Goal: Task Accomplishment & Management: Complete application form

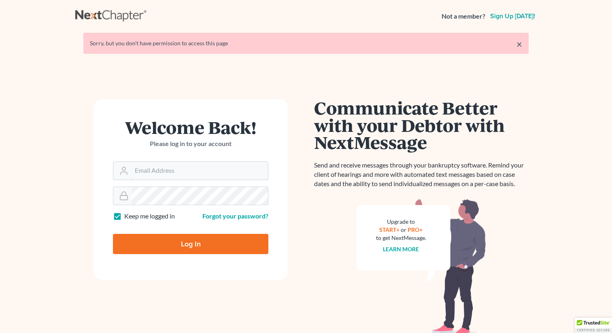
type input "[EMAIL_ADDRESS][DOMAIN_NAME]"
click at [158, 244] on input "Log In" at bounding box center [190, 244] width 155 height 20
type input "Thinking..."
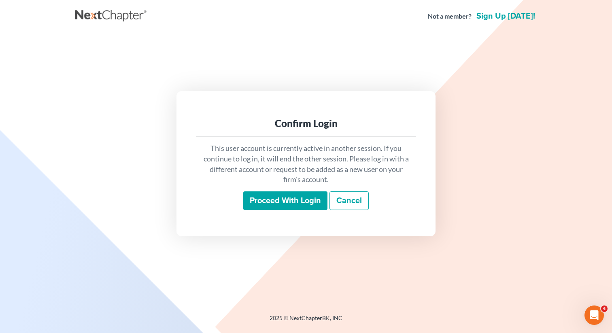
click at [272, 194] on input "Proceed with login" at bounding box center [285, 200] width 84 height 19
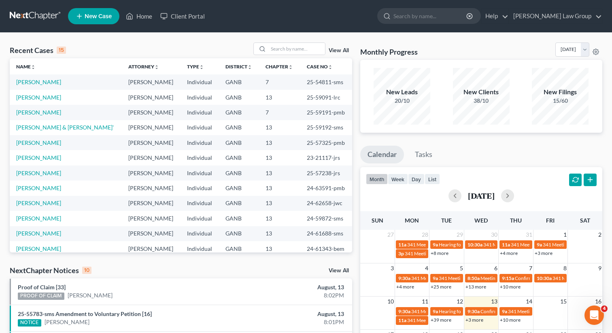
click at [102, 15] on span "New Case" at bounding box center [98, 16] width 27 height 6
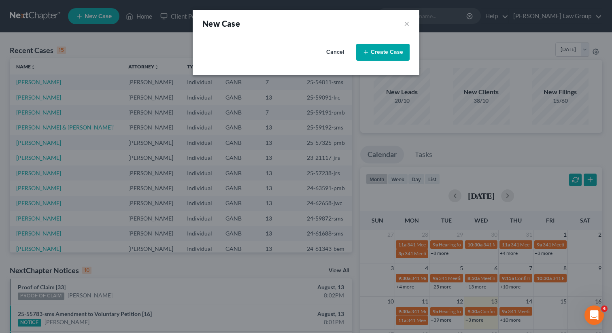
select select "19"
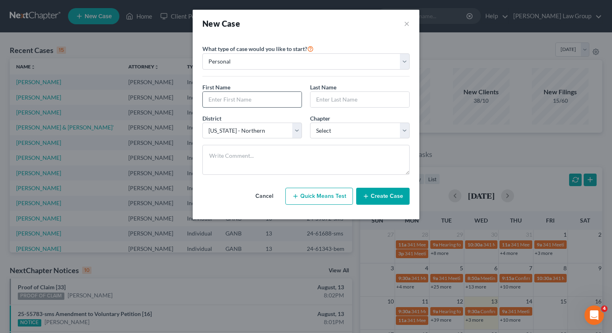
click at [232, 96] on input "text" at bounding box center [252, 99] width 99 height 15
type input "h"
type input "[PERSON_NAME]"
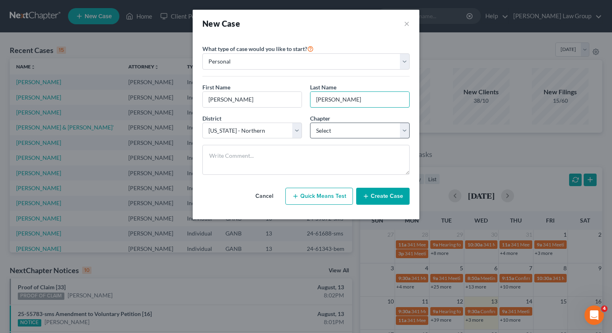
type input "Allen"
click at [340, 125] on select "Select 7 11 12 13" at bounding box center [360, 131] width 100 height 16
select select "3"
click at [377, 201] on button "Create Case" at bounding box center [382, 196] width 53 height 17
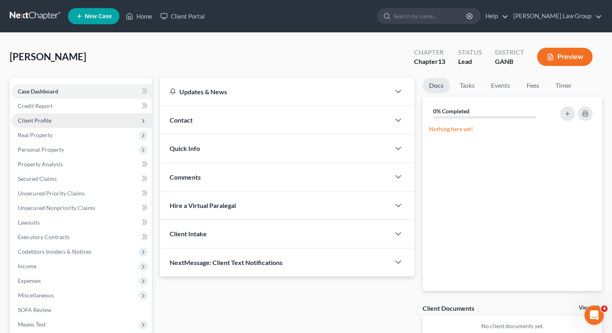
click at [46, 117] on span "Client Profile" at bounding box center [35, 120] width 34 height 7
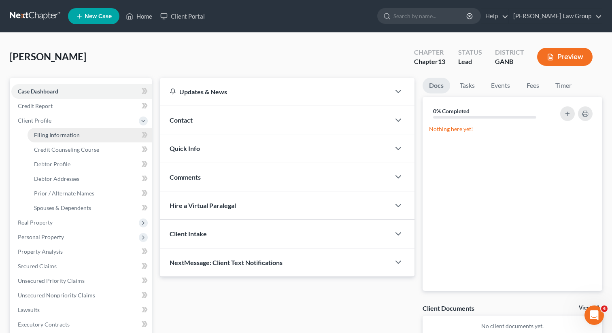
click at [58, 135] on span "Filing Information" at bounding box center [57, 135] width 46 height 7
select select "1"
select select "0"
select select "3"
select select "19"
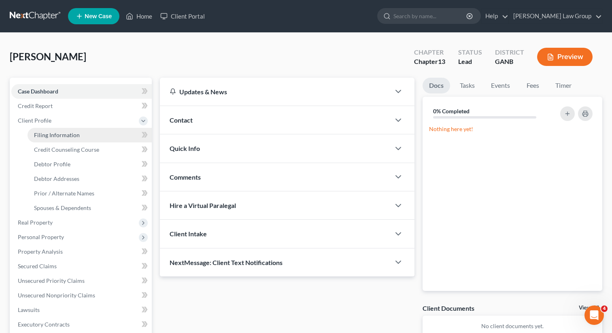
select select "10"
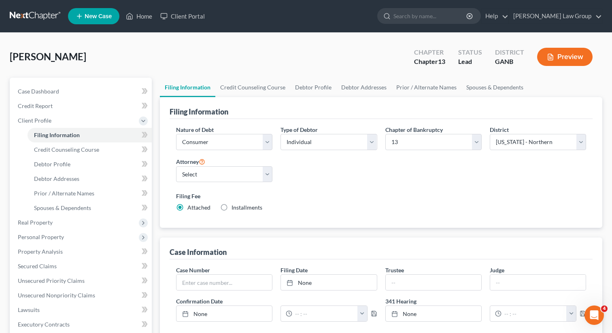
click at [232, 207] on label "Installments Installments" at bounding box center [247, 208] width 31 height 8
click at [235, 207] on input "Installments Installments" at bounding box center [237, 206] width 5 height 5
radio input "true"
radio input "false"
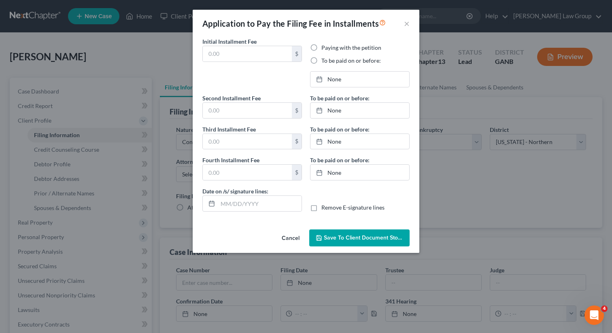
type input "0.00"
radio input "true"
type input "0.00"
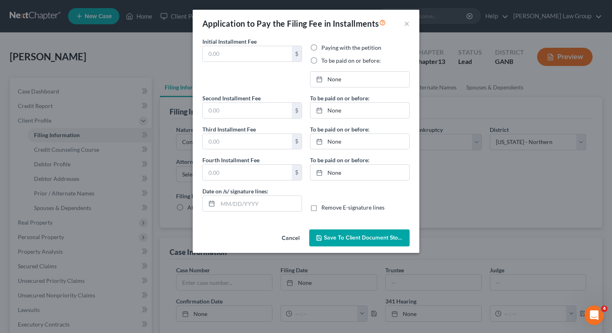
type input "08/13/2025"
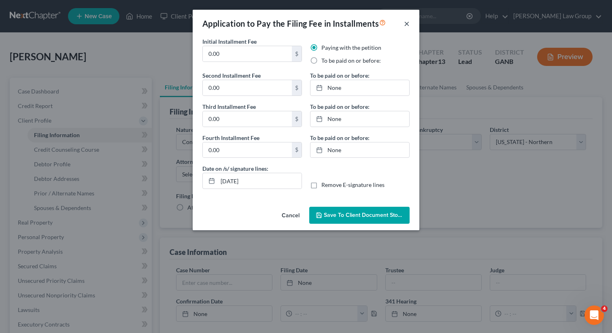
click at [406, 21] on button "×" at bounding box center [407, 24] width 6 height 10
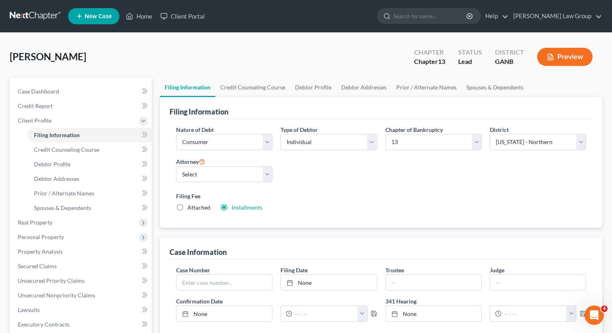
click at [187, 209] on label "Attached" at bounding box center [198, 208] width 23 height 8
click at [191, 209] on input "Attached" at bounding box center [193, 206] width 5 height 5
radio input "true"
radio input "false"
click at [196, 179] on select "Select Lorena Saedi - GANB Lorena Saedi - GANB Krista Bauer - GANB Susan Sudman…" at bounding box center [224, 174] width 96 height 16
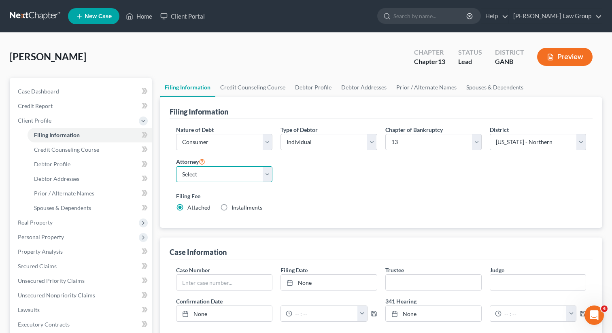
select select "0"
click at [242, 88] on link "Credit Counseling Course" at bounding box center [252, 87] width 75 height 19
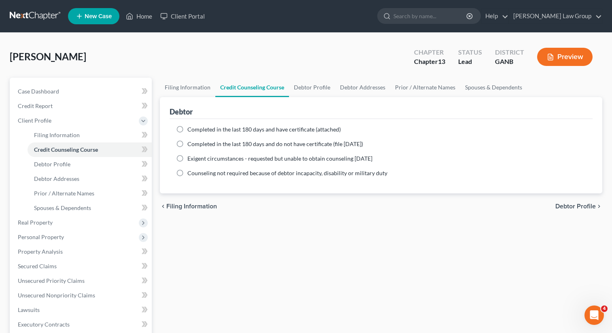
click at [187, 128] on label "Completed in the last 180 days and have certificate (attached)" at bounding box center [263, 130] width 153 height 8
click at [191, 128] on input "Completed in the last 180 days and have certificate (attached)" at bounding box center [193, 128] width 5 height 5
radio input "true"
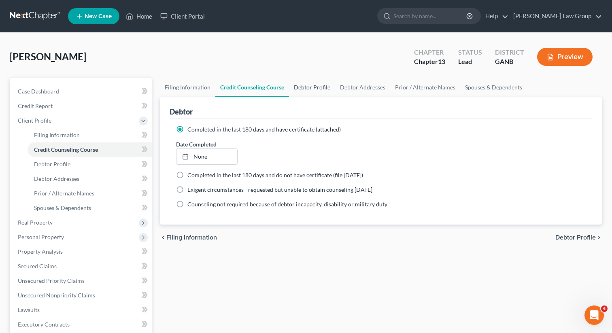
click at [305, 78] on link "Debtor Profile" at bounding box center [312, 87] width 46 height 19
select select "0"
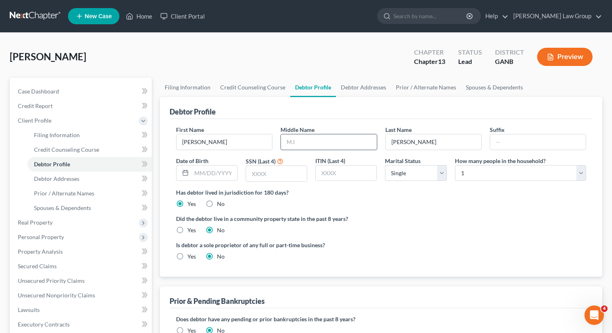
click at [301, 143] on input "text" at bounding box center [329, 141] width 96 height 15
paste input "Staples"
type input "Staples"
click at [212, 170] on input "text" at bounding box center [214, 173] width 46 height 15
paste input "06/10/1964"
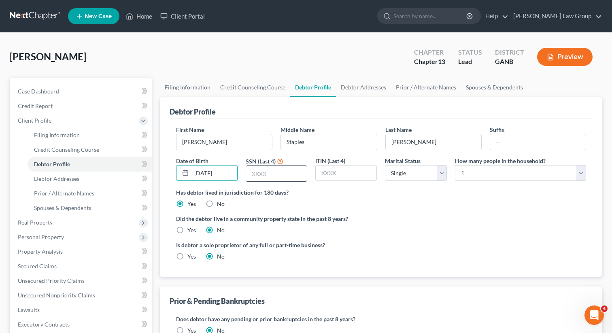
type input "06/10/1964"
click at [287, 175] on input "text" at bounding box center [276, 173] width 61 height 15
type input "9451"
click at [355, 88] on link "Debtor Addresses" at bounding box center [363, 87] width 55 height 19
select select "0"
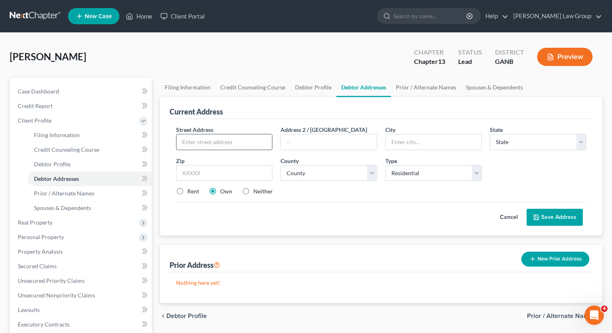
click at [211, 144] on input "text" at bounding box center [225, 141] width 96 height 15
paste input "235 Pilgrim Way"
type input "235 Pilgrim Way"
click at [199, 169] on input "text" at bounding box center [224, 173] width 96 height 16
type input "30214"
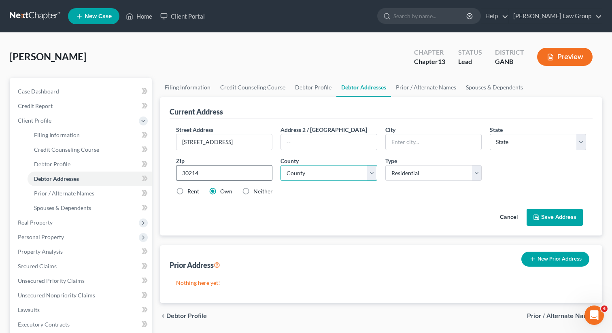
type input "Fayetteville"
select select "10"
click at [296, 173] on select "County Appling County Atkinson County Bacon County Baker County Baldwin County …" at bounding box center [329, 173] width 96 height 16
select select "55"
click at [187, 190] on label "Rent" at bounding box center [193, 191] width 12 height 8
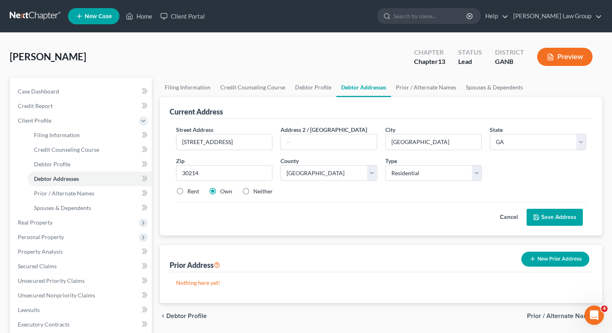
click at [191, 190] on input "Rent" at bounding box center [193, 189] width 5 height 5
radio input "true"
click at [558, 214] on button "Save Address" at bounding box center [555, 217] width 56 height 17
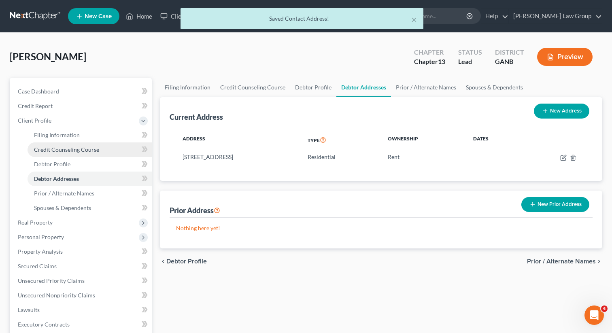
click at [57, 147] on span "Credit Counseling Course" at bounding box center [66, 149] width 65 height 7
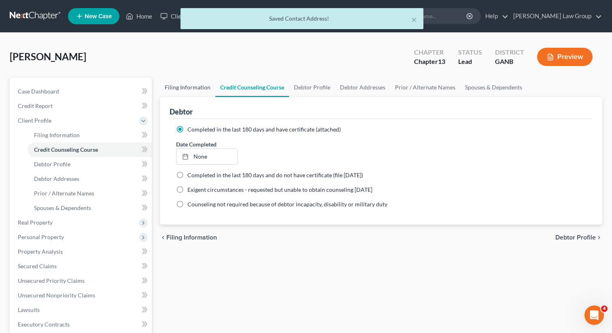
click at [187, 85] on link "Filing Information" at bounding box center [187, 87] width 55 height 19
select select "1"
select select "0"
select select "3"
select select "19"
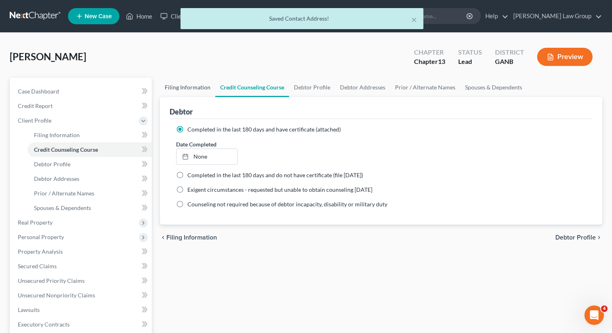
select select "0"
select select "10"
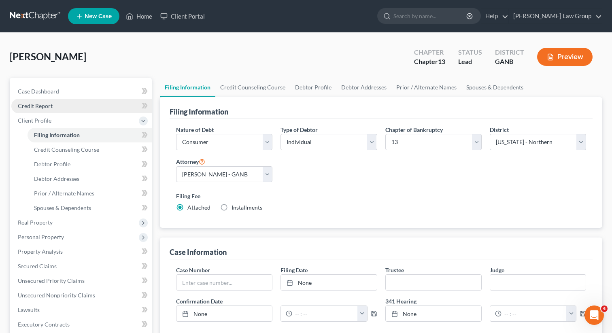
click at [57, 109] on link "Credit Report" at bounding box center [81, 106] width 140 height 15
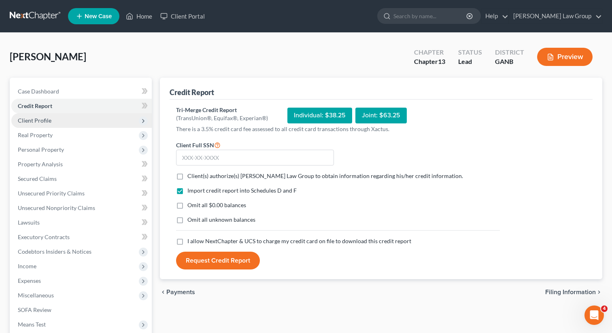
click at [52, 121] on span "Client Profile" at bounding box center [81, 120] width 140 height 15
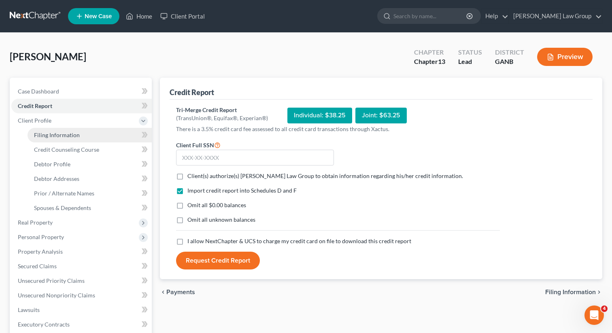
click at [52, 132] on span "Filing Information" at bounding box center [57, 135] width 46 height 7
select select "1"
select select "0"
select select "3"
select select "19"
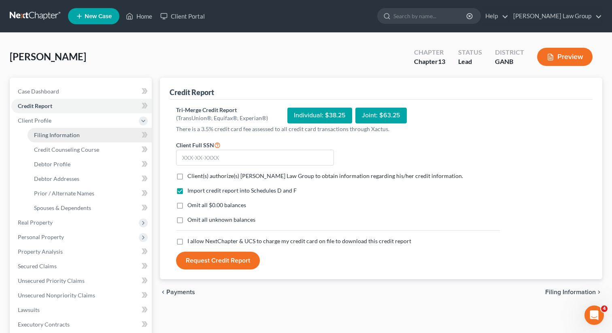
select select "0"
select select "10"
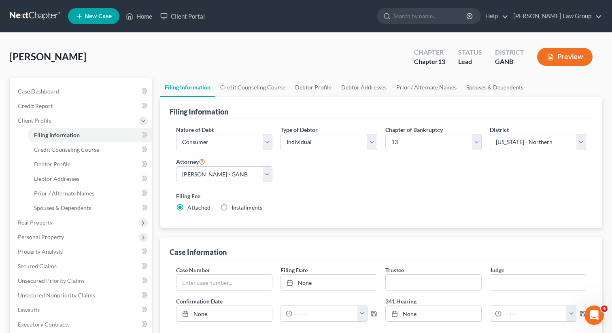
click at [232, 208] on label "Installments Installments" at bounding box center [247, 208] width 31 height 8
click at [235, 208] on input "Installments Installments" at bounding box center [237, 206] width 5 height 5
radio input "true"
radio input "false"
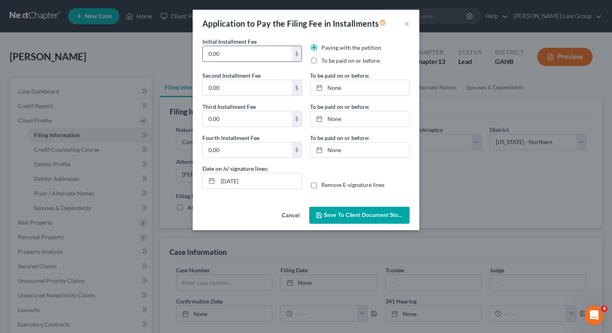
click at [229, 59] on input "0.00" at bounding box center [247, 53] width 89 height 15
drag, startPoint x: 229, startPoint y: 59, endPoint x: 183, endPoint y: 56, distance: 45.4
click at [183, 56] on div "Application to Pay the Filing Fee in Installments × Initial Installment Fee 0.0…" at bounding box center [306, 166] width 612 height 333
type input "78"
click at [234, 89] on input "0.00" at bounding box center [247, 87] width 89 height 15
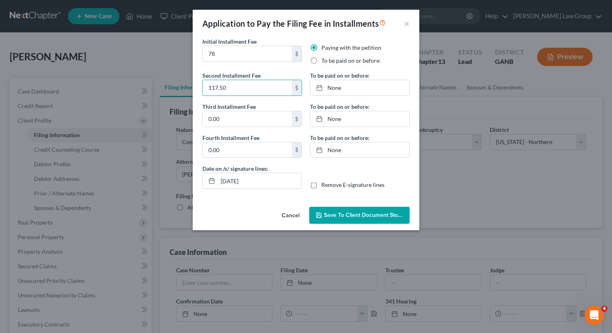
type input "117.50"
click at [240, 109] on label "Third Installment Fee" at bounding box center [228, 106] width 53 height 9
click at [232, 117] on input "0.00" at bounding box center [247, 118] width 89 height 15
type input "117.50"
click at [338, 222] on button "Save to Client Document Storage" at bounding box center [359, 215] width 100 height 17
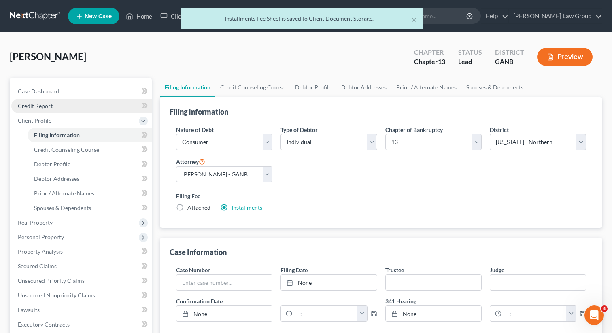
click at [64, 109] on link "Credit Report" at bounding box center [81, 106] width 140 height 15
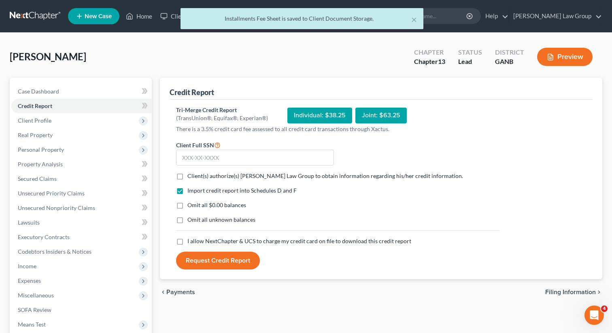
click at [187, 174] on label "Client(s) authorize(s) Saedi Law Group to obtain information regarding his/her …" at bounding box center [325, 176] width 276 height 8
click at [191, 174] on input "Client(s) authorize(s) Saedi Law Group to obtain information regarding his/her …" at bounding box center [193, 174] width 5 height 5
checkbox input "true"
click at [187, 241] on label "I allow NextChapter & UCS to charge my credit card on file to download this cre…" at bounding box center [299, 241] width 224 height 8
click at [191, 241] on input "I allow NextChapter & UCS to charge my credit card on file to download this cre…" at bounding box center [193, 239] width 5 height 5
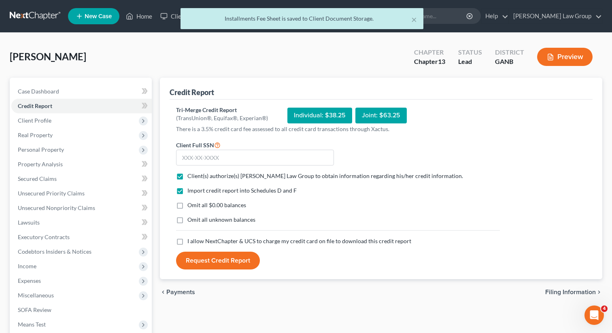
checkbox input "true"
click at [194, 161] on input "text" at bounding box center [255, 158] width 158 height 16
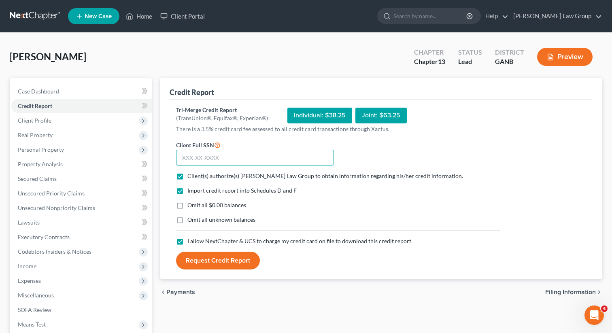
paste input "258-29-9451"
type input "258-29-9451"
click at [203, 263] on button "Request Credit Report" at bounding box center [218, 261] width 84 height 18
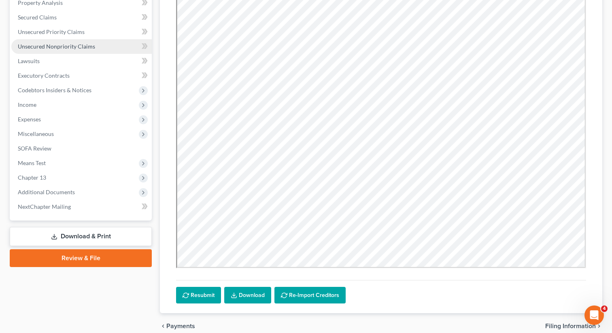
scroll to position [168, 0]
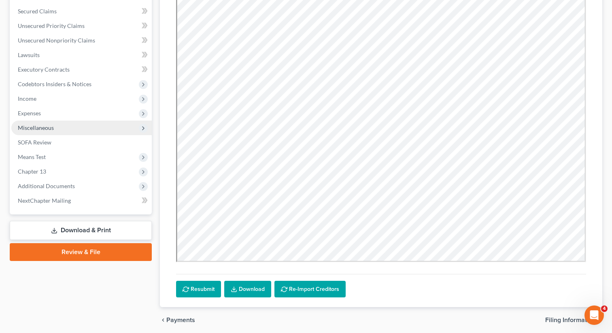
click at [70, 123] on span "Miscellaneous" at bounding box center [81, 128] width 140 height 15
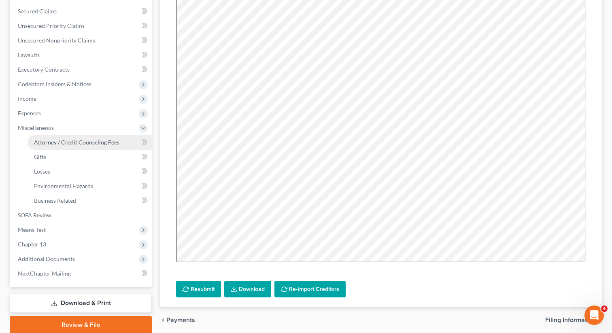
click at [71, 139] on span "Attorney / Credit Counseling Fees" at bounding box center [76, 142] width 85 height 7
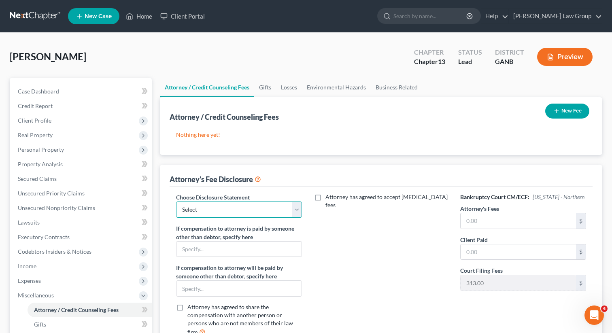
click at [275, 215] on select "Select Attorney Disclosure Statement Chapter 7 Attorney Fee Disclosure Statement" at bounding box center [239, 210] width 126 height 16
select select "1"
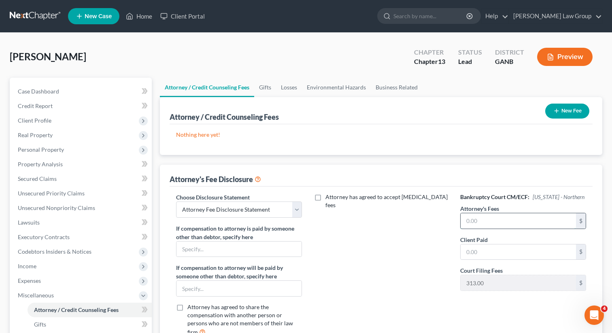
click at [488, 219] on input "text" at bounding box center [518, 220] width 115 height 15
type input "4,990"
click at [566, 120] on div "New Fee" at bounding box center [567, 110] width 51 height 21
click at [557, 113] on icon "button" at bounding box center [556, 111] width 6 height 6
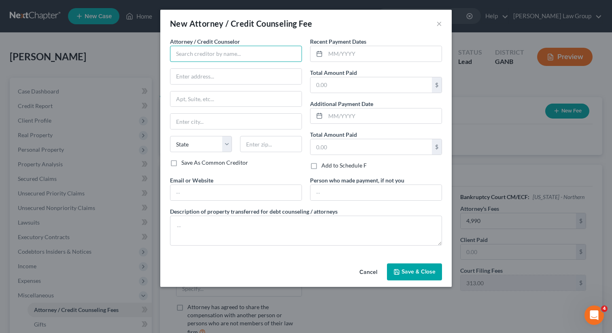
click at [199, 56] on input "text" at bounding box center [236, 54] width 132 height 16
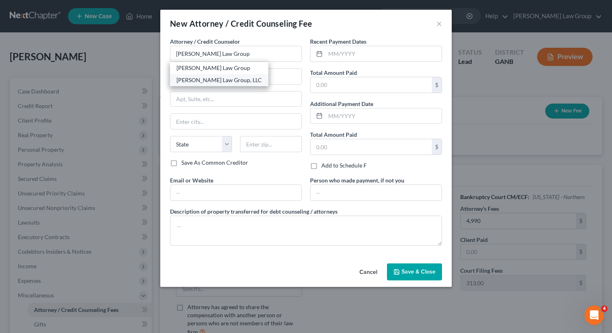
click at [223, 77] on div "Saedi Law Group, LLC" at bounding box center [219, 80] width 85 height 8
type input "Saedi Law Group, LLC"
type input "3411 Pierce Drive"
type input "Atlanta"
select select "10"
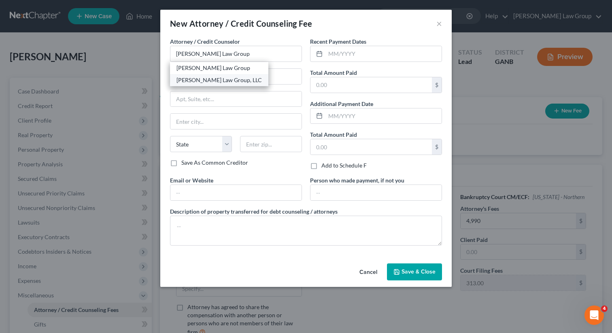
type input "30341"
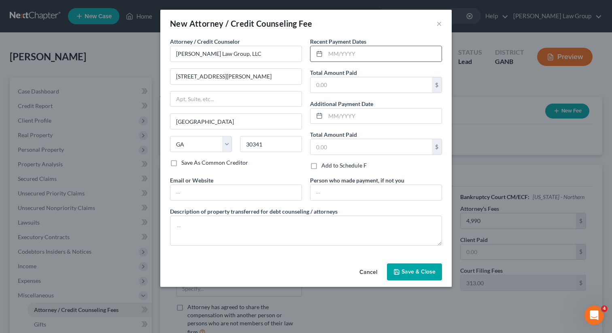
click at [320, 58] on div at bounding box center [318, 53] width 15 height 15
click at [343, 54] on input "text" at bounding box center [384, 53] width 116 height 15
type input "08/2025"
type input "78"
click at [249, 193] on input "text" at bounding box center [235, 192] width 131 height 15
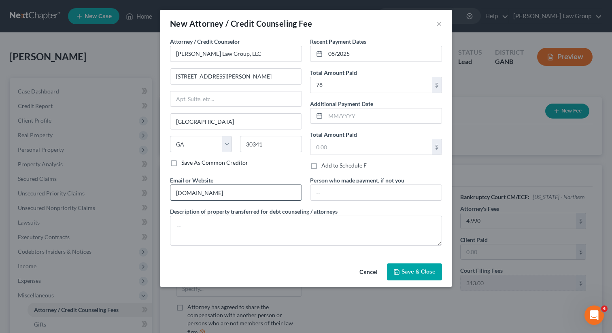
type input "www.saedilawgroup.com"
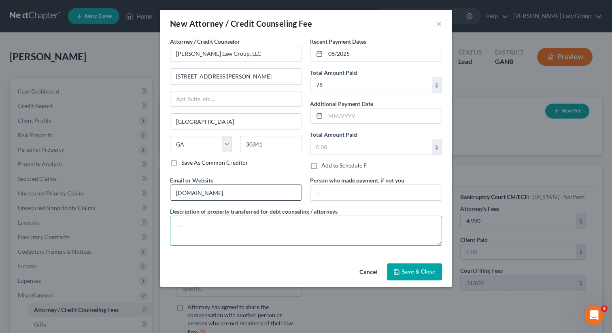
type textarea "f"
type textarea "Filing fee installment"
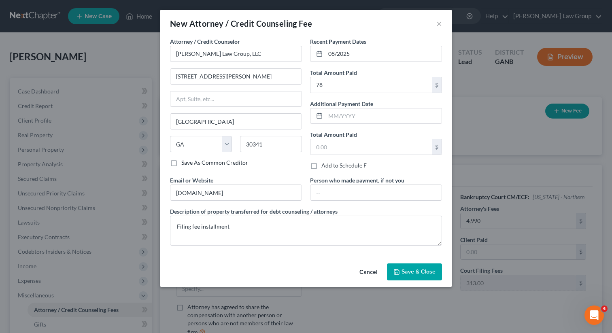
click at [400, 268] on button "Save & Close" at bounding box center [414, 272] width 55 height 17
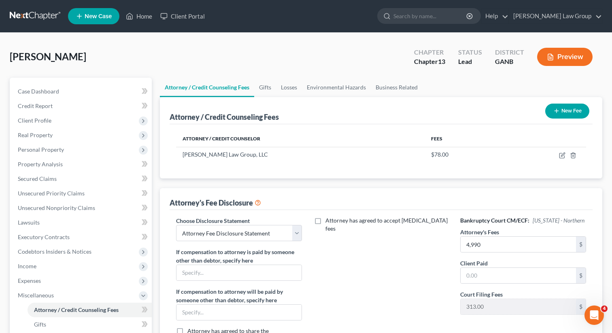
click at [559, 108] on icon "button" at bounding box center [556, 111] width 6 height 6
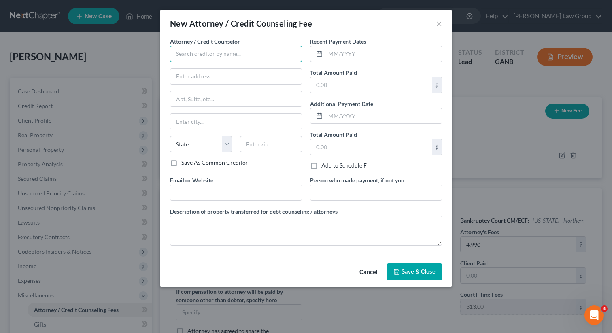
click at [202, 57] on input "text" at bounding box center [236, 54] width 132 height 16
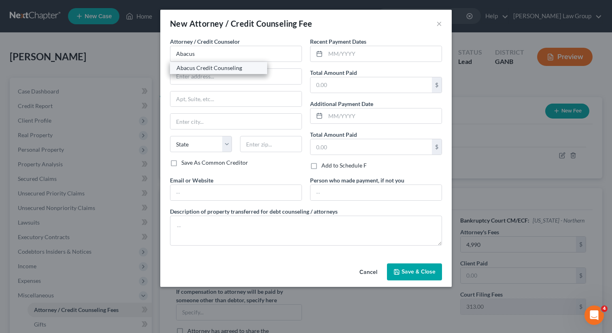
click at [204, 72] on div "Abacus Credit Counseling" at bounding box center [218, 68] width 97 height 12
type input "Abacus Credit Counseling"
type input "15760 Ventura Boulevard"
type input "Suite 700"
type input "Encino"
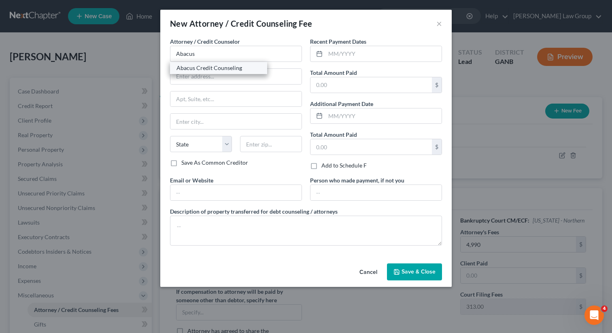
select select "4"
type input "91436"
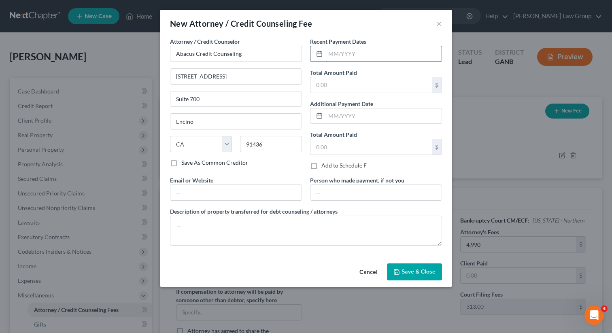
click at [345, 54] on input "text" at bounding box center [384, 53] width 116 height 15
type input "08/2025"
type input "25"
click at [192, 197] on input "text" at bounding box center [235, 192] width 131 height 15
type input "www.abacuscc.org"
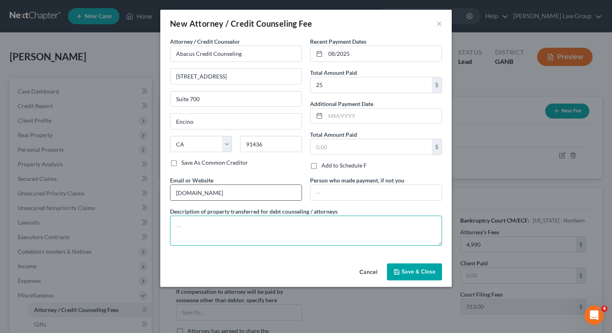
type textarea "_"
type textarea "Pre-filing course"
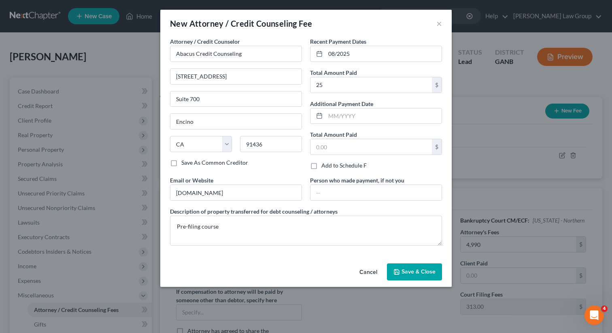
click at [411, 270] on span "Save & Close" at bounding box center [419, 271] width 34 height 7
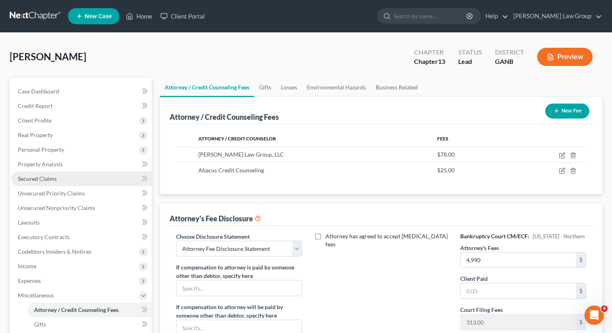
click at [40, 176] on span "Secured Claims" at bounding box center [37, 178] width 39 height 7
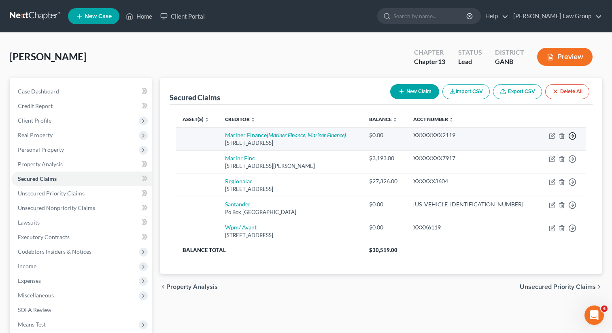
click at [571, 135] on icon "button" at bounding box center [572, 136] width 8 height 8
click at [522, 158] on link "Move to F" at bounding box center [536, 156] width 68 height 14
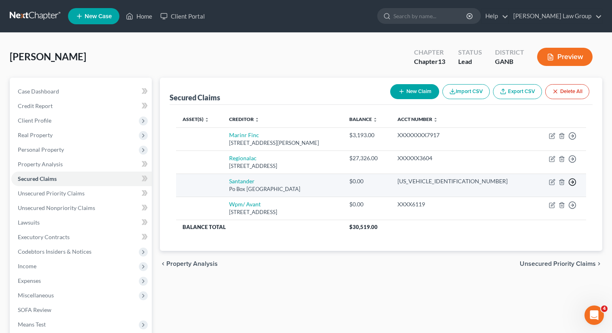
click at [570, 140] on icon "button" at bounding box center [572, 136] width 8 height 8
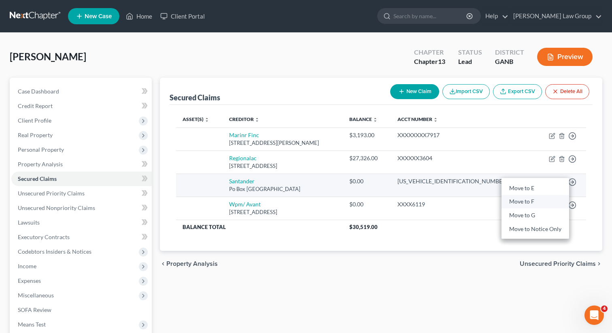
click at [540, 202] on link "Move to F" at bounding box center [536, 202] width 68 height 14
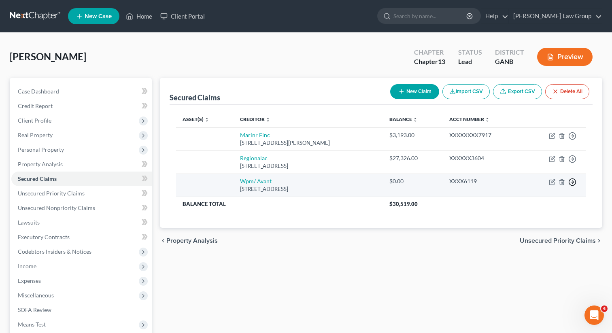
click at [570, 140] on icon "button" at bounding box center [572, 136] width 8 height 8
click at [516, 204] on link "Move to F" at bounding box center [536, 202] width 68 height 14
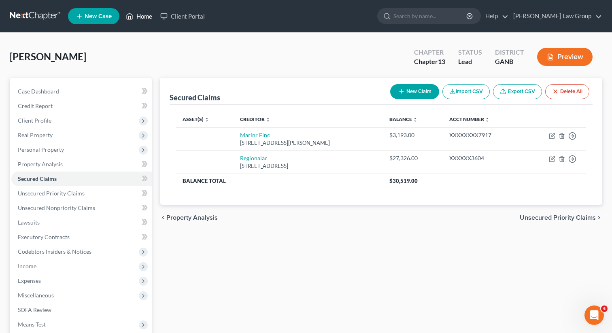
click at [145, 16] on link "Home" at bounding box center [139, 16] width 34 height 15
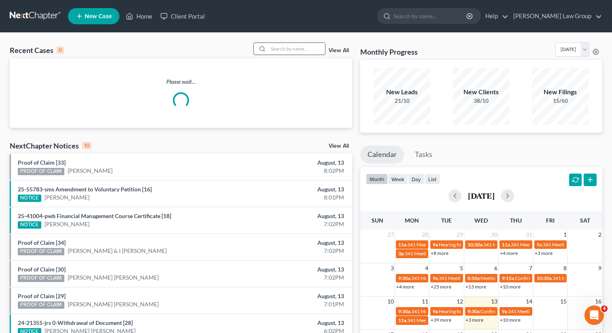
click at [299, 51] on input "search" at bounding box center [296, 49] width 57 height 12
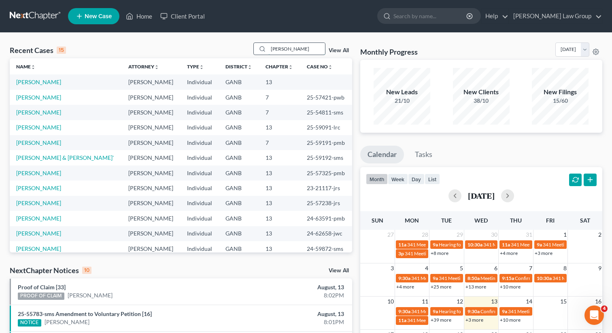
type input "fuller"
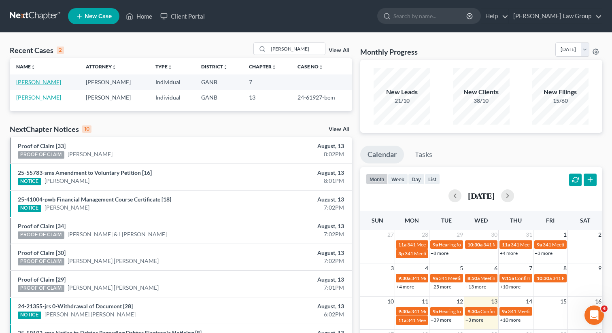
click at [39, 83] on link "Fuller, Stephanie" at bounding box center [38, 82] width 45 height 7
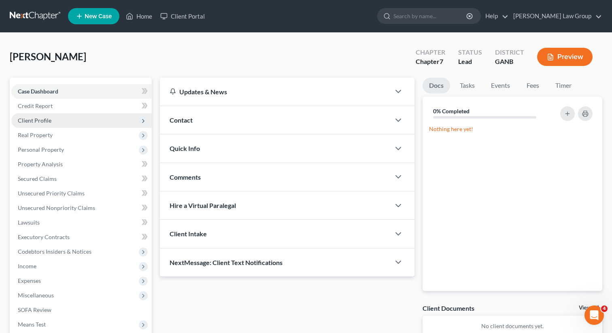
click at [37, 119] on span "Client Profile" at bounding box center [35, 120] width 34 height 7
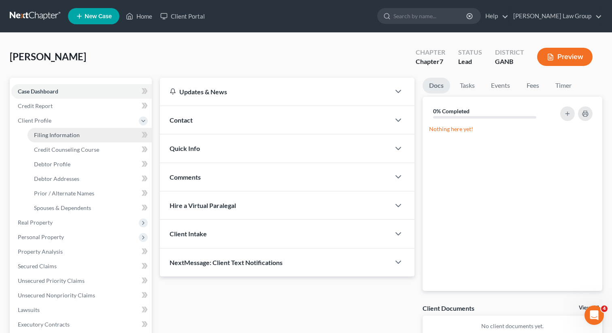
click at [49, 134] on span "Filing Information" at bounding box center [57, 135] width 46 height 7
select select "1"
select select "0"
select select "19"
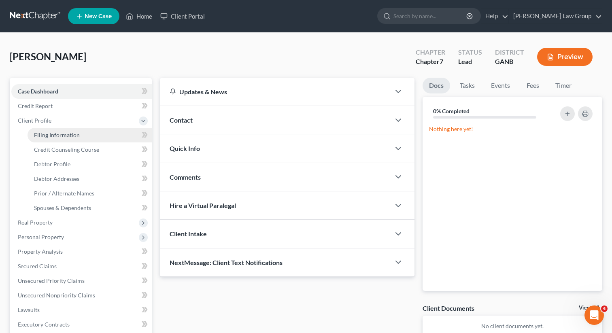
select select "0"
select select "10"
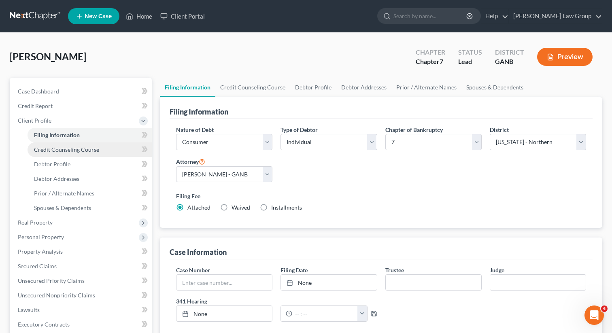
click at [58, 150] on span "Credit Counseling Course" at bounding box center [66, 149] width 65 height 7
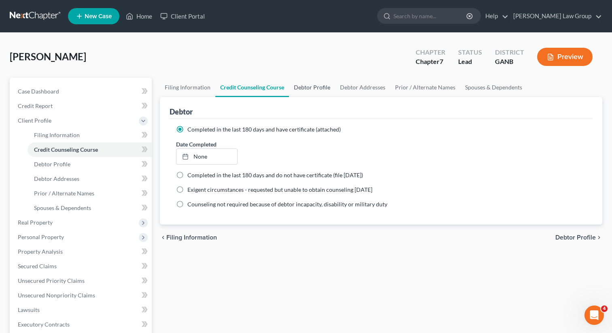
click at [314, 86] on link "Debtor Profile" at bounding box center [312, 87] width 46 height 19
select select "0"
select select "2"
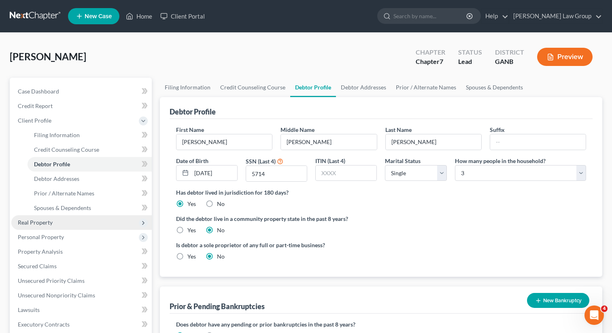
click at [49, 225] on span "Real Property" at bounding box center [35, 222] width 35 height 7
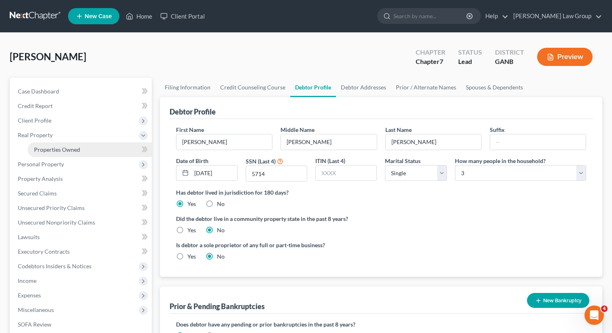
click at [59, 149] on span "Properties Owned" at bounding box center [57, 149] width 46 height 7
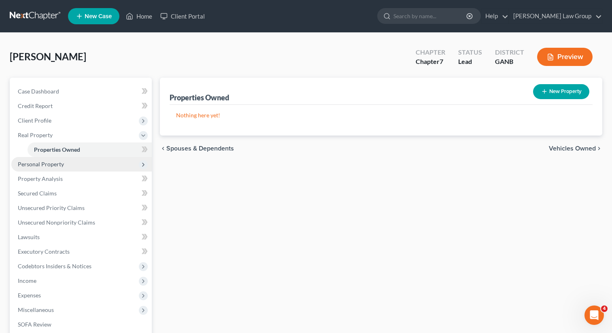
click at [37, 169] on span "Personal Property" at bounding box center [81, 164] width 140 height 15
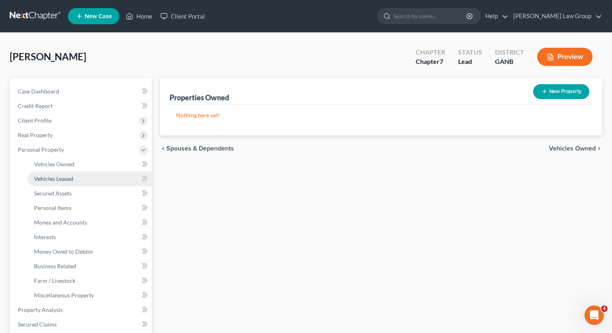
click at [42, 174] on link "Vehicles Leased" at bounding box center [90, 179] width 124 height 15
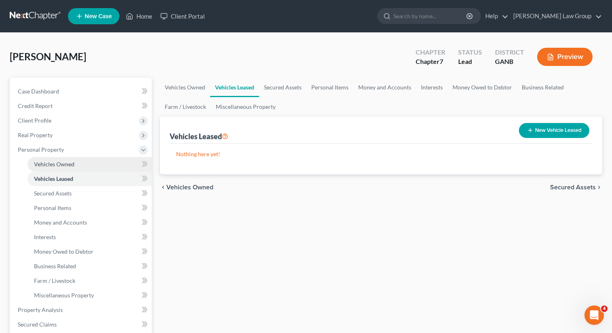
click at [42, 165] on span "Vehicles Owned" at bounding box center [54, 164] width 40 height 7
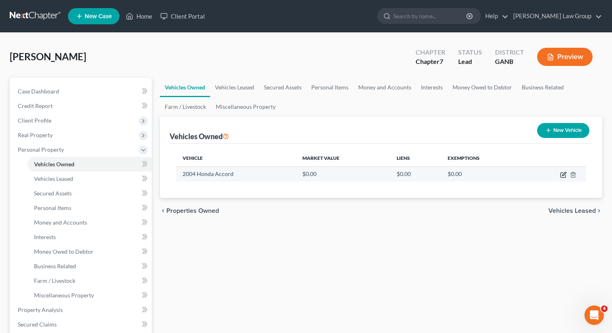
click at [561, 174] on icon "button" at bounding box center [563, 175] width 6 height 6
select select "0"
select select "22"
select select "0"
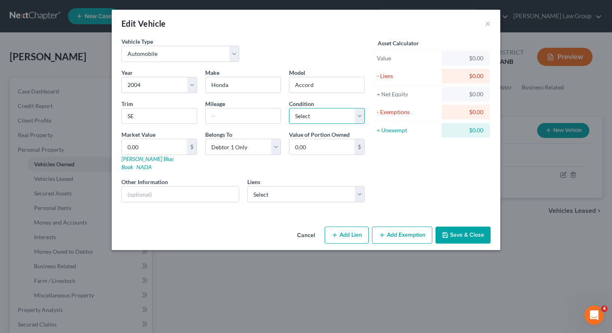
click at [340, 117] on select "Select Excellent Very Good Good Fair Poor" at bounding box center [327, 116] width 76 height 16
select select "3"
click at [149, 153] on input "0.00" at bounding box center [154, 146] width 65 height 15
type input "2"
type input "2.00"
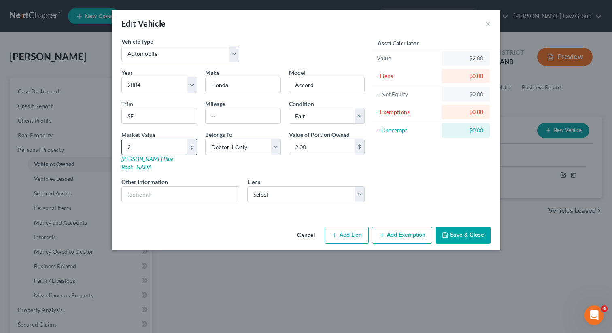
type input "20"
type input "20.00"
type input "200"
type input "200.00"
type input "2000"
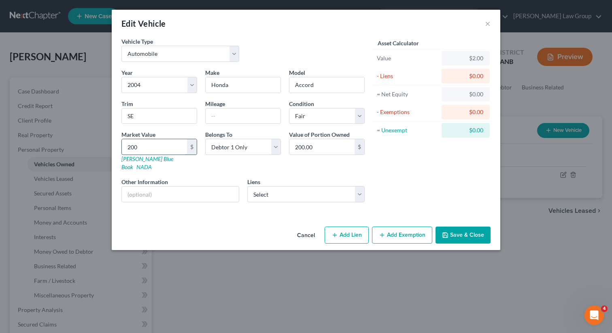
type input "2,000.00"
type input "2,000"
click at [330, 188] on select "Select State of Alabama - $516.00 State of Alabama - $1,712.00 State of Alabama…" at bounding box center [306, 194] width 118 height 16
click at [394, 230] on button "Add Exemption" at bounding box center [402, 235] width 60 height 17
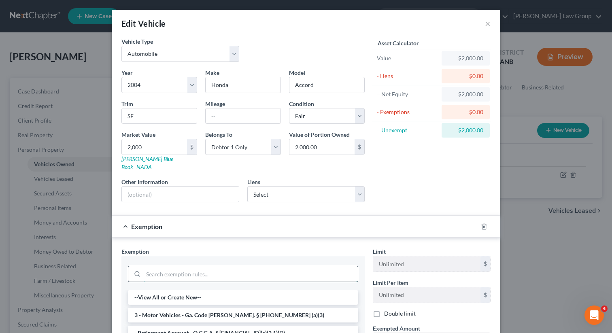
click at [232, 268] on input "search" at bounding box center [250, 273] width 215 height 15
click at [213, 308] on li "3 - Motor Vehicles - Ga. Code Ann. § 44-13-100 (a)(3)" at bounding box center [243, 315] width 230 height 15
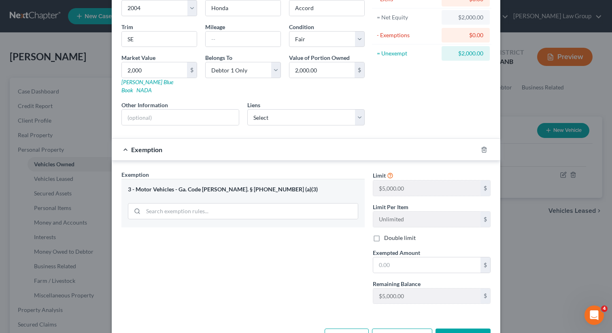
scroll to position [88, 0]
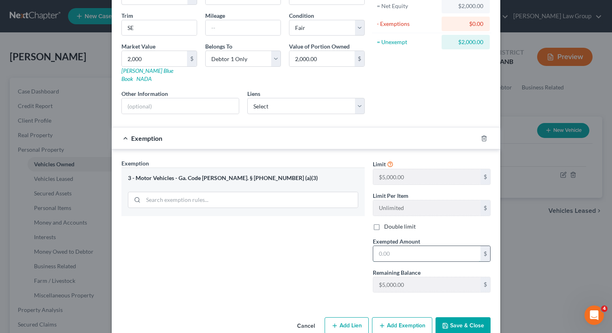
click at [390, 246] on input "text" at bounding box center [426, 253] width 107 height 15
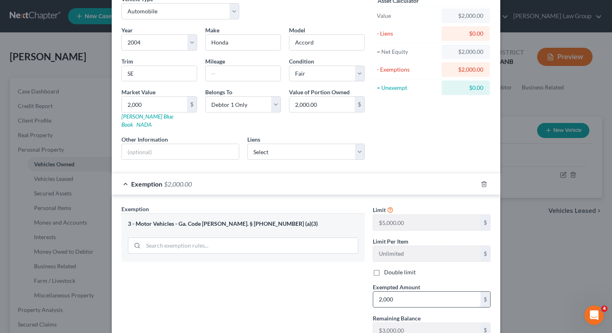
scroll to position [98, 0]
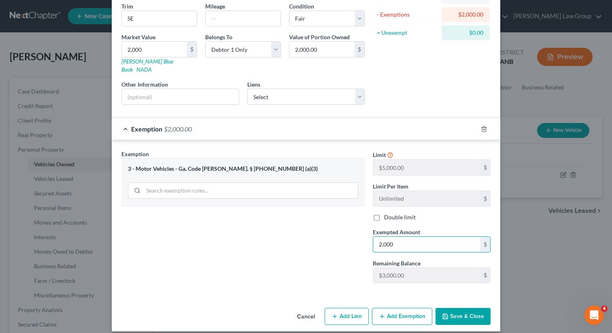
type input "2,000"
click at [451, 308] on button "Save & Close" at bounding box center [463, 316] width 55 height 17
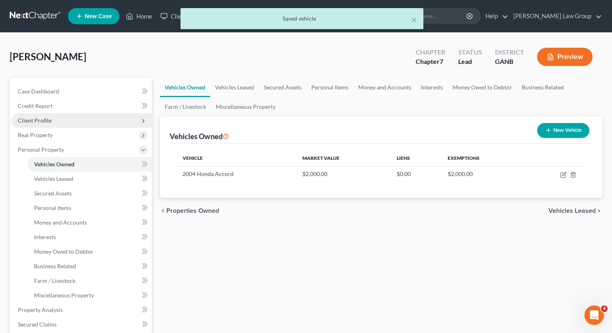
click at [34, 121] on span "Client Profile" at bounding box center [35, 120] width 34 height 7
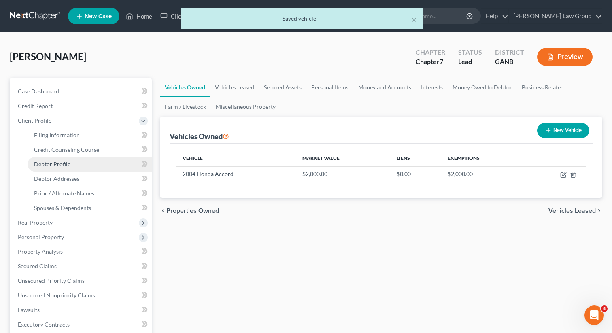
click at [45, 161] on span "Debtor Profile" at bounding box center [52, 164] width 36 height 7
select select "0"
select select "2"
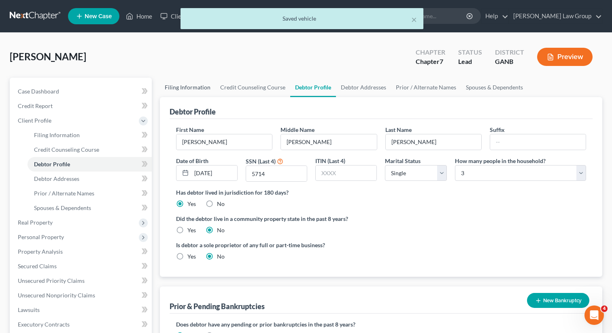
click at [160, 86] on link "Filing Information" at bounding box center [187, 87] width 55 height 19
select select "1"
select select "0"
select select "19"
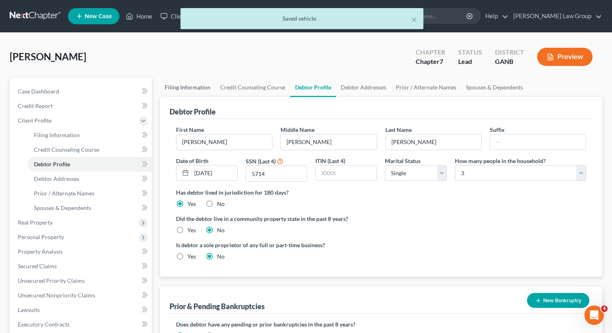
select select "0"
select select "10"
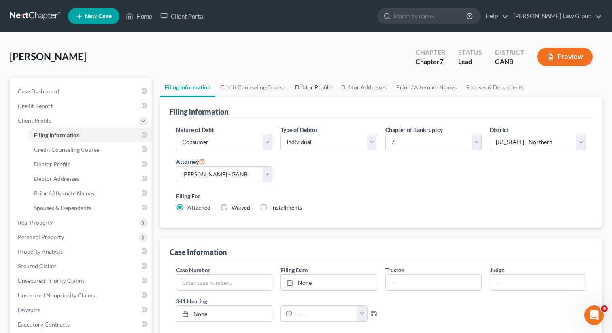
click at [320, 85] on link "Debtor Profile" at bounding box center [313, 87] width 46 height 19
select select "0"
select select "2"
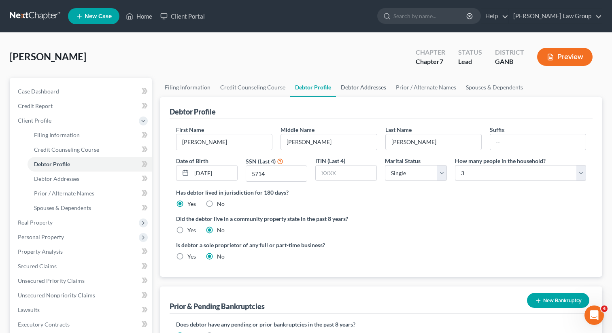
click at [345, 86] on link "Debtor Addresses" at bounding box center [363, 87] width 55 height 19
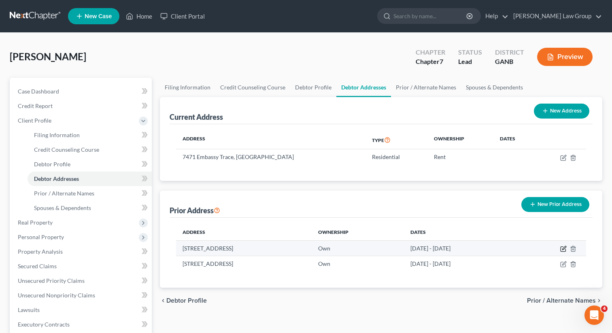
click at [562, 250] on icon "button" at bounding box center [564, 248] width 4 height 4
select select "10"
select select "125"
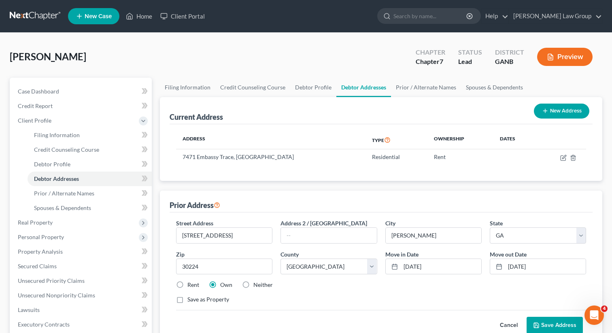
click at [187, 284] on label "Rent" at bounding box center [193, 285] width 12 height 8
click at [191, 284] on input "Rent" at bounding box center [193, 283] width 5 height 5
radio input "true"
click at [555, 321] on button "Save Address" at bounding box center [555, 325] width 56 height 17
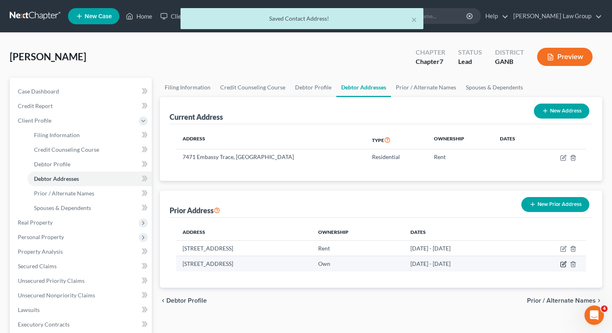
click at [562, 265] on icon "button" at bounding box center [564, 264] width 4 height 4
select select "10"
select select "125"
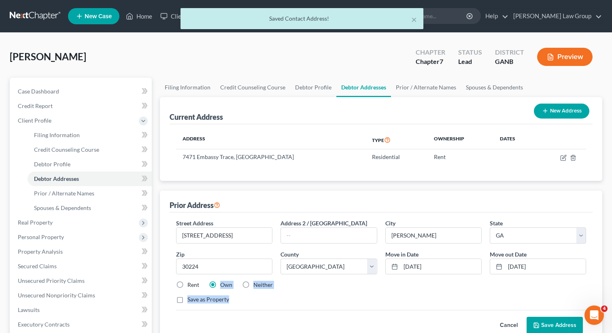
drag, startPoint x: 180, startPoint y: 299, endPoint x: 178, endPoint y: 285, distance: 13.9
click at [178, 285] on div "Street Address * 335 S 15th St Address 2 / PO Box City * Griffin State * State …" at bounding box center [381, 264] width 418 height 91
click at [187, 285] on label "Rent" at bounding box center [193, 285] width 12 height 8
click at [191, 285] on input "Rent" at bounding box center [193, 283] width 5 height 5
radio input "true"
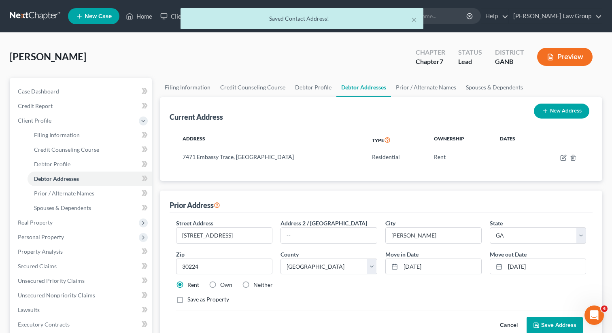
click at [560, 319] on button "Save Address" at bounding box center [555, 325] width 56 height 17
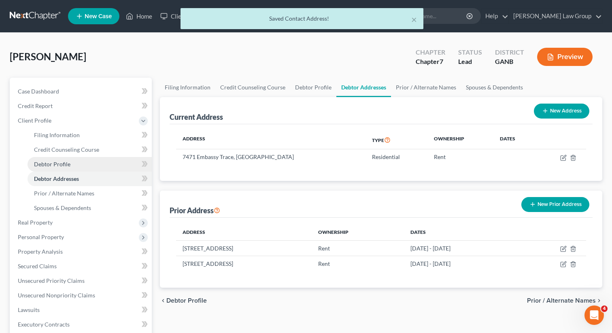
click at [49, 160] on link "Debtor Profile" at bounding box center [90, 164] width 124 height 15
select select "0"
select select "2"
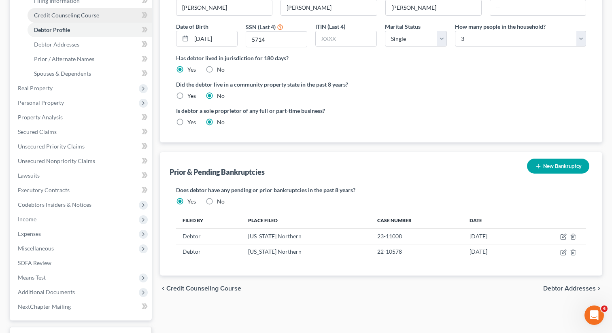
scroll to position [140, 0]
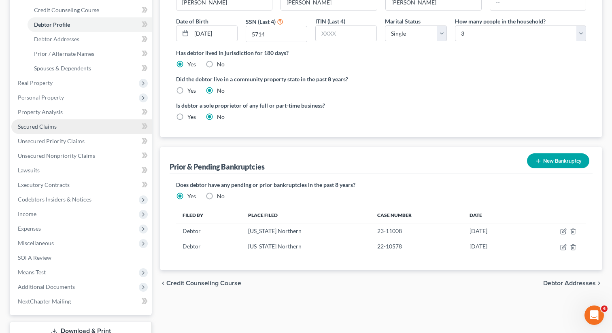
click at [49, 125] on span "Secured Claims" at bounding box center [37, 126] width 39 height 7
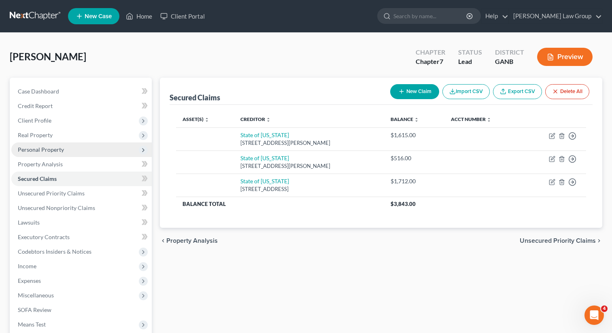
click at [35, 151] on span "Personal Property" at bounding box center [41, 149] width 46 height 7
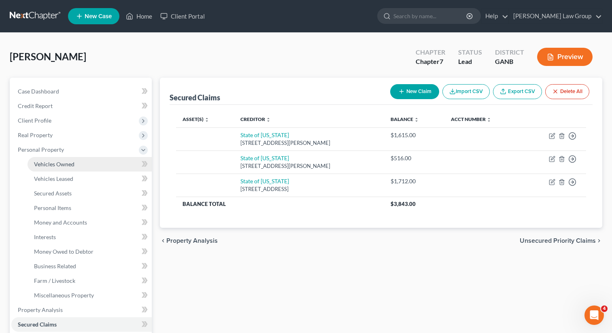
click at [51, 157] on link "Vehicles Owned" at bounding box center [90, 164] width 124 height 15
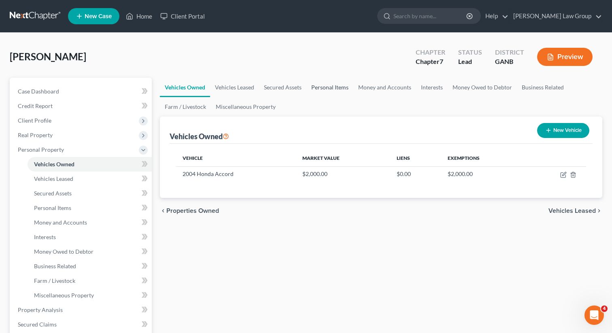
click at [330, 83] on link "Personal Items" at bounding box center [329, 87] width 47 height 19
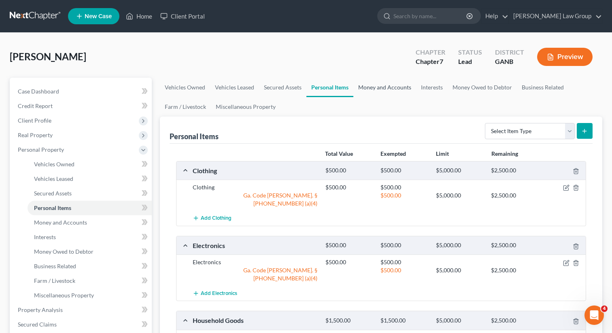
click at [377, 89] on link "Money and Accounts" at bounding box center [384, 87] width 63 height 19
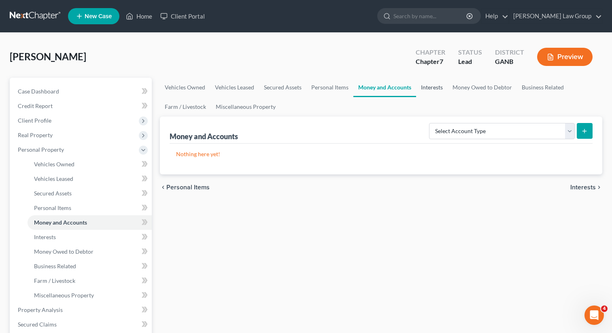
click at [431, 86] on link "Interests" at bounding box center [432, 87] width 32 height 19
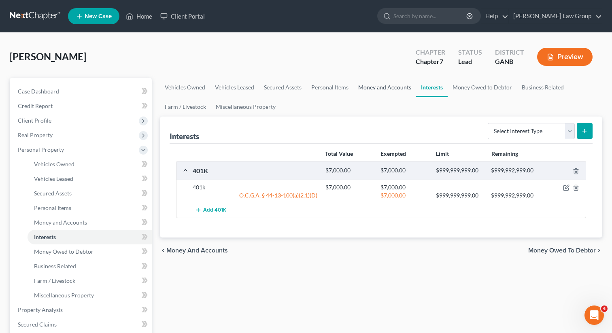
click at [395, 86] on link "Money and Accounts" at bounding box center [384, 87] width 63 height 19
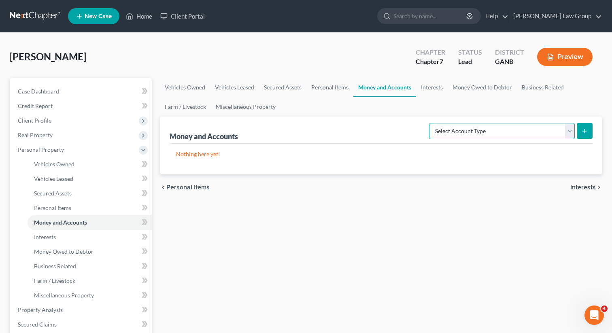
click at [472, 133] on select "Select Account Type Brokerage Cash on Hand Certificates of Deposit Checking Acc…" at bounding box center [502, 131] width 146 height 16
select select "checking"
click at [583, 132] on icon "submit" at bounding box center [584, 131] width 6 height 6
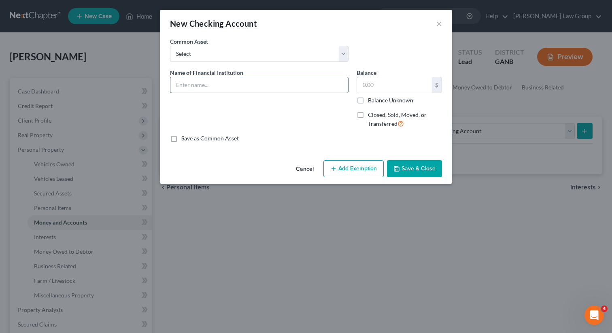
click at [202, 85] on input "text" at bounding box center [259, 84] width 178 height 15
type input "The Bancorp Bank"
type input "350"
click at [340, 163] on button "Add Exemption" at bounding box center [353, 168] width 60 height 17
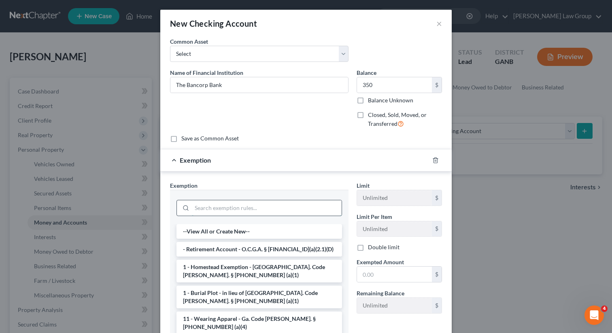
click at [225, 203] on input "search" at bounding box center [267, 207] width 150 height 15
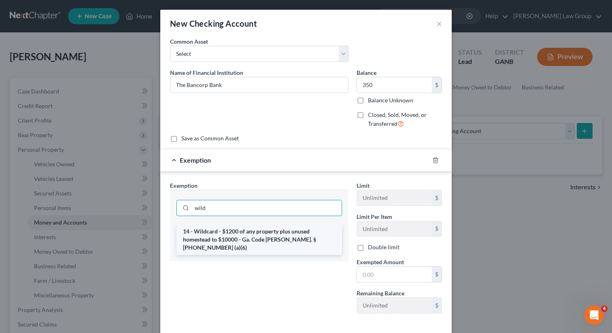
type input "wild"
click at [231, 230] on li "14 - Wildcard - $1200 of any property plus unused homestead to $10000 - Ga. Cod…" at bounding box center [260, 239] width 166 height 31
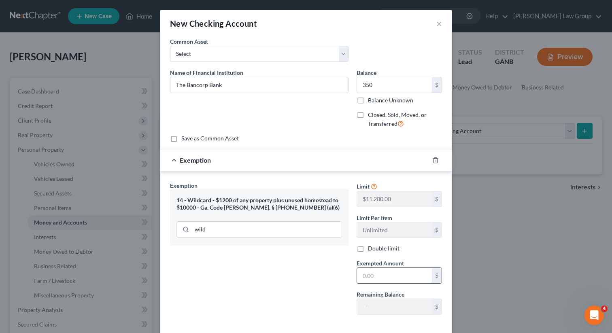
click at [372, 278] on input "text" at bounding box center [394, 275] width 75 height 15
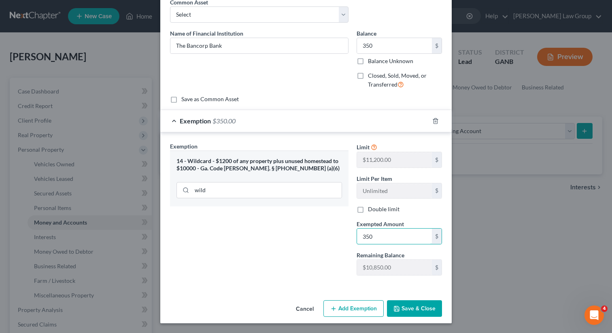
type input "350"
click at [425, 313] on button "Save & Close" at bounding box center [414, 308] width 55 height 17
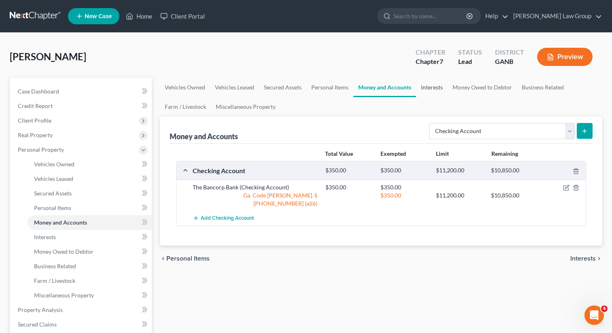
click at [425, 91] on link "Interests" at bounding box center [432, 87] width 32 height 19
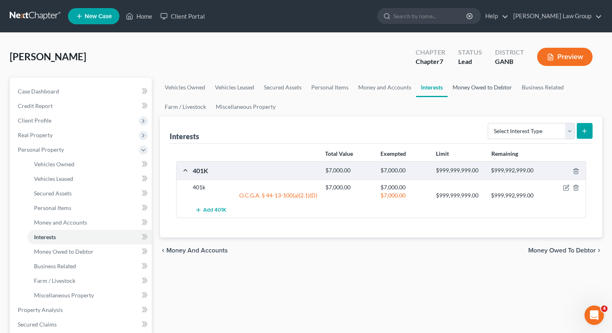
click at [462, 88] on link "Money Owed to Debtor" at bounding box center [482, 87] width 69 height 19
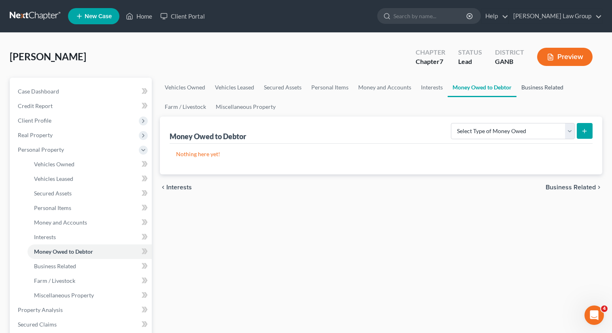
click at [528, 92] on link "Business Related" at bounding box center [543, 87] width 52 height 19
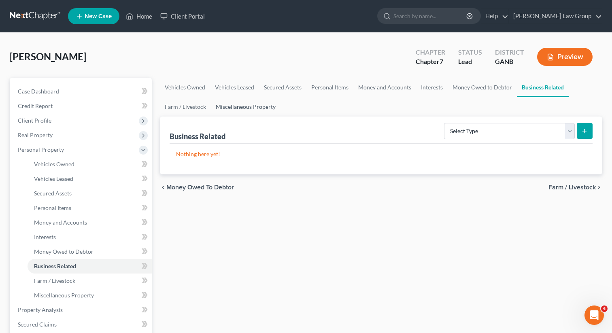
click at [234, 106] on link "Miscellaneous Property" at bounding box center [246, 106] width 70 height 19
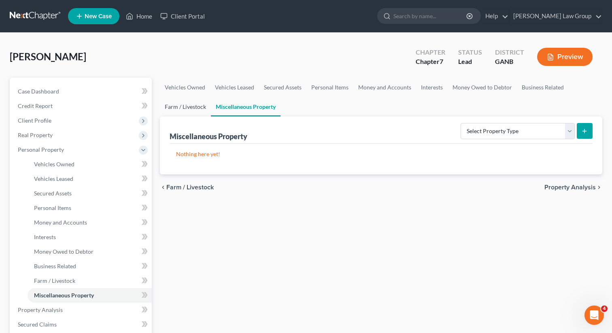
click at [177, 106] on link "Farm / Livestock" at bounding box center [185, 106] width 51 height 19
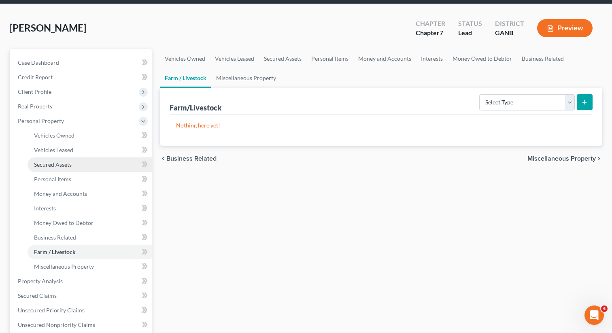
click at [75, 160] on link "Secured Assets" at bounding box center [90, 164] width 124 height 15
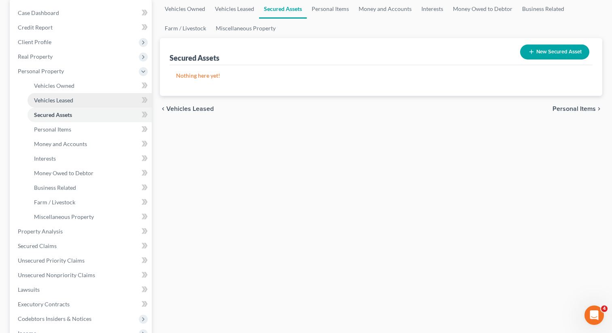
scroll to position [97, 0]
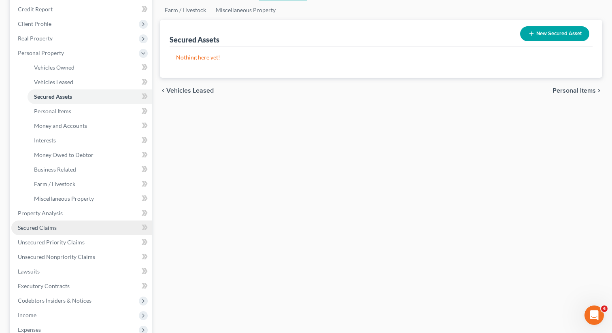
click at [52, 227] on span "Secured Claims" at bounding box center [37, 227] width 39 height 7
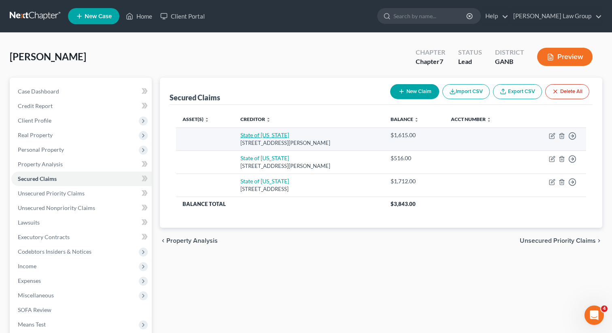
click at [246, 134] on link "State of Alabama" at bounding box center [264, 135] width 49 height 7
select select "0"
select select "3"
select select "0"
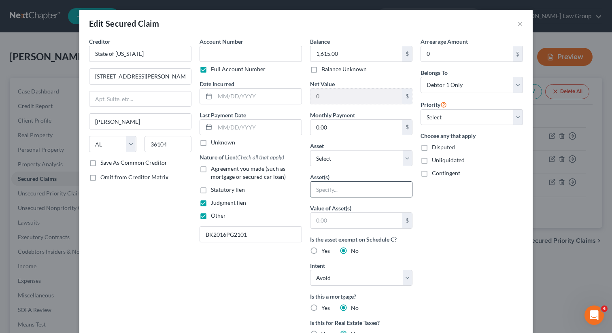
click at [340, 190] on input "text" at bounding box center [362, 189] width 102 height 15
type input "Personal property"
click at [211, 200] on label "Judgment lien" at bounding box center [228, 203] width 35 height 8
click at [214, 200] on input "Judgment lien" at bounding box center [216, 201] width 5 height 5
checkbox input "false"
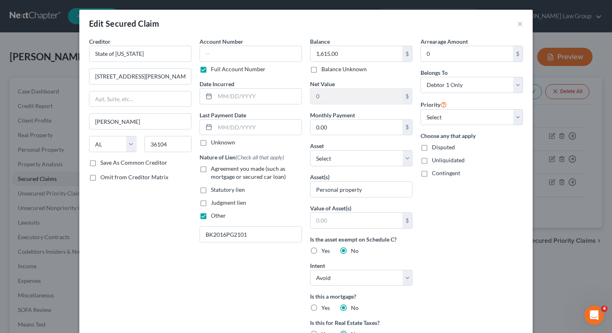
click at [211, 189] on label "Statutory lien" at bounding box center [228, 190] width 34 height 8
click at [214, 189] on input "Statutory lien" at bounding box center [216, 188] width 5 height 5
checkbox input "true"
click at [338, 276] on select "Select Surrender Redeem Reaffirm Avoid Other" at bounding box center [361, 278] width 102 height 16
select select
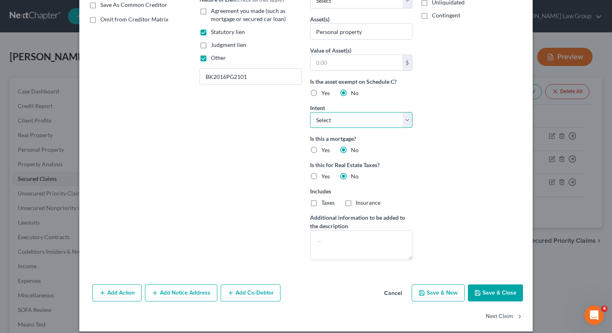
scroll to position [166, 0]
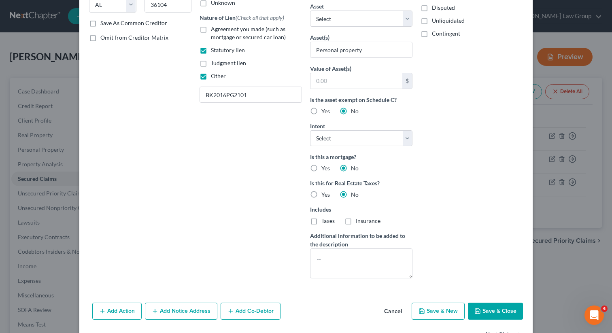
click at [489, 311] on button "Save & Close" at bounding box center [495, 311] width 55 height 17
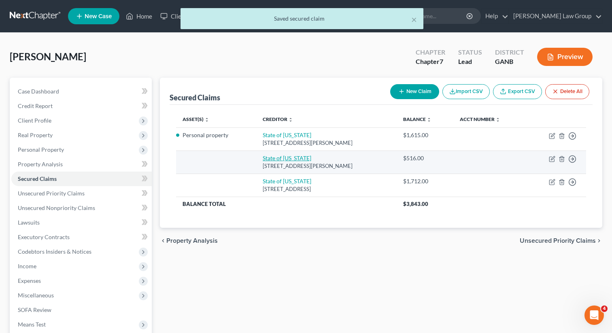
click at [274, 156] on link "State of Alabama" at bounding box center [287, 158] width 49 height 7
select select "0"
select select "3"
select select "0"
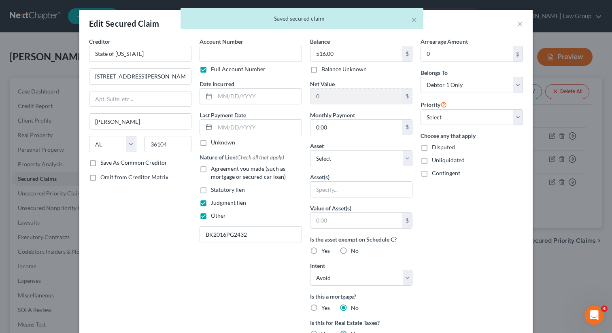
click at [211, 203] on label "Judgment lien" at bounding box center [228, 203] width 35 height 8
click at [214, 203] on input "Judgment lien" at bounding box center [216, 201] width 5 height 5
checkbox input "false"
click at [211, 191] on label "Statutory lien" at bounding box center [228, 190] width 34 height 8
click at [214, 191] on input "Statutory lien" at bounding box center [216, 188] width 5 height 5
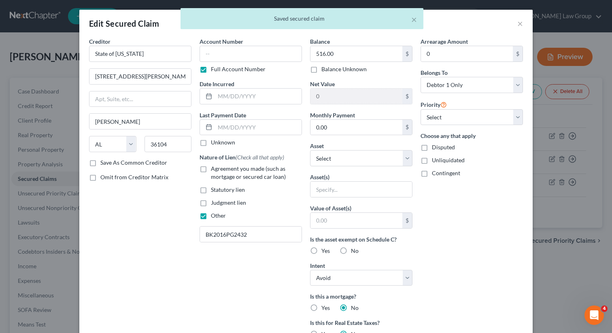
checkbox input "true"
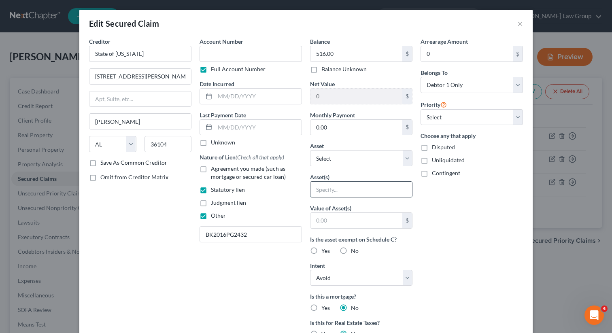
click at [333, 190] on input "text" at bounding box center [362, 189] width 102 height 15
type input "Personal property"
click at [321, 249] on label "Yes" at bounding box center [325, 251] width 9 height 8
click at [325, 249] on input "Yes" at bounding box center [327, 249] width 5 height 5
radio input "true"
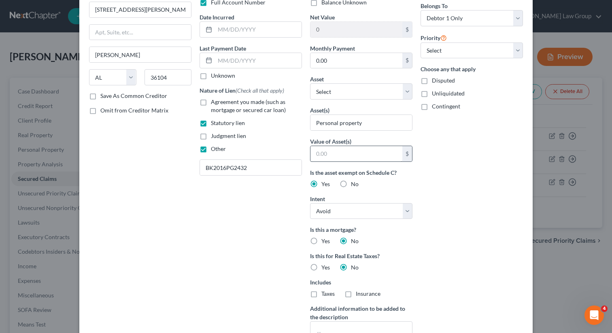
scroll to position [68, 0]
click at [352, 214] on select "Select Surrender Redeem Reaffirm Avoid Other" at bounding box center [361, 210] width 102 height 16
select select
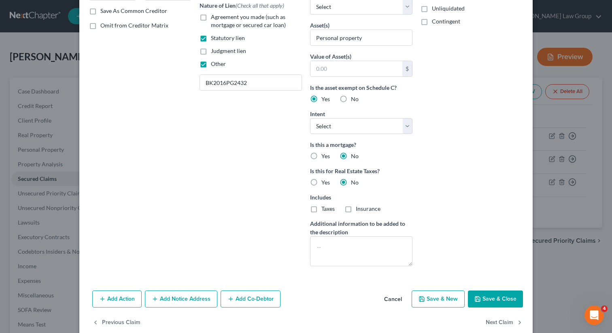
click at [488, 294] on button "Save & Close" at bounding box center [495, 299] width 55 height 17
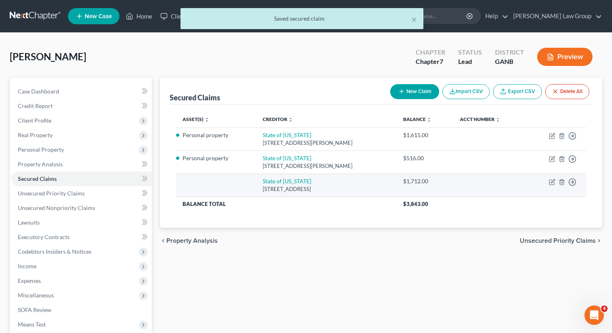
click at [258, 184] on td "State of Alabama 1 Court Square, Andalusia, AL 36420" at bounding box center [326, 185] width 140 height 23
click at [273, 179] on link "State of Alabama" at bounding box center [287, 181] width 49 height 7
select select "0"
select select "3"
select select "0"
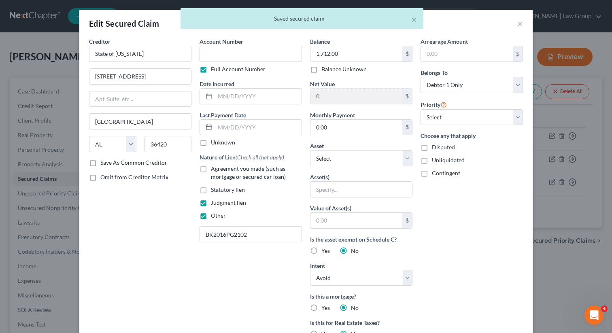
drag, startPoint x: 204, startPoint y: 202, endPoint x: 205, endPoint y: 194, distance: 7.9
click at [211, 202] on label "Judgment lien" at bounding box center [228, 203] width 35 height 8
click at [214, 202] on input "Judgment lien" at bounding box center [216, 201] width 5 height 5
checkbox input "false"
click at [211, 190] on label "Statutory lien" at bounding box center [228, 190] width 34 height 8
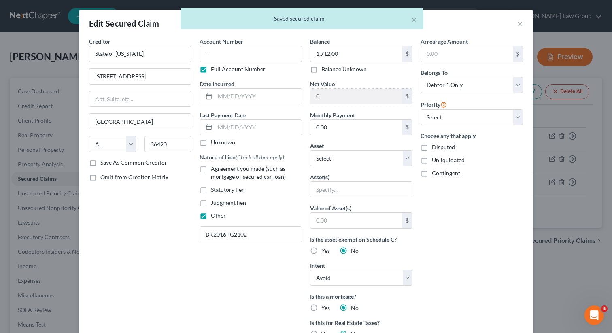
click at [214, 190] on input "Statutory lien" at bounding box center [216, 188] width 5 height 5
checkbox input "true"
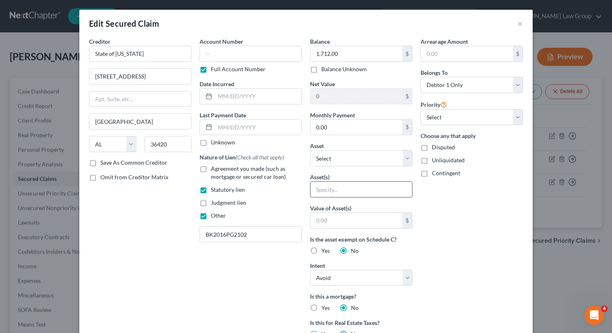
click at [346, 188] on input "text" at bounding box center [362, 189] width 102 height 15
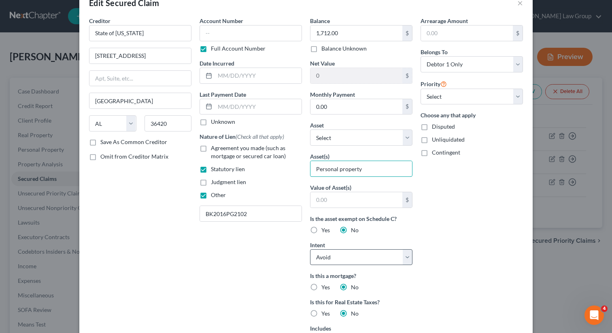
type input "Personal property"
click at [343, 256] on select "Select Surrender Redeem Reaffirm Avoid Other" at bounding box center [361, 257] width 102 height 16
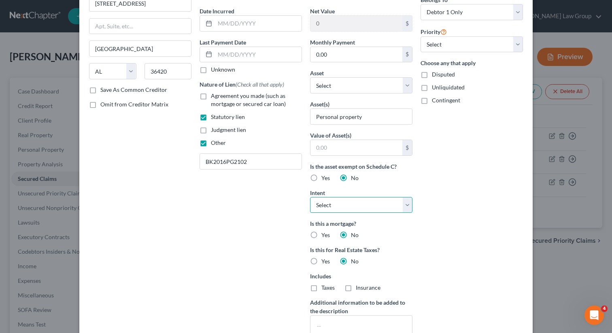
scroll to position [125, 0]
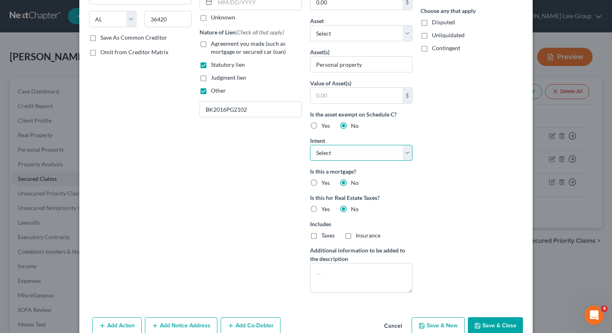
click at [347, 154] on select "Select Surrender Redeem Reaffirm Avoid Other" at bounding box center [361, 153] width 102 height 16
select select "4"
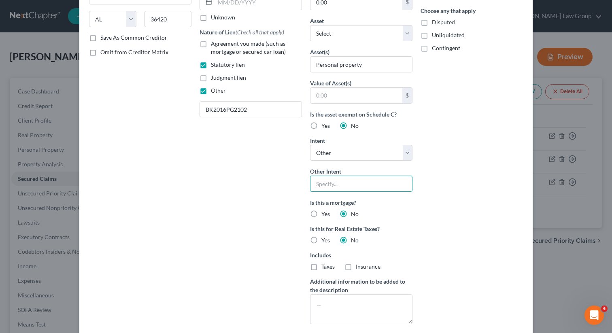
click at [333, 183] on input "text" at bounding box center [361, 184] width 102 height 16
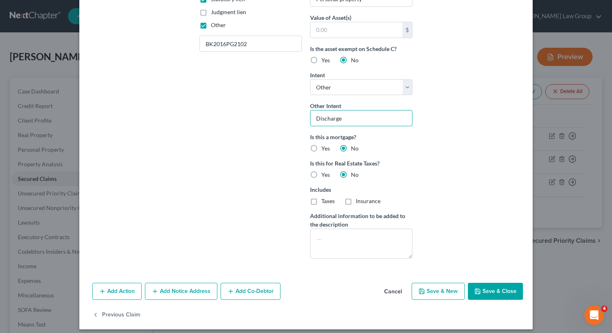
scroll to position [197, 0]
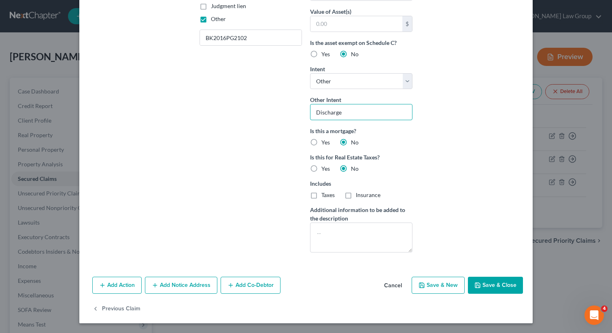
type input "Discharge"
click at [499, 289] on button "Save & Close" at bounding box center [495, 285] width 55 height 17
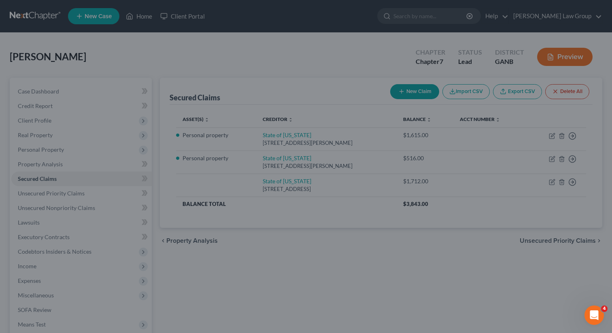
type input "0"
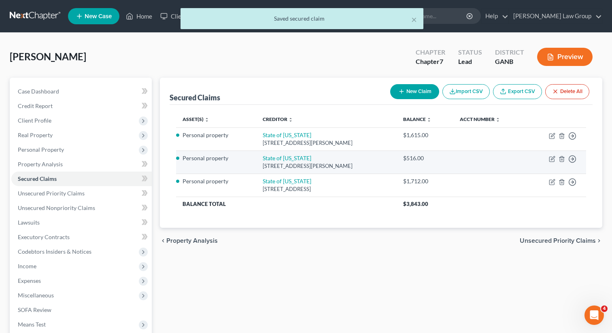
click at [267, 154] on td "State of Alabama 375 South Ripley St, Montgomery, AL 36104" at bounding box center [326, 162] width 140 height 23
click at [280, 157] on link "State of Alabama" at bounding box center [287, 158] width 49 height 7
select select "0"
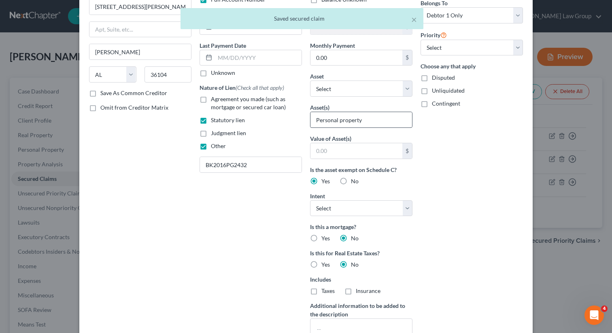
scroll to position [87, 0]
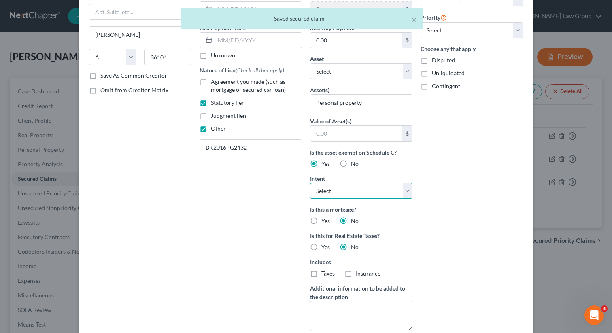
click at [350, 196] on select "Select Surrender Redeem Reaffirm Avoid Other" at bounding box center [361, 191] width 102 height 16
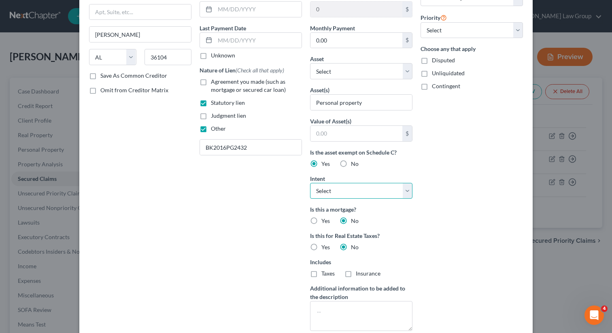
select select "4"
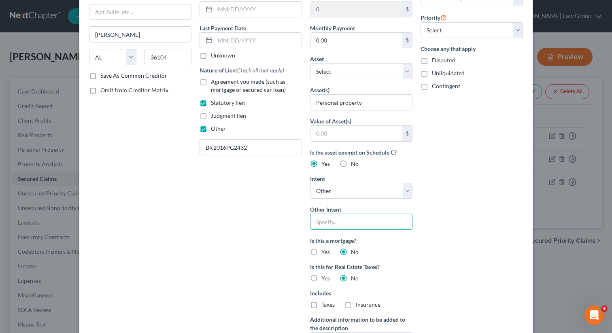
click at [329, 221] on input "text" at bounding box center [361, 222] width 102 height 16
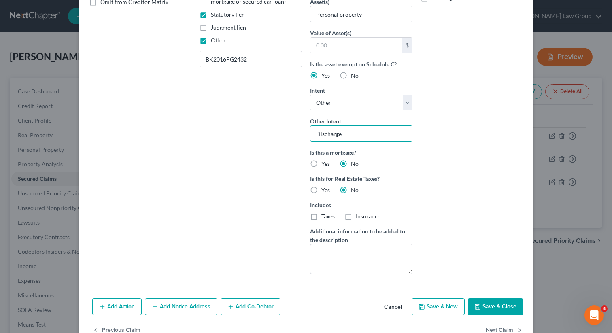
type input "Discharge"
click at [480, 307] on icon "button" at bounding box center [477, 306] width 5 height 5
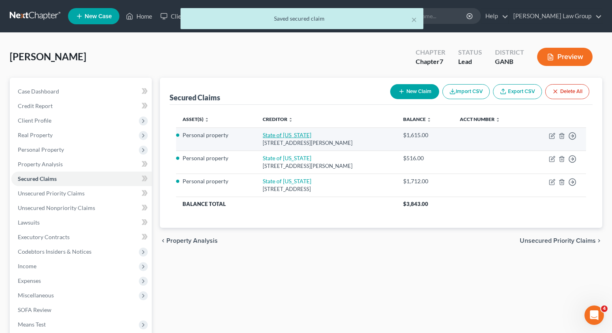
click at [276, 135] on link "State of Alabama" at bounding box center [287, 135] width 49 height 7
select select "0"
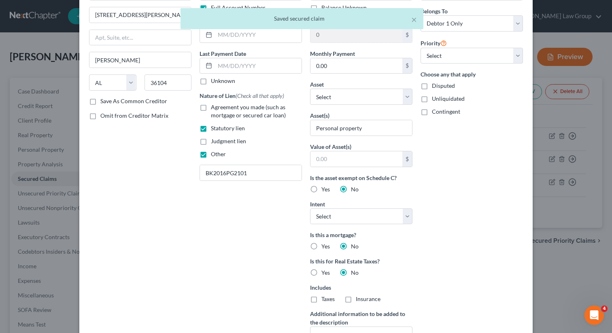
scroll to position [78, 0]
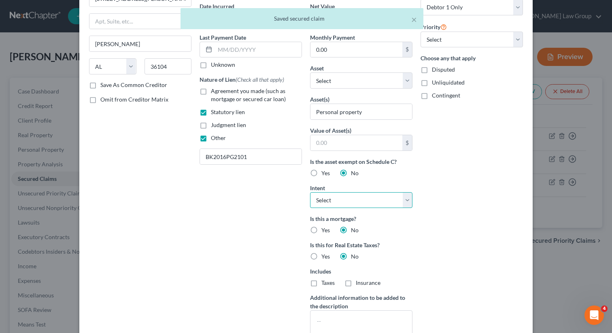
click at [336, 203] on select "Select Surrender Redeem Reaffirm Avoid Other" at bounding box center [361, 200] width 102 height 16
select select "4"
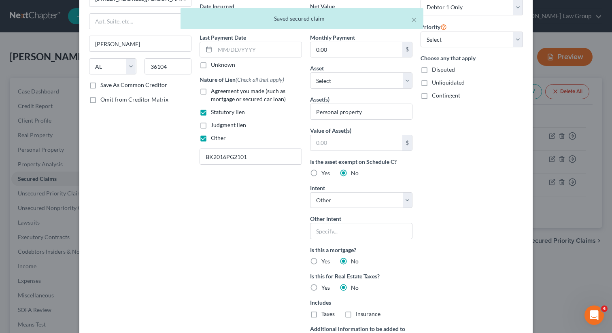
click at [328, 211] on div "Intent Select Surrender Redeem Reaffirm Avoid Other Other Intent" at bounding box center [361, 212] width 102 height 56
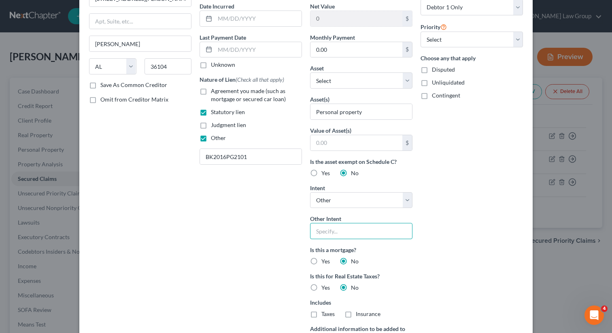
click at [326, 226] on input "text" at bounding box center [361, 231] width 102 height 16
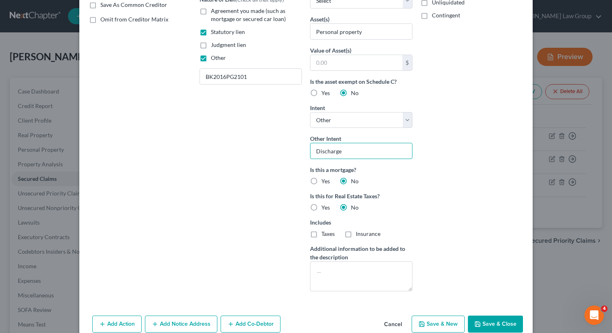
scroll to position [197, 0]
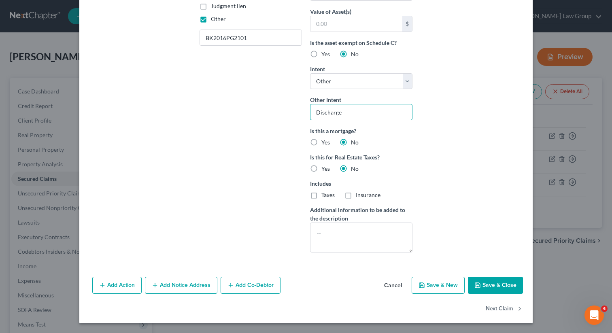
type input "Discharge"
click at [493, 287] on button "Save & Close" at bounding box center [495, 285] width 55 height 17
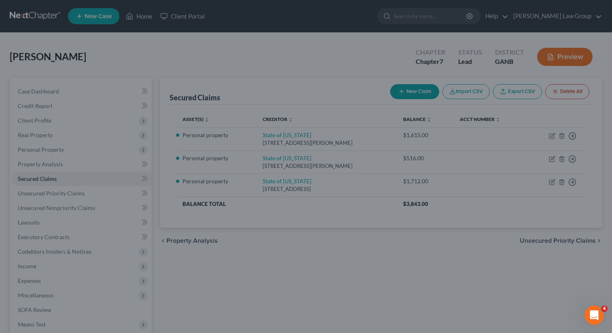
scroll to position [109, 0]
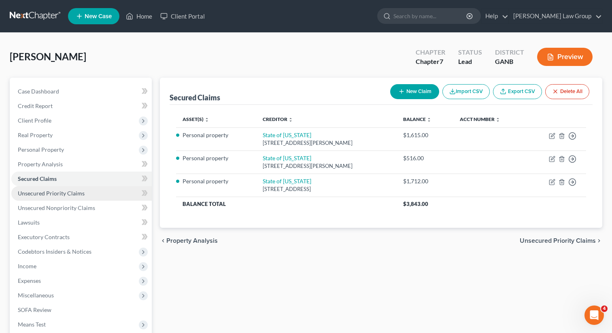
click at [88, 193] on link "Unsecured Priority Claims" at bounding box center [81, 193] width 140 height 15
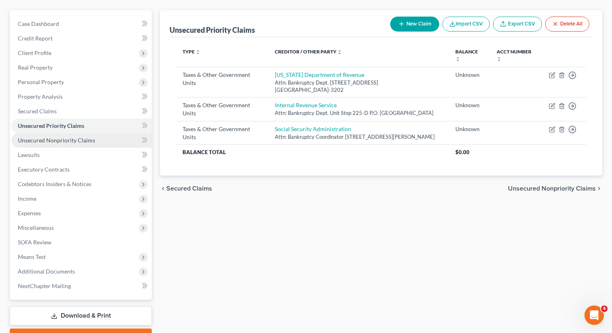
click at [62, 143] on span "Unsecured Nonpriority Claims" at bounding box center [56, 140] width 77 height 7
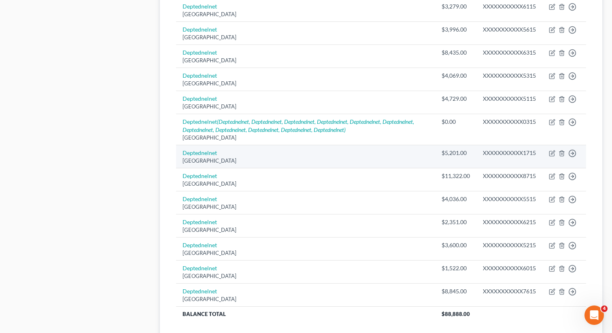
scroll to position [517, 0]
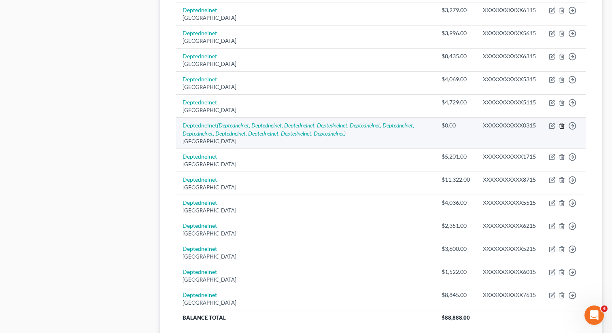
click at [561, 126] on icon "button" at bounding box center [562, 126] width 6 height 6
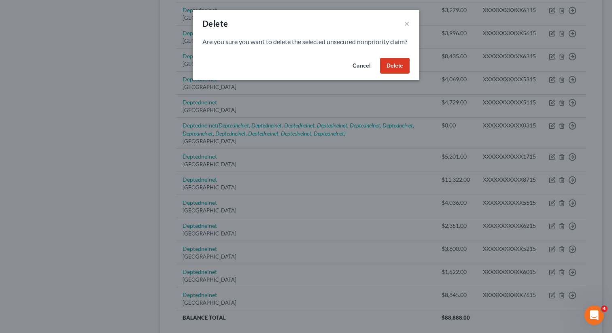
click at [394, 71] on button "Delete" at bounding box center [395, 66] width 30 height 16
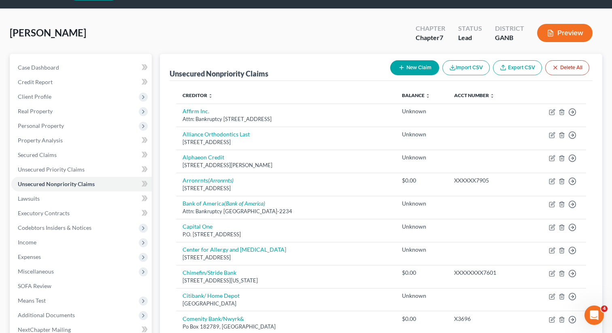
scroll to position [0, 0]
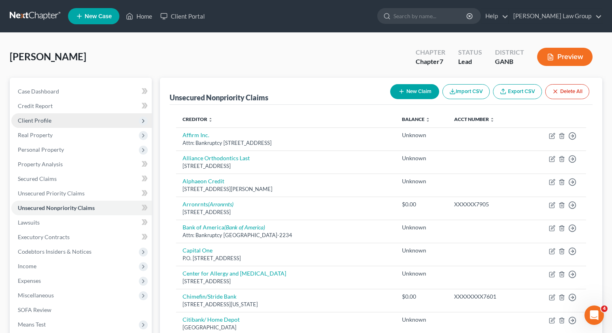
click at [57, 119] on span "Client Profile" at bounding box center [81, 120] width 140 height 15
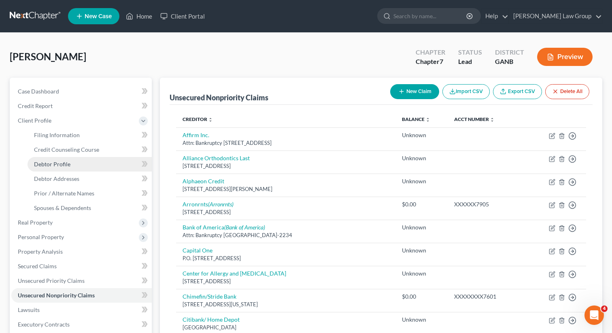
click at [41, 162] on span "Debtor Profile" at bounding box center [52, 164] width 36 height 7
select select "0"
select select "2"
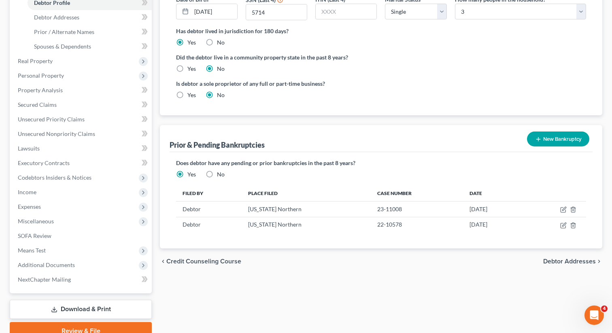
scroll to position [162, 0]
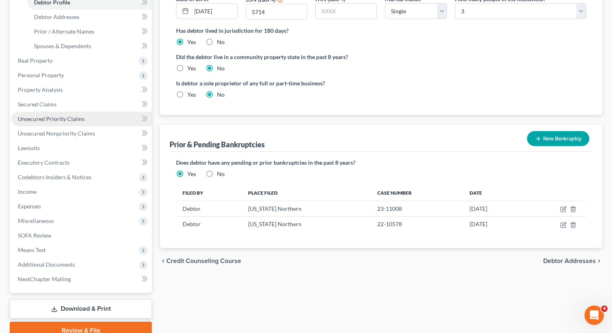
click at [75, 118] on span "Unsecured Priority Claims" at bounding box center [51, 118] width 67 height 7
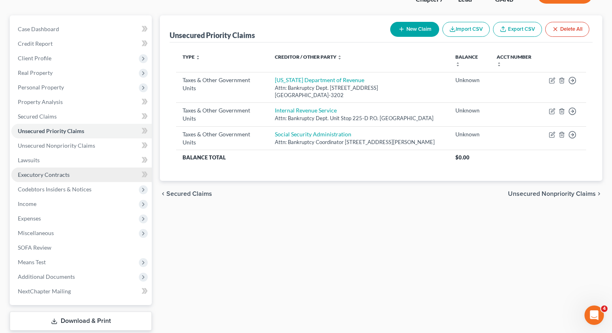
scroll to position [75, 0]
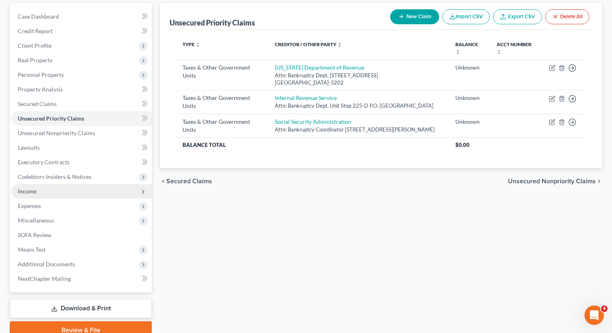
click at [41, 191] on span "Income" at bounding box center [81, 191] width 140 height 15
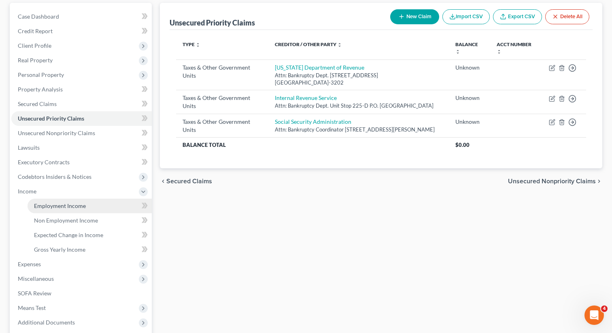
click at [51, 207] on span "Employment Income" at bounding box center [60, 205] width 52 height 7
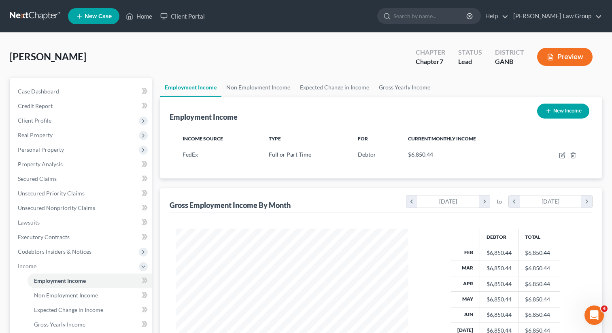
scroll to position [145, 249]
click at [53, 118] on span "Client Profile" at bounding box center [81, 120] width 140 height 15
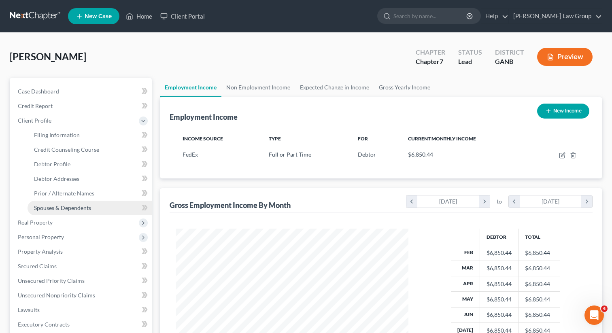
click at [60, 208] on span "Spouses & Dependents" at bounding box center [62, 207] width 57 height 7
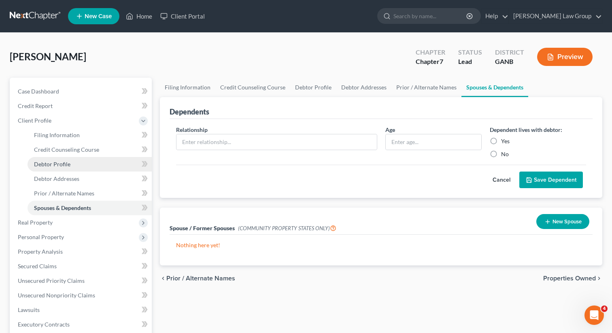
click at [60, 167] on span "Debtor Profile" at bounding box center [52, 164] width 36 height 7
select select "0"
select select "2"
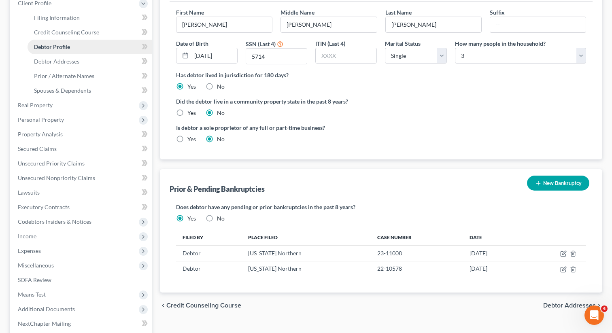
scroll to position [120, 0]
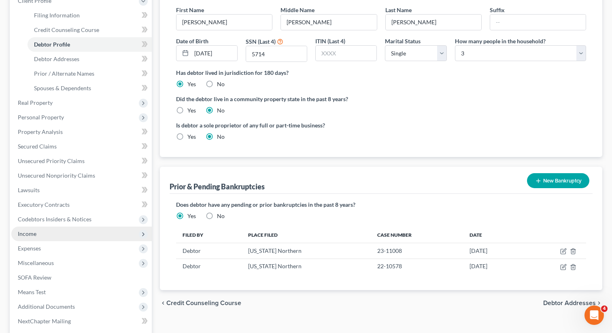
click at [38, 235] on span "Income" at bounding box center [81, 234] width 140 height 15
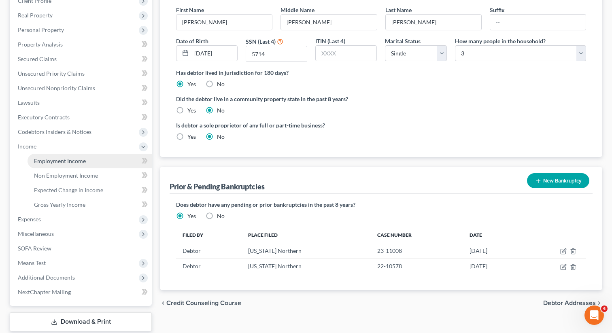
click at [61, 162] on span "Employment Income" at bounding box center [60, 160] width 52 height 7
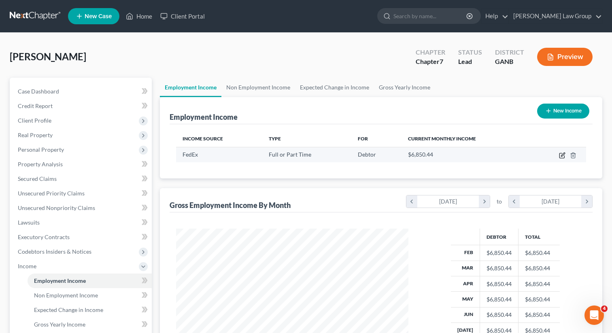
click at [559, 153] on icon "button" at bounding box center [562, 155] width 6 height 6
select select "0"
select select "44"
select select "3"
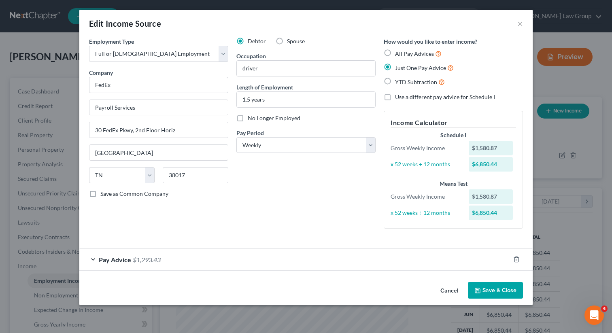
click at [115, 264] on div "Pay Advice $1,293.43" at bounding box center [294, 259] width 431 height 21
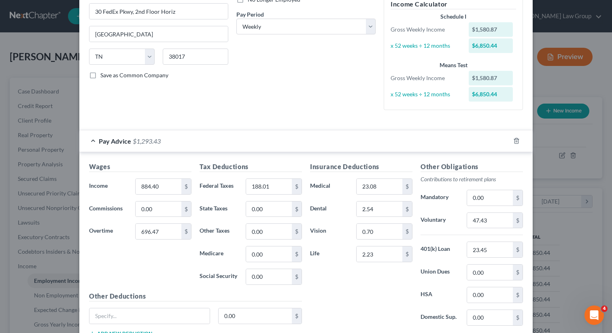
scroll to position [180, 0]
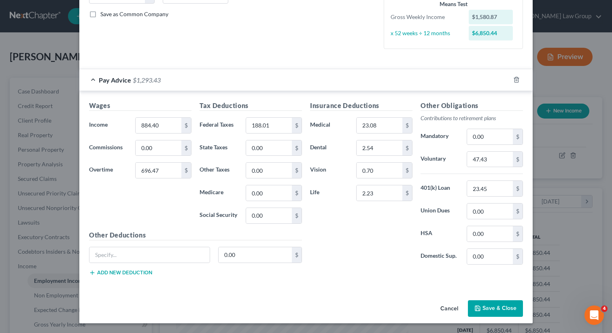
click at [491, 303] on button "Save & Close" at bounding box center [495, 308] width 55 height 17
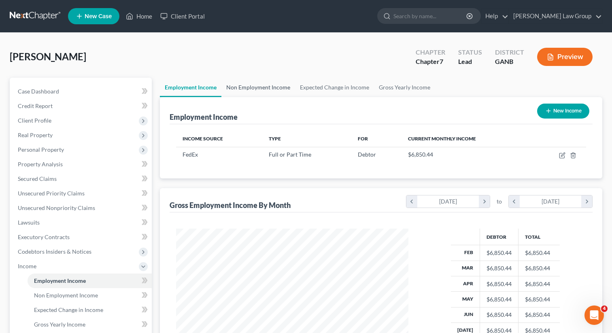
click at [258, 92] on link "Non Employment Income" at bounding box center [258, 87] width 74 height 19
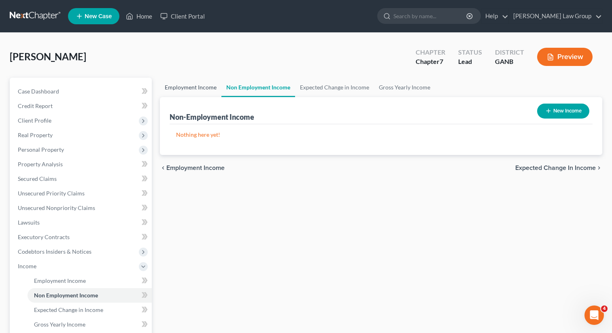
click at [195, 90] on link "Employment Income" at bounding box center [191, 87] width 62 height 19
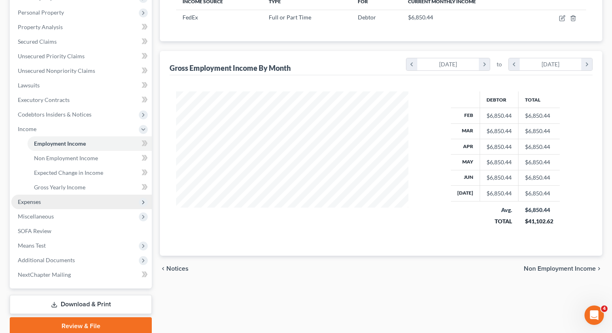
scroll to position [142, 0]
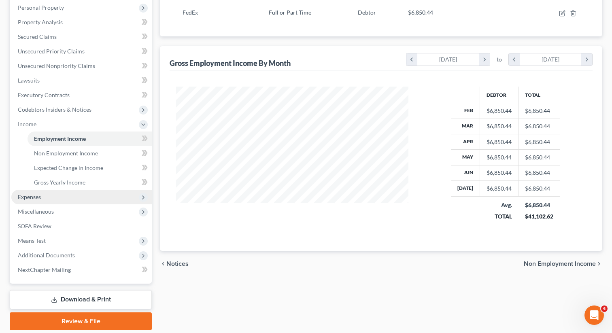
click at [56, 199] on span "Expenses" at bounding box center [81, 197] width 140 height 15
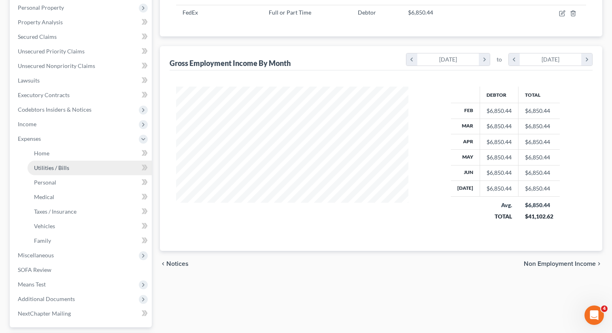
click at [53, 162] on link "Utilities / Bills" at bounding box center [90, 168] width 124 height 15
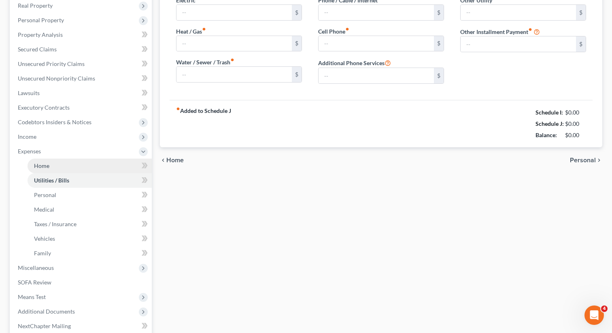
type input "250.00"
type input "0.00"
type input "100.00"
type input "0.00"
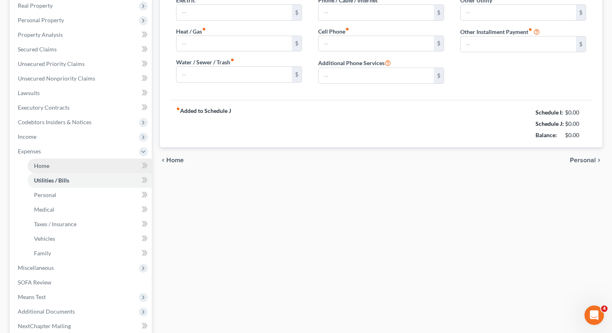
type input "0.00"
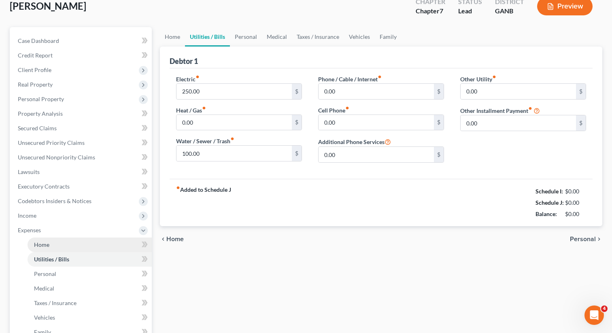
click at [52, 159] on ul "Case Dashboard Payments Invoices Payments Payments Credit Report Client Profile" at bounding box center [81, 223] width 140 height 379
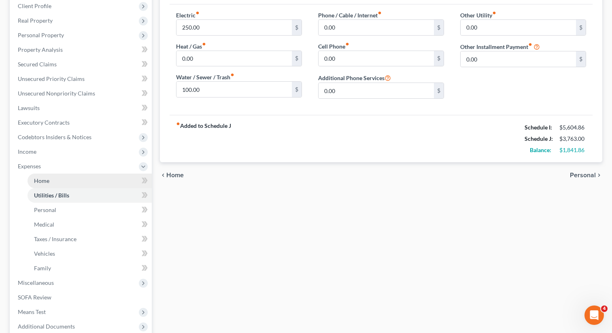
click at [47, 181] on span "Home" at bounding box center [41, 180] width 15 height 7
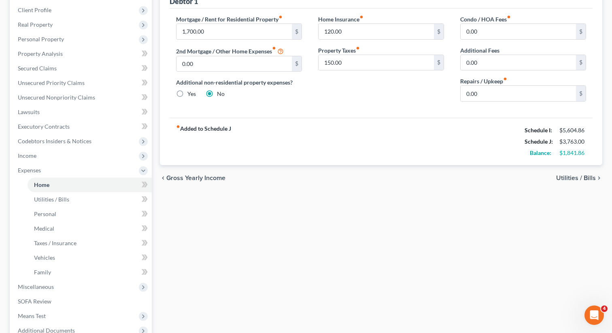
scroll to position [153, 0]
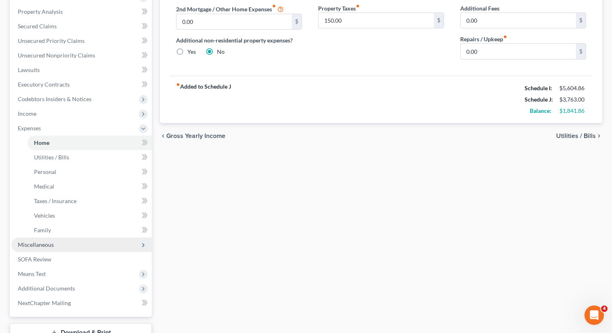
click at [49, 247] on span "Miscellaneous" at bounding box center [36, 244] width 36 height 7
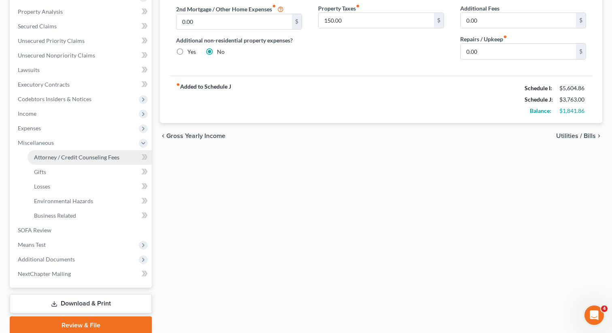
click at [73, 154] on span "Attorney / Credit Counseling Fees" at bounding box center [76, 157] width 85 height 7
select select "0"
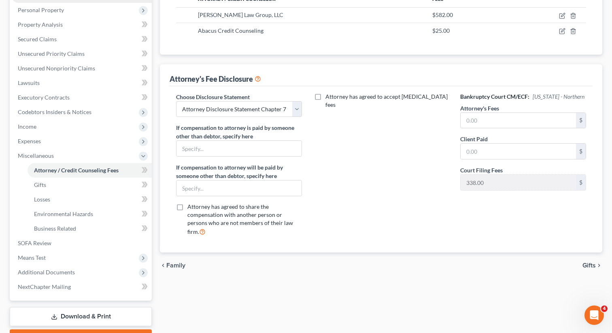
scroll to position [184, 0]
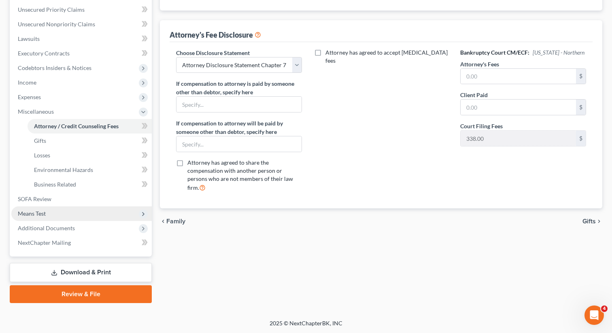
click at [71, 215] on span "Means Test" at bounding box center [81, 213] width 140 height 15
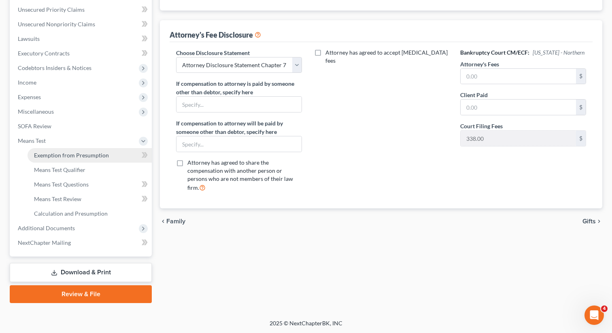
click at [94, 149] on link "Exemption from Presumption" at bounding box center [90, 155] width 124 height 15
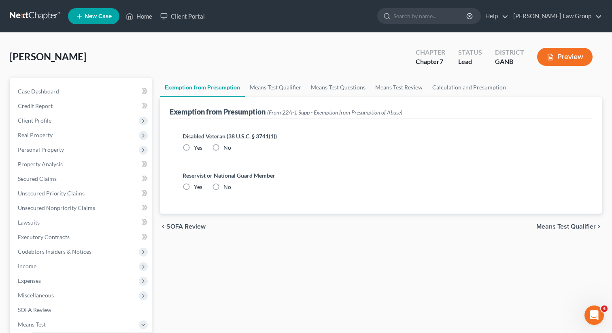
click at [223, 146] on label "No" at bounding box center [227, 148] width 8 height 8
click at [227, 146] on input "No" at bounding box center [229, 146] width 5 height 5
radio input "true"
click at [223, 185] on label "No" at bounding box center [227, 187] width 8 height 8
click at [227, 185] on input "No" at bounding box center [229, 185] width 5 height 5
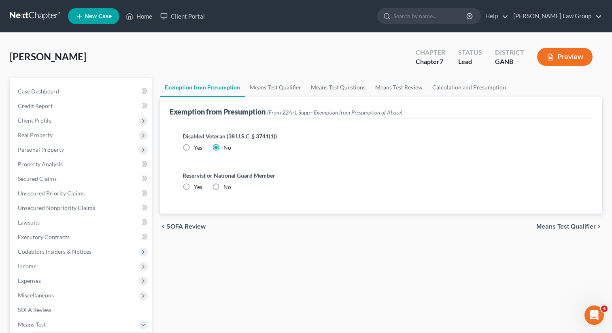
radio input "true"
click at [261, 95] on link "Means Test Qualifier" at bounding box center [275, 87] width 61 height 19
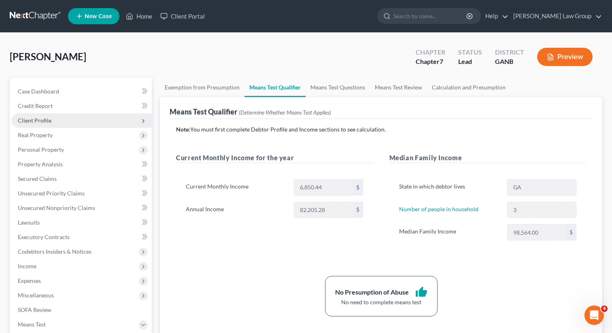
click at [77, 119] on span "Client Profile" at bounding box center [81, 120] width 140 height 15
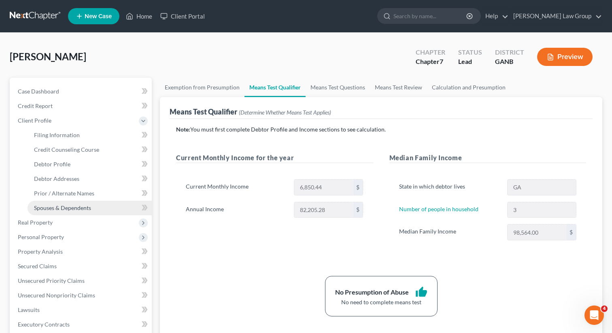
click at [62, 210] on span "Spouses & Dependents" at bounding box center [62, 207] width 57 height 7
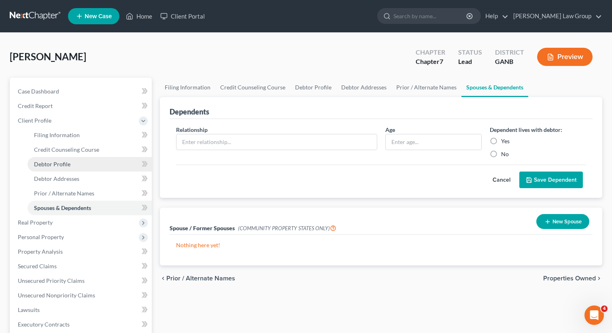
click at [61, 164] on span "Debtor Profile" at bounding box center [52, 164] width 36 height 7
select select "0"
select select "2"
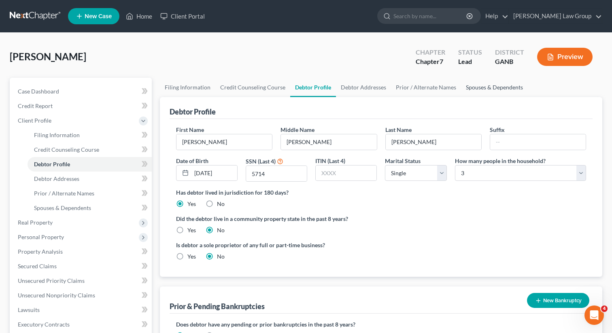
click at [469, 85] on link "Spouses & Dependents" at bounding box center [494, 87] width 67 height 19
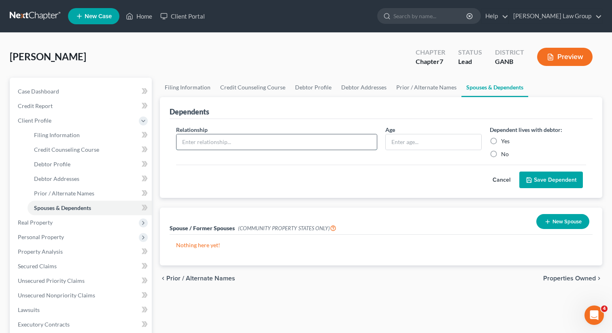
click at [245, 137] on input "text" at bounding box center [277, 141] width 200 height 15
type input "Son"
type input "24"
click at [501, 140] on label "Yes" at bounding box center [505, 141] width 9 height 8
click at [504, 140] on input "Yes" at bounding box center [506, 139] width 5 height 5
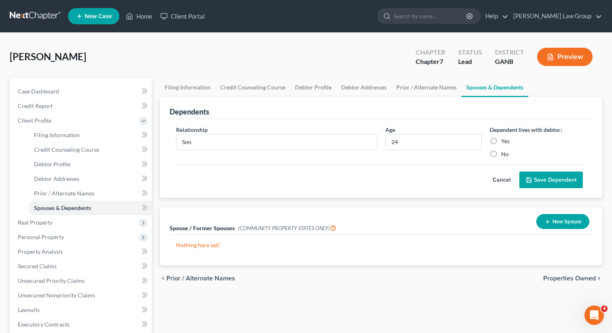
radio input "true"
click at [544, 178] on button "Save Dependent" at bounding box center [551, 180] width 64 height 17
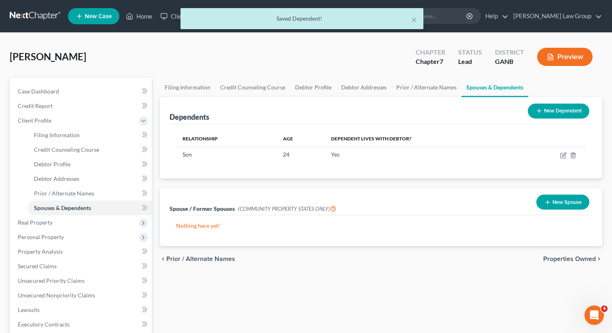
click at [547, 115] on button "New Dependent" at bounding box center [559, 111] width 62 height 15
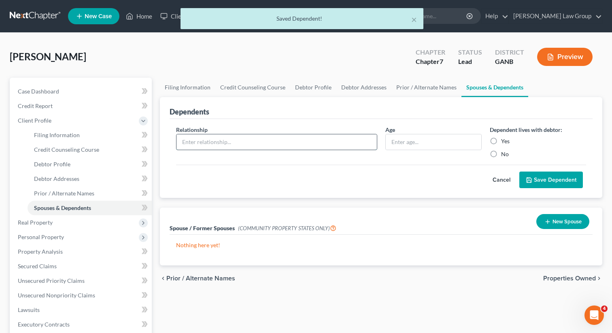
click at [226, 147] on input "text" at bounding box center [277, 141] width 200 height 15
type input "Daughter"
click at [501, 139] on label "Yes" at bounding box center [505, 141] width 9 height 8
click at [504, 139] on input "Yes" at bounding box center [506, 139] width 5 height 5
radio input "true"
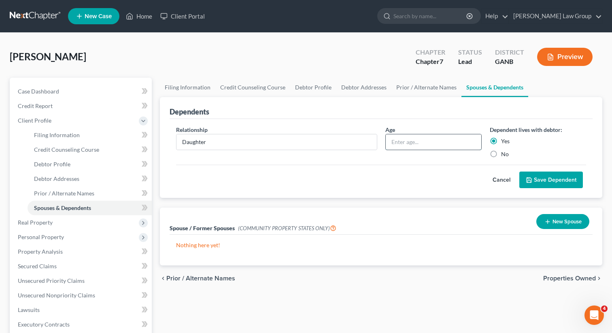
click at [407, 138] on input "text" at bounding box center [434, 141] width 96 height 15
type input "26"
click at [541, 181] on button "Save Dependent" at bounding box center [551, 180] width 64 height 17
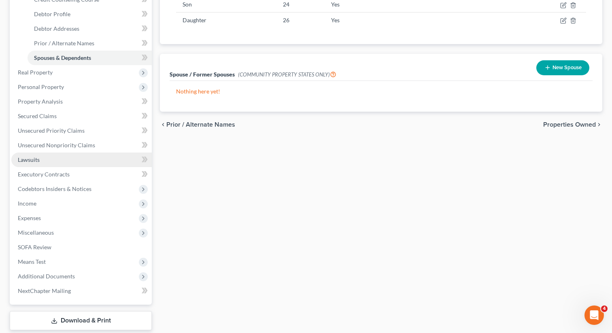
scroll to position [151, 0]
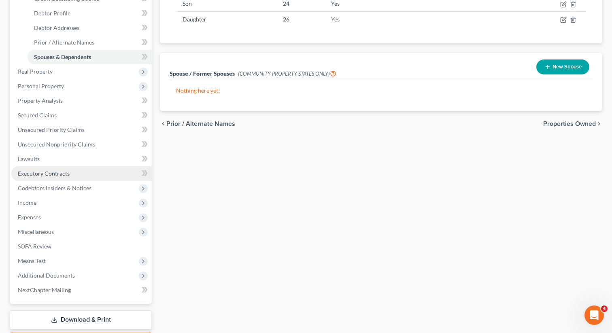
click at [37, 174] on span "Executory Contracts" at bounding box center [44, 173] width 52 height 7
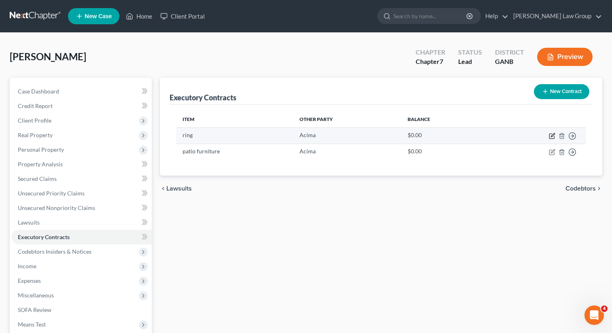
click at [550, 136] on icon "button" at bounding box center [552, 136] width 6 height 6
select select "3"
select select "46"
select select "0"
select select "2"
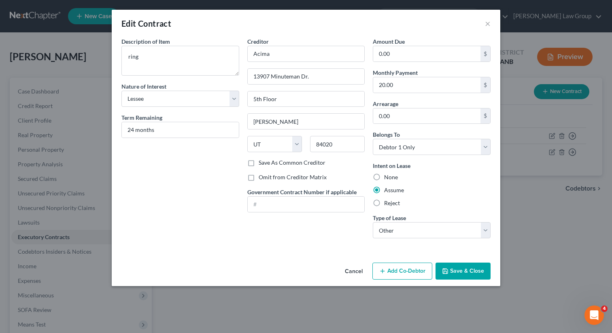
click at [456, 272] on button "Save & Close" at bounding box center [463, 271] width 55 height 17
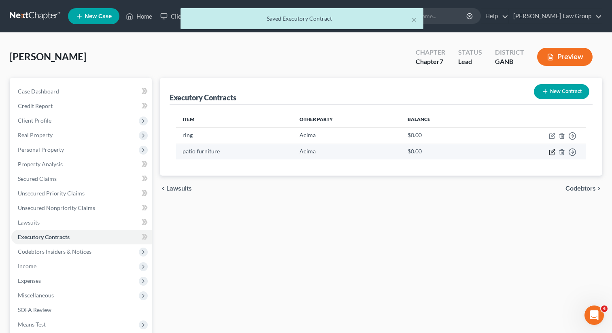
click at [551, 154] on icon "button" at bounding box center [552, 152] width 6 height 6
select select "3"
select select "46"
select select "0"
select select "2"
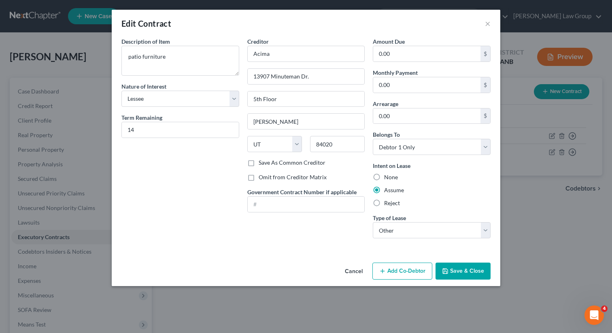
click at [457, 271] on button "Save & Close" at bounding box center [463, 271] width 55 height 17
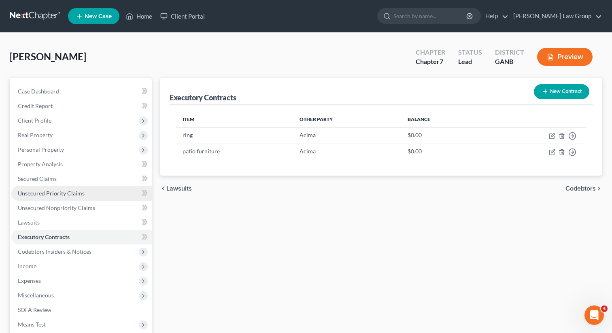
click at [70, 196] on span "Unsecured Priority Claims" at bounding box center [51, 193] width 67 height 7
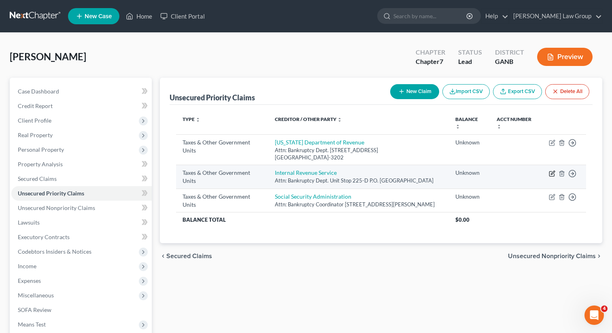
click at [550, 172] on icon "button" at bounding box center [552, 173] width 6 height 6
select select "0"
select select "10"
select select "0"
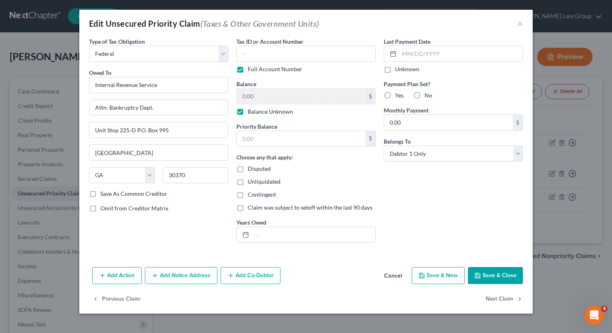
click at [248, 112] on label "Balance Unknown" at bounding box center [270, 112] width 45 height 8
click at [251, 112] on input "Balance Unknown" at bounding box center [253, 110] width 5 height 5
checkbox input "false"
click at [258, 96] on input "0.00" at bounding box center [301, 96] width 129 height 15
type input "9,500"
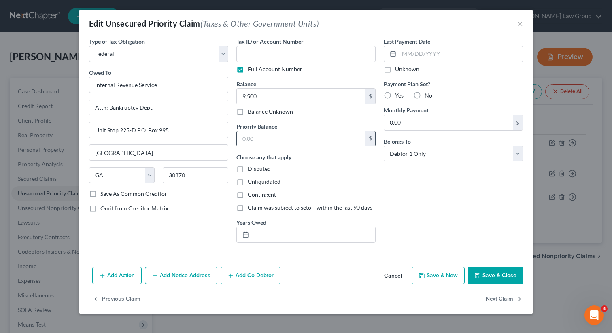
click at [258, 138] on input "text" at bounding box center [301, 138] width 129 height 15
type input "9,500"
click at [279, 240] on input "text" at bounding box center [313, 234] width 123 height 15
type input "2021-2023"
click at [490, 278] on button "Save & Close" at bounding box center [495, 275] width 55 height 17
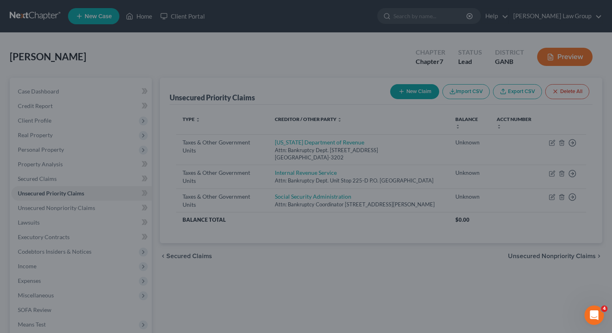
type input "9,500.00"
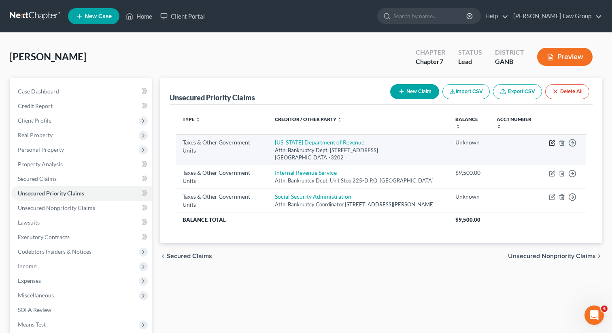
click at [552, 142] on icon "button" at bounding box center [553, 142] width 4 height 4
select select "2"
select select "10"
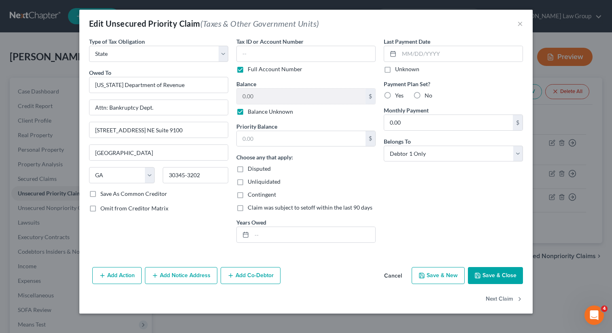
click at [248, 113] on label "Balance Unknown" at bounding box center [270, 112] width 45 height 8
click at [251, 113] on input "Balance Unknown" at bounding box center [253, 110] width 5 height 5
click at [263, 97] on input "0.00" at bounding box center [301, 96] width 129 height 15
click at [260, 139] on input "text" at bounding box center [301, 138] width 129 height 15
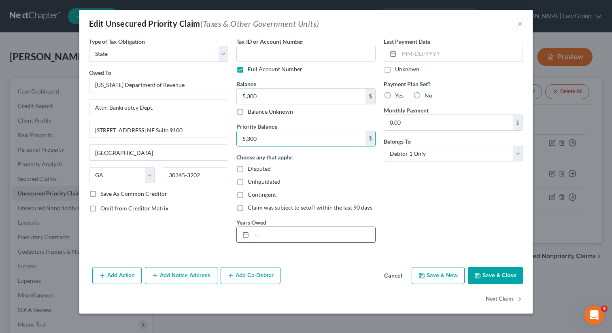
click at [262, 231] on input "text" at bounding box center [313, 234] width 123 height 15
click at [489, 277] on button "Save & Close" at bounding box center [495, 275] width 55 height 17
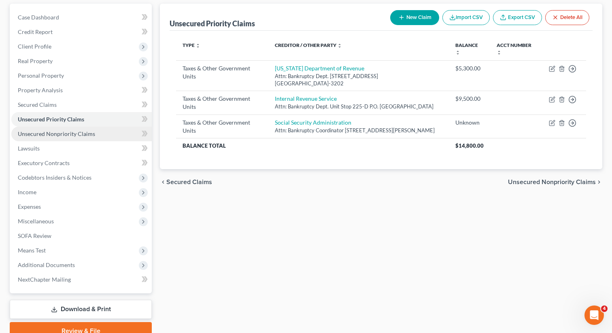
scroll to position [111, 0]
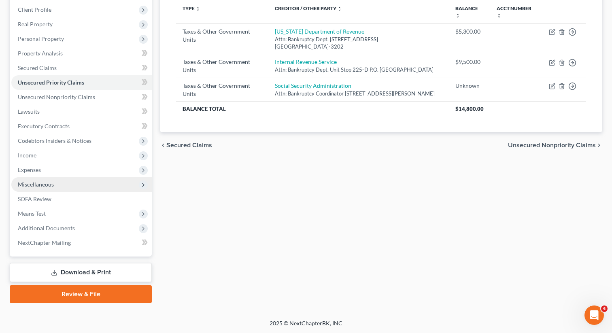
click at [46, 184] on span "Miscellaneous" at bounding box center [36, 184] width 36 height 7
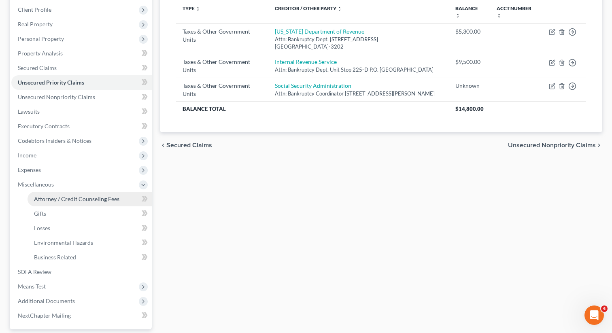
click at [55, 197] on span "Attorney / Credit Counseling Fees" at bounding box center [76, 199] width 85 height 7
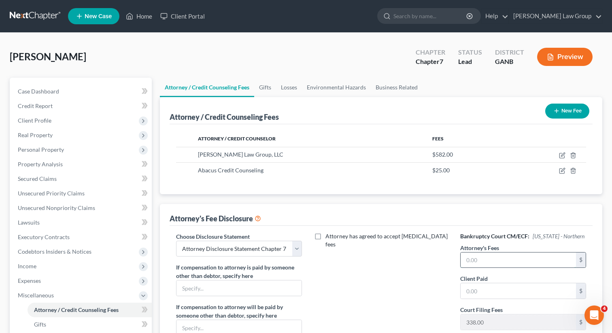
click at [478, 257] on input "text" at bounding box center [518, 260] width 115 height 15
click at [479, 288] on input "text" at bounding box center [518, 290] width 115 height 15
click at [364, 294] on div "Attorney has agreed to accept retainer fees" at bounding box center [381, 307] width 142 height 150
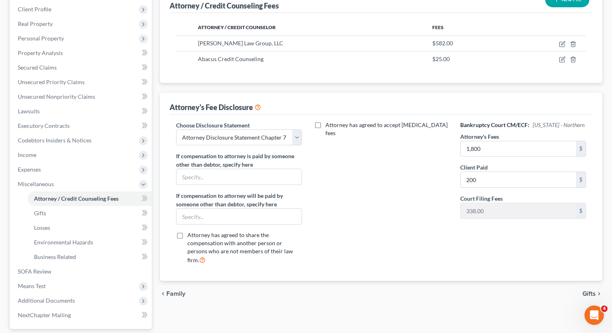
scroll to position [116, 0]
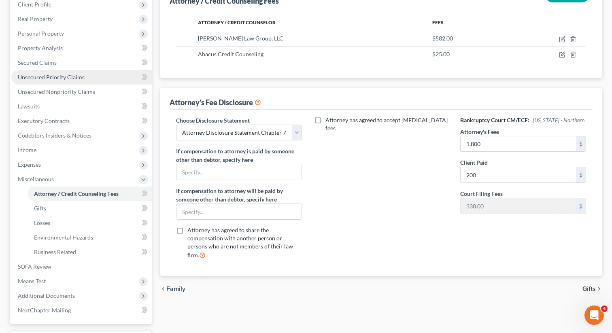
click at [62, 76] on span "Unsecured Priority Claims" at bounding box center [51, 77] width 67 height 7
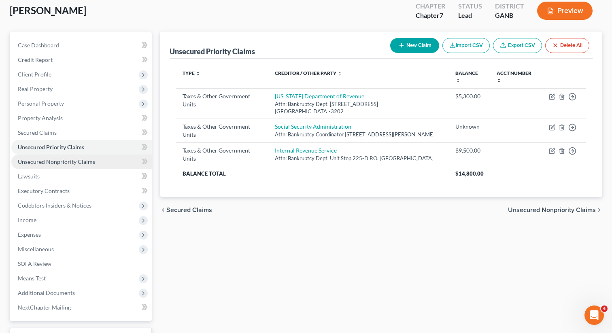
click at [54, 167] on link "Unsecured Nonpriority Claims" at bounding box center [81, 162] width 140 height 15
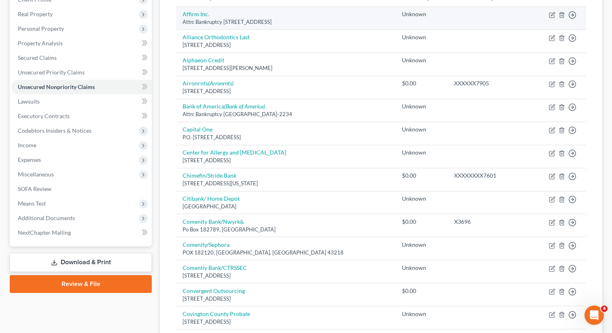
scroll to position [127, 0]
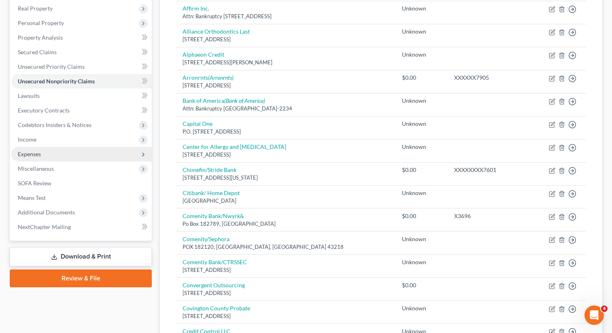
click at [67, 155] on span "Expenses" at bounding box center [81, 154] width 140 height 15
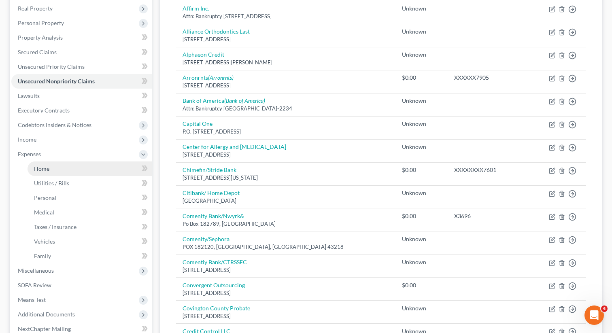
click at [53, 170] on link "Home" at bounding box center [90, 169] width 124 height 15
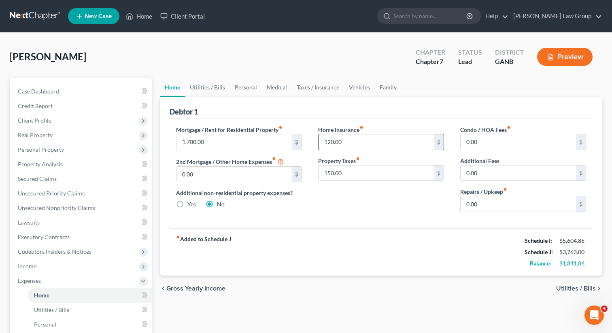
click at [369, 146] on input "120.00" at bounding box center [376, 141] width 115 height 15
click at [495, 204] on input "0.00" at bounding box center [518, 203] width 115 height 15
click at [213, 84] on link "Utilities / Bills" at bounding box center [207, 87] width 45 height 19
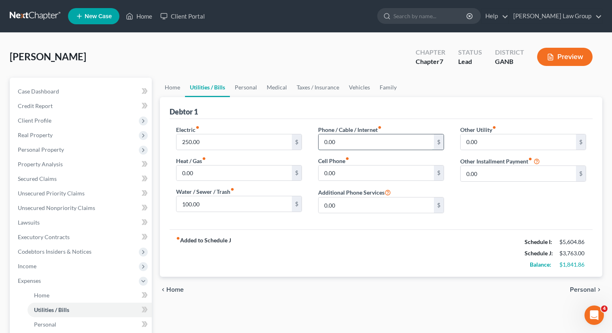
click at [345, 147] on input "0.00" at bounding box center [376, 141] width 115 height 15
click at [358, 178] on input "0.00" at bounding box center [376, 173] width 115 height 15
click at [491, 148] on input "0.00" at bounding box center [518, 141] width 115 height 15
click at [242, 92] on link "Personal" at bounding box center [246, 87] width 32 height 19
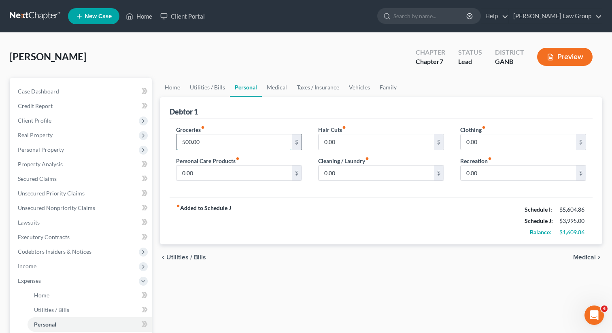
click at [220, 138] on input "500.00" at bounding box center [234, 141] width 115 height 15
click at [230, 186] on div "Groceries fiber_manual_record 850 $ Personal Care Products fiber_manual_record …" at bounding box center [239, 157] width 142 height 62
click at [226, 174] on input "0.00" at bounding box center [234, 173] width 115 height 15
click at [362, 170] on input "0.00" at bounding box center [376, 173] width 115 height 15
click at [506, 144] on input "0.00" at bounding box center [518, 141] width 115 height 15
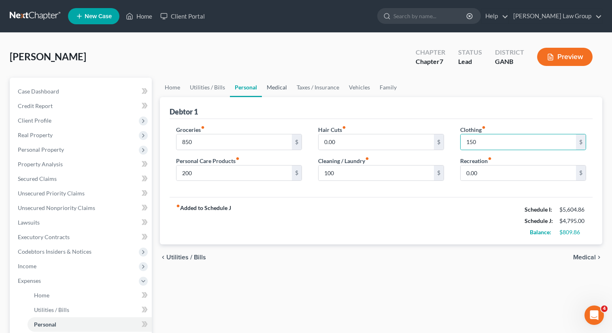
click at [272, 87] on link "Medical" at bounding box center [277, 87] width 30 height 19
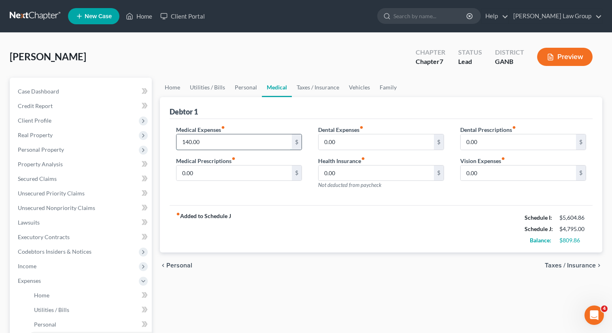
click at [209, 145] on input "140.00" at bounding box center [234, 141] width 115 height 15
click at [363, 87] on link "Vehicles" at bounding box center [359, 87] width 31 height 19
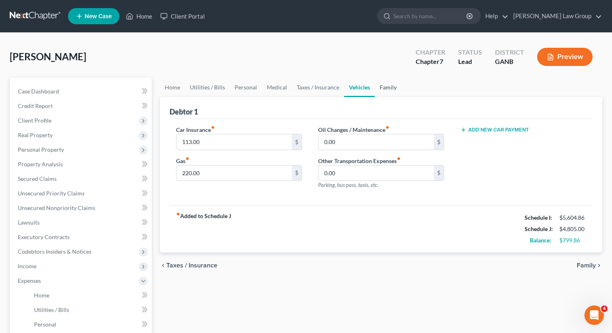
click at [386, 83] on link "Family" at bounding box center [388, 87] width 27 height 19
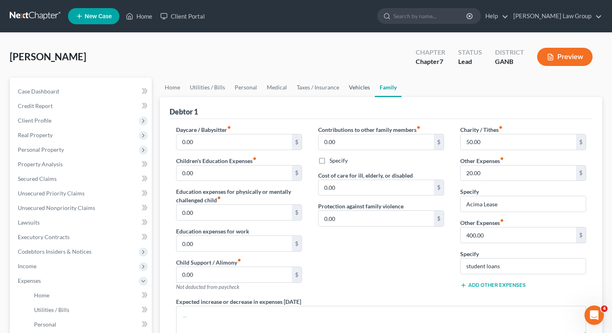
click at [353, 89] on link "Vehicles" at bounding box center [359, 87] width 31 height 19
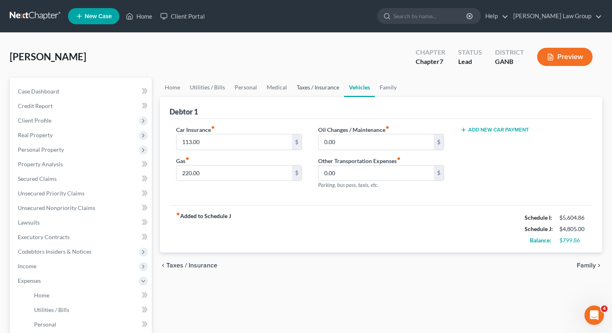
click at [327, 91] on link "Taxes / Insurance" at bounding box center [318, 87] width 52 height 19
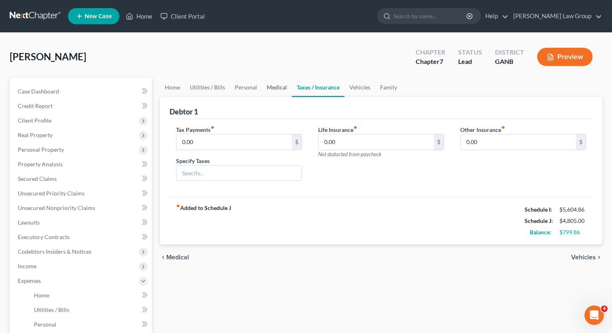
click at [279, 87] on link "Medical" at bounding box center [277, 87] width 30 height 19
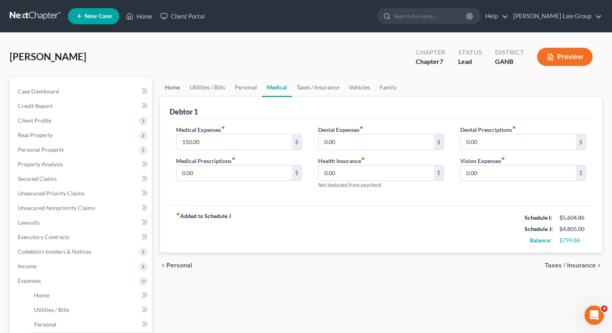
click at [170, 87] on link "Home" at bounding box center [172, 87] width 25 height 19
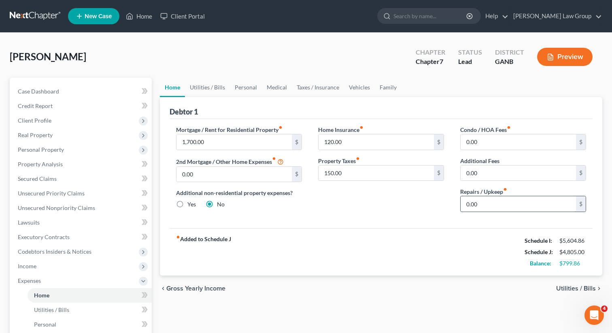
click at [496, 201] on input "0.00" at bounding box center [518, 203] width 115 height 15
click at [204, 82] on link "Utilities / Bills" at bounding box center [207, 87] width 45 height 19
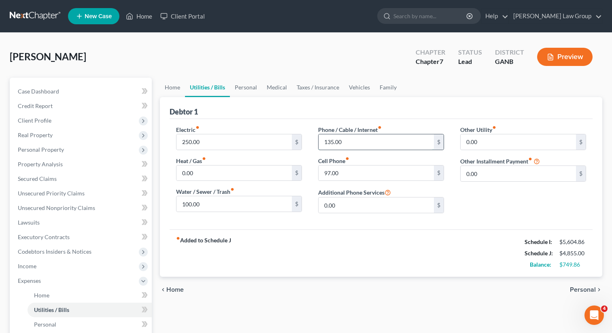
click at [375, 146] on input "135.00" at bounding box center [376, 141] width 115 height 15
click at [386, 176] on input "97.00" at bounding box center [376, 173] width 115 height 15
click at [243, 87] on link "Personal" at bounding box center [246, 87] width 32 height 19
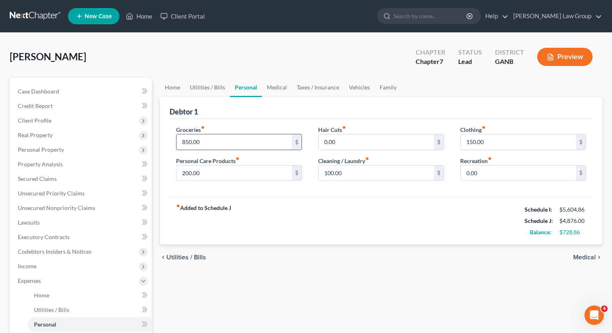
click at [207, 140] on input "850.00" at bounding box center [234, 141] width 115 height 15
click at [234, 191] on div "Groceries fiber_manual_record 990 $ Personal Care Products fiber_manual_record …" at bounding box center [381, 158] width 423 height 79
click at [219, 180] on input "200.00" at bounding box center [234, 173] width 115 height 15
click at [344, 147] on input "0.00" at bounding box center [376, 141] width 115 height 15
click at [369, 208] on div "fiber_manual_record Added to Schedule J Schedule I: $5,604.86 Schedule J: $5,06…" at bounding box center [381, 220] width 423 height 47
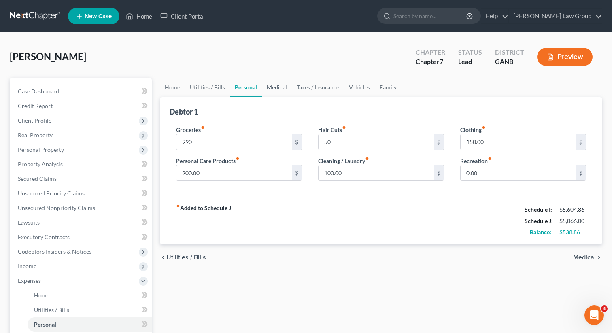
click at [276, 87] on link "Medical" at bounding box center [277, 87] width 30 height 19
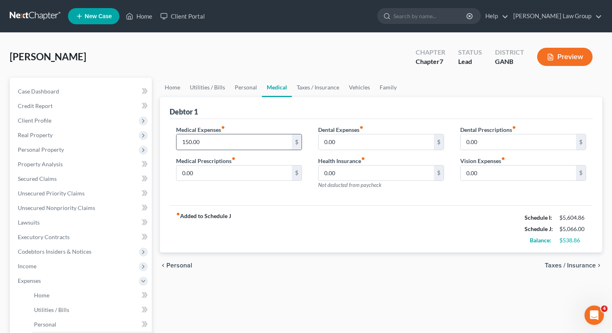
click at [239, 138] on input "150.00" at bounding box center [234, 141] width 115 height 15
click at [340, 205] on div "fiber_manual_record Added to Schedule J Schedule I: $5,604.86 Schedule J: $5,11…" at bounding box center [381, 228] width 423 height 47
click at [321, 89] on link "Taxes / Insurance" at bounding box center [318, 87] width 52 height 19
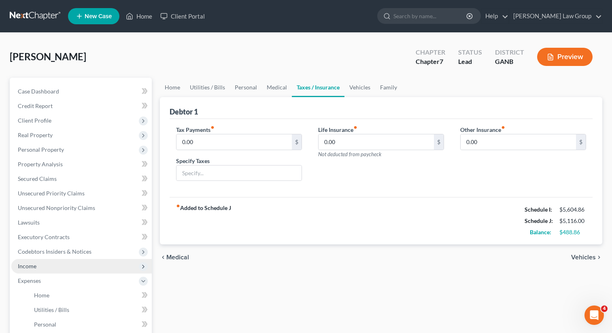
click at [42, 265] on span "Income" at bounding box center [81, 266] width 140 height 15
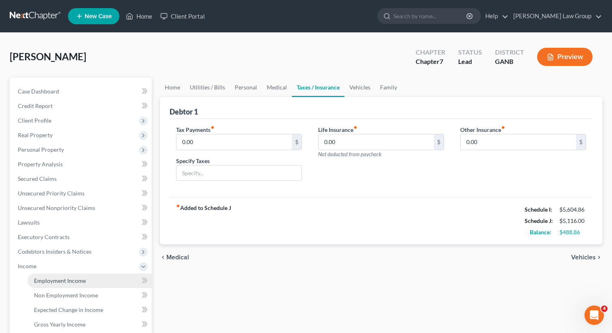
click at [47, 277] on span "Employment Income" at bounding box center [60, 280] width 52 height 7
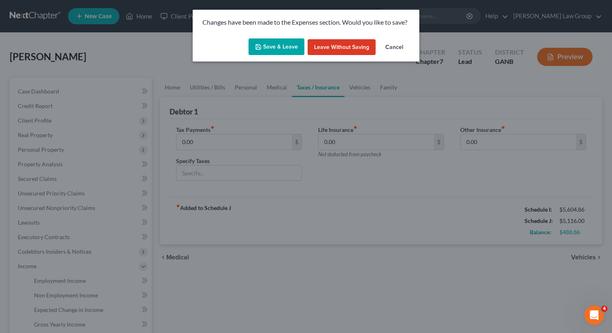
click at [271, 47] on button "Save & Leave" at bounding box center [277, 46] width 56 height 17
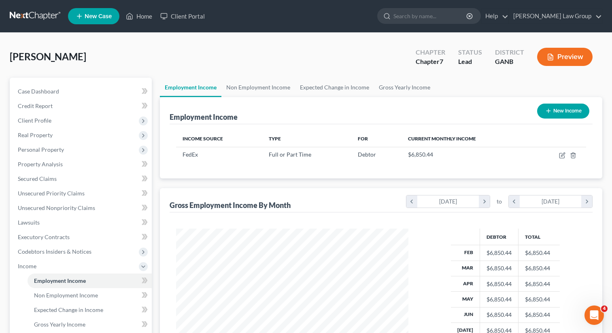
scroll to position [145, 249]
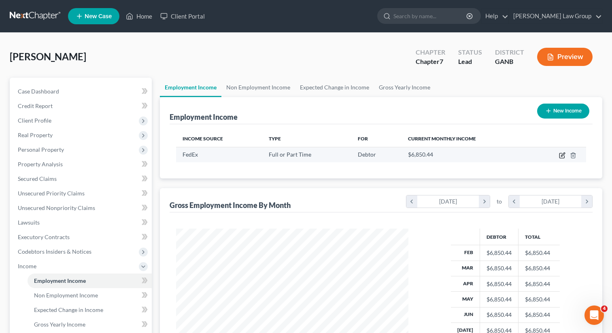
click at [559, 155] on icon "button" at bounding box center [562, 155] width 6 height 6
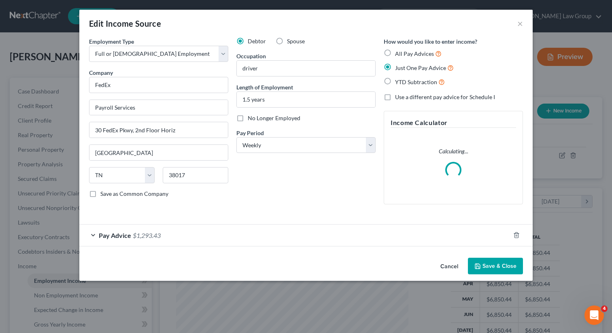
click at [117, 238] on span "Pay Advice" at bounding box center [115, 236] width 32 height 8
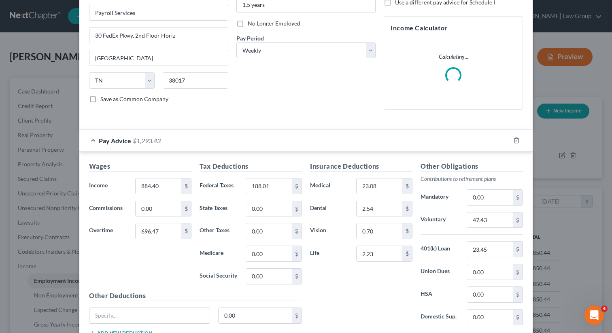
scroll to position [114, 0]
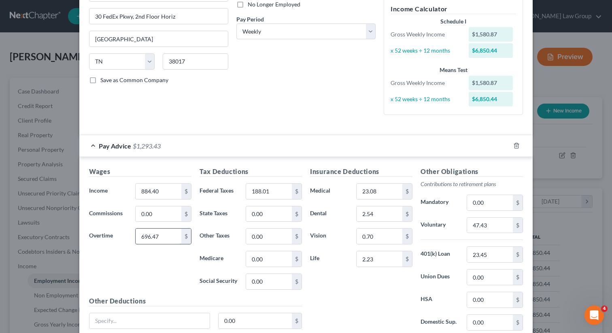
click at [144, 234] on input "696.47" at bounding box center [159, 236] width 46 height 15
click at [145, 238] on input "696.47" at bounding box center [159, 236] width 46 height 15
click at [148, 237] on input "696.47" at bounding box center [159, 236] width 46 height 15
click at [145, 234] on input "696.47" at bounding box center [159, 236] width 46 height 15
click at [147, 264] on div "Wages Income * 884.40 $ Commissions 0.00 $ Overtime 606.47 $" at bounding box center [140, 232] width 111 height 130
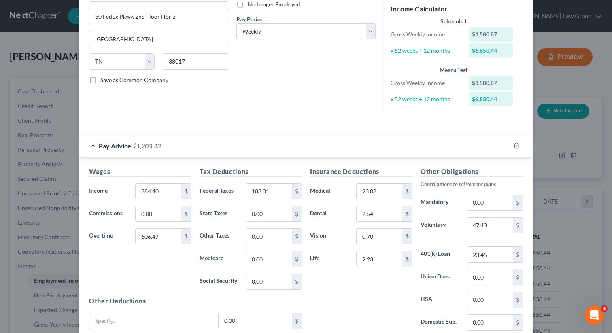
scroll to position [180, 0]
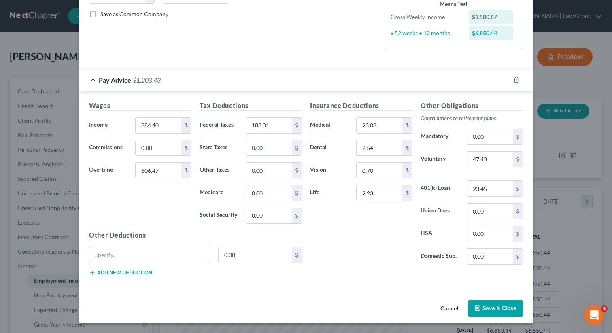
click at [493, 312] on button "Save & Close" at bounding box center [495, 308] width 55 height 17
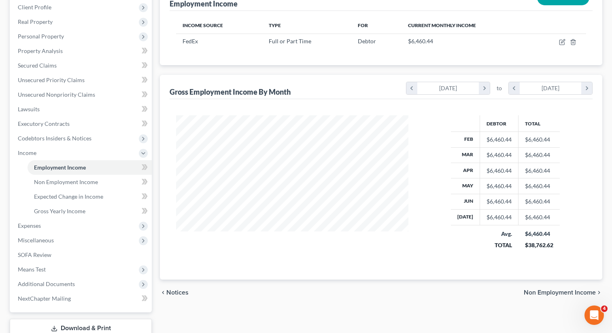
scroll to position [121, 0]
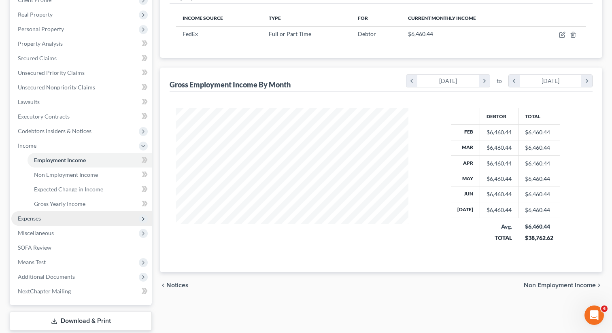
click at [53, 220] on span "Expenses" at bounding box center [81, 218] width 140 height 15
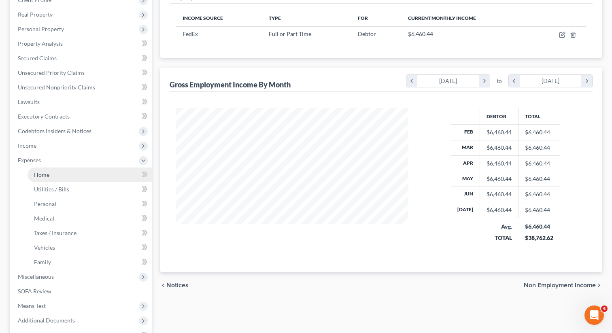
click at [52, 175] on link "Home" at bounding box center [90, 175] width 124 height 15
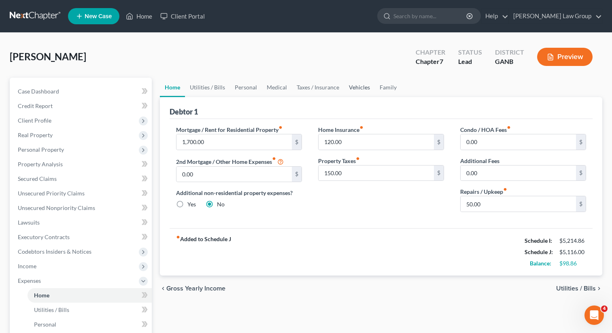
click at [359, 85] on link "Vehicles" at bounding box center [359, 87] width 31 height 19
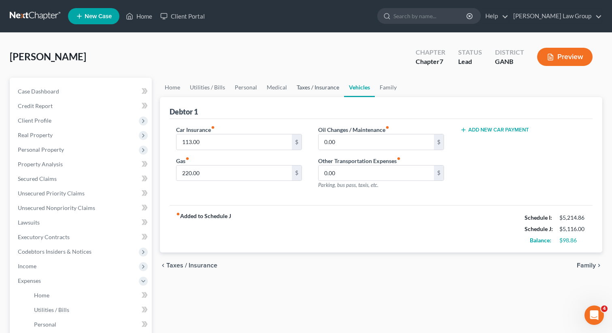
click at [319, 89] on link "Taxes / Insurance" at bounding box center [318, 87] width 52 height 19
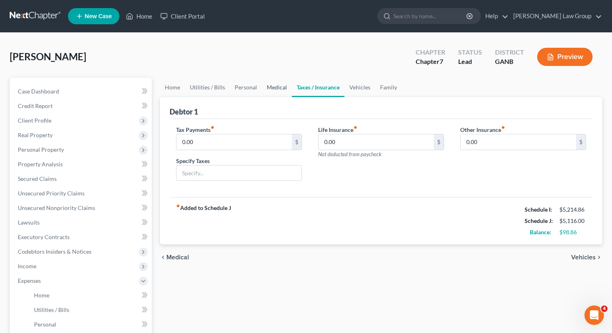
click at [266, 88] on link "Medical" at bounding box center [277, 87] width 30 height 19
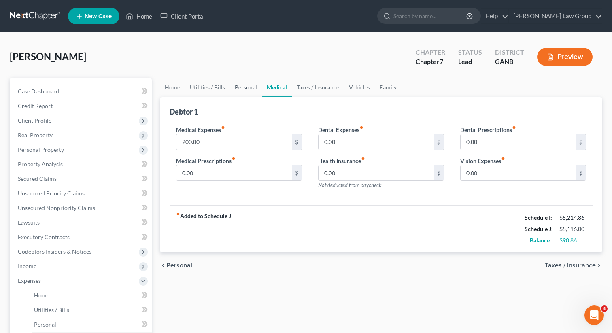
click at [246, 86] on link "Personal" at bounding box center [246, 87] width 32 height 19
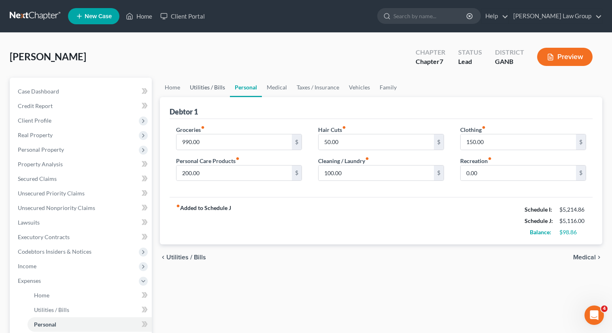
click at [211, 90] on link "Utilities / Bills" at bounding box center [207, 87] width 45 height 19
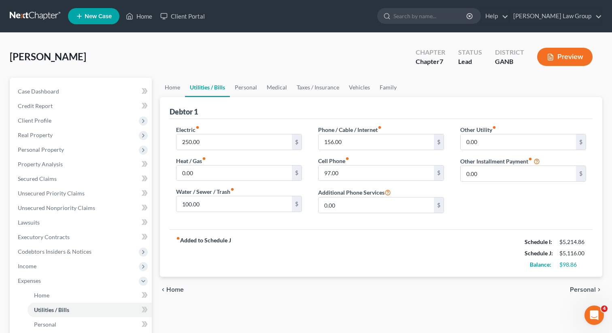
click at [159, 89] on div "Home Utilities / Bills Personal Medical Taxes / Insurance Vehicles Family Debto…" at bounding box center [381, 297] width 451 height 438
click at [340, 91] on link "Taxes / Insurance" at bounding box center [318, 87] width 52 height 19
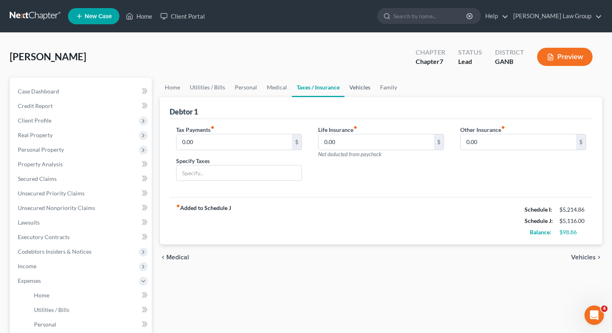
click at [356, 88] on link "Vehicles" at bounding box center [360, 87] width 31 height 19
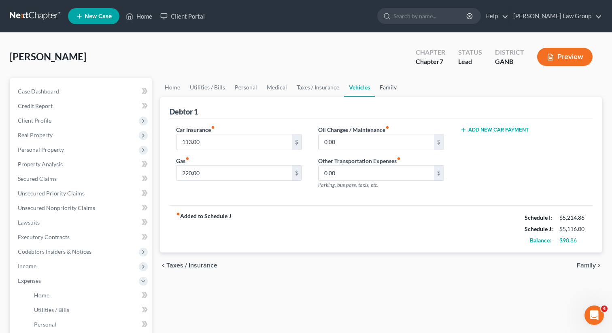
click at [385, 88] on link "Family" at bounding box center [388, 87] width 27 height 19
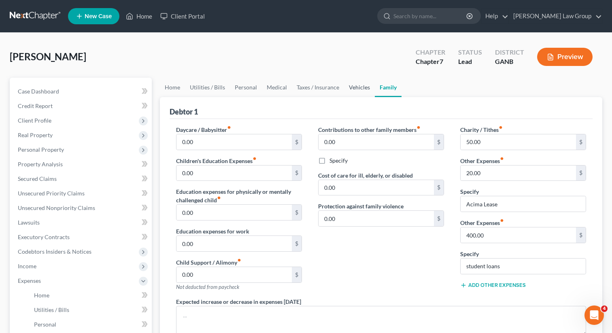
click at [349, 82] on link "Vehicles" at bounding box center [359, 87] width 31 height 19
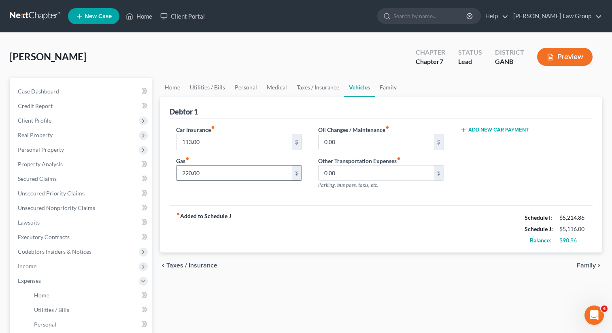
click at [212, 179] on input "220.00" at bounding box center [234, 173] width 115 height 15
click at [241, 211] on div "fiber_manual_record Added to Schedule J Schedule I: $5,214.86 Schedule J: $5,09…" at bounding box center [381, 228] width 423 height 47
click at [219, 183] on div "Car Insurance fiber_manual_record 113.00 $ Gas fiber_manual_record 200 $" at bounding box center [239, 161] width 142 height 70
click at [216, 177] on input "200" at bounding box center [234, 173] width 115 height 15
click at [306, 85] on link "Taxes / Insurance" at bounding box center [318, 87] width 52 height 19
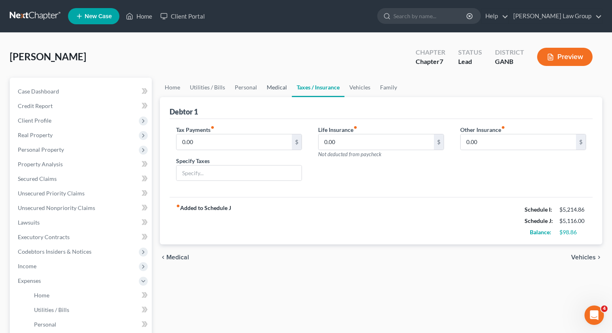
click at [264, 88] on link "Medical" at bounding box center [277, 87] width 30 height 19
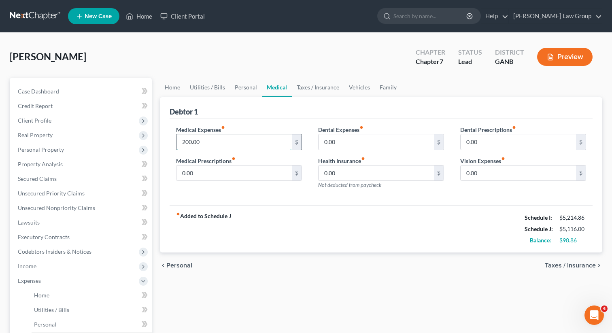
click at [204, 143] on input "200.00" at bounding box center [234, 141] width 115 height 15
click at [283, 202] on div "Medical Expenses fiber_manual_record 160 $ Medical Prescriptions fiber_manual_r…" at bounding box center [381, 162] width 423 height 87
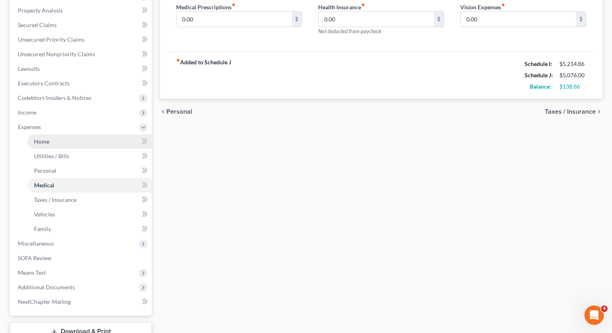
scroll to position [158, 0]
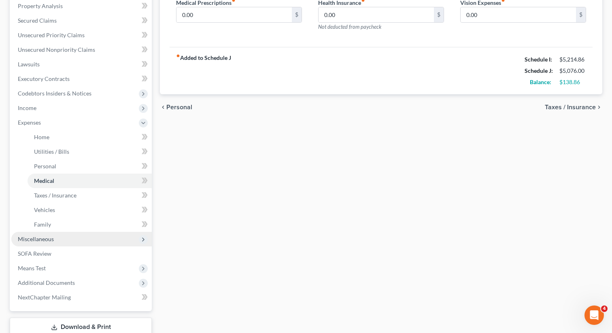
click at [67, 236] on span "Miscellaneous" at bounding box center [81, 239] width 140 height 15
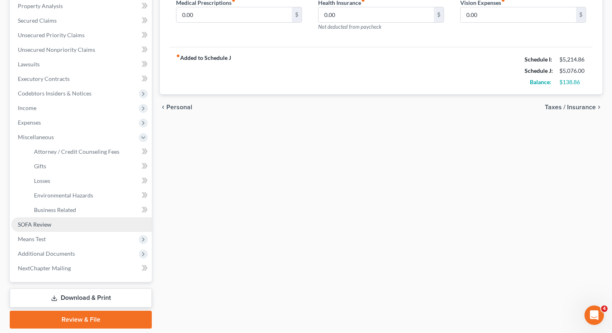
click at [51, 224] on span "SOFA Review" at bounding box center [35, 224] width 34 height 7
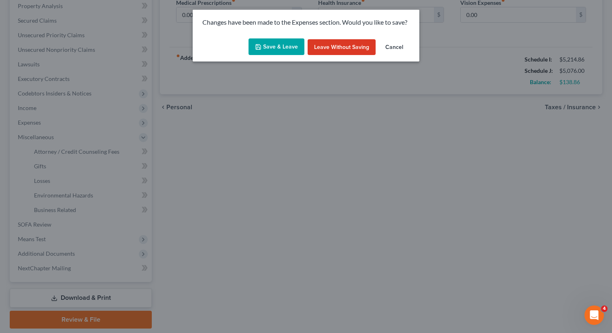
click at [274, 44] on button "Save & Leave" at bounding box center [277, 46] width 56 height 17
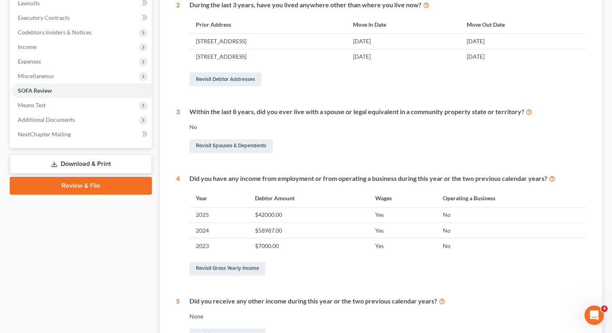
scroll to position [202, 0]
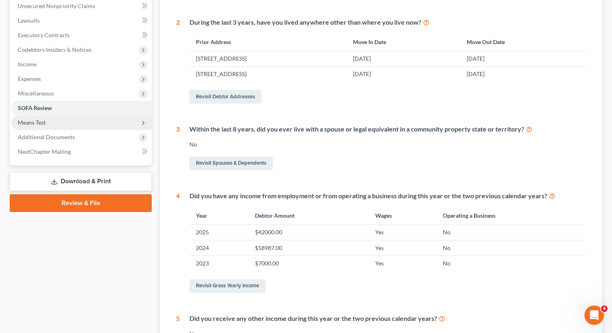
click at [83, 126] on span "Means Test" at bounding box center [81, 122] width 140 height 15
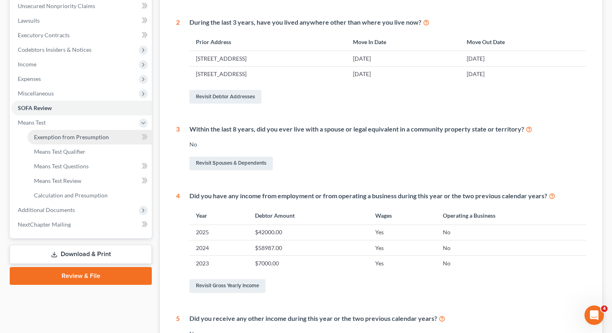
click at [82, 137] on span "Exemption from Presumption" at bounding box center [71, 137] width 75 height 7
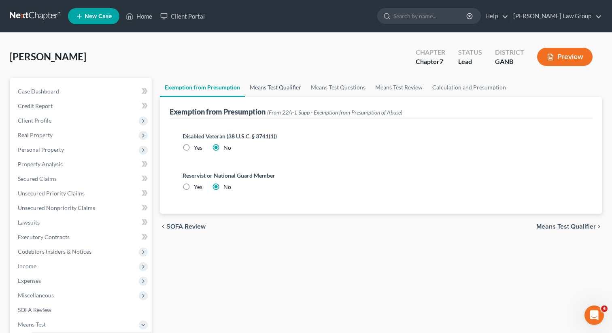
click at [272, 83] on link "Means Test Qualifier" at bounding box center [275, 87] width 61 height 19
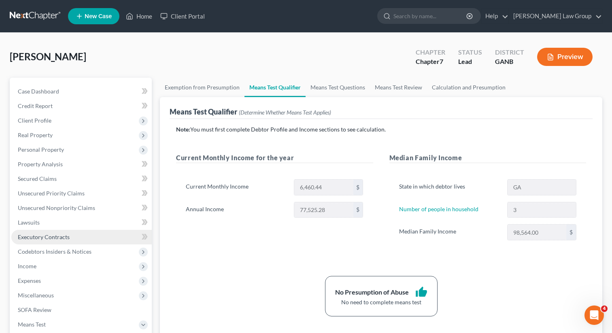
click at [47, 230] on link "Executory Contracts" at bounding box center [81, 237] width 140 height 15
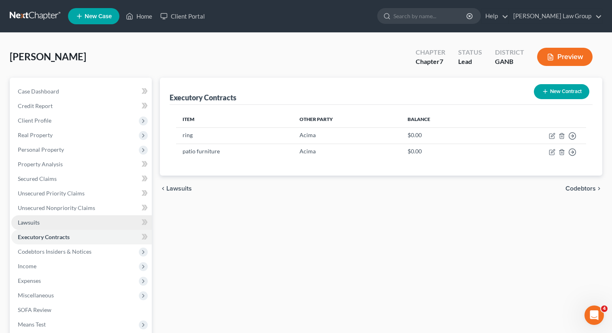
click at [48, 221] on link "Lawsuits" at bounding box center [81, 222] width 140 height 15
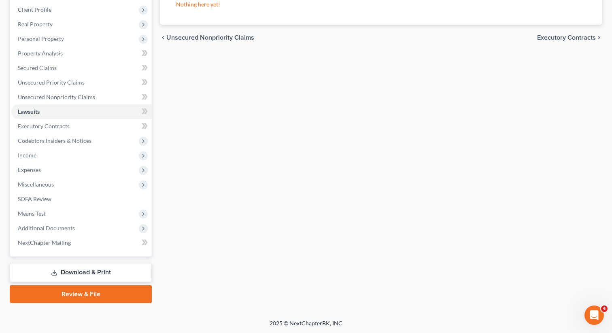
click at [77, 265] on link "Download & Print" at bounding box center [81, 272] width 142 height 19
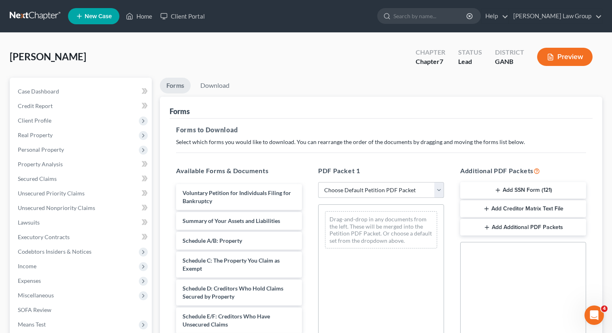
click at [362, 187] on select "Choose Default Petition PDF Packet Complete Bankruptcy Petition (all forms and …" at bounding box center [381, 190] width 126 height 16
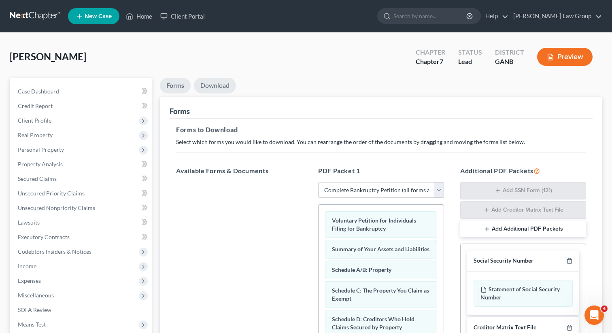
click at [222, 81] on link "Download" at bounding box center [215, 86] width 42 height 16
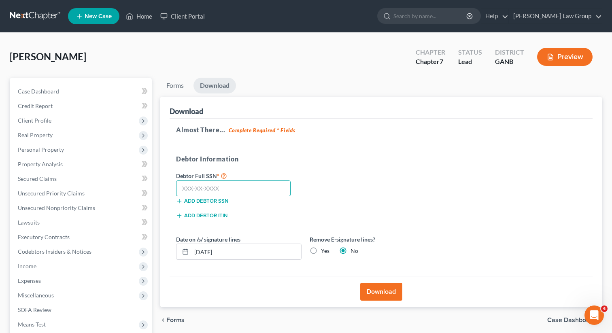
click at [218, 186] on input "text" at bounding box center [233, 189] width 115 height 16
paste input "419-29-5714"
click at [375, 284] on button "Download" at bounding box center [381, 292] width 42 height 18
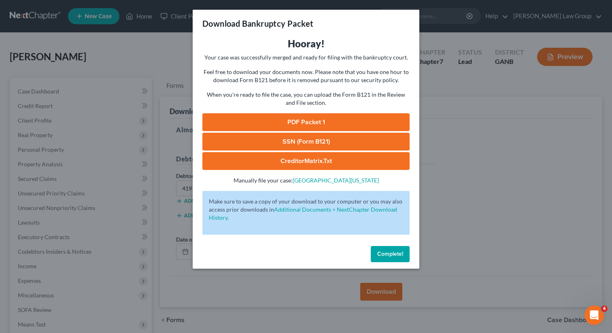
click at [288, 124] on link "PDF Packet 1" at bounding box center [305, 122] width 207 height 18
click at [278, 140] on link "SSN (Form B121)" at bounding box center [305, 142] width 207 height 18
click at [385, 244] on div "Complete!" at bounding box center [306, 256] width 227 height 26
click at [382, 251] on span "Complete!" at bounding box center [390, 254] width 26 height 7
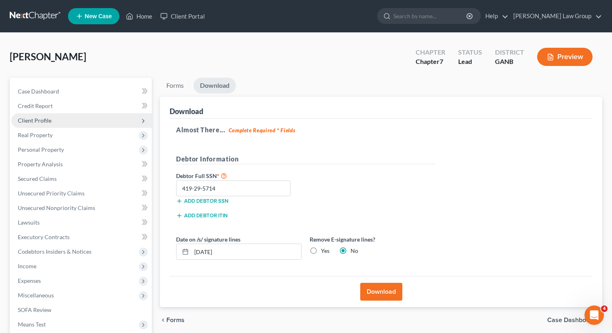
click at [61, 119] on span "Client Profile" at bounding box center [81, 120] width 140 height 15
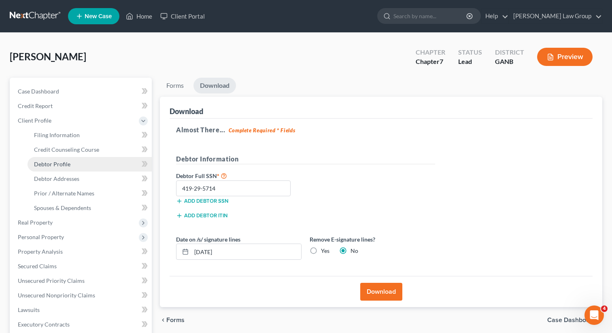
click at [55, 162] on span "Debtor Profile" at bounding box center [52, 164] width 36 height 7
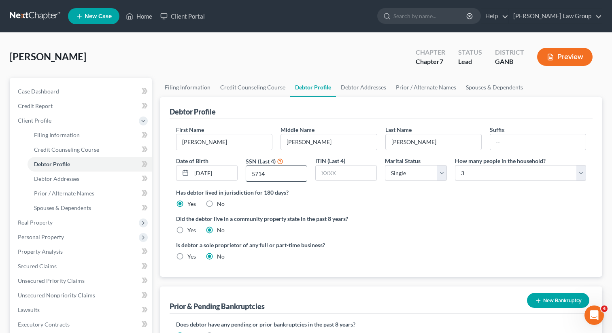
drag, startPoint x: 268, startPoint y: 177, endPoint x: 246, endPoint y: 176, distance: 22.3
click at [246, 176] on input "5714" at bounding box center [276, 173] width 61 height 15
click at [234, 88] on link "Credit Counseling Course" at bounding box center [252, 87] width 75 height 19
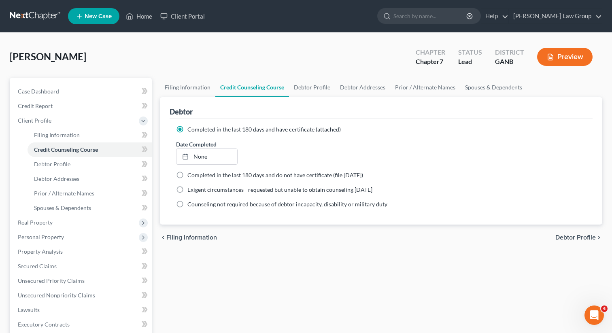
click at [187, 131] on label "Completed in the last 180 days and have certificate (attached)" at bounding box center [263, 130] width 153 height 8
click at [191, 131] on input "Completed in the last 180 days and have certificate (attached)" at bounding box center [193, 128] width 5 height 5
click at [194, 88] on link "Filing Information" at bounding box center [187, 87] width 55 height 19
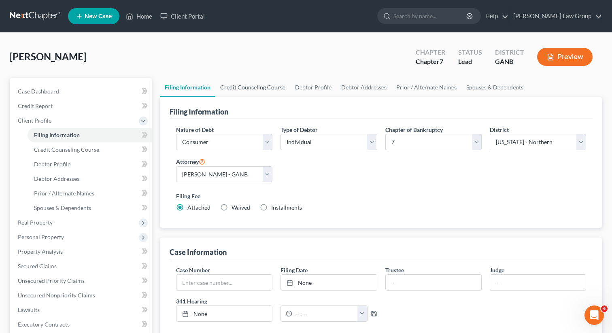
click at [240, 89] on link "Credit Counseling Course" at bounding box center [252, 87] width 75 height 19
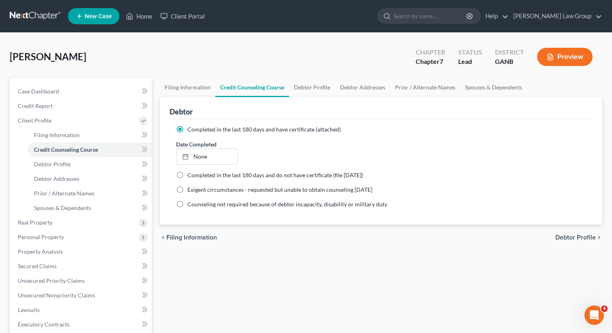
drag, startPoint x: 85, startPoint y: 58, endPoint x: 6, endPoint y: 58, distance: 78.9
click at [6, 58] on div "Fuller, Stephanie Upgraded Chapter Chapter 7 Status Lead District GANB Preview …" at bounding box center [306, 275] width 612 height 485
copy span "Fuller, Stephanie"
click at [67, 177] on span "Debtor Addresses" at bounding box center [56, 178] width 45 height 7
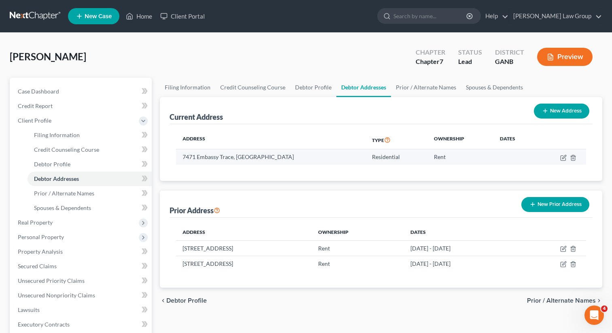
click at [233, 157] on td "7471 Embassy Trace, Riverdale, GA 30296" at bounding box center [270, 156] width 189 height 15
drag, startPoint x: 234, startPoint y: 157, endPoint x: 183, endPoint y: 157, distance: 51.0
click at [183, 157] on td "7471 Embassy Trace, Riverdale, GA 30296" at bounding box center [270, 156] width 189 height 15
copy td "7471 Embassy Trace"
click at [298, 184] on div "Current Address New Address Address Type Ownership Dates 7471 Embassy Trace, Ri…" at bounding box center [381, 192] width 443 height 191
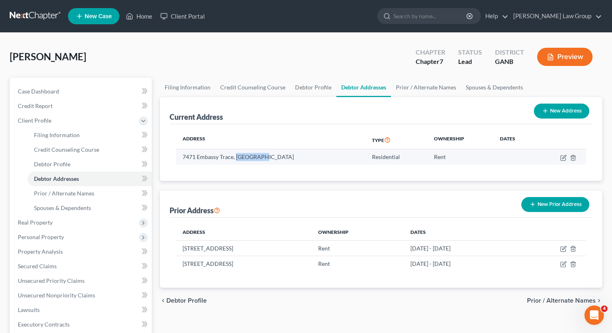
drag, startPoint x: 258, startPoint y: 157, endPoint x: 251, endPoint y: 150, distance: 9.7
click at [236, 158] on td "7471 Embassy Trace, Riverdale, GA 30296" at bounding box center [270, 156] width 189 height 15
copy td "Riverdale"
click at [300, 158] on td "7471 Embassy Trace, Riverdale, GA 30296" at bounding box center [270, 156] width 189 height 15
drag, startPoint x: 289, startPoint y: 159, endPoint x: 271, endPoint y: 159, distance: 17.4
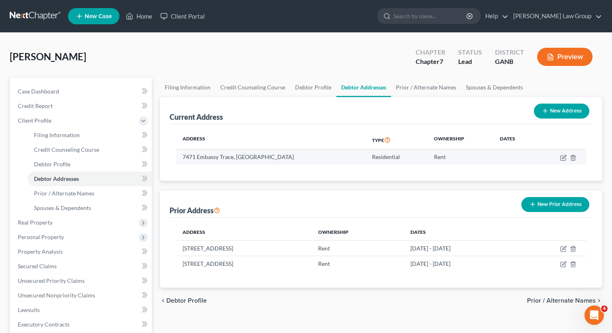
click at [271, 159] on td "7471 Embassy Trace, Riverdale, GA 30296" at bounding box center [270, 156] width 189 height 15
copy td "30296"
click at [139, 23] on link "Home" at bounding box center [139, 16] width 34 height 15
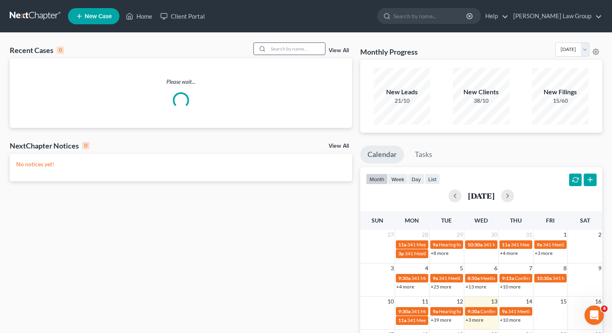
click at [272, 47] on input "search" at bounding box center [296, 49] width 57 height 12
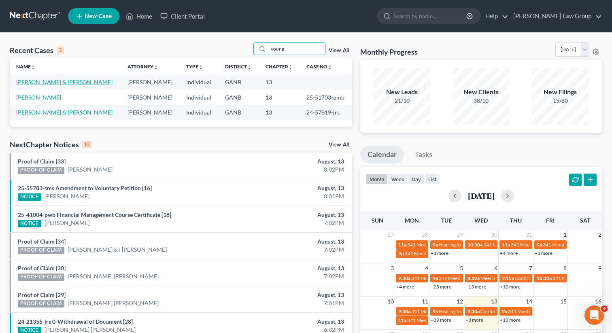
click at [44, 81] on link "Neal, Aliman & Young-Neal, Kanetra" at bounding box center [64, 82] width 96 height 7
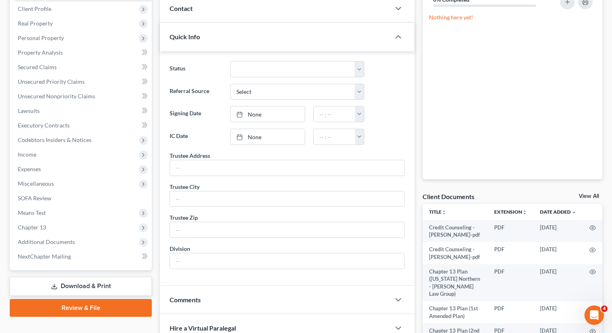
scroll to position [124, 0]
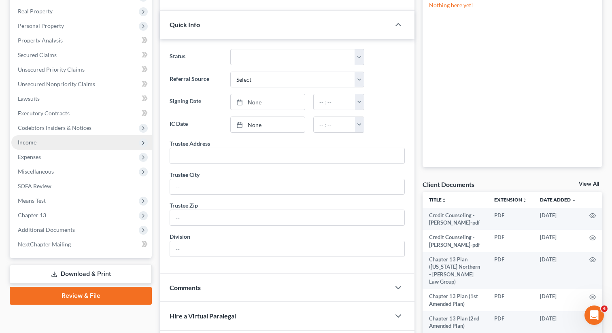
click at [43, 143] on span "Income" at bounding box center [81, 142] width 140 height 15
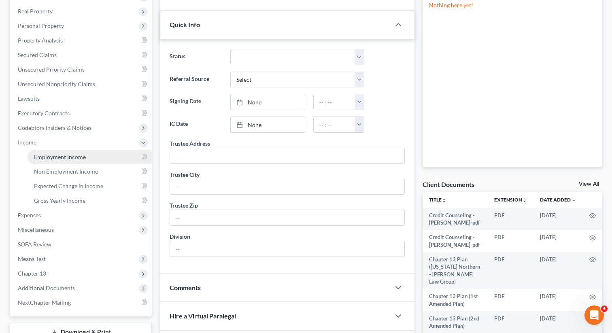
click at [53, 155] on span "Employment Income" at bounding box center [60, 156] width 52 height 7
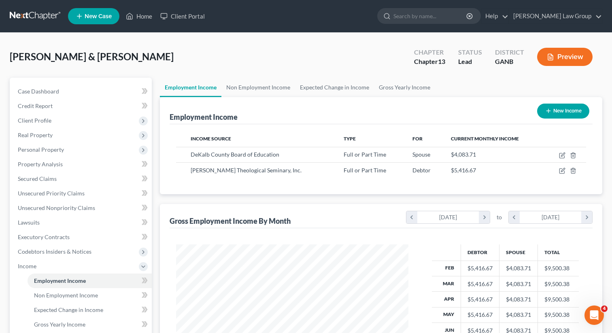
scroll to position [145, 249]
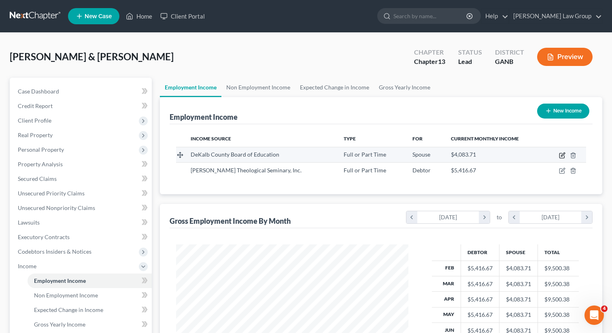
click at [562, 155] on icon "button" at bounding box center [562, 155] width 6 height 6
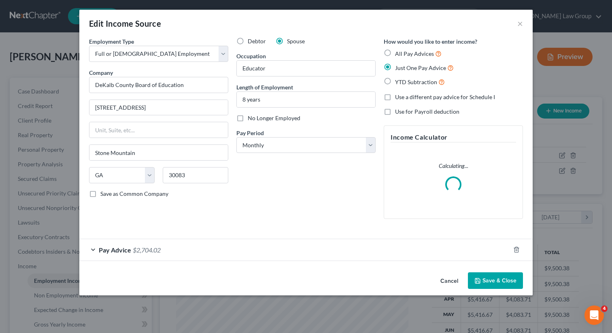
click at [483, 281] on button "Save & Close" at bounding box center [495, 280] width 55 height 17
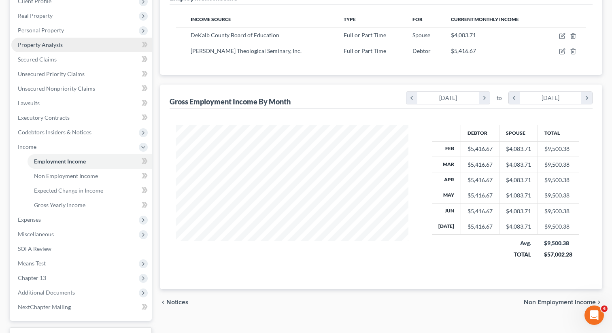
scroll to position [147, 0]
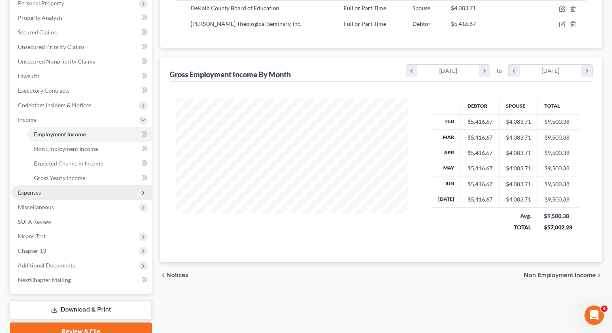
click at [57, 195] on span "Expenses" at bounding box center [81, 192] width 140 height 15
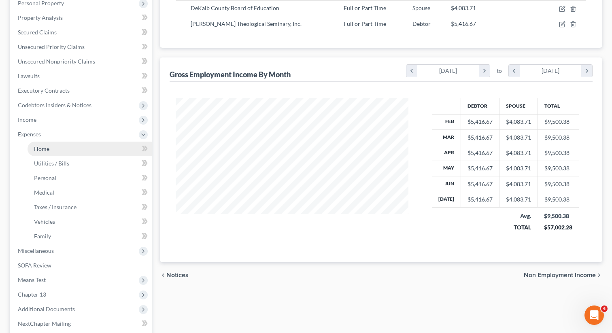
click at [58, 148] on link "Home" at bounding box center [90, 149] width 124 height 15
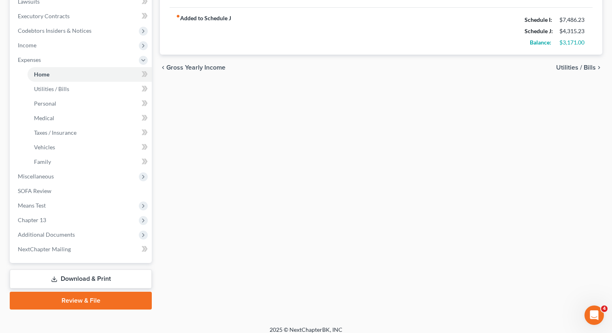
scroll to position [223, 0]
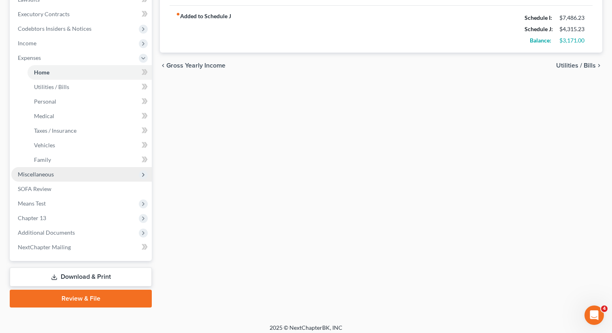
click at [70, 177] on span "Miscellaneous" at bounding box center [81, 174] width 140 height 15
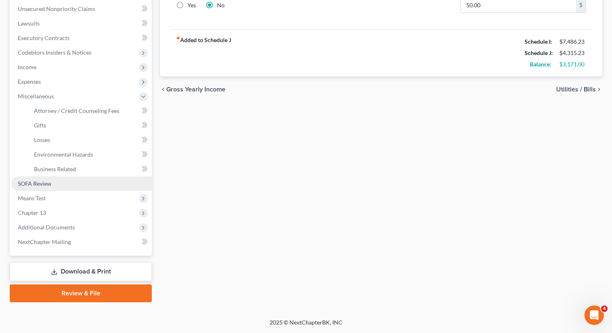
scroll to position [198, 0]
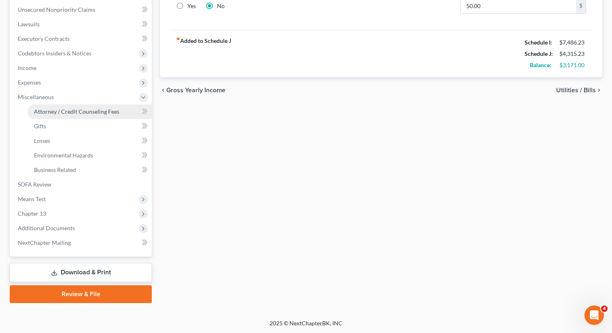
click at [101, 116] on link "Attorney / Credit Counseling Fees" at bounding box center [90, 111] width 124 height 15
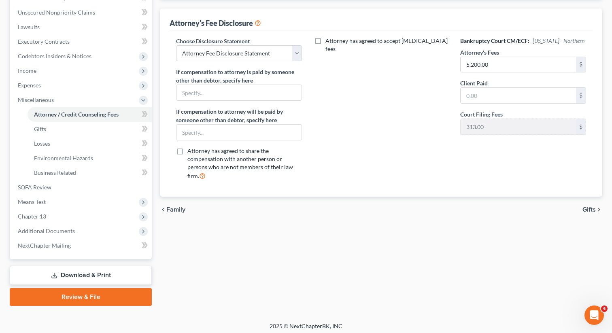
scroll to position [198, 0]
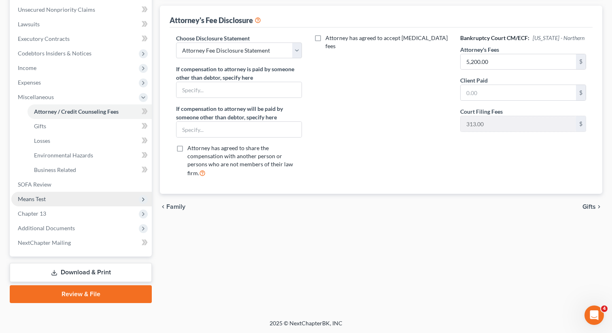
click at [60, 197] on span "Means Test" at bounding box center [81, 199] width 140 height 15
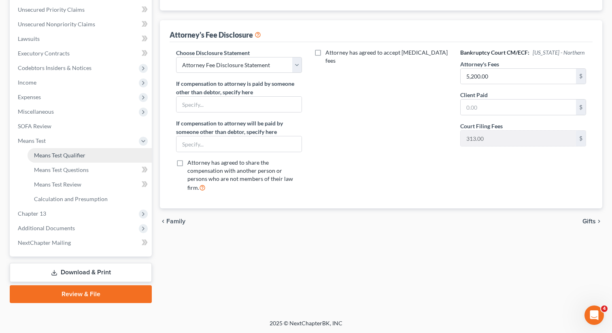
click at [72, 156] on span "Means Test Qualifier" at bounding box center [59, 155] width 51 height 7
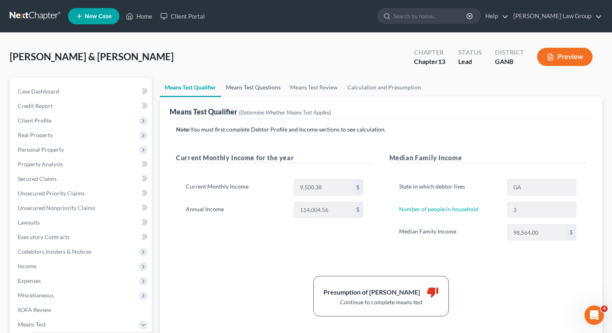
click at [230, 91] on link "Means Test Questions" at bounding box center [253, 87] width 64 height 19
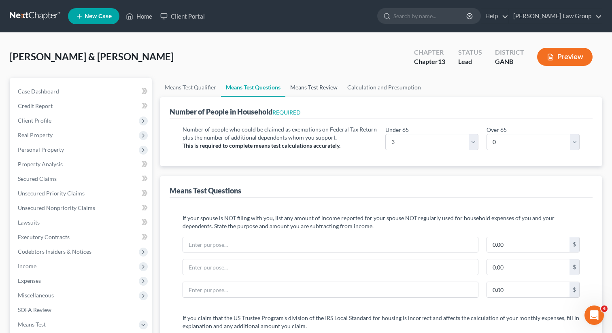
click at [306, 89] on link "Means Test Review" at bounding box center [313, 87] width 57 height 19
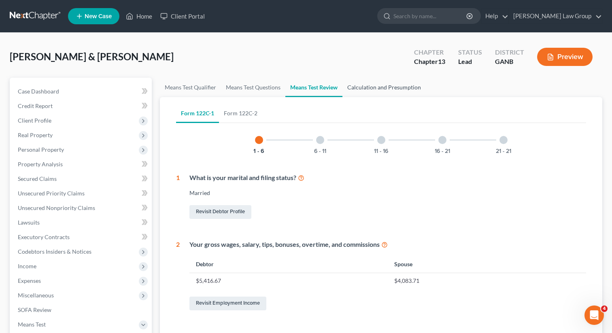
click at [383, 86] on link "Calculation and Presumption" at bounding box center [384, 87] width 83 height 19
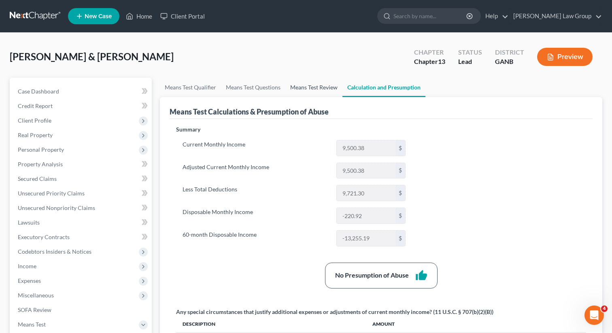
click at [305, 83] on link "Means Test Review" at bounding box center [313, 87] width 57 height 19
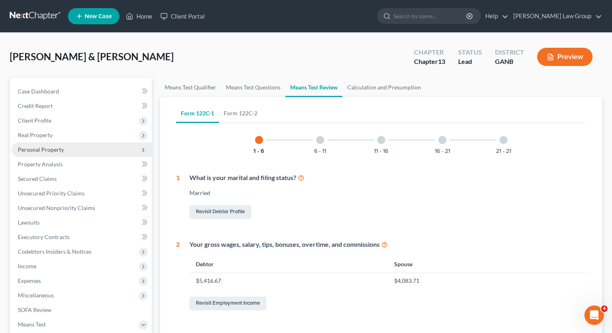
click at [59, 149] on span "Personal Property" at bounding box center [41, 149] width 46 height 7
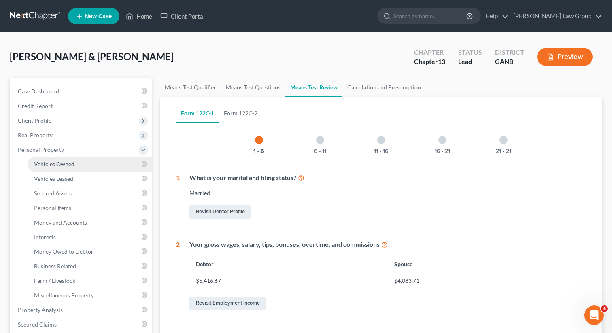
click at [57, 170] on link "Vehicles Owned" at bounding box center [90, 164] width 124 height 15
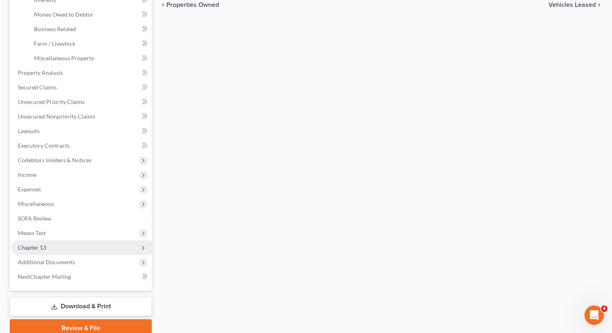
click at [53, 248] on span "Chapter 13" at bounding box center [81, 247] width 140 height 15
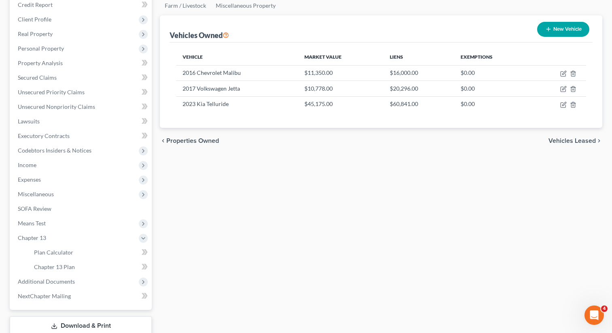
scroll to position [155, 0]
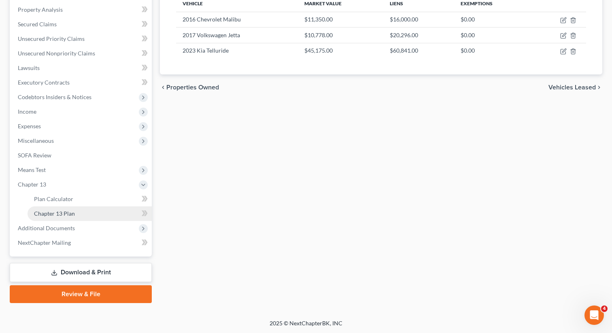
click at [60, 212] on span "Chapter 13 Plan" at bounding box center [54, 213] width 41 height 7
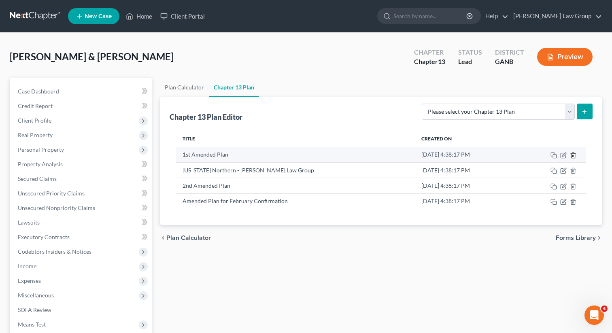
click at [572, 155] on icon "button" at bounding box center [573, 155] width 6 height 6
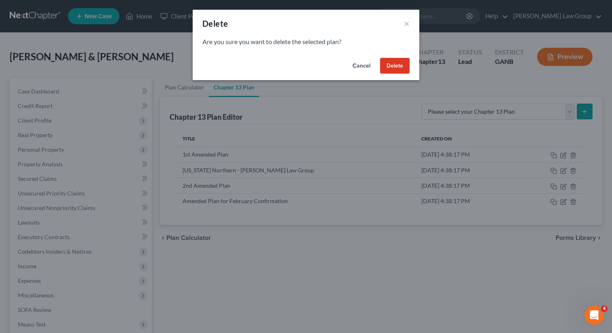
click at [400, 66] on button "Delete" at bounding box center [395, 66] width 30 height 16
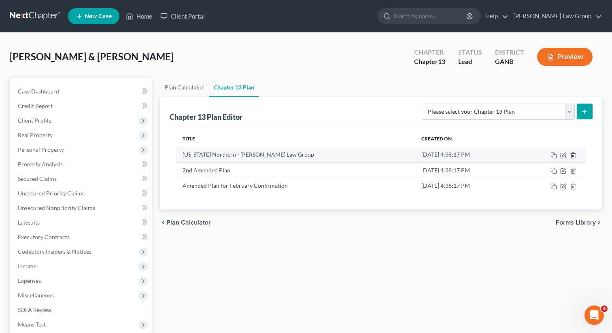
click at [572, 155] on icon "button" at bounding box center [573, 155] width 6 height 6
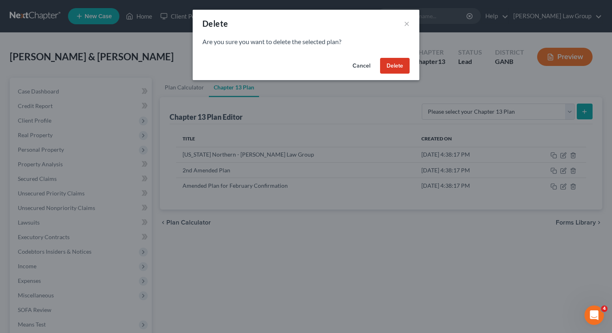
click at [402, 71] on button "Delete" at bounding box center [395, 66] width 30 height 16
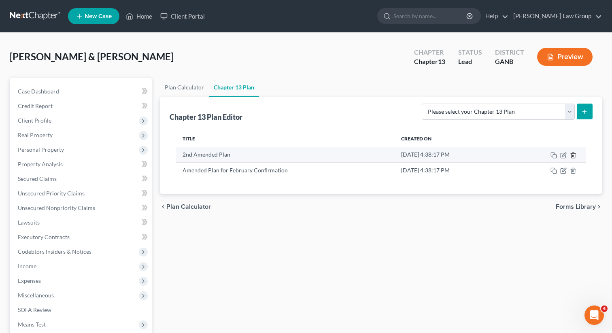
click at [573, 156] on line "button" at bounding box center [573, 156] width 0 height 2
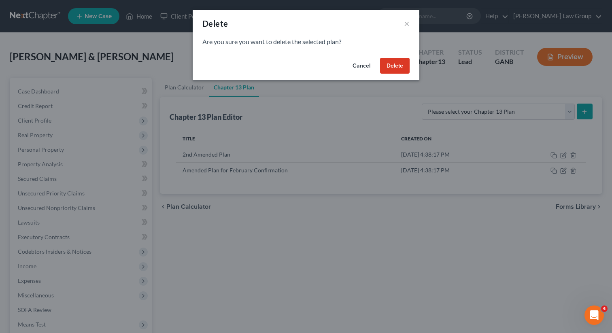
click at [396, 66] on button "Delete" at bounding box center [395, 66] width 30 height 16
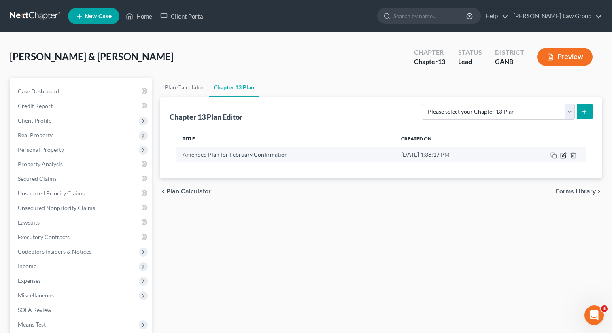
click at [566, 153] on icon "button" at bounding box center [563, 155] width 6 height 6
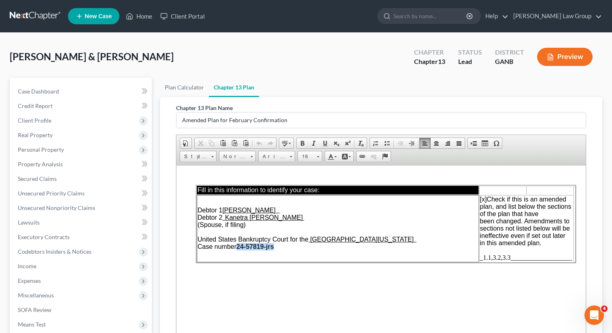
drag, startPoint x: 276, startPoint y: 247, endPoint x: 239, endPoint y: 249, distance: 36.9
click at [239, 249] on td "Debtor 1 Aliman Butler Neal Debtor 2 Kanetra Maxine Young-Neal (Spouse, if fili…" at bounding box center [338, 228] width 282 height 67
click at [484, 200] on span "[x]" at bounding box center [483, 199] width 7 height 7
click at [508, 258] on span "_1.1,3.2,3.3___________________" at bounding box center [526, 257] width 92 height 7
drag, startPoint x: 511, startPoint y: 260, endPoint x: 483, endPoint y: 260, distance: 27.5
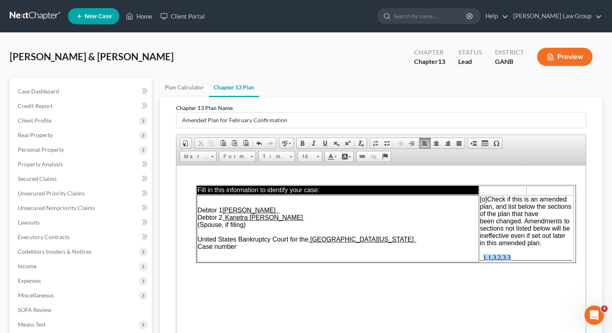
click at [483, 260] on span "_1.1,3.2,3.3___________________" at bounding box center [526, 257] width 92 height 7
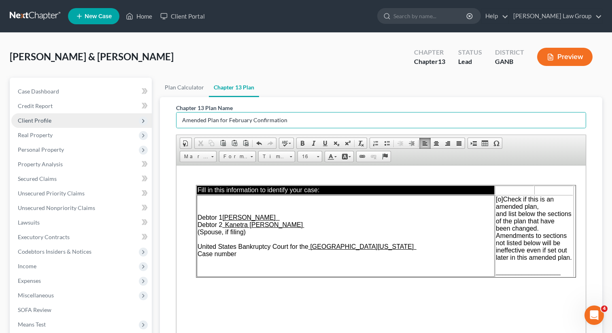
drag, startPoint x: 297, startPoint y: 118, endPoint x: 149, endPoint y: 116, distance: 147.8
click at [149, 116] on div "Petition Navigation Case Dashboard Payments Invoices Payments Payments Credit R…" at bounding box center [306, 268] width 601 height 380
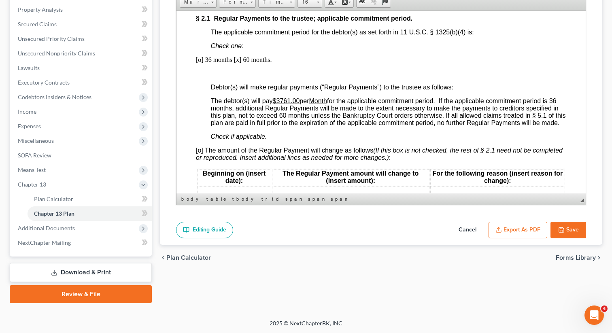
scroll to position [772, 0]
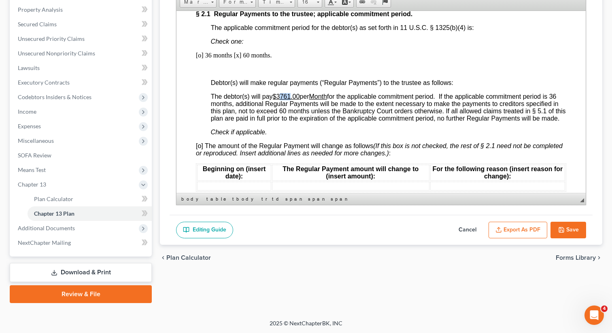
drag, startPoint x: 293, startPoint y: 111, endPoint x: 281, endPoint y: 111, distance: 12.1
click at [281, 100] on u "$3761.00" at bounding box center [286, 96] width 27 height 7
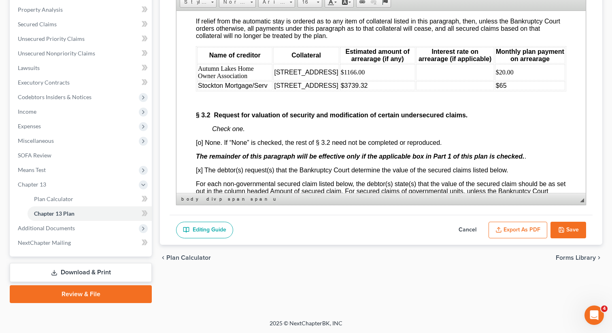
scroll to position [1619, 0]
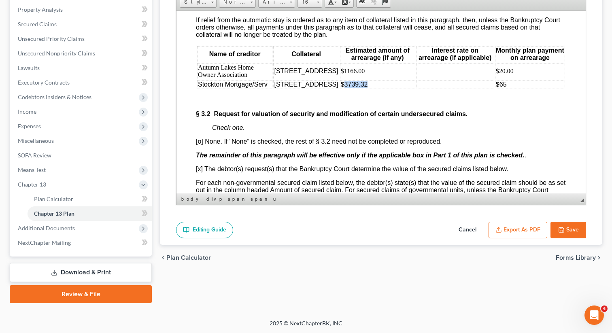
drag, startPoint x: 378, startPoint y: 138, endPoint x: 349, endPoint y: 138, distance: 29.1
click at [349, 89] on td "$3739.32" at bounding box center [377, 84] width 75 height 9
click at [362, 104] on p at bounding box center [389, 99] width 354 height 7
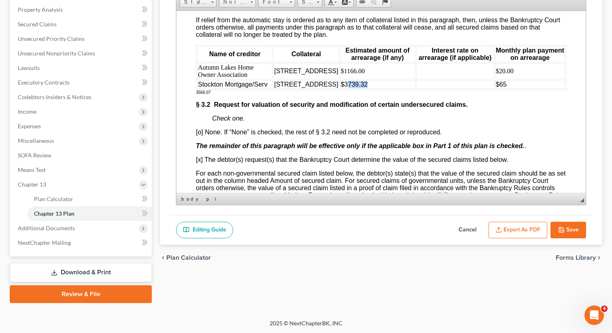
drag, startPoint x: 372, startPoint y: 136, endPoint x: 351, endPoint y: 136, distance: 20.2
click at [351, 87] on span "$3739.32" at bounding box center [354, 84] width 27 height 7
drag, startPoint x: 233, startPoint y: 151, endPoint x: 189, endPoint y: 153, distance: 44.6
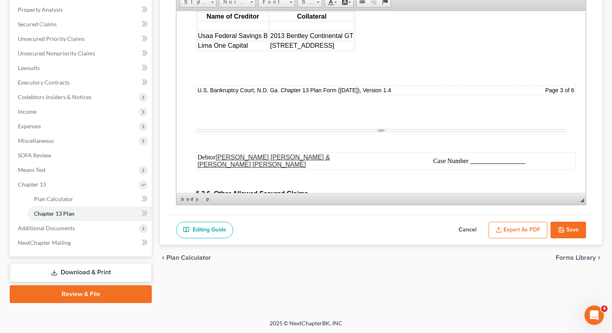
scroll to position [2542, 0]
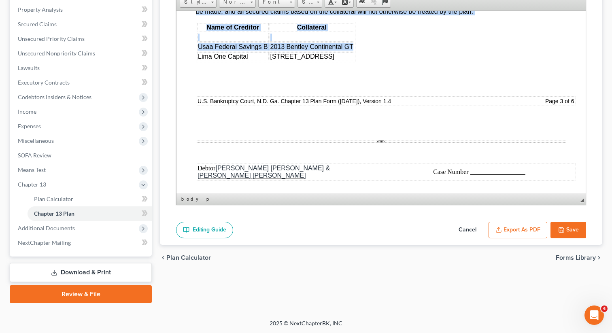
drag, startPoint x: 363, startPoint y: 129, endPoint x: 194, endPoint y: 128, distance: 169.2
click at [230, 50] on span "Usaa Federal Savings B" at bounding box center [233, 46] width 70 height 7
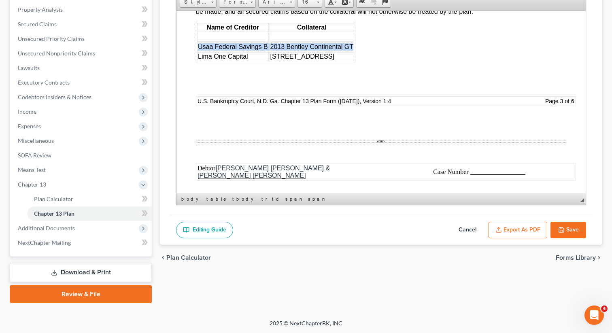
drag, startPoint x: 353, startPoint y: 132, endPoint x: 199, endPoint y: 130, distance: 154.3
click at [199, 51] on tr "Usaa Federal Savings B 2013 Bentley Continental GT" at bounding box center [275, 46] width 157 height 9
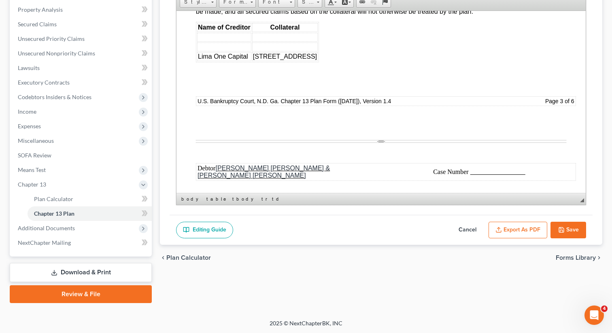
click at [311, 51] on td at bounding box center [285, 46] width 66 height 9
drag, startPoint x: 317, startPoint y: 131, endPoint x: 234, endPoint y: 126, distance: 82.8
click at [234, 51] on tr at bounding box center [257, 46] width 121 height 9
click at [234, 51] on td at bounding box center [224, 46] width 54 height 9
drag, startPoint x: 249, startPoint y: 127, endPoint x: 280, endPoint y: 127, distance: 30.4
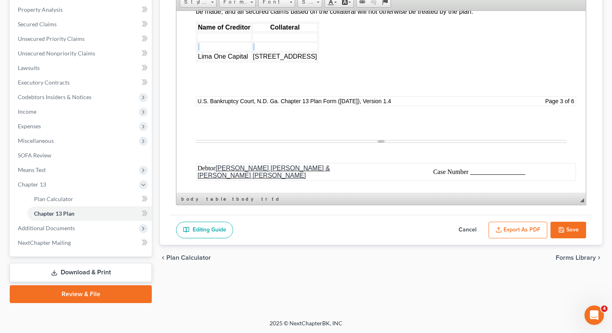
click at [280, 51] on tr at bounding box center [257, 46] width 121 height 9
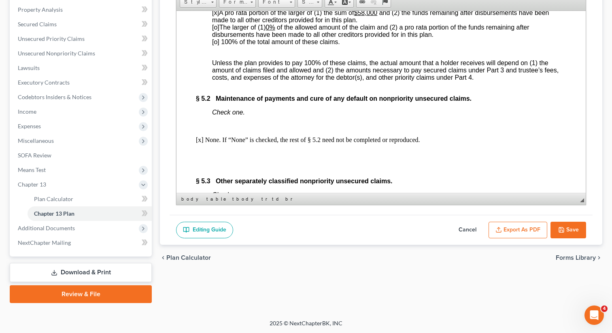
scroll to position [3536, 0]
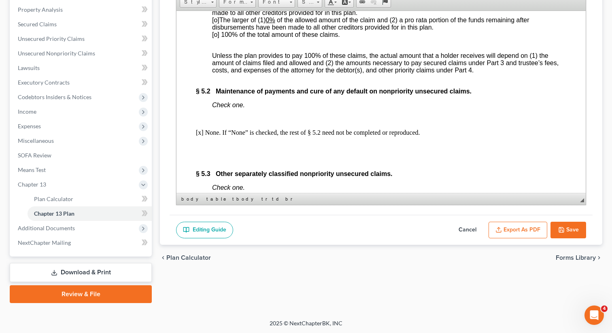
drag, startPoint x: 380, startPoint y: 104, endPoint x: 360, endPoint y: 103, distance: 19.9
click at [360, 16] on span "[x] A pro rata portion of the larger of (1) the sum of $58,000 and (2) the fund…" at bounding box center [380, 9] width 337 height 14
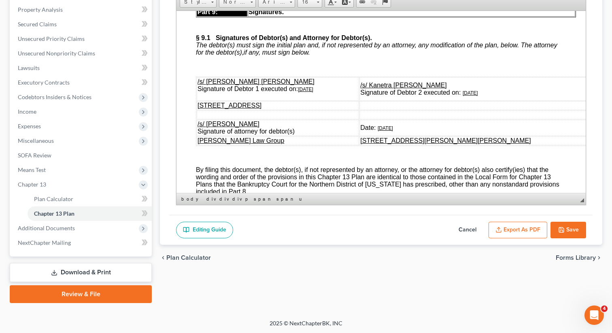
scroll to position [4387, 0]
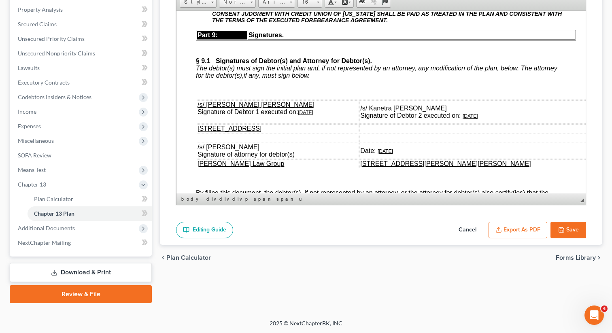
drag, startPoint x: 457, startPoint y: 91, endPoint x: 191, endPoint y: 87, distance: 266.0
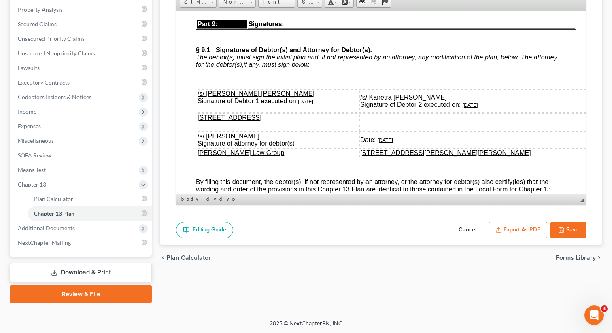
scroll to position [4398, 0]
click at [325, 11] on strong "CONSENT JUDGMENT WITH CREDIT UNION OF GEORGIA SHALL BE PAID AS TREATED IN THE P…" at bounding box center [387, 4] width 350 height 13
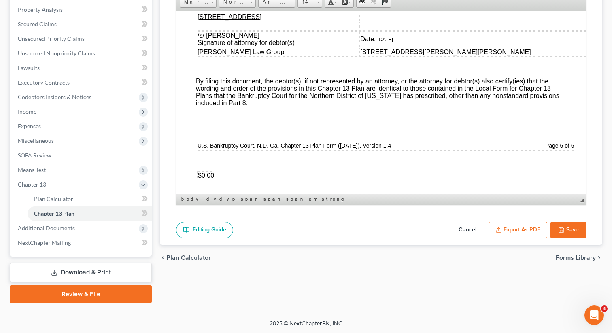
scroll to position [4499, 0]
click at [301, 2] on u "1/27/2025" at bounding box center [305, 0] width 15 height 6
click at [304, 2] on u "/8/13/2025" at bounding box center [315, 0] width 23 height 6
drag, startPoint x: 323, startPoint y: 112, endPoint x: 299, endPoint y: 114, distance: 24.8
copy u "8/13/2025"
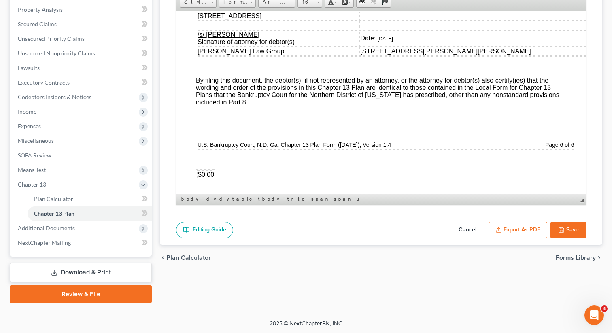
click at [478, 6] on u "1/27/2025" at bounding box center [470, 3] width 15 height 6
drag, startPoint x: 521, startPoint y: 119, endPoint x: 499, endPoint y: 120, distance: 22.3
click at [438, 46] on td "Date: 1/27/2025" at bounding box center [478, 38] width 236 height 16
drag, startPoint x: 438, startPoint y: 151, endPoint x: 414, endPoint y: 153, distance: 23.5
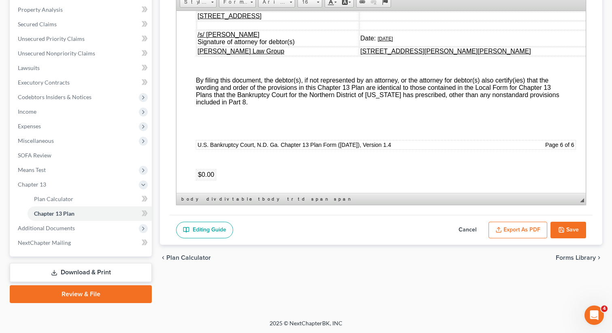
click at [414, 46] on td "Date: 1/27/2025" at bounding box center [478, 38] width 236 height 16
click at [485, 30] on td at bounding box center [478, 25] width 236 height 9
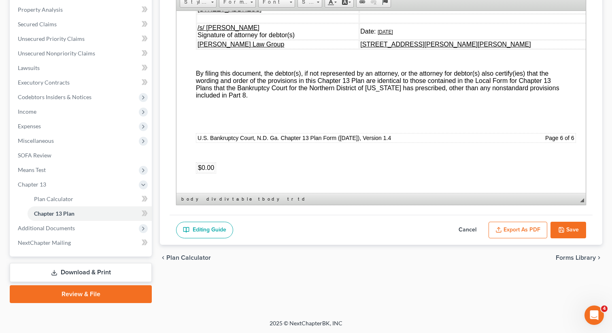
scroll to position [4623, 0]
click at [561, 227] on icon "button" at bounding box center [561, 230] width 6 height 6
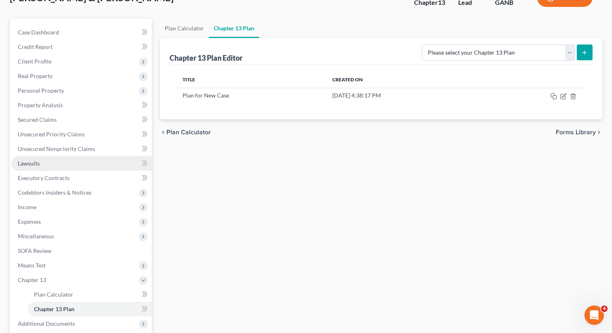
scroll to position [29, 0]
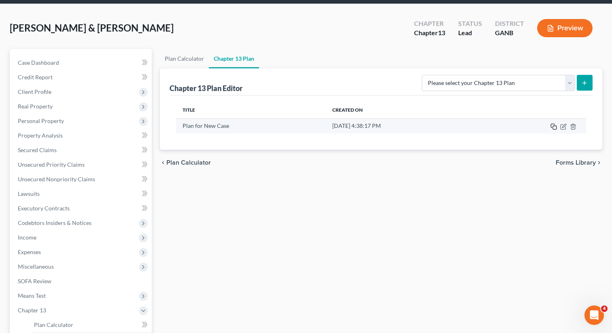
click at [553, 124] on icon "button" at bounding box center [554, 126] width 6 height 6
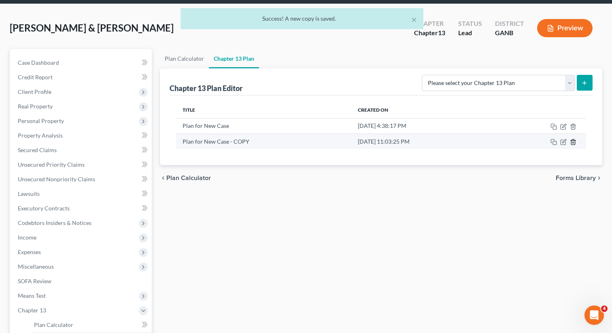
click at [574, 142] on icon "button" at bounding box center [573, 142] width 6 height 6
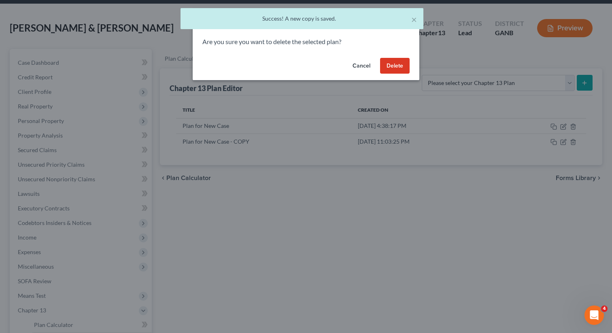
click at [397, 67] on button "Delete" at bounding box center [395, 66] width 30 height 16
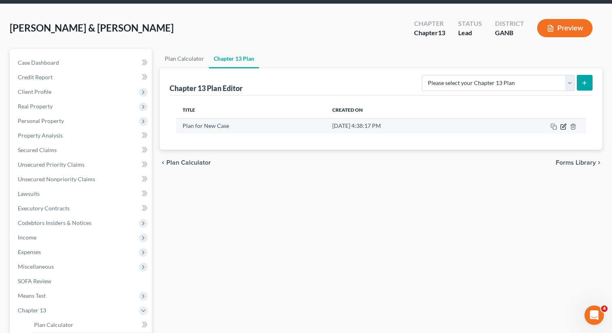
click at [562, 126] on icon "button" at bounding box center [564, 126] width 4 height 4
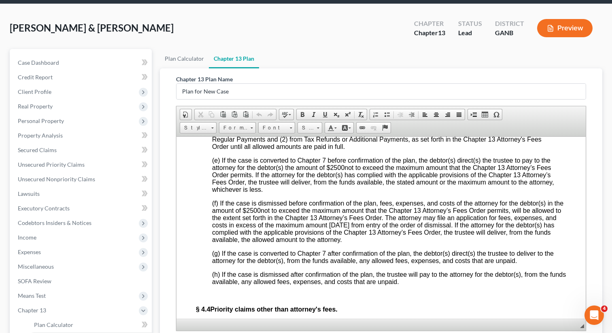
scroll to position [3059, 0]
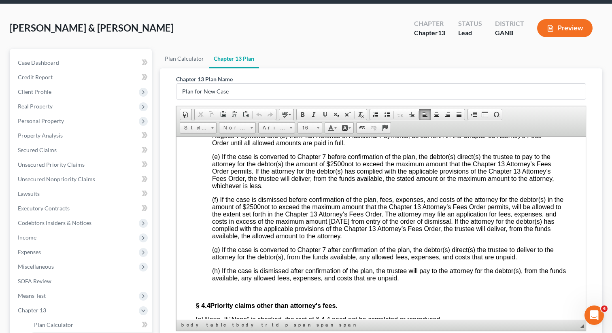
drag, startPoint x: 515, startPoint y: 218, endPoint x: 496, endPoint y: 218, distance: 19.4
click at [496, 146] on span "(d) The unpaid balance and any additional amounts allowed under § 4.3(c) will b…" at bounding box center [386, 135] width 349 height 21
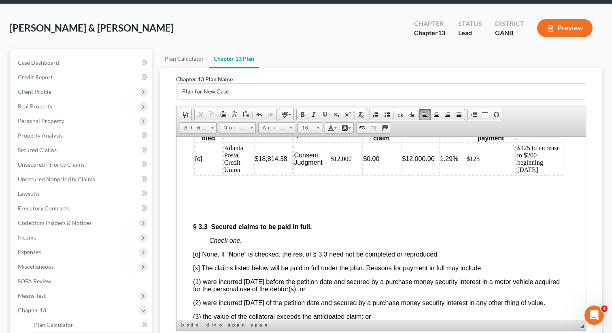
scroll to position [1975, 3]
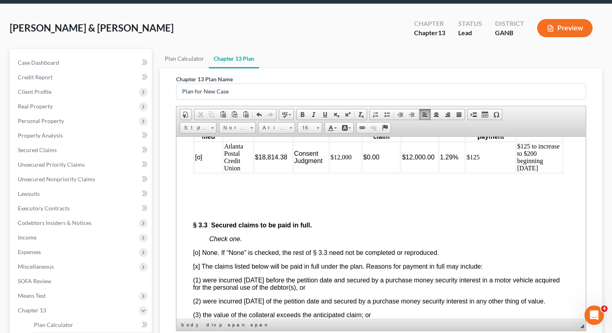
drag, startPoint x: 557, startPoint y: 232, endPoint x: 516, endPoint y: 231, distance: 41.3
click at [517, 172] on td "$125 to increase to $200 beginning December 2024" at bounding box center [540, 157] width 46 height 31
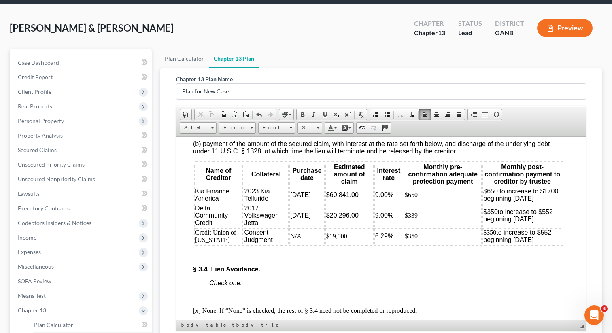
scroll to position [2324, 3]
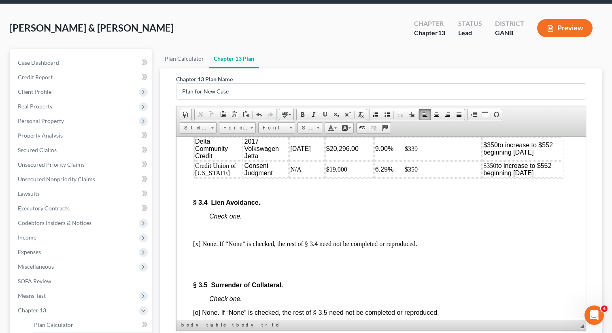
drag, startPoint x: 555, startPoint y: 211, endPoint x: 510, endPoint y: 208, distance: 45.0
click at [510, 135] on span "$650 to increase to $1700 beginning December 2024" at bounding box center [520, 128] width 75 height 14
drag, startPoint x: 510, startPoint y: 209, endPoint x: 550, endPoint y: 208, distance: 40.1
click at [550, 136] on td "$650 to increase to $1700 beginning January 2026" at bounding box center [523, 128] width 80 height 16
copy span "anuary 2026"
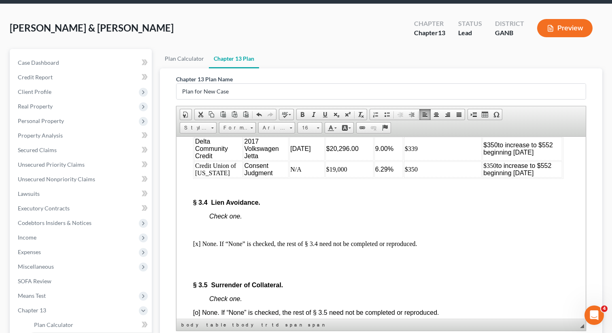
click at [519, 176] on span "to increase to $552 beginning December 2024" at bounding box center [517, 169] width 68 height 14
drag, startPoint x: 509, startPoint y: 229, endPoint x: 553, endPoint y: 228, distance: 44.1
click at [553, 155] on span "to increase to $552 beginning December 2024" at bounding box center [518, 148] width 70 height 14
click at [522, 176] on span "to increase to $552 beginning December 2024" at bounding box center [516, 169] width 68 height 14
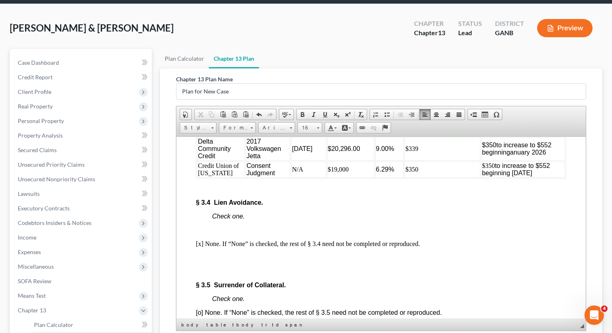
drag, startPoint x: 512, startPoint y: 252, endPoint x: 556, endPoint y: 251, distance: 43.7
click at [550, 176] on span "to increase to $552 beginning December 2024" at bounding box center [516, 169] width 68 height 14
click at [515, 155] on span "to increase to $552 beginning anuary 2026" at bounding box center [517, 148] width 70 height 14
click at [517, 176] on span "to increase to $552 beginning anuary 2026" at bounding box center [516, 169] width 68 height 14
click at [515, 277] on body "Fill in this information to identify your case: Debtor 1 Aliman Butler Neal Deb…" at bounding box center [381, 156] width 370 height 4649
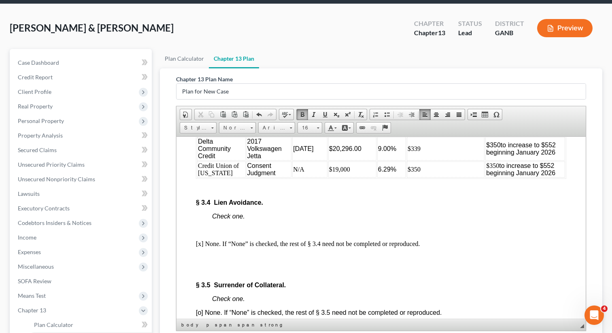
click at [419, 160] on td "$339" at bounding box center [446, 148] width 78 height 23
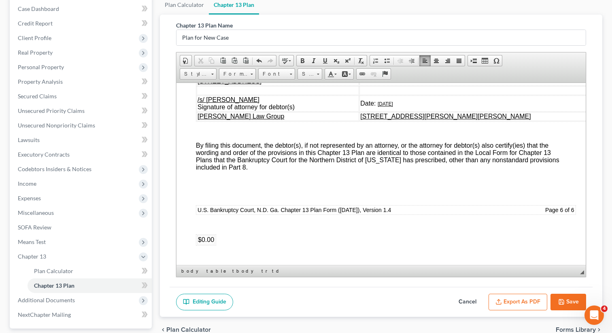
scroll to position [155, 0]
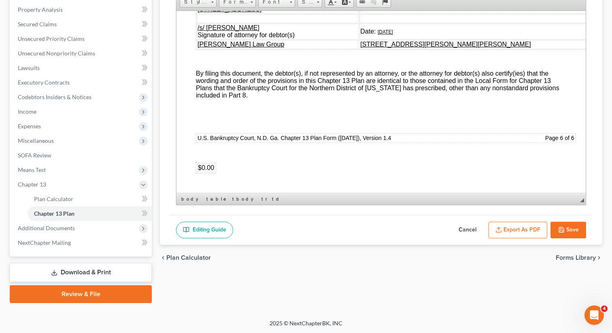
click at [509, 230] on button "Export as PDF" at bounding box center [518, 230] width 59 height 17
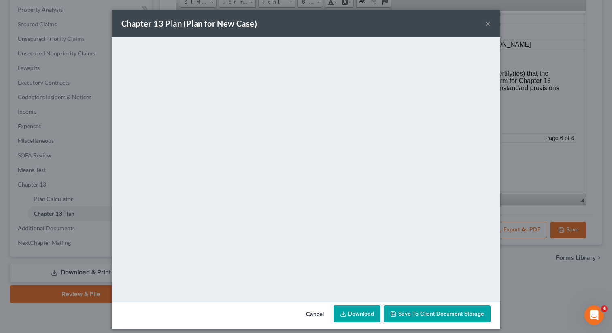
click at [415, 315] on span "Save to Client Document Storage" at bounding box center [441, 314] width 86 height 7
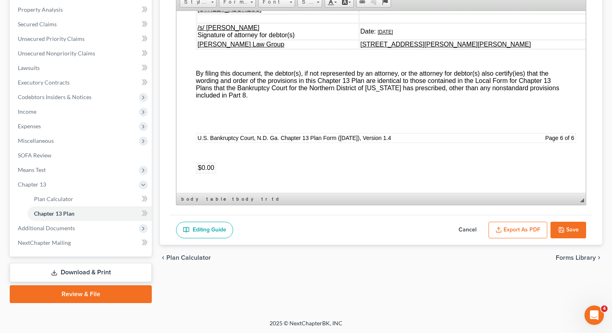
scroll to position [4549, 0]
click at [566, 225] on button "Save" at bounding box center [569, 230] width 36 height 17
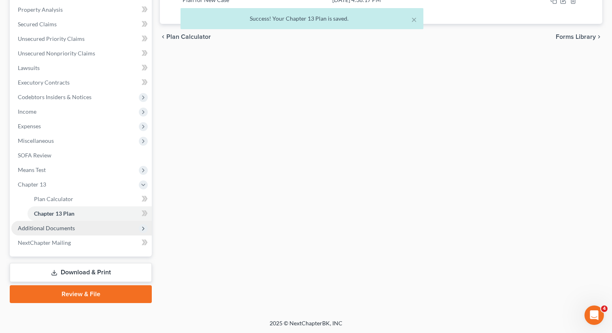
click at [90, 225] on span "Additional Documents" at bounding box center [81, 228] width 140 height 15
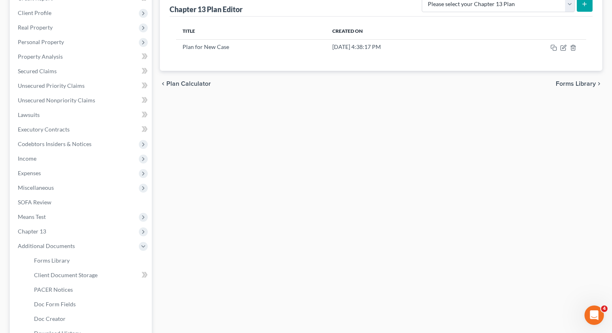
scroll to position [213, 0]
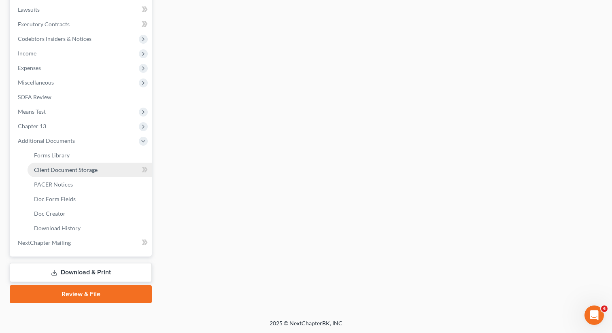
click at [92, 169] on span "Client Document Storage" at bounding box center [66, 169] width 64 height 7
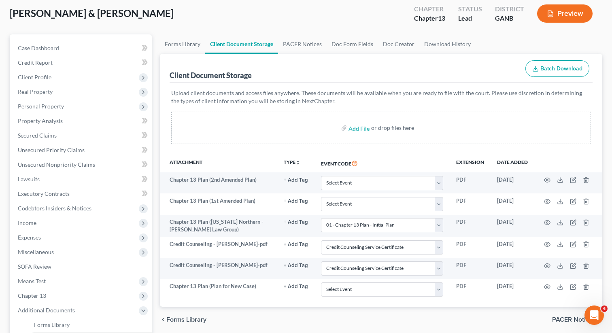
scroll to position [59, 0]
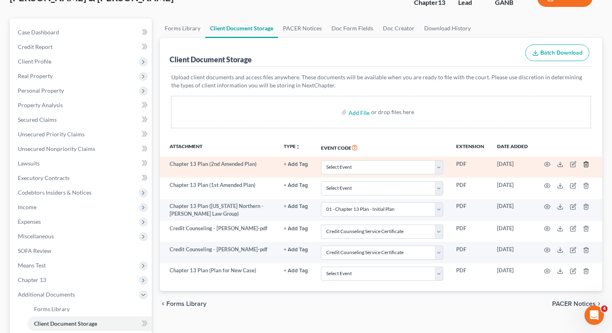
click at [586, 164] on icon "button" at bounding box center [586, 164] width 6 height 6
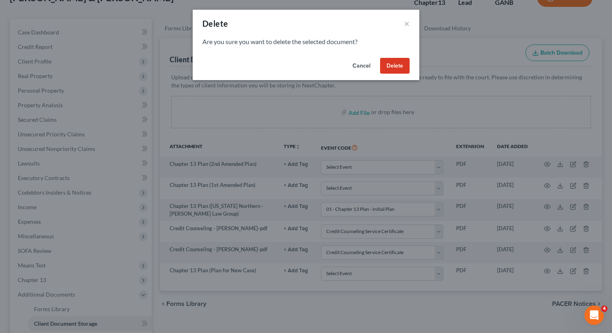
click at [389, 62] on button "Delete" at bounding box center [395, 66] width 30 height 16
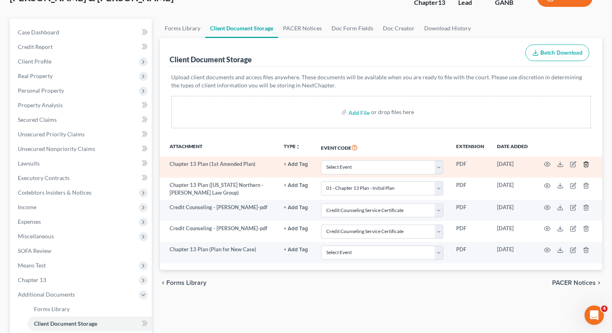
click at [586, 164] on icon "button" at bounding box center [586, 164] width 6 height 6
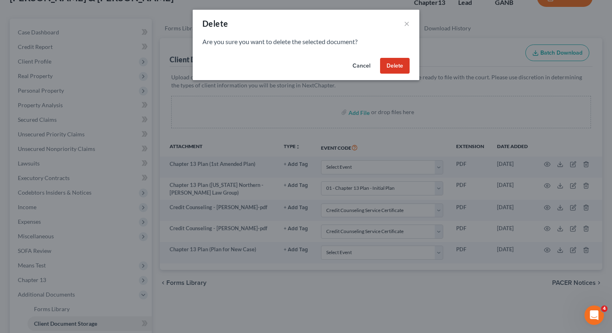
click at [390, 68] on button "Delete" at bounding box center [395, 66] width 30 height 16
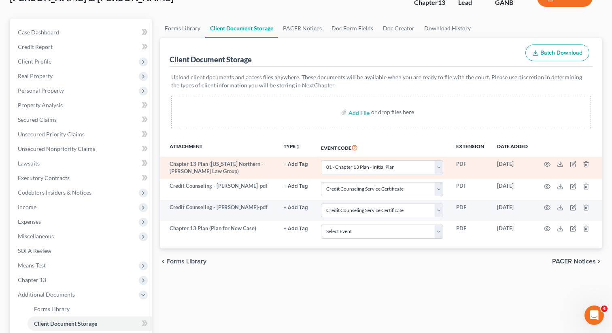
click at [587, 160] on td at bounding box center [568, 168] width 68 height 22
click at [586, 165] on icon "button" at bounding box center [586, 164] width 6 height 6
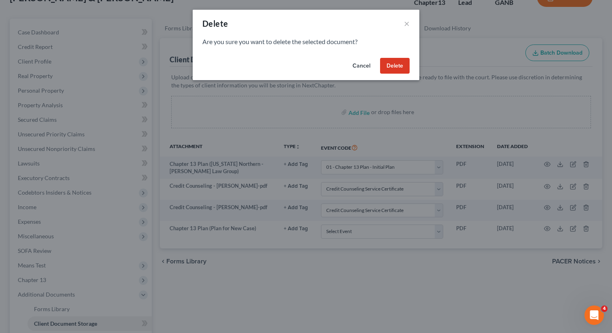
click at [393, 65] on button "Delete" at bounding box center [395, 66] width 30 height 16
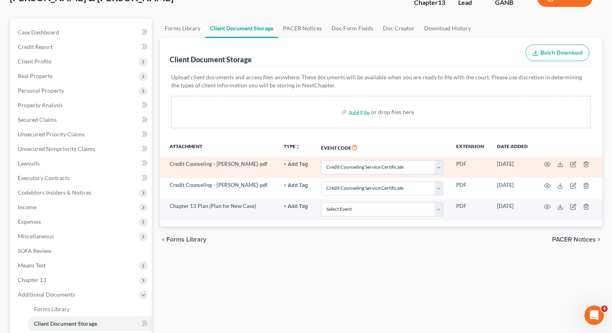
click at [585, 160] on td at bounding box center [568, 167] width 68 height 21
click at [583, 164] on td at bounding box center [568, 167] width 68 height 21
click at [586, 167] on td at bounding box center [568, 167] width 68 height 21
click at [550, 164] on icon "button" at bounding box center [548, 164] width 6 height 4
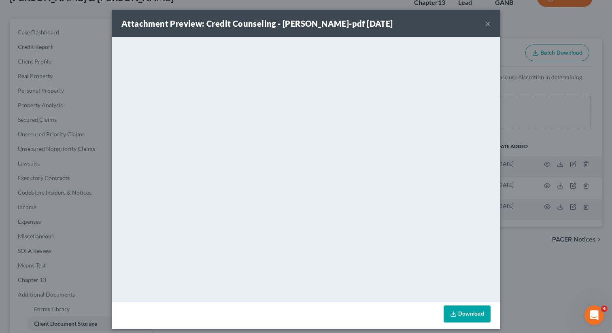
click at [488, 23] on button "×" at bounding box center [488, 24] width 6 height 10
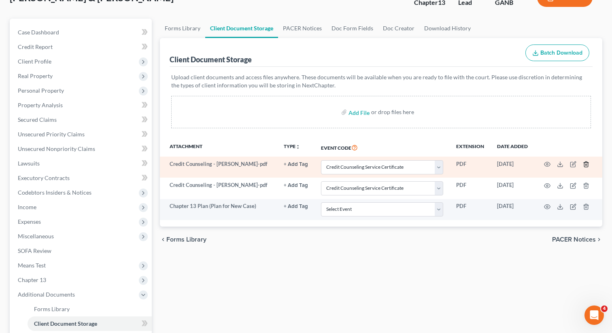
click at [585, 162] on icon "button" at bounding box center [586, 164] width 4 height 5
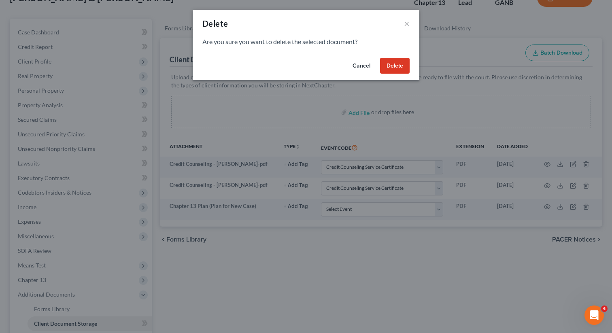
click at [398, 63] on button "Delete" at bounding box center [395, 66] width 30 height 16
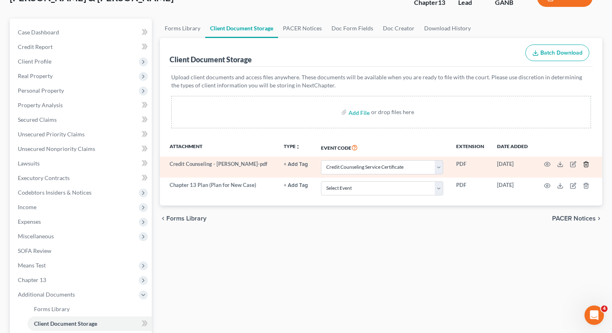
click at [586, 165] on icon "button" at bounding box center [586, 164] width 6 height 6
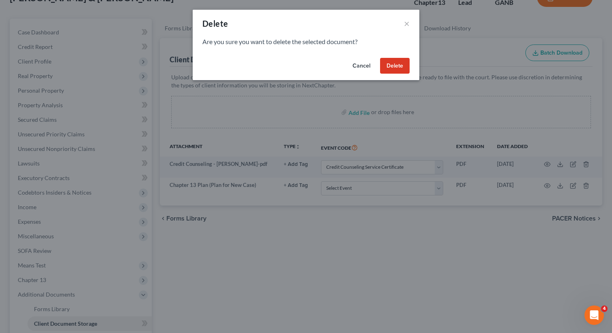
click at [393, 64] on button "Delete" at bounding box center [395, 66] width 30 height 16
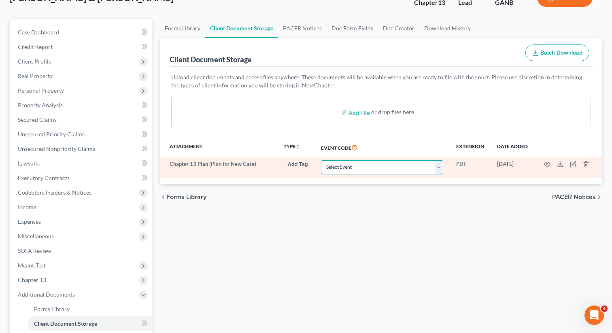
click at [406, 160] on select "Select Event 01 - Chapter 13 Plan - Initial Plan 02-Application to Pay Filing F…" at bounding box center [382, 167] width 122 height 14
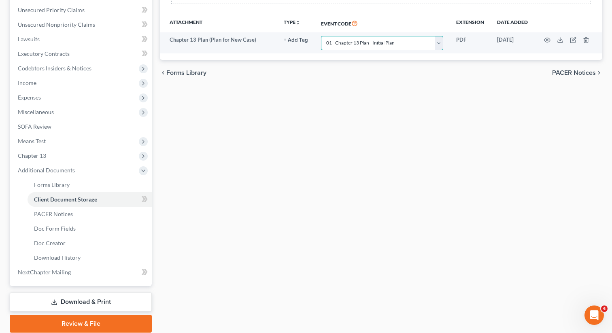
scroll to position [213, 0]
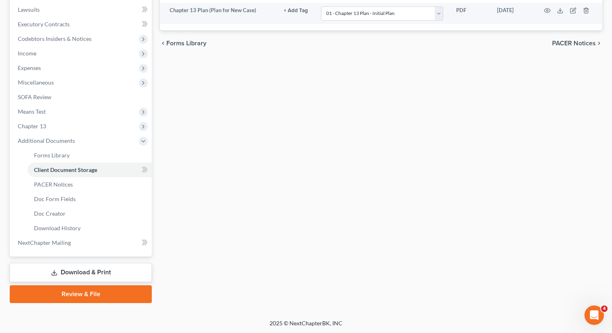
click at [107, 271] on link "Download & Print" at bounding box center [81, 272] width 142 height 19
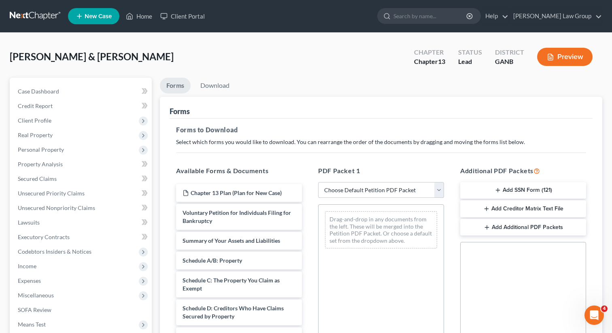
click at [356, 191] on select "Choose Default Petition PDF Packet Complete Bankruptcy Petition (all forms and …" at bounding box center [381, 190] width 126 height 16
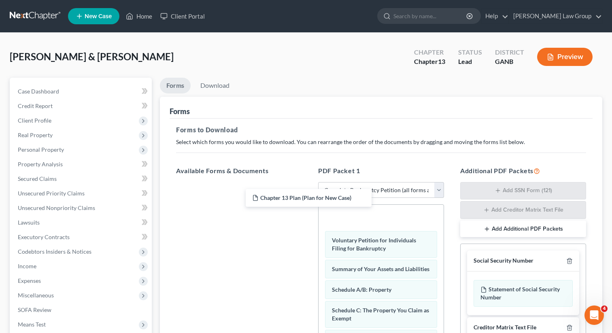
click at [308, 182] on div "Chapter 13 Plan (Plan for New Case) Chapter 13 Plan (Plan for New Case)" at bounding box center [239, 182] width 139 height 0
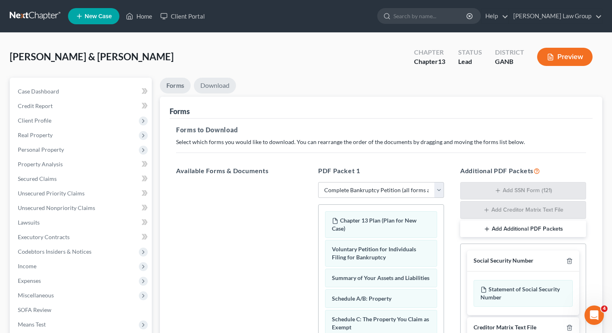
click at [214, 81] on link "Download" at bounding box center [215, 86] width 42 height 16
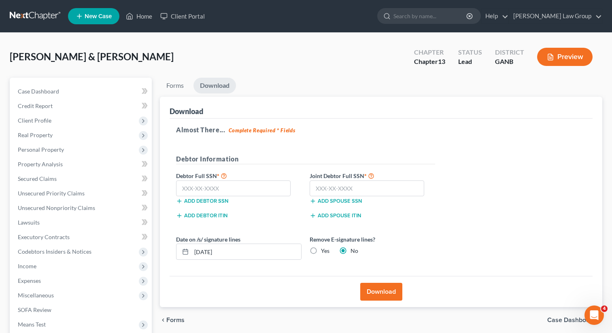
scroll to position [126, 0]
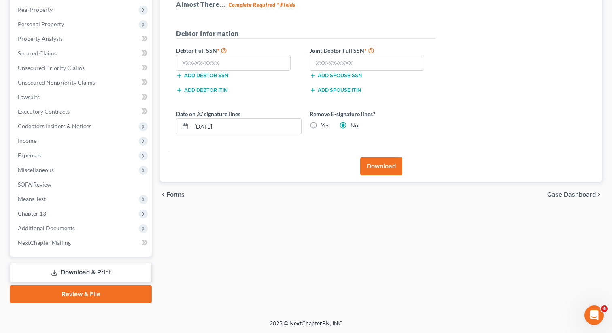
click at [100, 273] on link "Download & Print" at bounding box center [81, 272] width 142 height 19
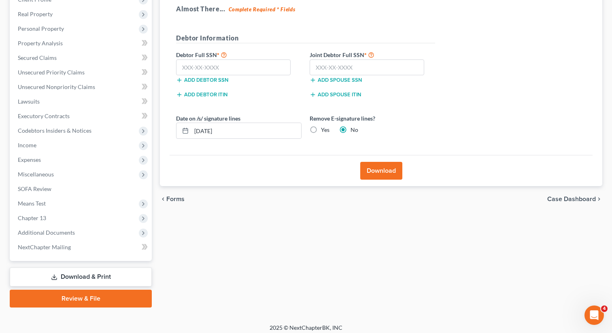
scroll to position [121, 0]
click at [201, 64] on input "text" at bounding box center [233, 67] width 115 height 16
paste input "254-45-9942"
click at [318, 67] on input "text" at bounding box center [367, 67] width 115 height 16
paste input "260-59-8377"
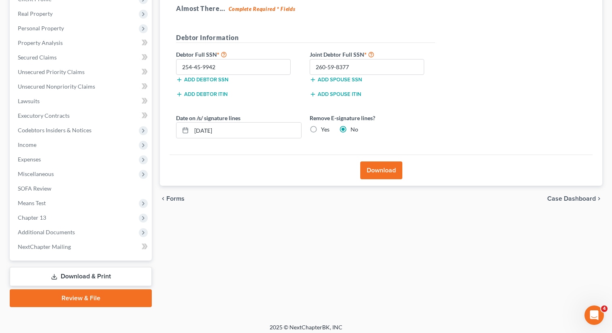
click at [372, 170] on button "Download" at bounding box center [381, 171] width 42 height 18
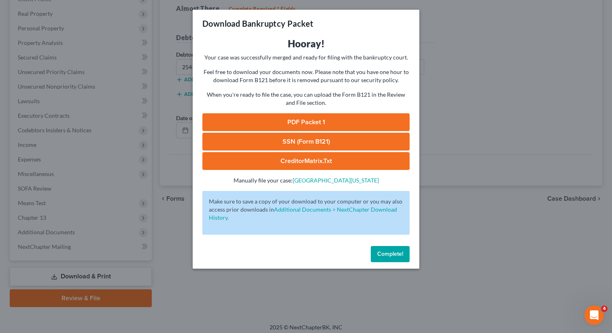
click at [301, 123] on link "PDF Packet 1" at bounding box center [305, 122] width 207 height 18
click at [279, 143] on link "SSN (Form B121)" at bounding box center [305, 142] width 207 height 18
click at [374, 253] on button "Complete!" at bounding box center [390, 254] width 39 height 16
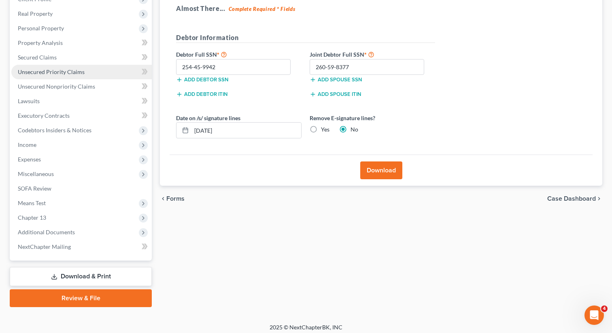
scroll to position [0, 0]
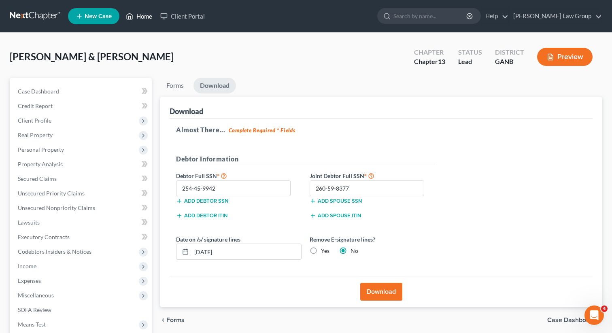
click at [146, 16] on link "Home" at bounding box center [139, 16] width 34 height 15
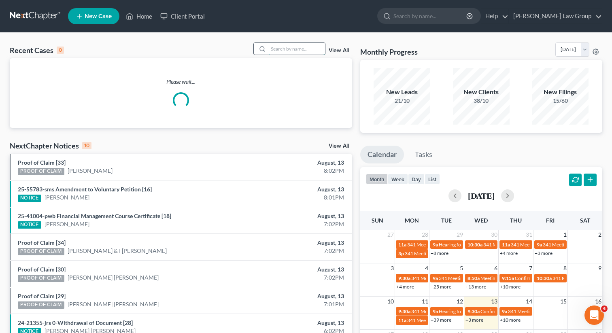
click at [310, 53] on input "search" at bounding box center [296, 49] width 57 height 12
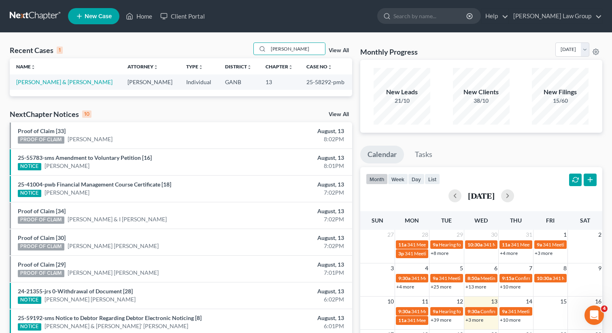
click at [81, 17] on icon at bounding box center [79, 16] width 7 height 10
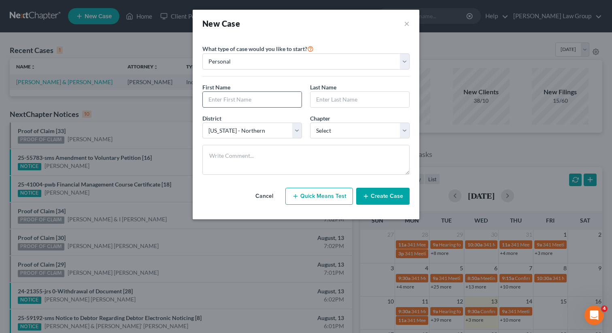
click at [226, 106] on input "text" at bounding box center [252, 99] width 99 height 15
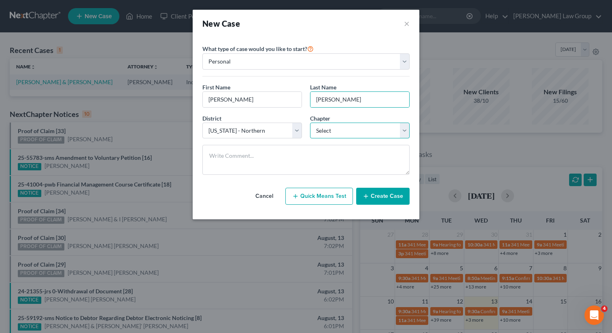
click at [323, 125] on select "Select 7 11 12 13" at bounding box center [360, 131] width 100 height 16
click at [381, 198] on button "Create Case" at bounding box center [382, 196] width 53 height 17
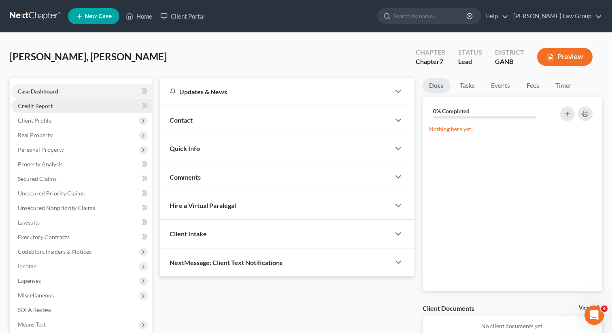
click at [64, 109] on link "Credit Report" at bounding box center [81, 106] width 140 height 15
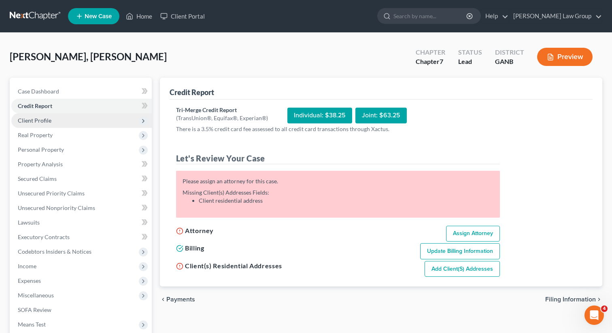
click at [64, 120] on span "Client Profile" at bounding box center [81, 120] width 140 height 15
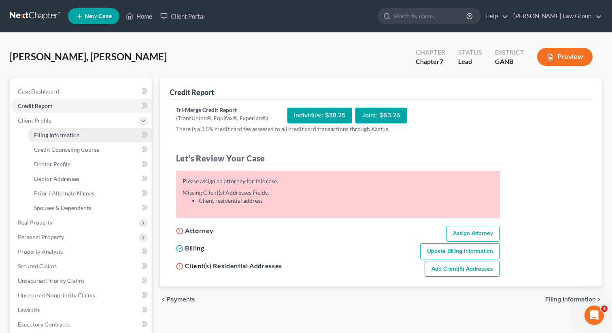
click at [64, 138] on span "Filing Information" at bounding box center [57, 135] width 46 height 7
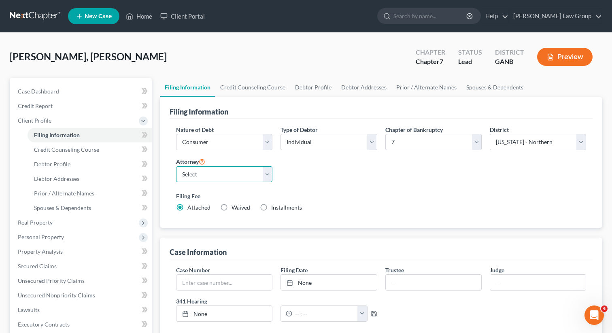
click at [214, 173] on select "Select Lorena Saedi - GANB Lorena Saedi - GANB Krista Bauer - GANB Susan Sudman…" at bounding box center [224, 174] width 96 height 16
click at [237, 87] on link "Credit Counseling Course" at bounding box center [252, 87] width 75 height 19
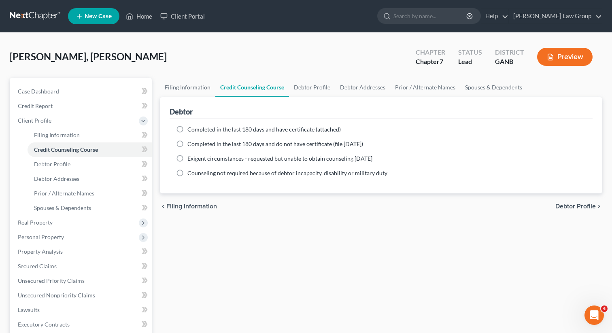
click at [187, 130] on label "Completed in the last 180 days and have certificate (attached)" at bounding box center [263, 130] width 153 height 8
click at [191, 130] on input "Completed in the last 180 days and have certificate (attached)" at bounding box center [193, 128] width 5 height 5
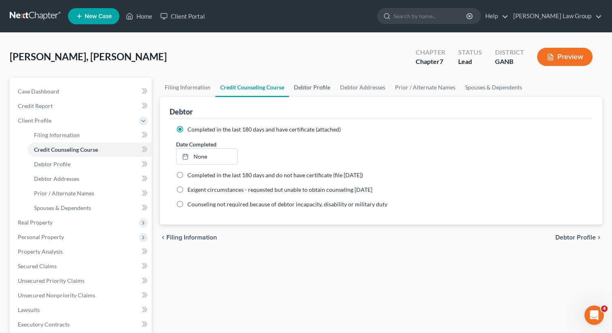
click at [304, 89] on link "Debtor Profile" at bounding box center [312, 87] width 46 height 19
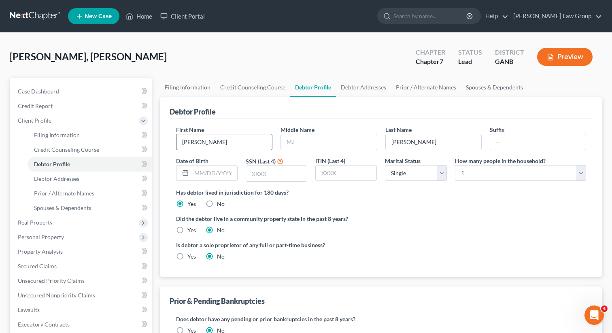
click at [249, 146] on input "Peter" at bounding box center [225, 141] width 96 height 15
click at [286, 143] on input "text" at bounding box center [329, 141] width 96 height 15
paste input "Justin"
click at [221, 179] on input "text" at bounding box center [214, 173] width 46 height 15
paste input "10/10/1987"
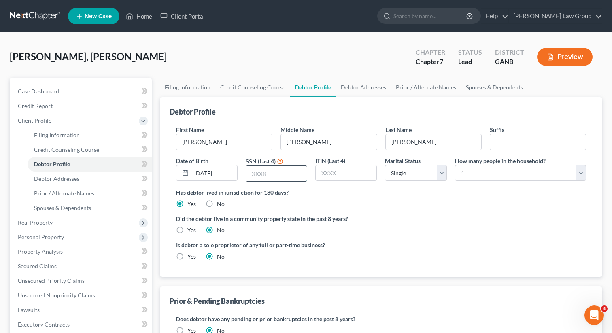
click at [290, 177] on input "text" at bounding box center [276, 173] width 61 height 15
click at [377, 191] on label "Has debtor lived in jurisdiction for 180 days?" at bounding box center [381, 192] width 410 height 9
click at [357, 86] on link "Debtor Addresses" at bounding box center [363, 87] width 55 height 19
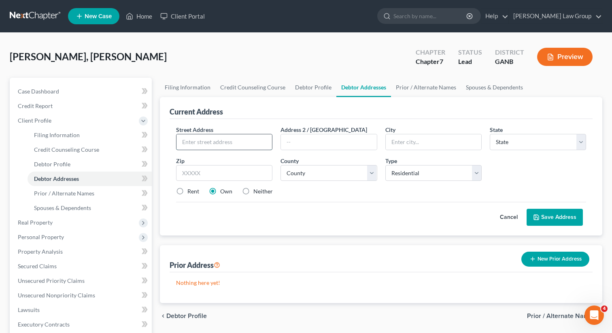
click at [230, 140] on input "text" at bounding box center [225, 141] width 96 height 15
paste input "179 Ridgeview trl"
click at [210, 171] on input "text" at bounding box center [224, 173] width 96 height 16
click at [240, 198] on div "Street Address * 179 Ridgeview trl Address 2 / PO Box City * State * State AL A…" at bounding box center [381, 164] width 418 height 77
click at [194, 205] on div "Cancel Save Address" at bounding box center [381, 214] width 410 height 24
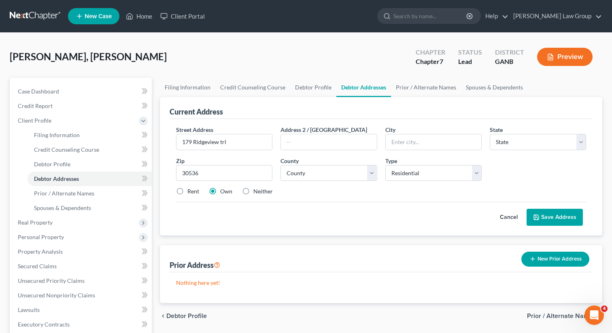
click at [187, 191] on label "Rent" at bounding box center [193, 191] width 12 height 8
click at [191, 191] on input "Rent" at bounding box center [193, 189] width 5 height 5
click at [221, 143] on input "179 Ridgeview trl" at bounding box center [225, 141] width 96 height 15
click at [298, 191] on div "Rent Own Neither" at bounding box center [381, 191] width 418 height 8
click at [307, 207] on div "Cancel Save Address" at bounding box center [381, 214] width 410 height 24
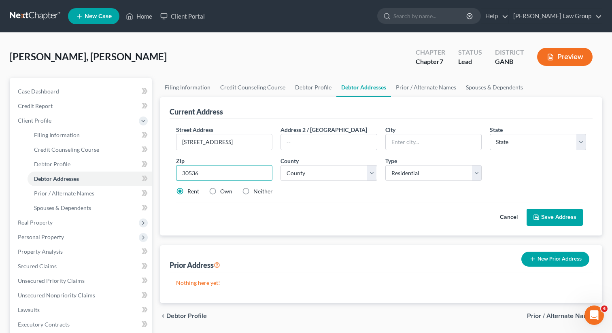
click at [249, 172] on input "30536" at bounding box center [224, 173] width 96 height 16
click at [179, 174] on input "30536" at bounding box center [224, 173] width 96 height 16
click at [276, 211] on div "Cancel Save Address" at bounding box center [381, 214] width 410 height 24
drag, startPoint x: 226, startPoint y: 179, endPoint x: 159, endPoint y: 171, distance: 68.1
click at [159, 171] on div "Filing Information Credit Counseling Course Debtor Profile Debtor Addresses Pri…" at bounding box center [381, 290] width 451 height 424
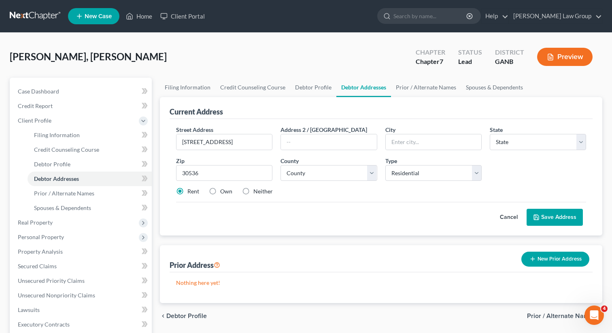
click at [289, 191] on div "Rent Own Neither" at bounding box center [381, 191] width 418 height 8
click at [302, 179] on select "County" at bounding box center [329, 173] width 96 height 16
click at [372, 173] on select "County" at bounding box center [329, 173] width 96 height 16
click at [244, 145] on input "179 Ridgeview Trl" at bounding box center [225, 141] width 96 height 15
click at [423, 153] on div "Street Address * 179 Ridgeview Trl Address 2 / PO Box City * State * State AL A…" at bounding box center [381, 164] width 418 height 77
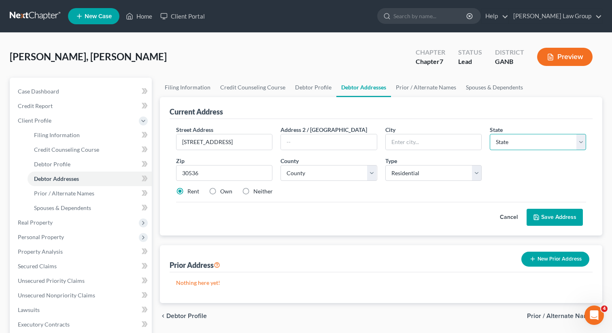
click at [519, 147] on select "State AL AK AR AZ CA CO CT DE DC FL GA GU HI ID IL IN IA KS KY LA ME MD MA MI M…" at bounding box center [538, 142] width 96 height 16
drag, startPoint x: 234, startPoint y: 145, endPoint x: 172, endPoint y: 140, distance: 62.1
click at [172, 140] on div "Street Address * 179 Ridgeview Trl" at bounding box center [224, 138] width 104 height 25
click at [232, 178] on input "30536" at bounding box center [224, 173] width 96 height 16
drag, startPoint x: 229, startPoint y: 177, endPoint x: 147, endPoint y: 163, distance: 83.3
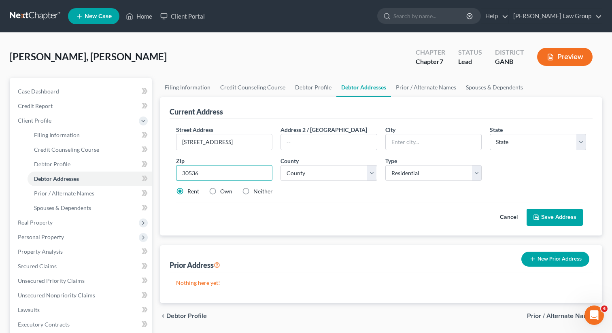
click at [147, 163] on div "Petition Navigation Case Dashboard Payments Invoices Payments Payments Credit R…" at bounding box center [306, 290] width 601 height 424
click at [277, 205] on div "Cancel Save Address" at bounding box center [381, 214] width 410 height 24
click at [320, 170] on select "County" at bounding box center [329, 173] width 96 height 16
click at [540, 217] on button "Save Address" at bounding box center [555, 217] width 56 height 17
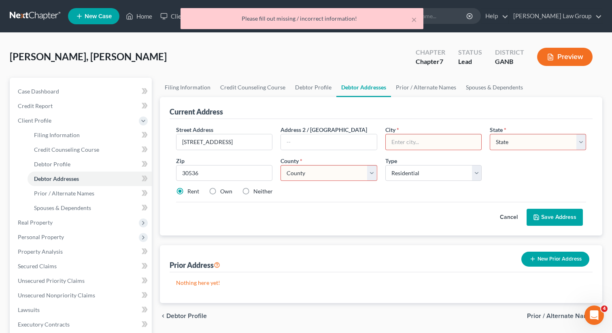
click at [397, 141] on input "text" at bounding box center [434, 141] width 96 height 15
paste input "30536"
drag, startPoint x: 421, startPoint y: 143, endPoint x: 376, endPoint y: 140, distance: 45.0
click at [376, 140] on div "Street Address * 179 Ridgeview Trl Address 2 / PO Box City * 30536 State * Stat…" at bounding box center [381, 164] width 418 height 77
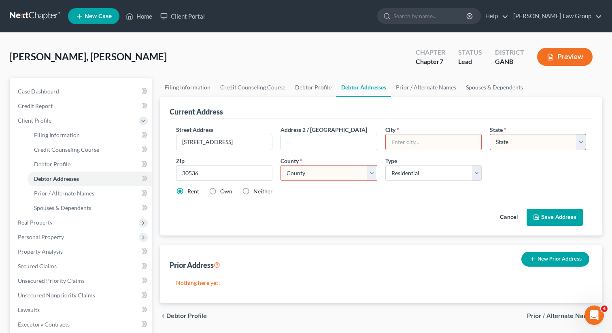
click at [348, 164] on div "County * County" at bounding box center [329, 169] width 104 height 25
click at [366, 170] on select "County" at bounding box center [329, 173] width 96 height 16
click at [513, 138] on select "State AL AK AR AZ CA CO CT DE DC FL GA GU HI ID IL IN IA KS KY LA ME MD MA MI M…" at bounding box center [538, 142] width 96 height 16
click at [439, 206] on div "Cancel Save Address" at bounding box center [381, 214] width 410 height 24
click at [398, 131] on span "*" at bounding box center [398, 130] width 2 height 9
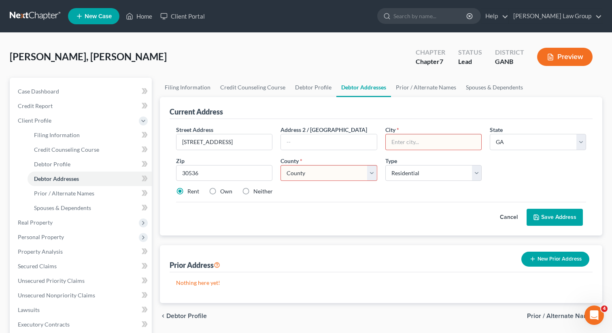
click at [394, 140] on input "text" at bounding box center [434, 141] width 96 height 15
paste input "Ellijay"
click at [435, 121] on div "Street Address * 179 Ridgeview Trl Address 2 / PO Box City * Ellijay State * St…" at bounding box center [381, 177] width 423 height 117
click at [365, 194] on div "Rent Own Neither" at bounding box center [381, 191] width 418 height 8
click at [315, 179] on select "County Appling County Atkinson County Bacon County Baker County Baldwin County …" at bounding box center [329, 173] width 96 height 16
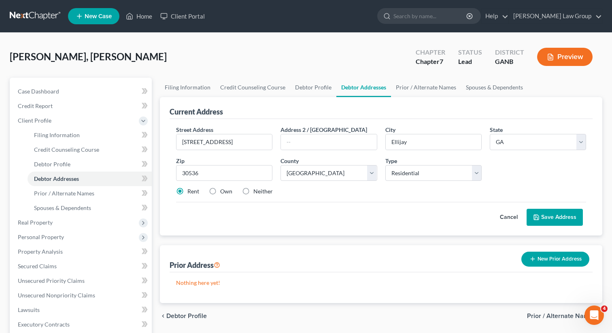
click at [554, 216] on button "Save Address" at bounding box center [555, 217] width 56 height 17
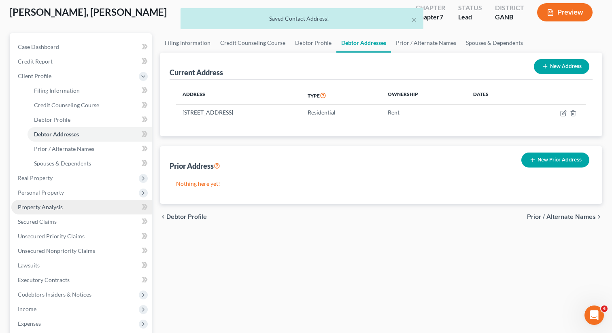
scroll to position [58, 0]
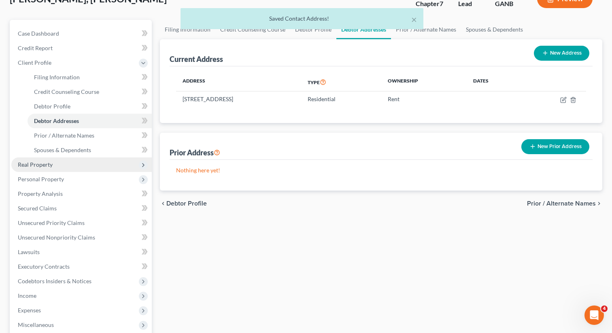
click at [47, 165] on span "Real Property" at bounding box center [35, 164] width 35 height 7
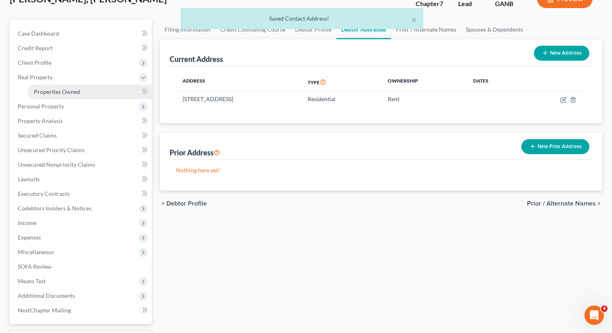
click at [62, 97] on link "Properties Owned" at bounding box center [90, 92] width 124 height 15
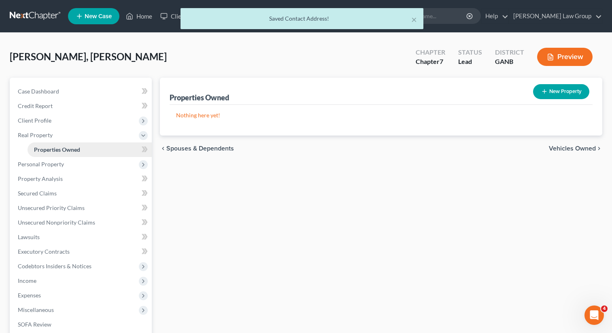
scroll to position [3, 0]
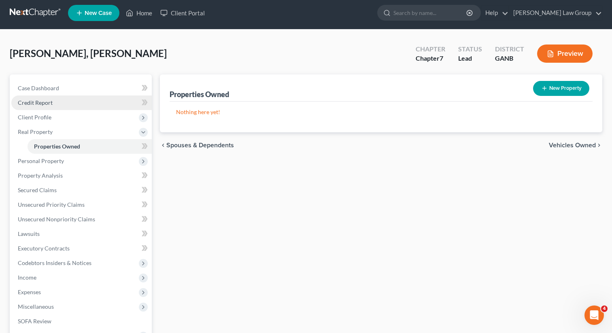
click at [36, 102] on span "Credit Report" at bounding box center [35, 102] width 35 height 7
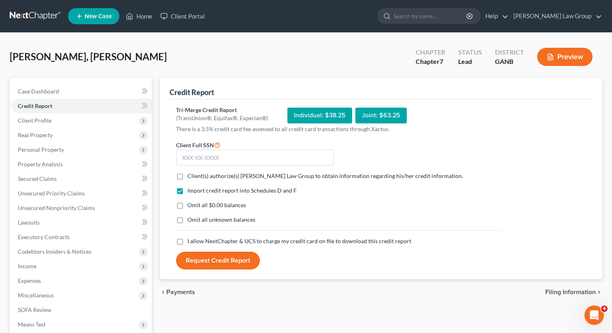
click at [187, 176] on label "Client(s) authorize(s) Saedi Law Group to obtain information regarding his/her …" at bounding box center [325, 176] width 276 height 8
click at [191, 176] on input "Client(s) authorize(s) Saedi Law Group to obtain information regarding his/her …" at bounding box center [193, 174] width 5 height 5
click at [187, 238] on label "I allow NextChapter & UCS to charge my credit card on file to download this cre…" at bounding box center [299, 241] width 224 height 8
click at [191, 238] on input "I allow NextChapter & UCS to charge my credit card on file to download this cre…" at bounding box center [193, 239] width 5 height 5
click at [206, 159] on input "text" at bounding box center [255, 158] width 158 height 16
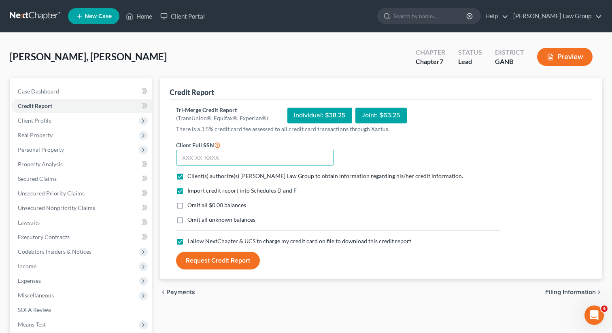
paste input "153-82-2385"
click at [200, 258] on button "Request Credit Report" at bounding box center [218, 261] width 84 height 18
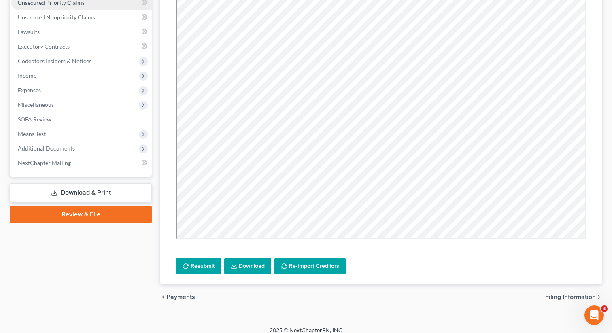
scroll to position [198, 0]
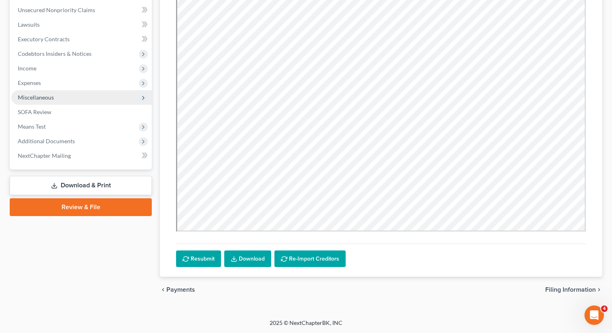
click at [54, 96] on span "Miscellaneous" at bounding box center [81, 97] width 140 height 15
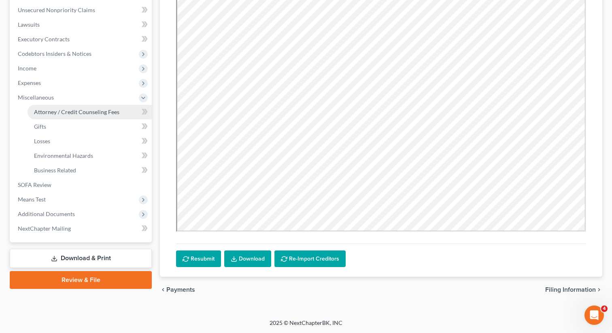
click at [58, 111] on span "Attorney / Credit Counseling Fees" at bounding box center [76, 112] width 85 height 7
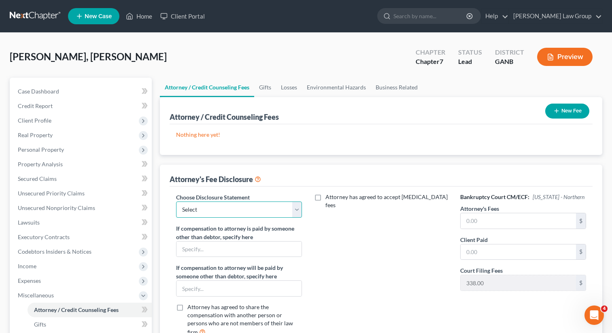
click at [268, 217] on select "Select Attorney Disclosure Statement Chapter 7 Attorney Fee Disclosure Statement" at bounding box center [239, 210] width 126 height 16
click at [139, 18] on link "Home" at bounding box center [139, 16] width 34 height 15
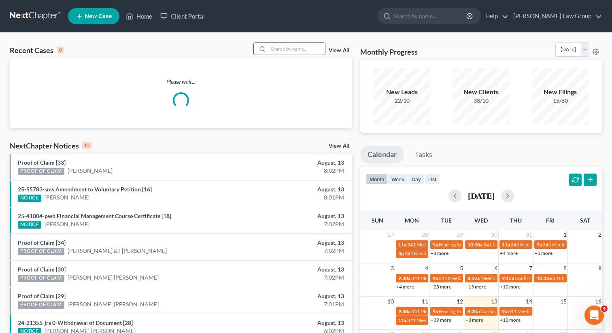
click at [295, 51] on input "search" at bounding box center [296, 49] width 57 height 12
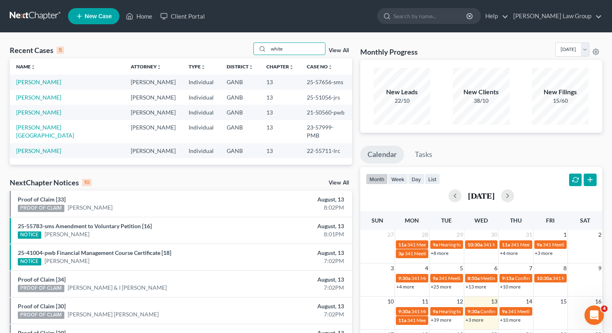
drag, startPoint x: 292, startPoint y: 49, endPoint x: 249, endPoint y: 39, distance: 44.0
click at [249, 39] on div "Recent Cases 5 white View All Name unfold_more expand_more expand_less Attorney…" at bounding box center [306, 256] width 612 height 447
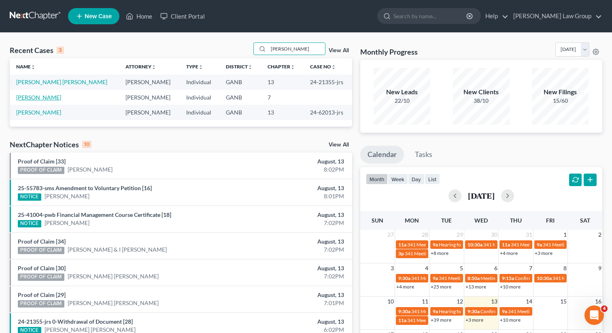
click at [26, 99] on link "Lopez, Victor" at bounding box center [38, 97] width 45 height 7
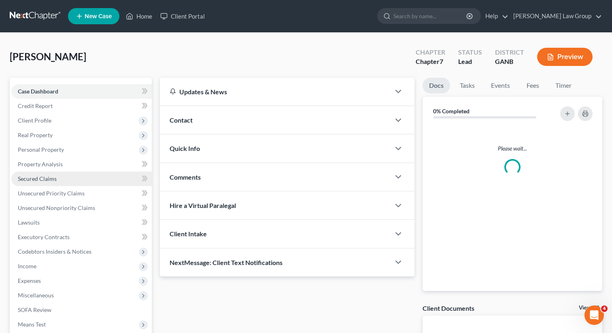
scroll to position [111, 0]
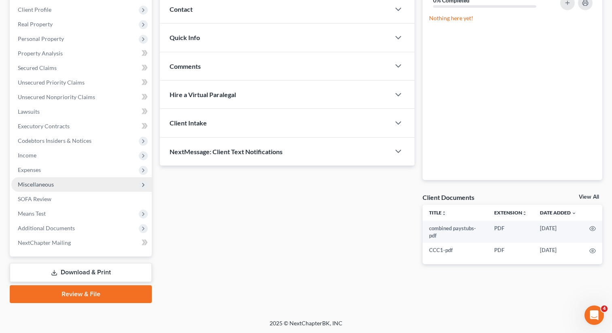
click at [53, 183] on span "Miscellaneous" at bounding box center [81, 184] width 140 height 15
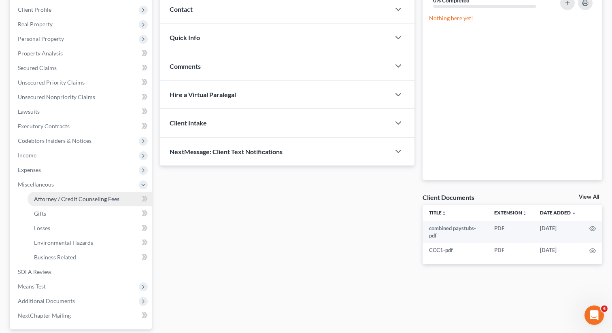
click at [53, 198] on span "Attorney / Credit Counseling Fees" at bounding box center [76, 199] width 85 height 7
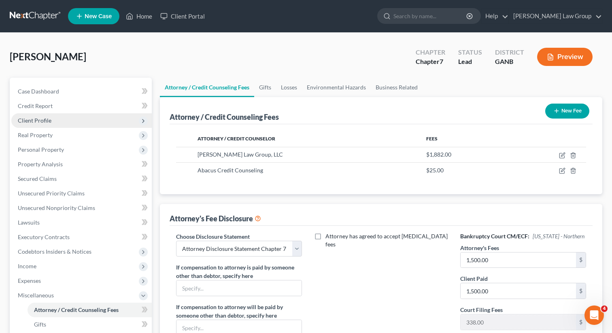
click at [53, 122] on span "Client Profile" at bounding box center [81, 120] width 140 height 15
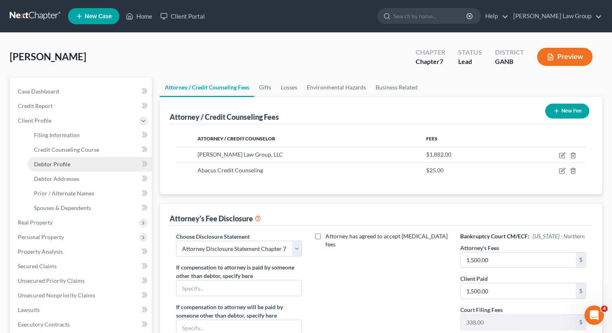
click at [53, 166] on span "Debtor Profile" at bounding box center [52, 164] width 36 height 7
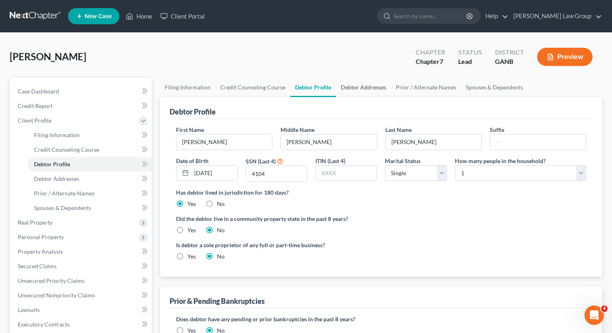
click at [360, 86] on link "Debtor Addresses" at bounding box center [363, 87] width 55 height 19
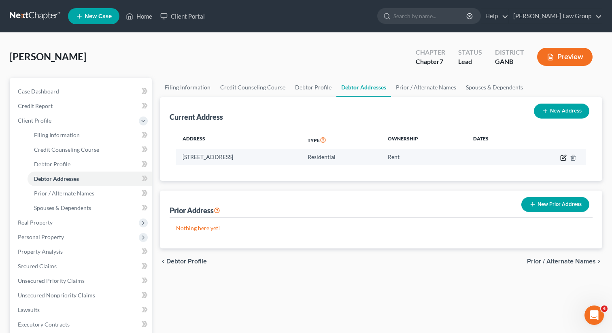
click at [561, 156] on icon "button" at bounding box center [563, 158] width 6 height 6
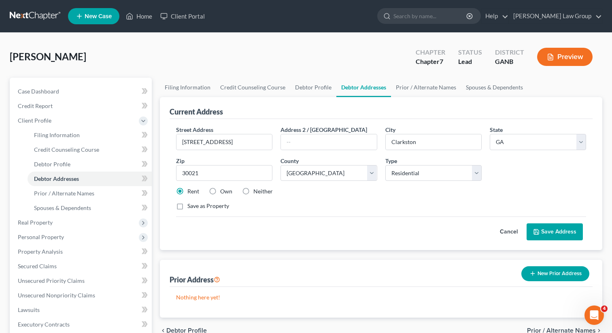
click at [532, 229] on button "Save Address" at bounding box center [555, 231] width 56 height 17
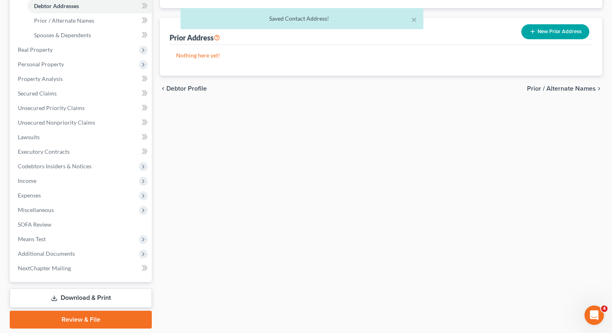
scroll to position [198, 0]
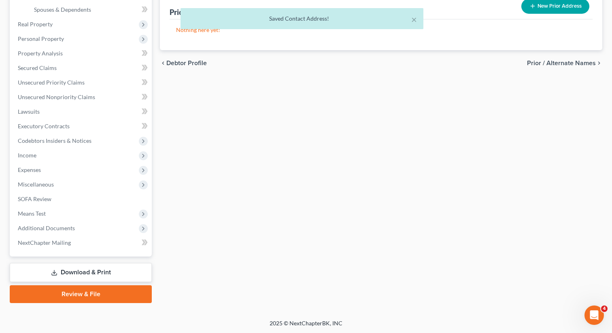
click at [65, 300] on link "Review & File" at bounding box center [81, 294] width 142 height 18
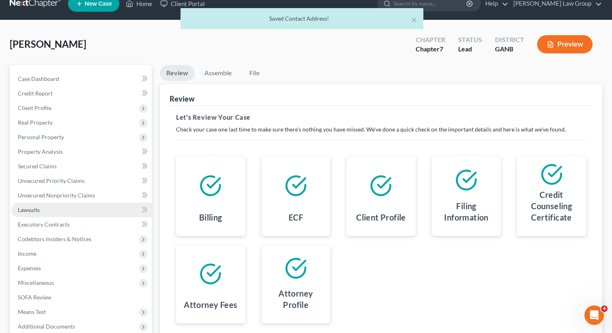
scroll to position [111, 0]
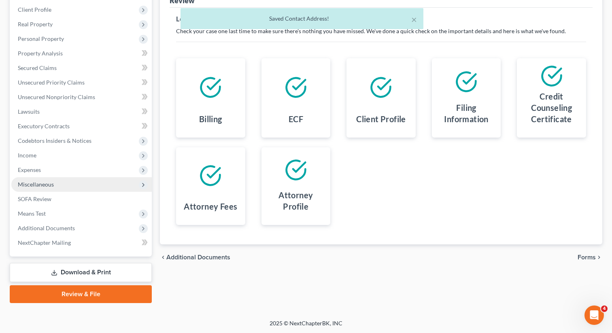
click at [62, 190] on span "Miscellaneous" at bounding box center [81, 184] width 140 height 15
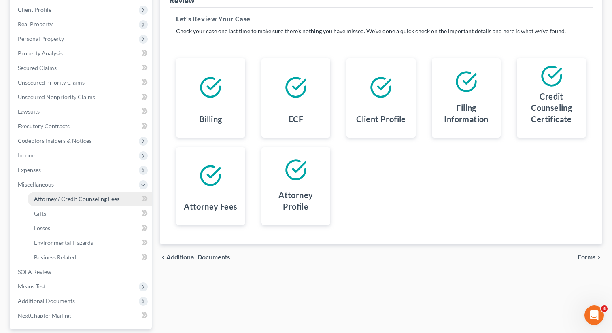
click at [63, 203] on link "Attorney / Credit Counseling Fees" at bounding box center [90, 199] width 124 height 15
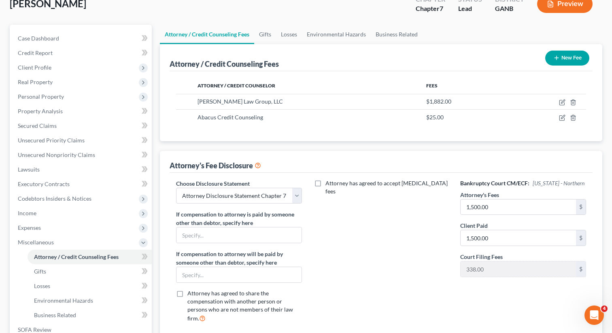
scroll to position [184, 0]
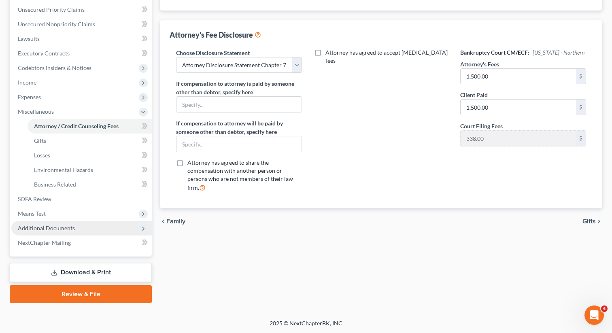
click at [72, 227] on span "Additional Documents" at bounding box center [46, 228] width 57 height 7
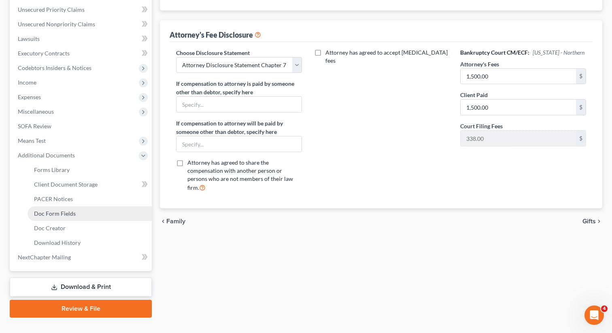
scroll to position [198, 0]
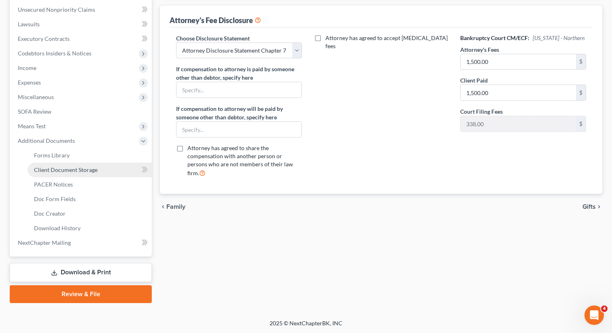
click at [83, 171] on span "Client Document Storage" at bounding box center [66, 169] width 64 height 7
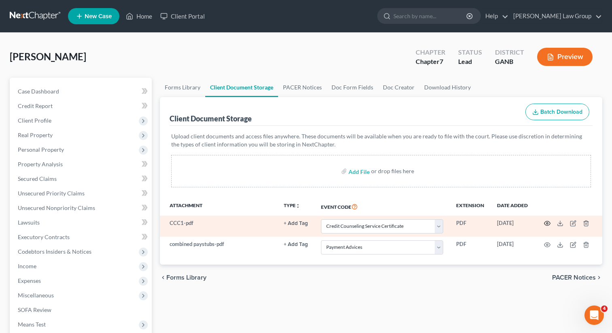
click at [547, 222] on icon "button" at bounding box center [547, 223] width 6 height 6
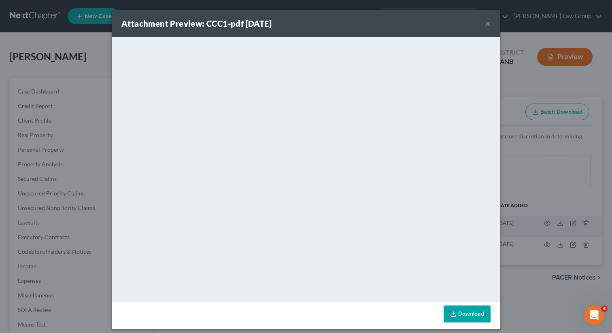
click at [488, 21] on button "×" at bounding box center [488, 24] width 6 height 10
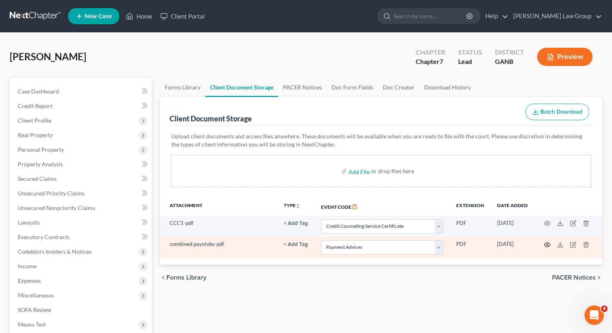
click at [545, 244] on icon "button" at bounding box center [548, 245] width 6 height 4
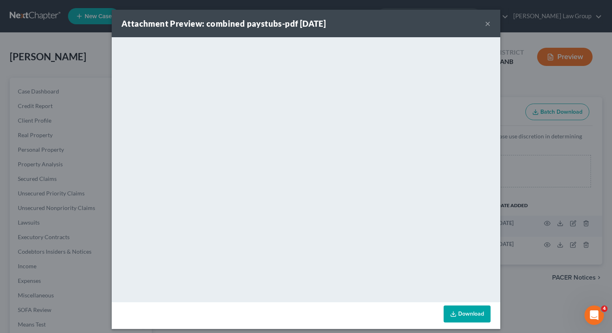
scroll to position [5, 0]
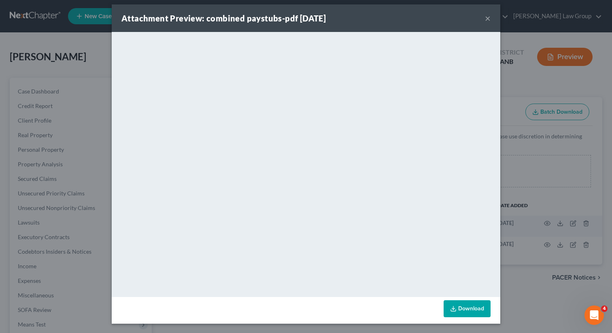
click at [491, 17] on div "Attachment Preview: combined paystubs-pdf 08/07/2025 ×" at bounding box center [306, 18] width 389 height 28
click at [489, 18] on button "×" at bounding box center [488, 18] width 6 height 10
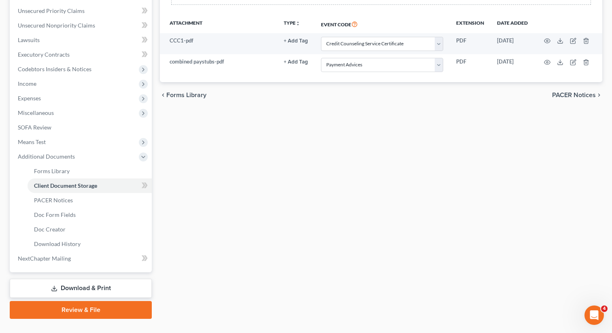
scroll to position [198, 0]
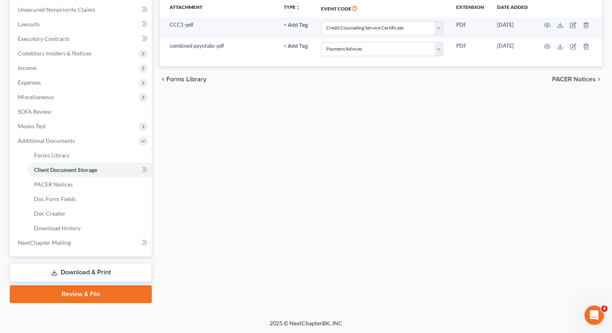
click at [48, 291] on link "Review & File" at bounding box center [81, 294] width 142 height 18
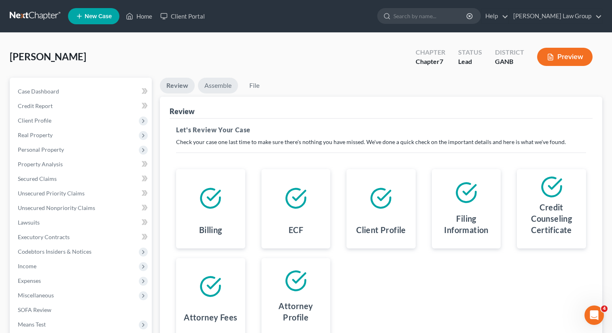
click at [216, 79] on link "Assemble" at bounding box center [218, 86] width 40 height 16
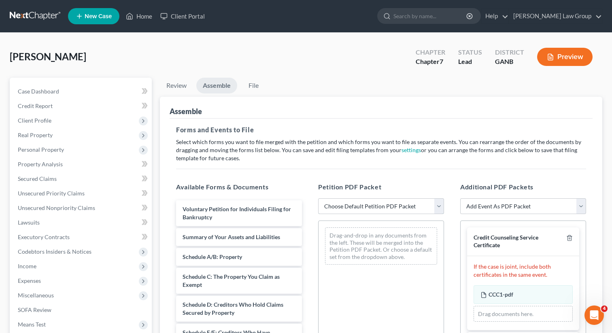
click at [361, 208] on select "Choose Default Petition PDF Packet Complete Bankruptcy Petition (all forms and …" at bounding box center [381, 206] width 126 height 16
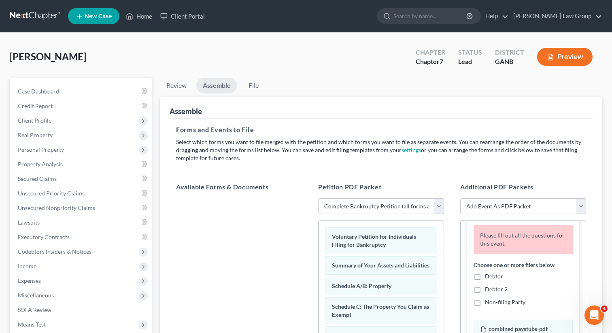
click at [485, 275] on label "Debtor" at bounding box center [494, 276] width 18 height 8
click at [488, 275] on input "Debtor" at bounding box center [490, 274] width 5 height 5
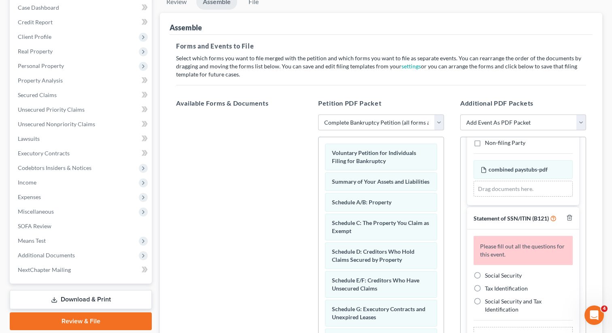
scroll to position [117, 0]
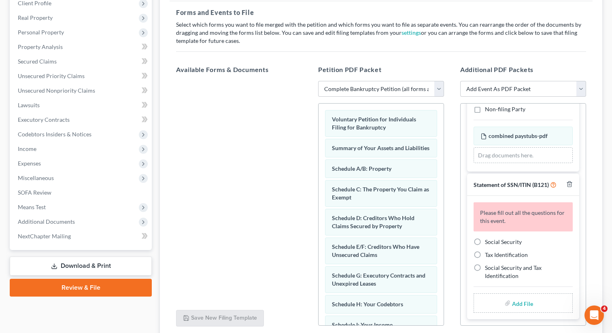
drag, startPoint x: 477, startPoint y: 242, endPoint x: 518, endPoint y: 309, distance: 78.5
click at [485, 242] on label "Social Security" at bounding box center [503, 242] width 37 height 8
click at [488, 242] on input "Social Security" at bounding box center [490, 240] width 5 height 5
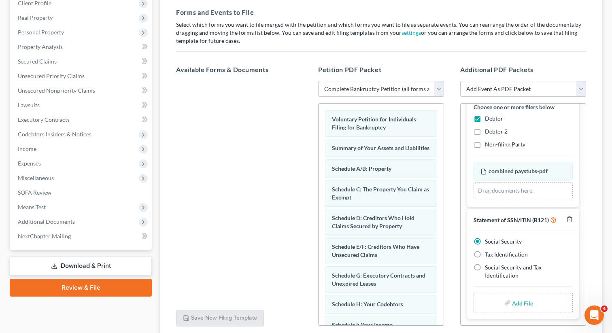
scroll to position [139, 0]
click at [519, 305] on input "file" at bounding box center [521, 303] width 19 height 15
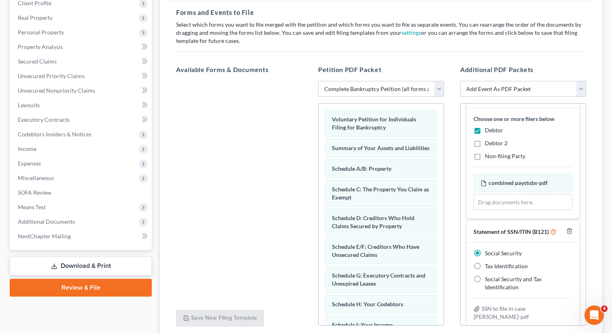
scroll to position [0, 0]
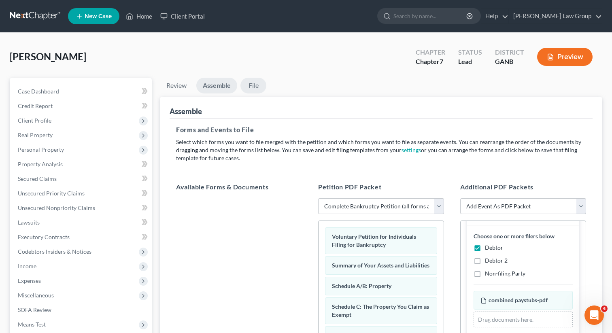
click at [253, 84] on link "File" at bounding box center [253, 86] width 26 height 16
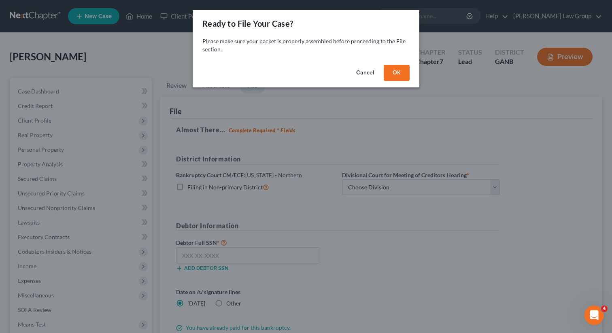
click at [400, 70] on button "OK" at bounding box center [397, 73] width 26 height 16
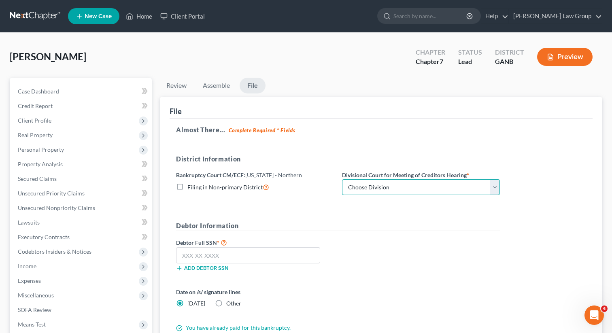
click at [389, 183] on select "Choose Division Atlanta Gainesville Newnan Rome" at bounding box center [421, 187] width 158 height 16
click at [198, 257] on input "text" at bounding box center [248, 255] width 144 height 16
paste input "673-42-4104"
click at [390, 255] on div "Debtor Full SSN * 673-42-4104 Add debtor SSN" at bounding box center [338, 258] width 332 height 40
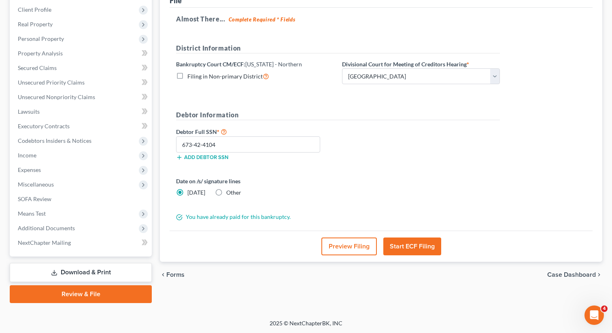
click at [403, 247] on button "Start ECF Filing" at bounding box center [412, 247] width 58 height 18
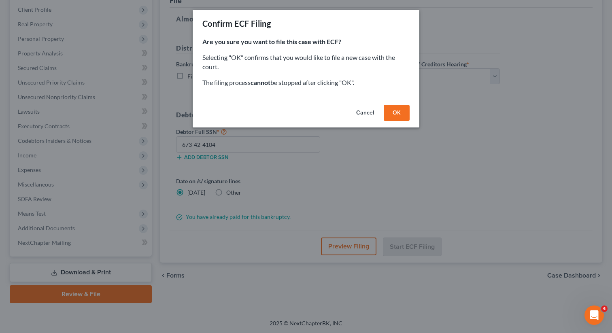
click at [396, 115] on button "OK" at bounding box center [397, 113] width 26 height 16
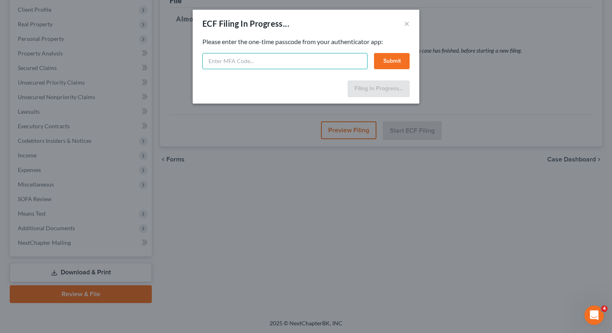
click at [226, 62] on input "text" at bounding box center [284, 61] width 165 height 16
click at [390, 62] on button "Submit" at bounding box center [392, 61] width 36 height 16
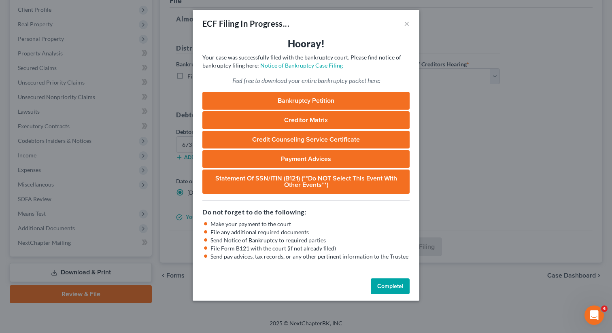
click at [379, 293] on button "Complete!" at bounding box center [390, 287] width 39 height 16
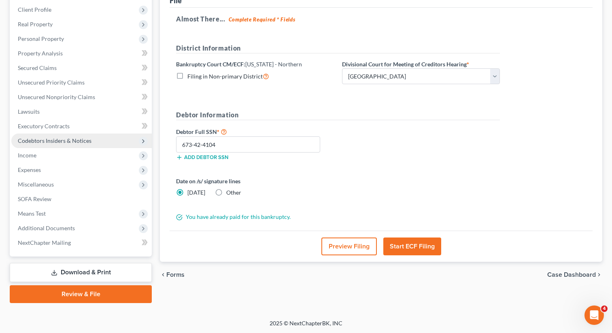
scroll to position [0, 0]
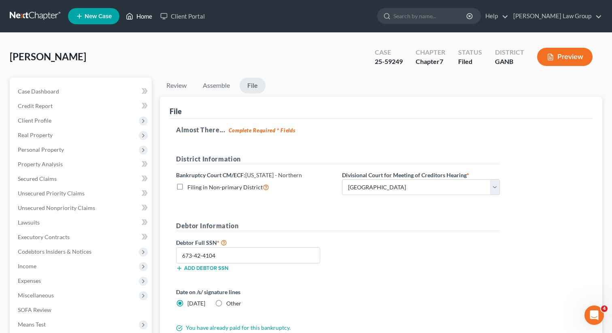
click at [139, 14] on link "Home" at bounding box center [139, 16] width 34 height 15
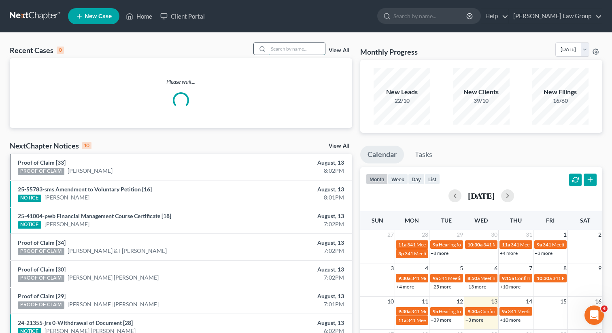
click at [304, 51] on input "search" at bounding box center [296, 49] width 57 height 12
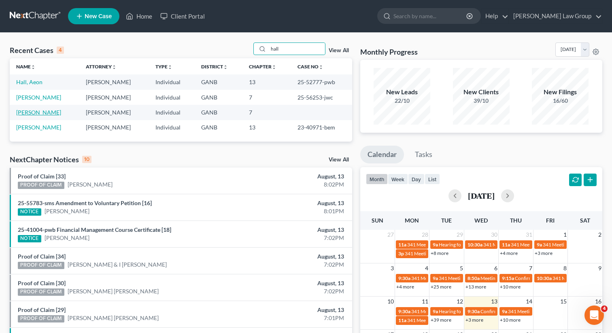
click at [27, 111] on link "Hall, Jaelin" at bounding box center [38, 112] width 45 height 7
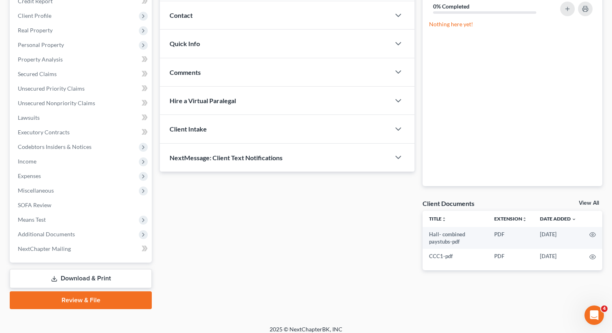
scroll to position [111, 0]
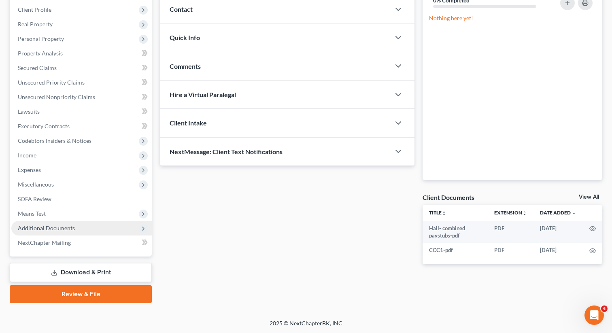
click at [44, 230] on span "Additional Documents" at bounding box center [46, 228] width 57 height 7
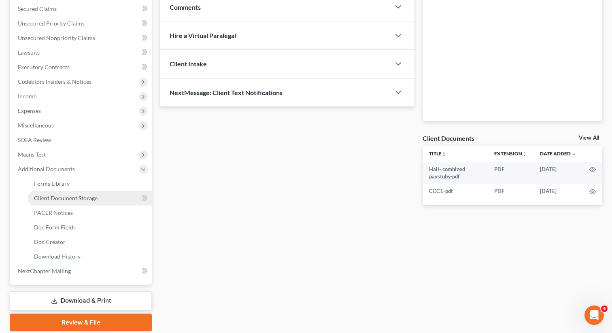
click at [64, 195] on span "Client Document Storage" at bounding box center [66, 198] width 64 height 7
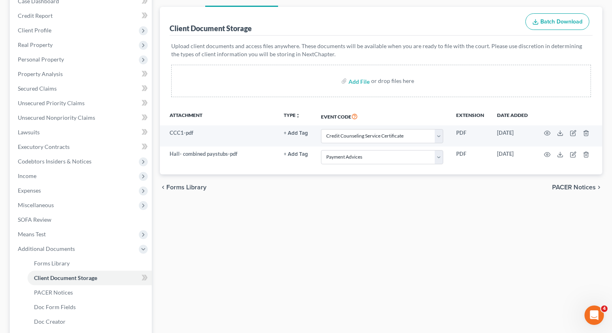
scroll to position [109, 0]
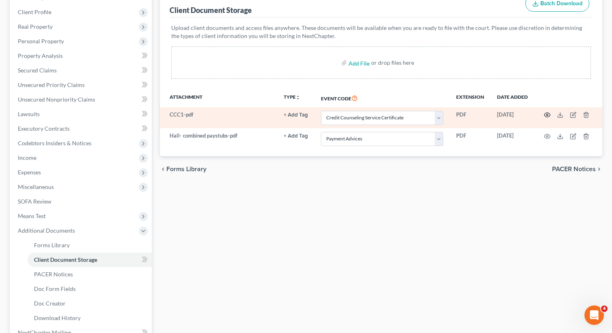
click at [547, 112] on icon "button" at bounding box center [547, 115] width 6 height 6
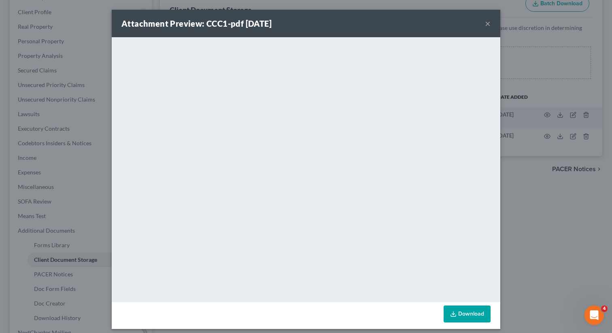
click at [487, 24] on button "×" at bounding box center [488, 24] width 6 height 10
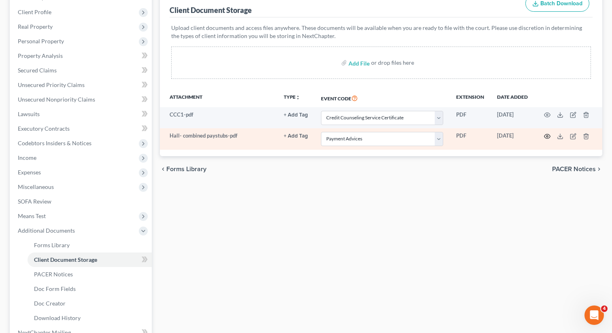
click at [545, 138] on icon "button" at bounding box center [547, 136] width 6 height 6
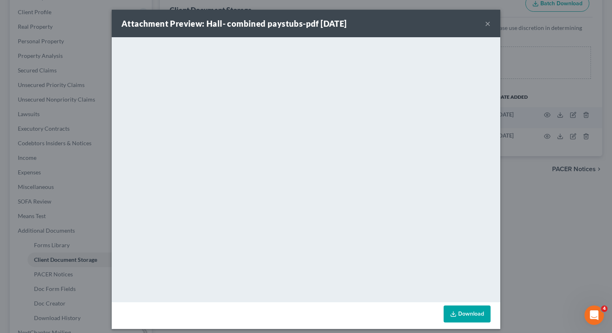
click at [490, 26] on button "×" at bounding box center [488, 24] width 6 height 10
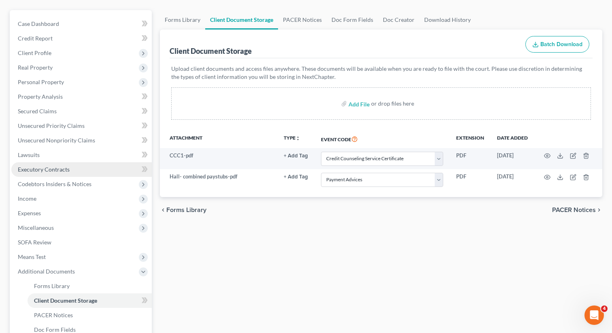
scroll to position [40, 0]
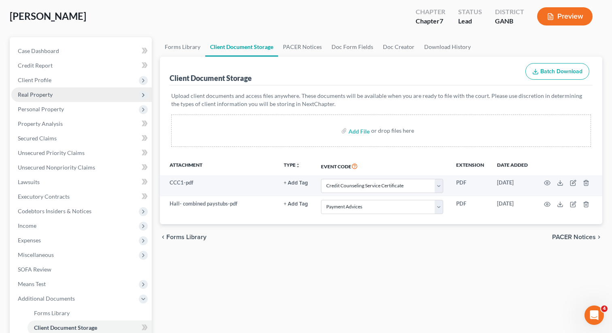
click at [32, 95] on span "Real Property" at bounding box center [35, 94] width 35 height 7
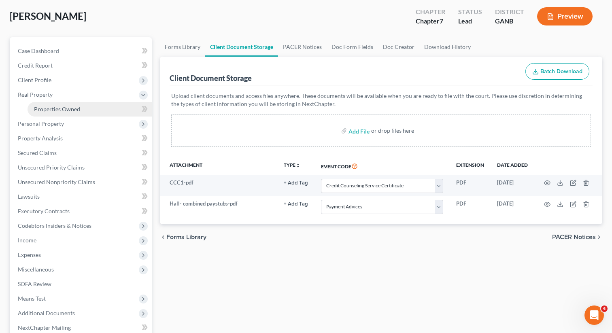
click at [43, 108] on span "Properties Owned" at bounding box center [57, 109] width 46 height 7
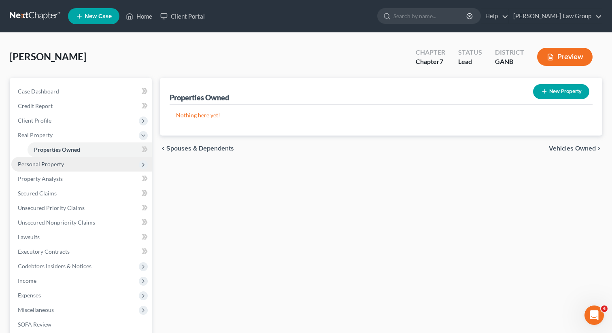
click at [54, 165] on span "Personal Property" at bounding box center [41, 164] width 46 height 7
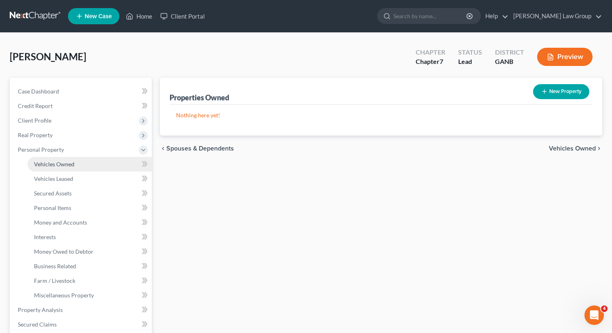
click at [55, 170] on link "Vehicles Owned" at bounding box center [90, 164] width 124 height 15
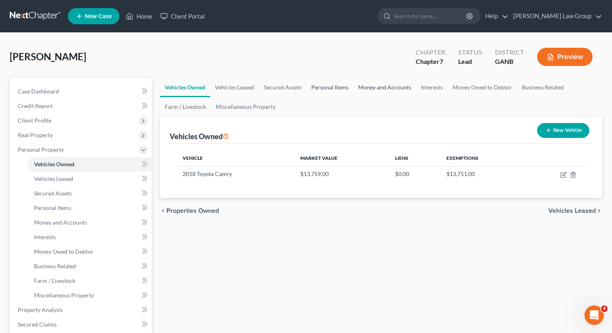
click at [333, 84] on link "Personal Items" at bounding box center [329, 87] width 47 height 19
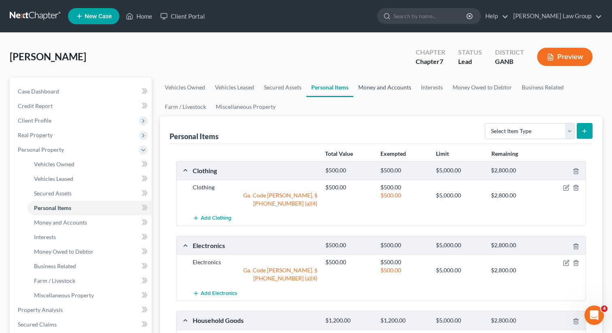
click at [384, 87] on link "Money and Accounts" at bounding box center [384, 87] width 63 height 19
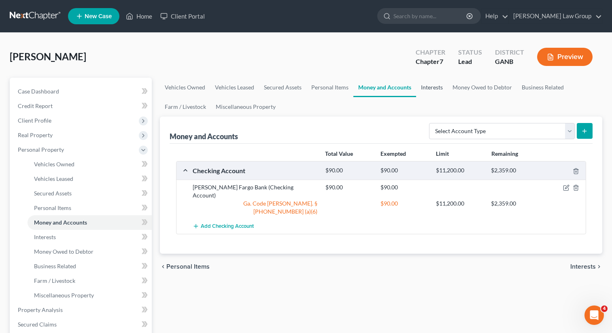
click at [436, 88] on link "Interests" at bounding box center [432, 87] width 32 height 19
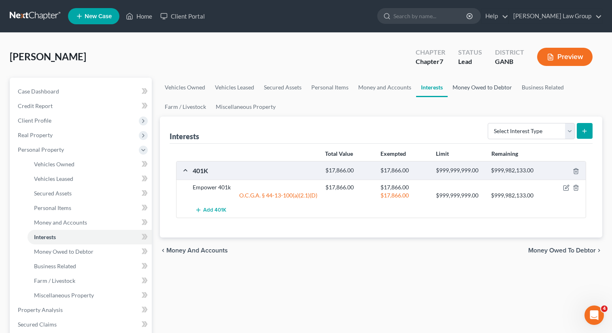
click at [477, 87] on link "Money Owed to Debtor" at bounding box center [482, 87] width 69 height 19
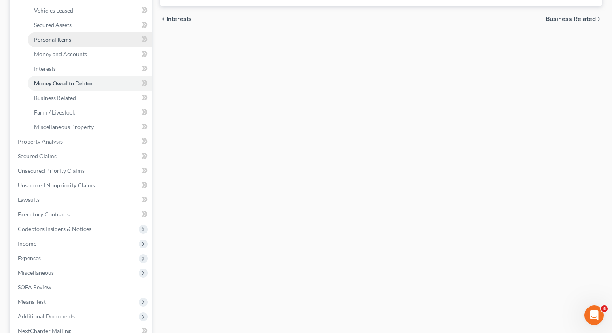
scroll to position [170, 0]
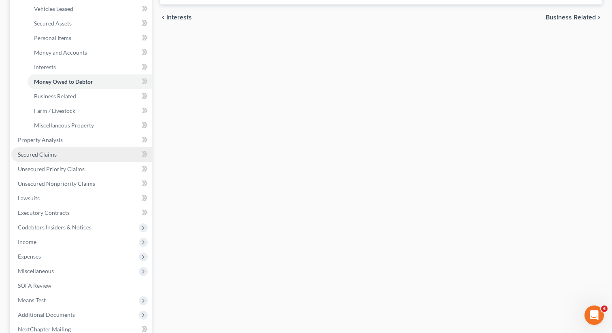
click at [62, 153] on link "Secured Claims" at bounding box center [81, 154] width 140 height 15
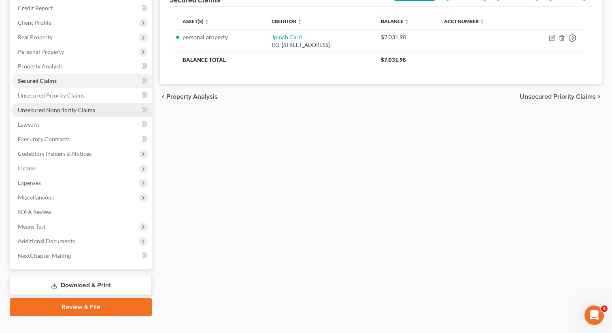
scroll to position [111, 0]
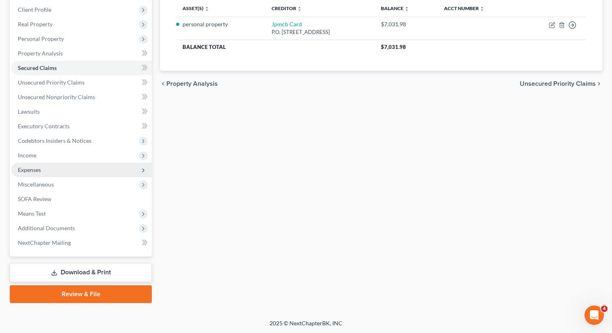
click at [52, 170] on span "Expenses" at bounding box center [81, 170] width 140 height 15
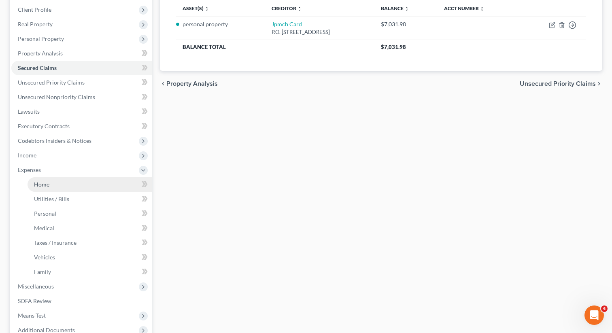
click at [47, 183] on span "Home" at bounding box center [41, 184] width 15 height 7
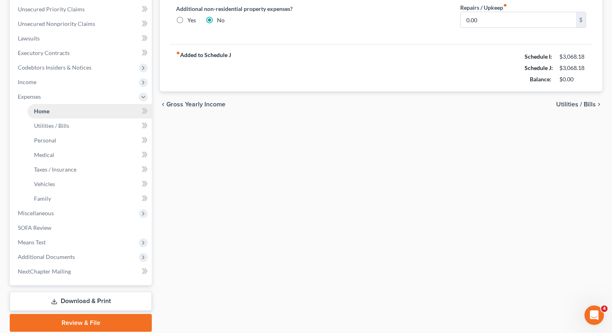
scroll to position [213, 0]
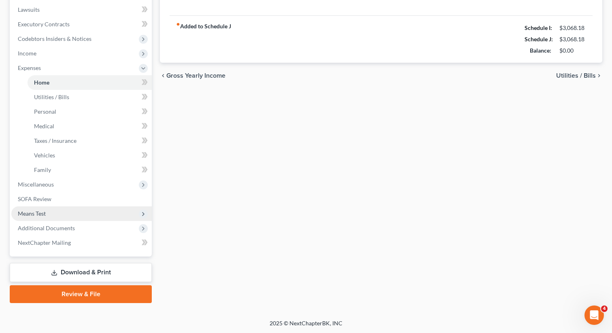
click at [50, 217] on span "Means Test" at bounding box center [81, 213] width 140 height 15
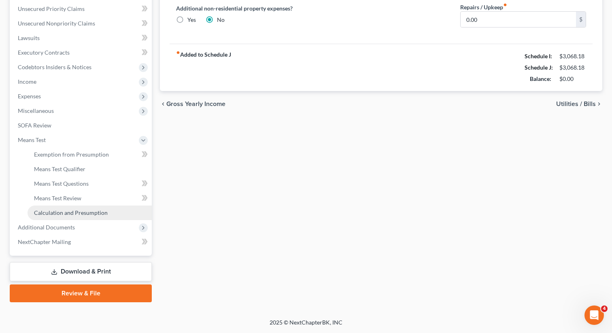
scroll to position [184, 0]
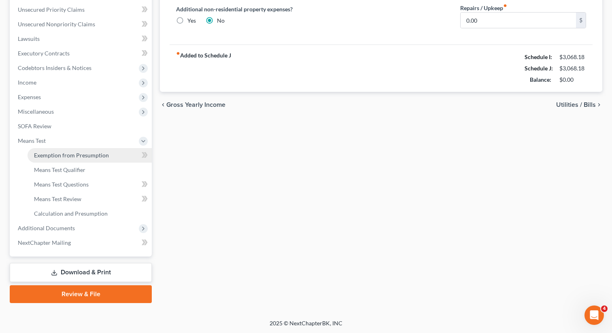
click at [70, 155] on span "Exemption from Presumption" at bounding box center [71, 155] width 75 height 7
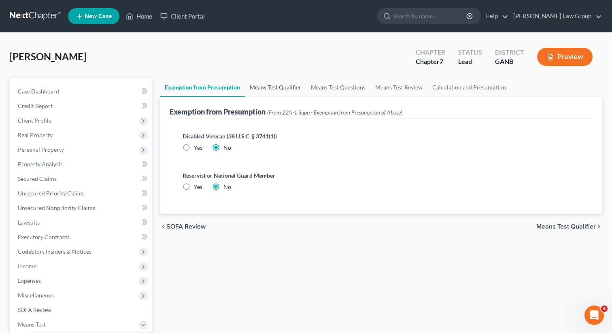
click at [284, 92] on link "Means Test Qualifier" at bounding box center [275, 87] width 61 height 19
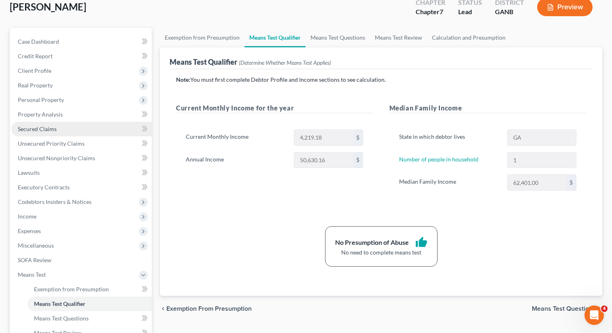
scroll to position [63, 0]
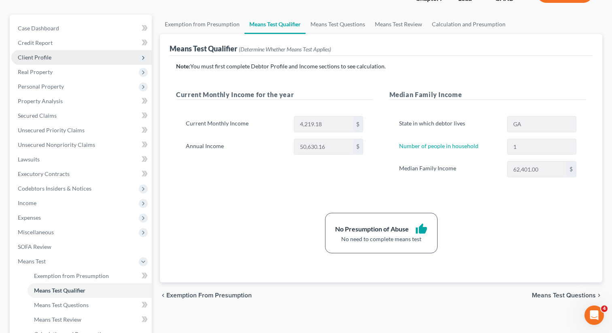
click at [55, 55] on span "Client Profile" at bounding box center [81, 57] width 140 height 15
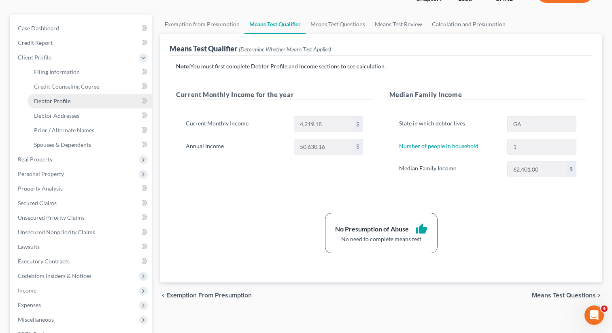
click at [60, 105] on link "Debtor Profile" at bounding box center [90, 101] width 124 height 15
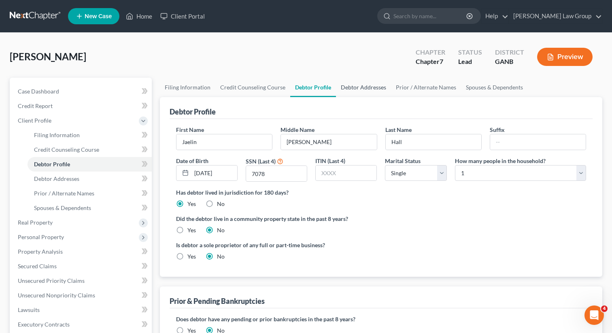
click at [361, 87] on link "Debtor Addresses" at bounding box center [363, 87] width 55 height 19
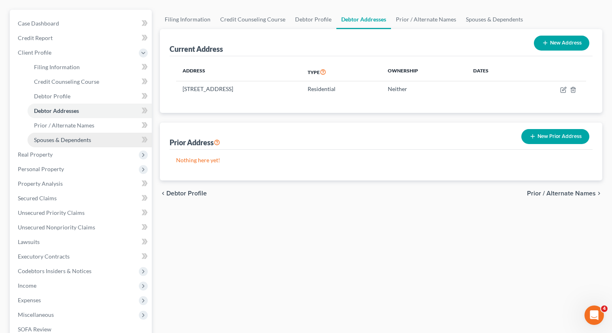
scroll to position [198, 0]
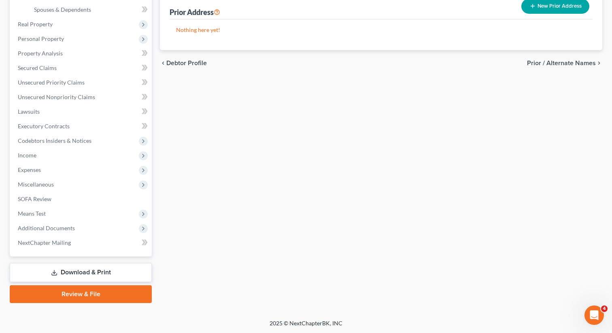
click at [81, 292] on link "Review & File" at bounding box center [81, 294] width 142 height 18
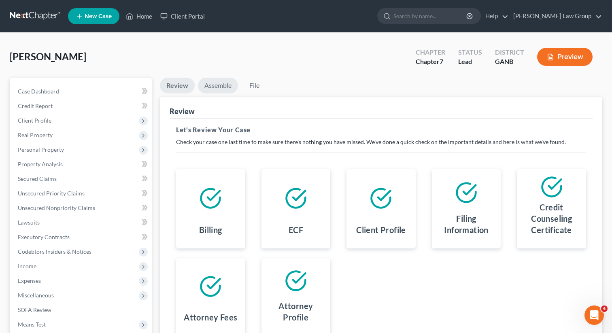
click at [211, 81] on link "Assemble" at bounding box center [218, 86] width 40 height 16
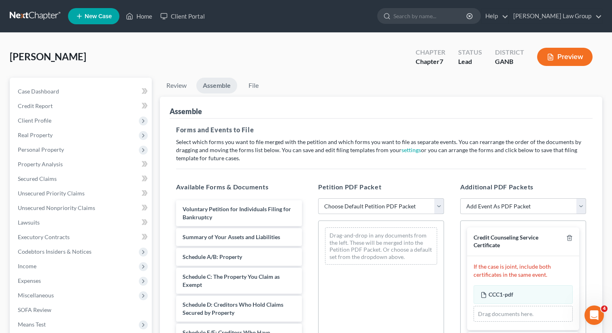
click at [343, 202] on select "Choose Default Petition PDF Packet Complete Bankruptcy Petition (all forms and …" at bounding box center [381, 206] width 126 height 16
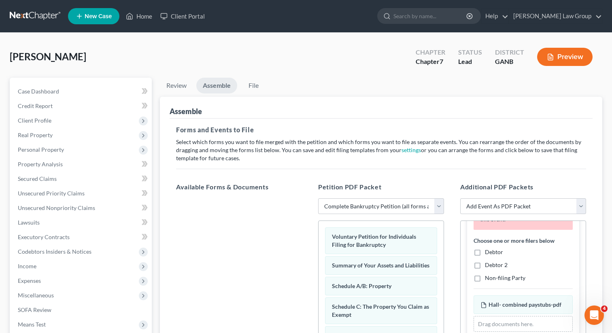
click at [485, 256] on label "Debtor" at bounding box center [494, 252] width 18 height 8
click at [488, 253] on input "Debtor" at bounding box center [490, 250] width 5 height 5
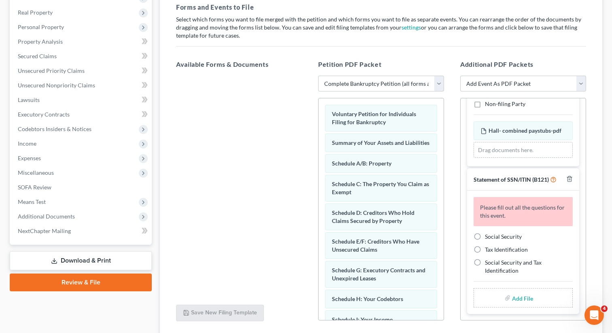
scroll to position [150, 0]
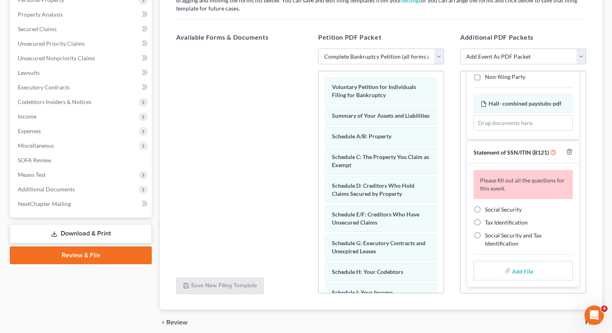
click at [485, 212] on label "Social Security" at bounding box center [503, 210] width 37 height 8
click at [488, 211] on input "Social Security" at bounding box center [490, 208] width 5 height 5
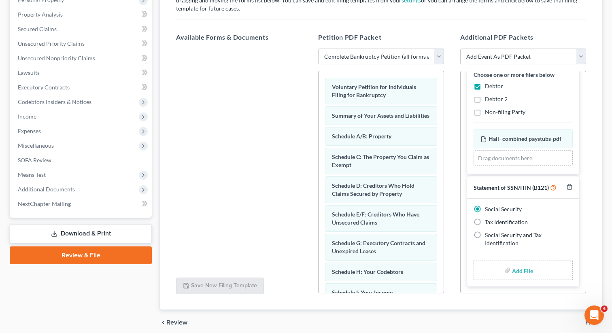
scroll to position [139, 0]
click at [517, 271] on input "file" at bounding box center [521, 271] width 19 height 15
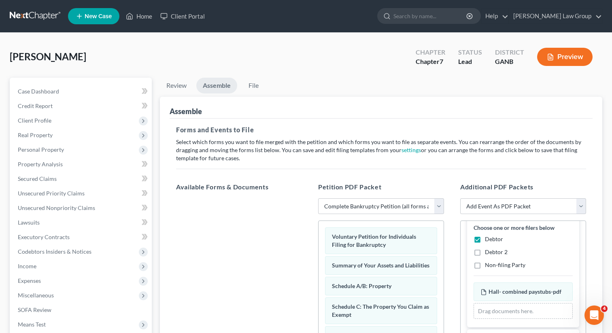
scroll to position [128, 0]
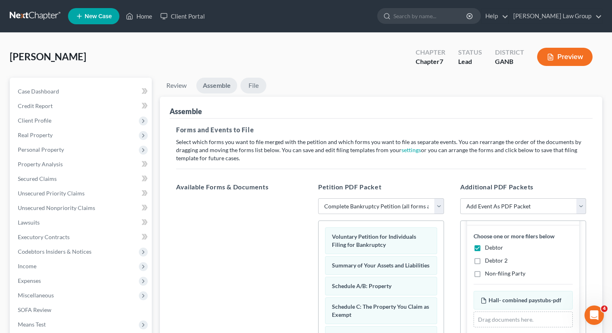
click at [252, 85] on link "File" at bounding box center [253, 86] width 26 height 16
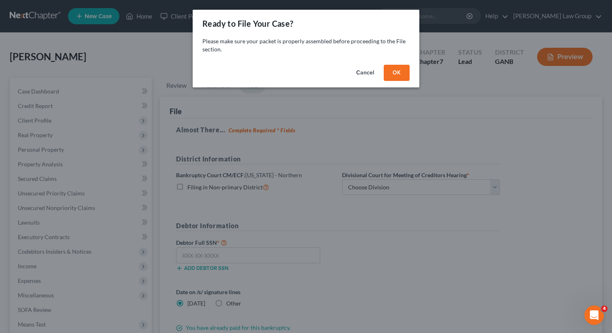
click at [403, 72] on button "OK" at bounding box center [397, 73] width 26 height 16
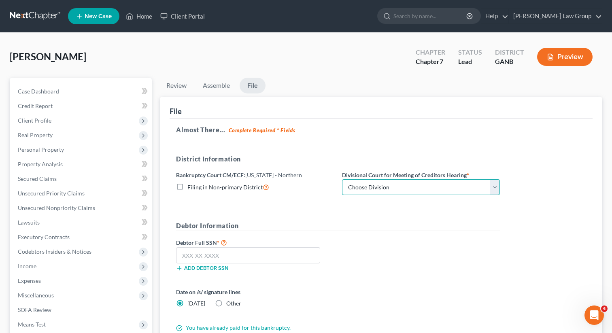
click at [366, 188] on select "Choose Division Atlanta Gainesville Newnan Rome" at bounding box center [421, 187] width 158 height 16
click at [223, 255] on input "text" at bounding box center [248, 255] width 144 height 16
paste input "436-97-7078"
click at [356, 251] on div "Debtor Full SSN * 436-97-7078 Add debtor SSN" at bounding box center [338, 258] width 332 height 40
click at [351, 242] on div "Debtor Full SSN * 436-97-7078 Add debtor SSN" at bounding box center [338, 258] width 332 height 40
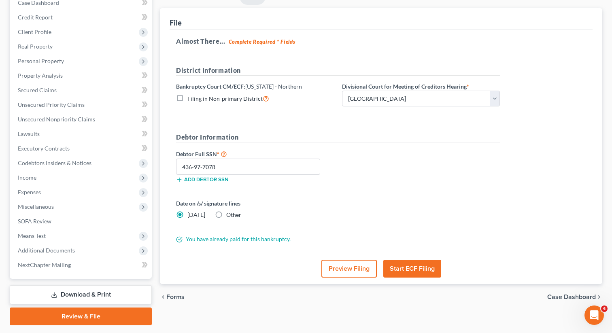
scroll to position [111, 0]
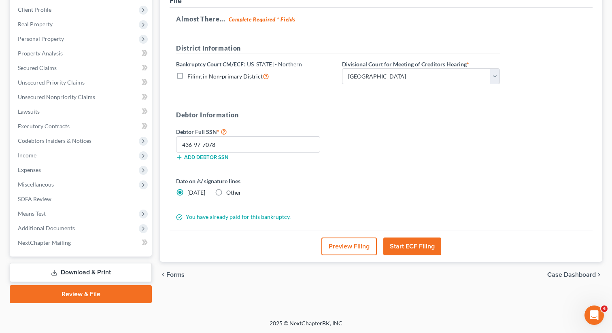
click at [406, 242] on button "Start ECF Filing" at bounding box center [412, 247] width 58 height 18
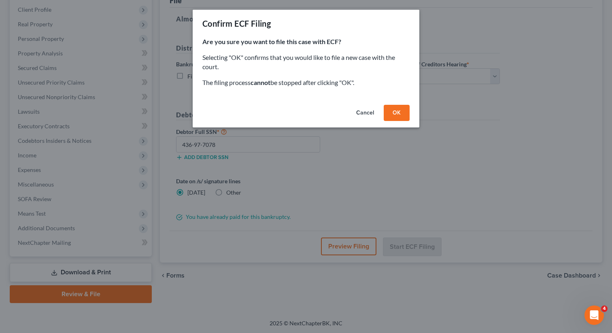
click at [388, 115] on button "OK" at bounding box center [397, 113] width 26 height 16
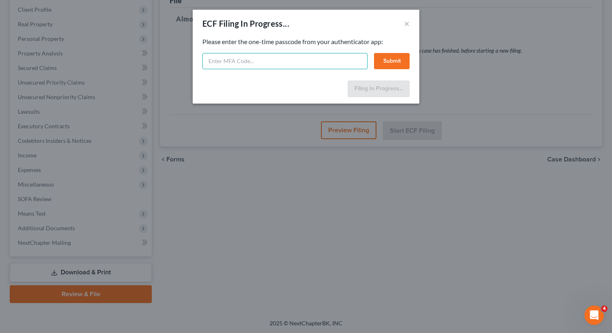
click at [221, 68] on input "text" at bounding box center [284, 61] width 165 height 16
click at [226, 65] on input "text" at bounding box center [284, 61] width 165 height 16
click at [386, 61] on button "Submit" at bounding box center [392, 61] width 36 height 16
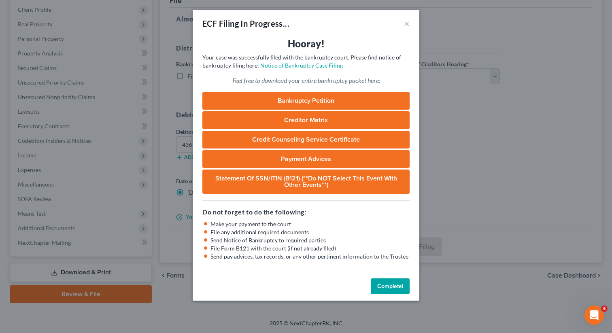
click at [388, 283] on button "Complete!" at bounding box center [390, 287] width 39 height 16
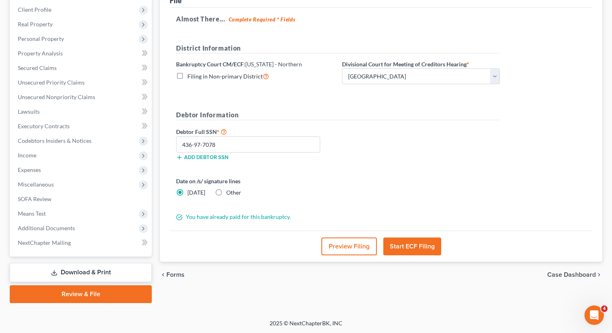
scroll to position [0, 0]
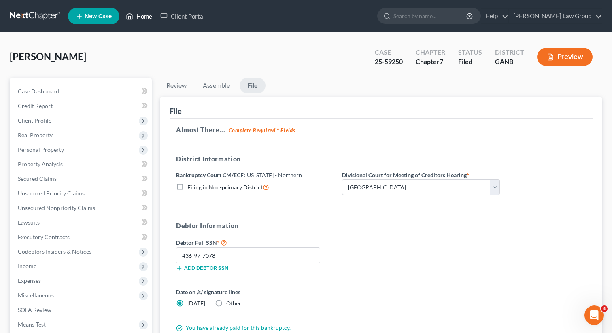
click at [142, 9] on link "Home" at bounding box center [139, 16] width 34 height 15
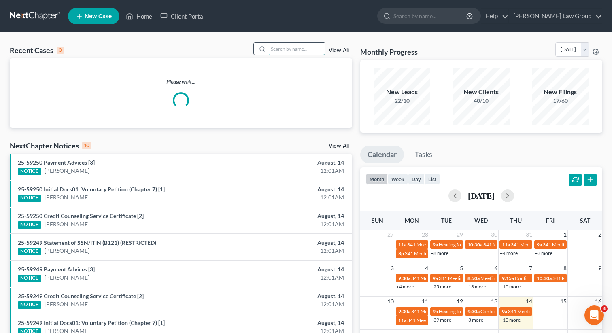
click at [295, 54] on input "search" at bounding box center [296, 49] width 57 height 12
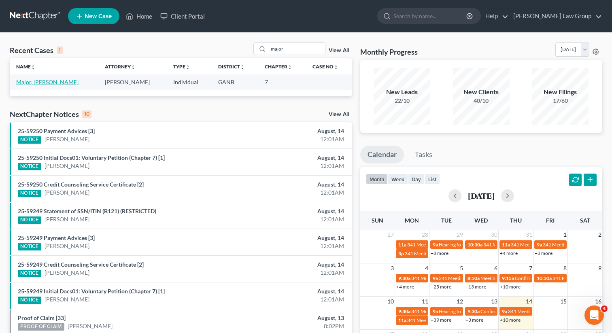
click at [45, 83] on link "Major, Lorenzo" at bounding box center [47, 82] width 62 height 7
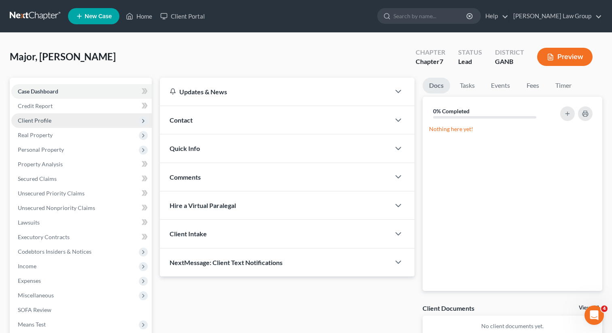
click at [50, 122] on span "Client Profile" at bounding box center [35, 120] width 34 height 7
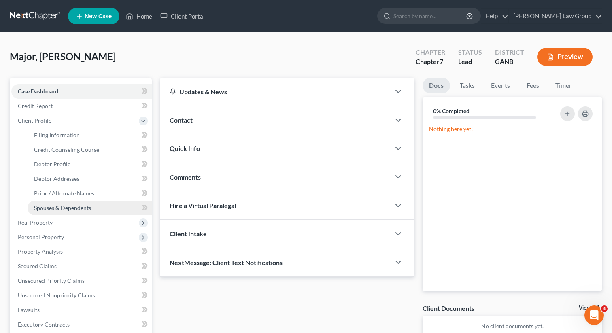
click at [30, 212] on link "Spouses & Dependents" at bounding box center [90, 208] width 124 height 15
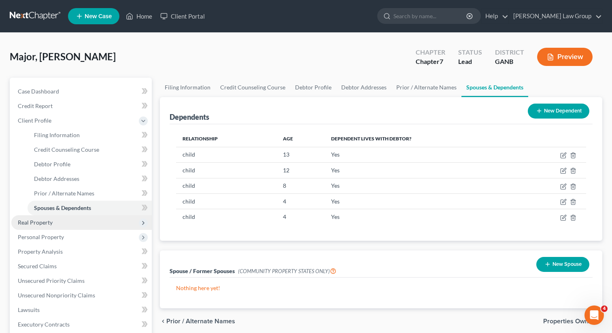
click at [34, 221] on span "Real Property" at bounding box center [35, 222] width 35 height 7
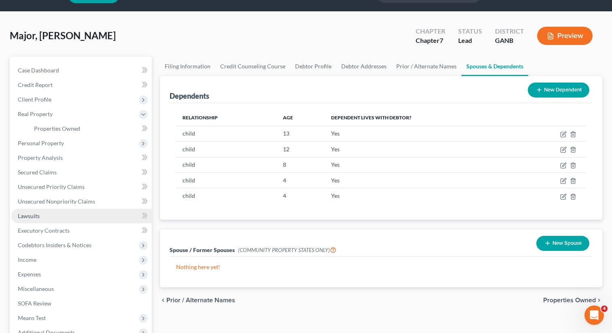
scroll to position [26, 0]
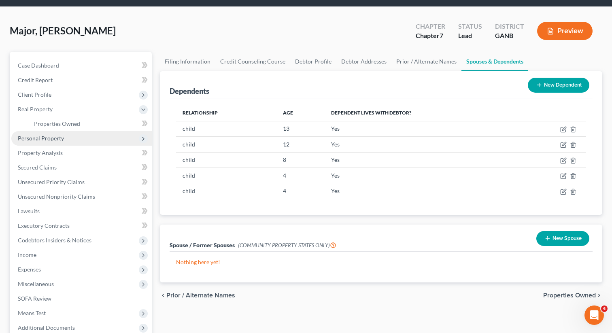
click at [50, 132] on span "Personal Property" at bounding box center [81, 138] width 140 height 15
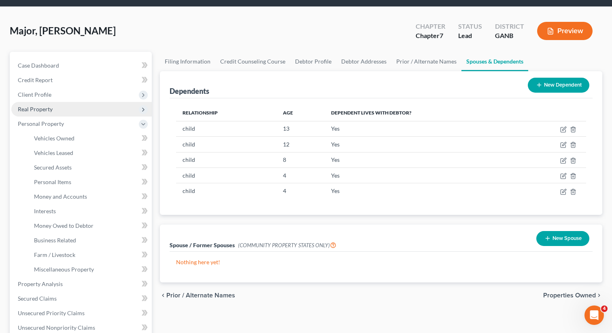
click at [49, 111] on span "Real Property" at bounding box center [35, 109] width 35 height 7
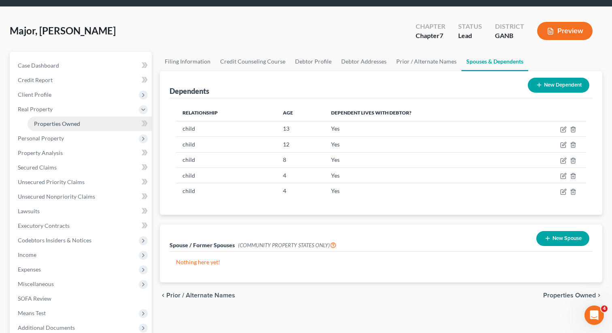
click at [49, 122] on span "Properties Owned" at bounding box center [57, 123] width 46 height 7
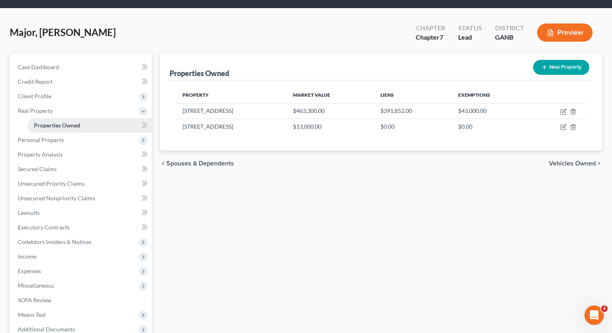
scroll to position [53, 0]
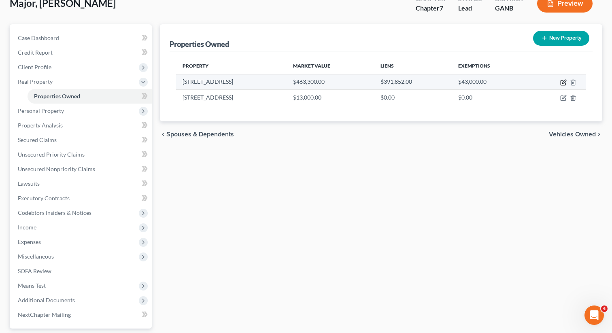
click at [563, 83] on icon "button" at bounding box center [563, 82] width 6 height 6
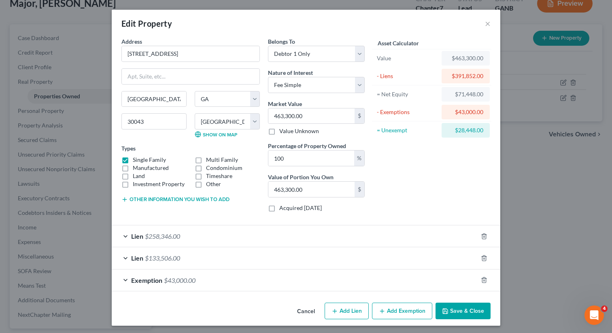
scroll to position [2, 0]
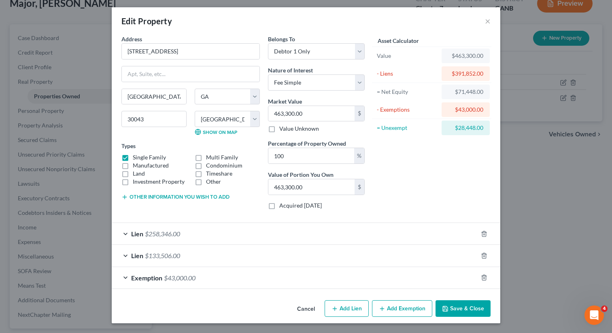
click at [449, 308] on icon "button" at bounding box center [445, 309] width 6 height 6
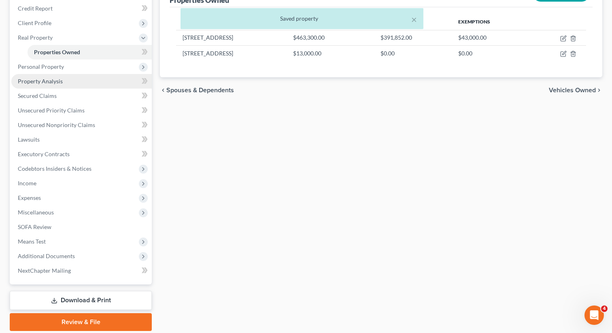
scroll to position [84, 0]
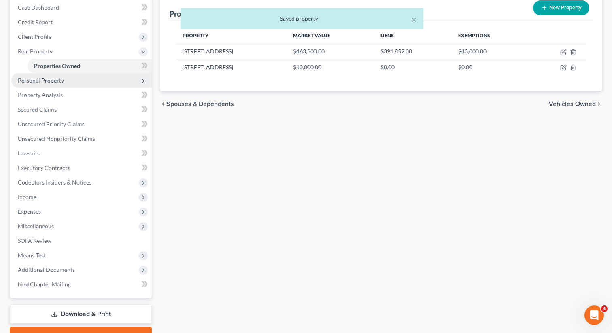
click at [60, 76] on span "Personal Property" at bounding box center [81, 80] width 140 height 15
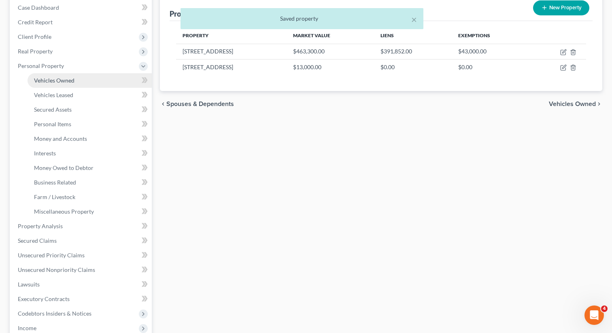
click at [60, 82] on span "Vehicles Owned" at bounding box center [54, 80] width 40 height 7
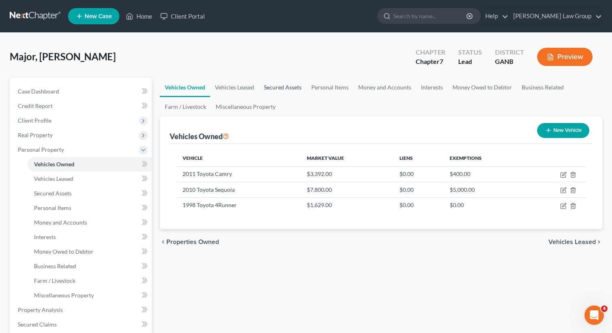
click at [283, 84] on link "Secured Assets" at bounding box center [282, 87] width 47 height 19
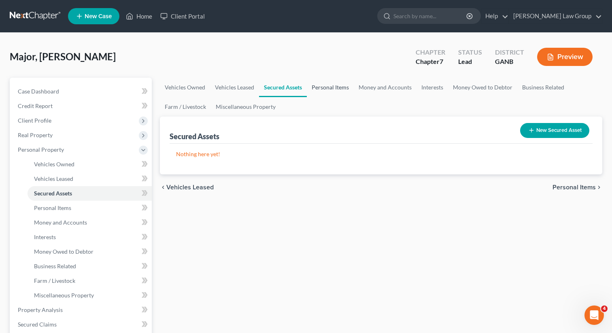
click at [326, 89] on link "Personal Items" at bounding box center [330, 87] width 47 height 19
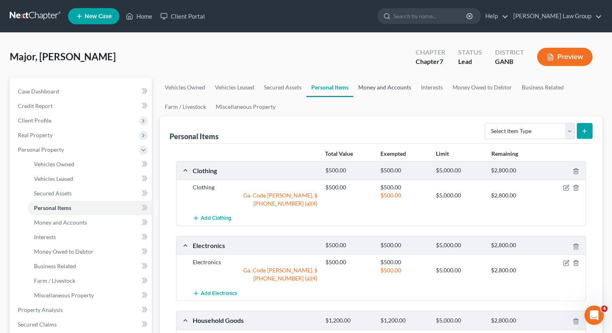
click at [371, 89] on link "Money and Accounts" at bounding box center [384, 87] width 63 height 19
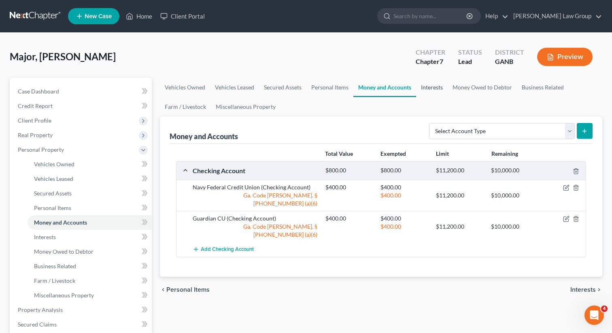
click at [428, 89] on link "Interests" at bounding box center [432, 87] width 32 height 19
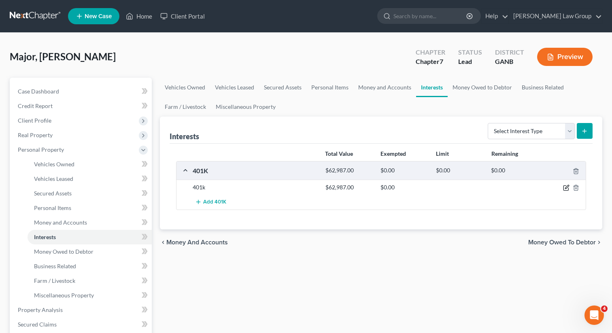
click at [564, 189] on icon "button" at bounding box center [566, 188] width 6 height 6
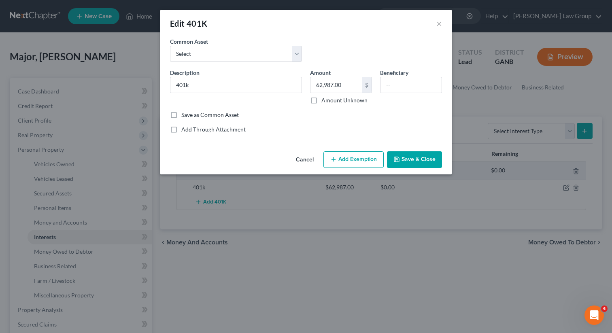
click at [350, 163] on button "Add Exemption" at bounding box center [353, 159] width 60 height 17
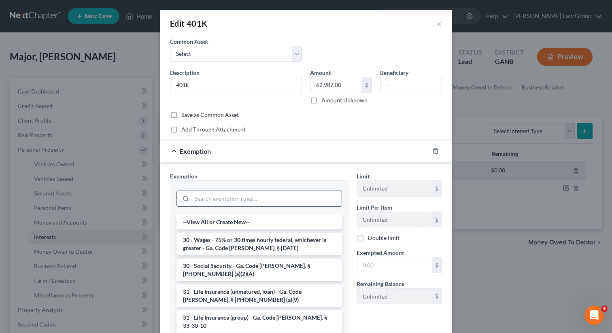
click at [211, 200] on input "search" at bounding box center [267, 198] width 150 height 15
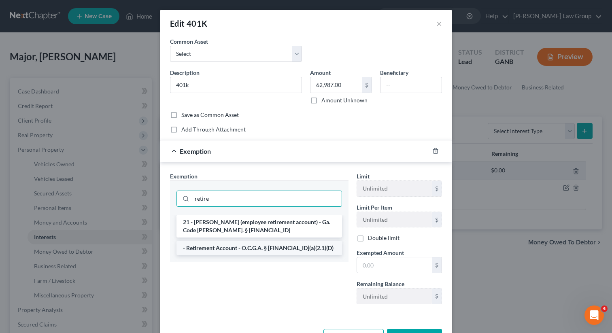
click at [243, 249] on li "- Retirement Account - O.C.G.A. § 44-13-100(a)(2.1)(D)" at bounding box center [260, 248] width 166 height 15
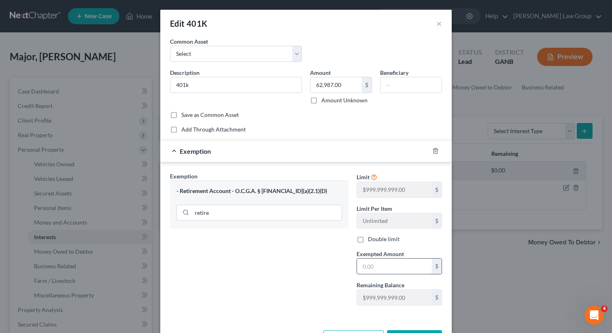
click at [385, 272] on input "text" at bounding box center [394, 266] width 75 height 15
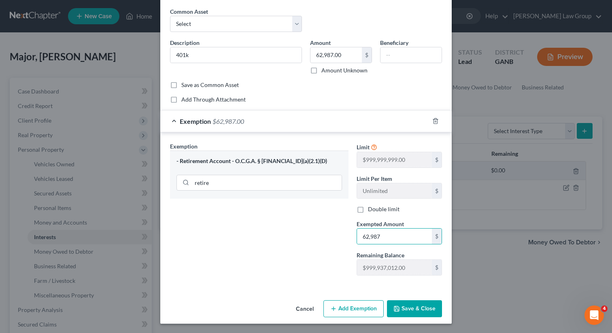
click at [418, 309] on button "Save & Close" at bounding box center [414, 308] width 55 height 17
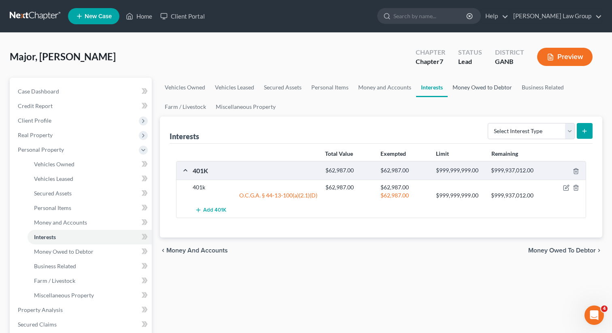
click at [468, 86] on link "Money Owed to Debtor" at bounding box center [482, 87] width 69 height 19
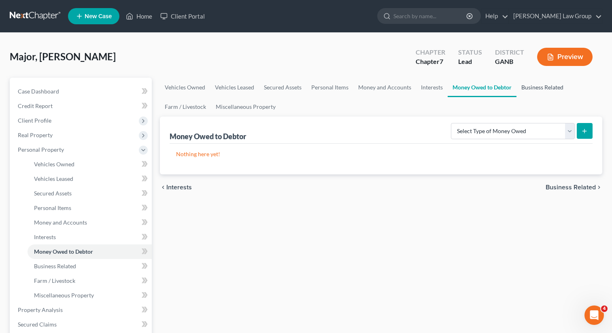
click at [536, 85] on link "Business Related" at bounding box center [543, 87] width 52 height 19
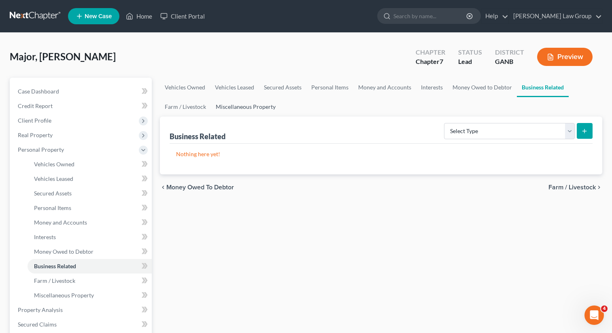
click at [232, 107] on link "Miscellaneous Property" at bounding box center [246, 106] width 70 height 19
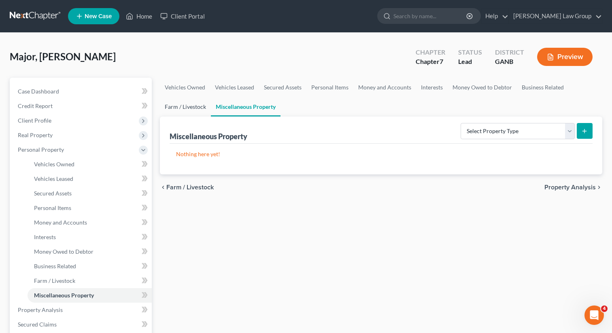
click at [179, 106] on link "Farm / Livestock" at bounding box center [185, 106] width 51 height 19
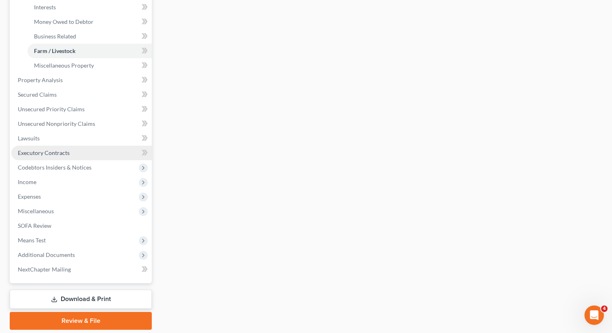
scroll to position [237, 0]
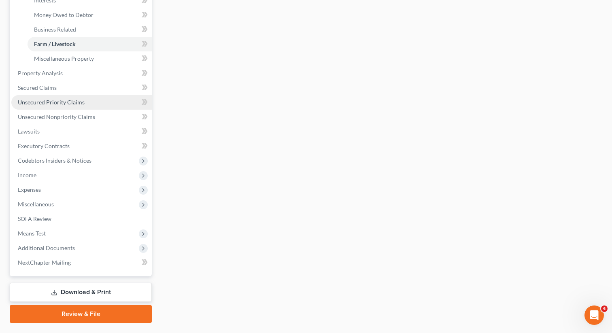
click at [69, 104] on span "Unsecured Priority Claims" at bounding box center [51, 102] width 67 height 7
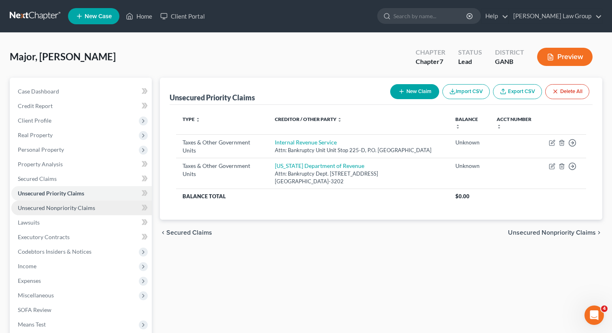
click at [53, 204] on span "Unsecured Nonpriority Claims" at bounding box center [56, 207] width 77 height 7
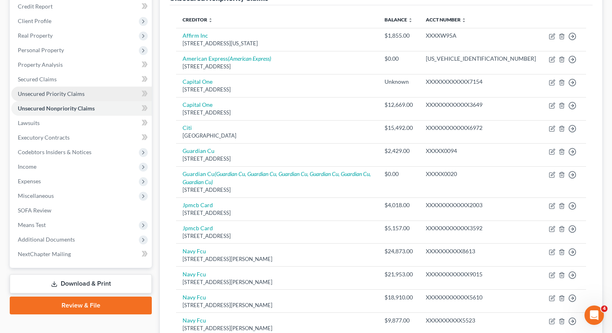
scroll to position [149, 0]
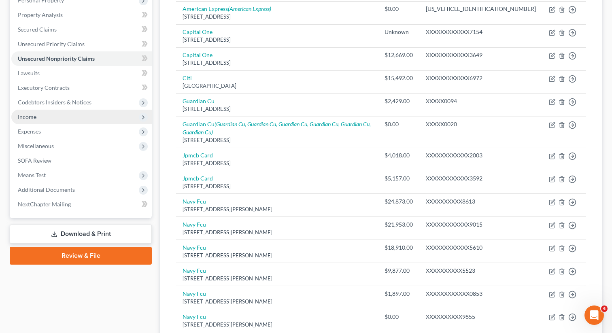
click at [55, 119] on span "Income" at bounding box center [81, 117] width 140 height 15
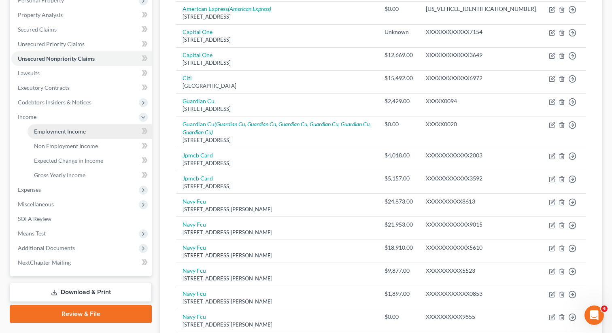
click at [53, 131] on span "Employment Income" at bounding box center [60, 131] width 52 height 7
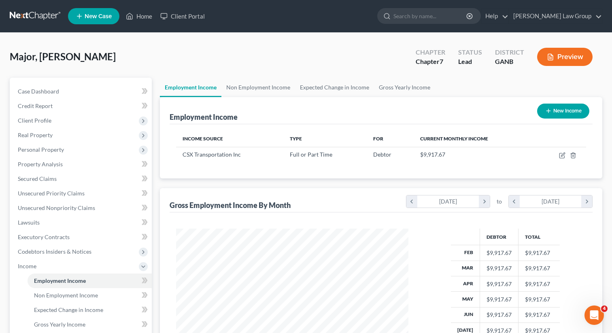
scroll to position [145, 249]
click at [253, 84] on link "Non Employment Income" at bounding box center [258, 87] width 74 height 19
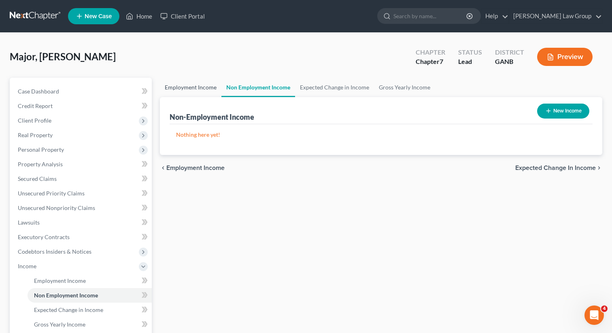
click at [193, 82] on link "Employment Income" at bounding box center [191, 87] width 62 height 19
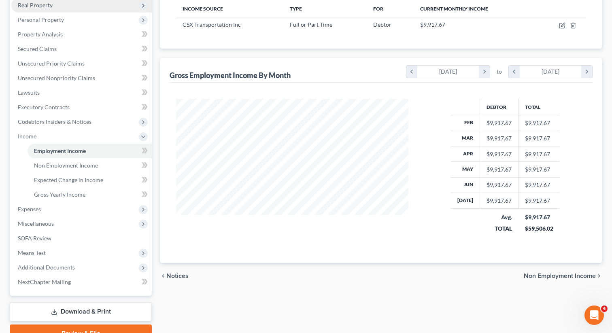
scroll to position [169, 0]
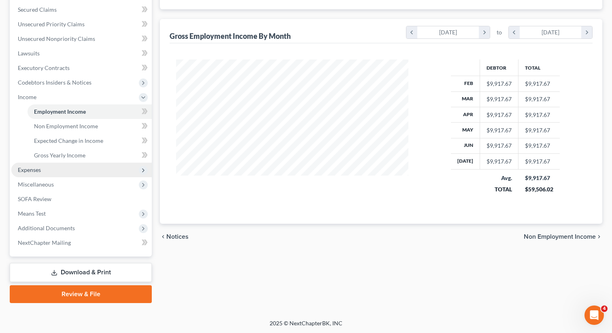
click at [54, 168] on span "Expenses" at bounding box center [81, 170] width 140 height 15
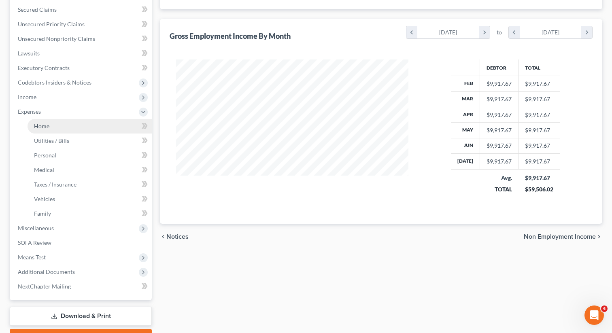
click at [66, 130] on link "Home" at bounding box center [90, 126] width 124 height 15
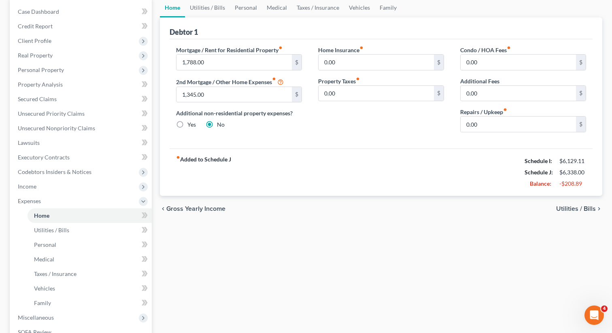
scroll to position [36, 0]
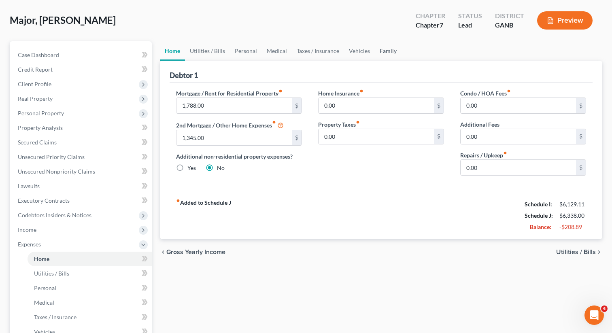
click at [375, 55] on link "Family" at bounding box center [388, 50] width 27 height 19
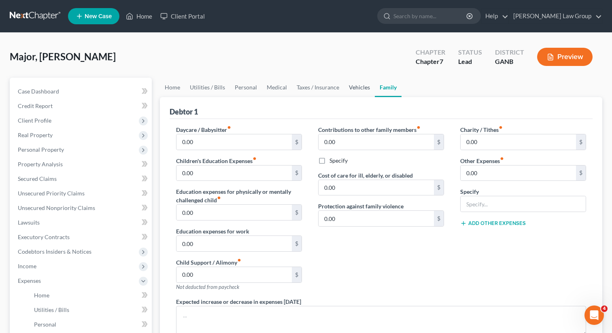
click at [357, 87] on link "Vehicles" at bounding box center [359, 87] width 31 height 19
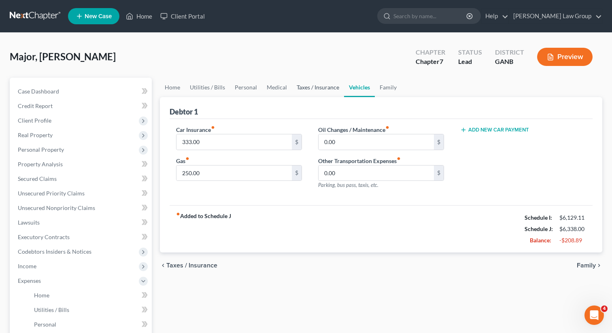
click at [315, 85] on link "Taxes / Insurance" at bounding box center [318, 87] width 52 height 19
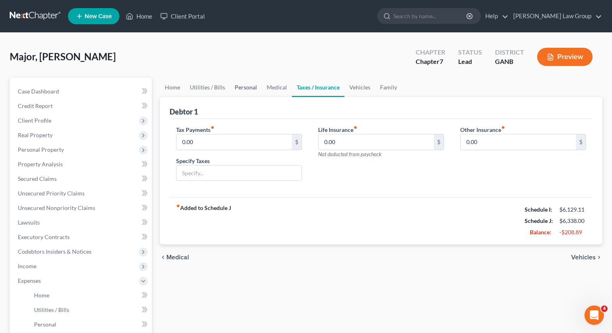
click at [258, 87] on link "Personal" at bounding box center [246, 87] width 32 height 19
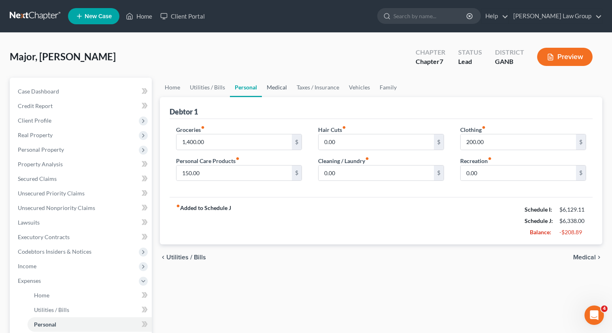
click at [270, 86] on link "Medical" at bounding box center [277, 87] width 30 height 19
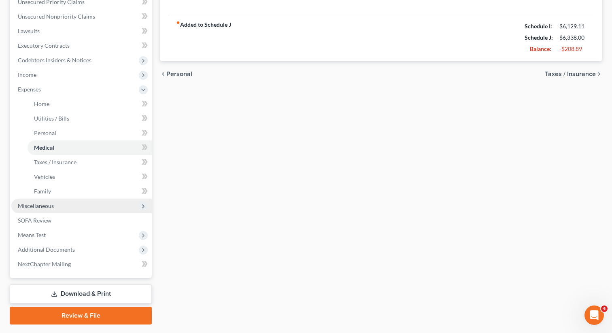
click at [74, 204] on span "Miscellaneous" at bounding box center [81, 206] width 140 height 15
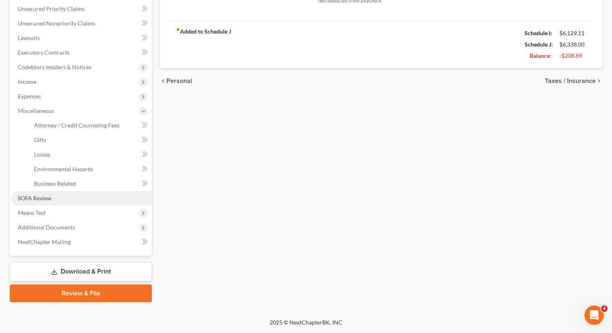
scroll to position [184, 0]
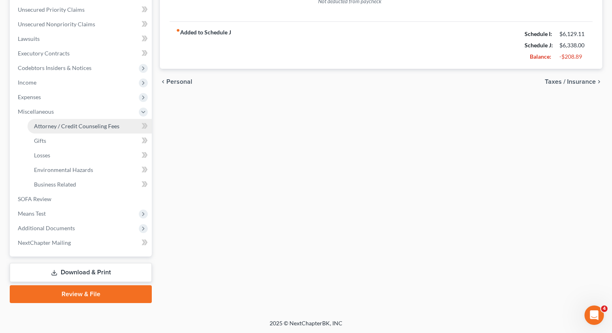
click at [84, 121] on link "Attorney / Credit Counseling Fees" at bounding box center [90, 126] width 124 height 15
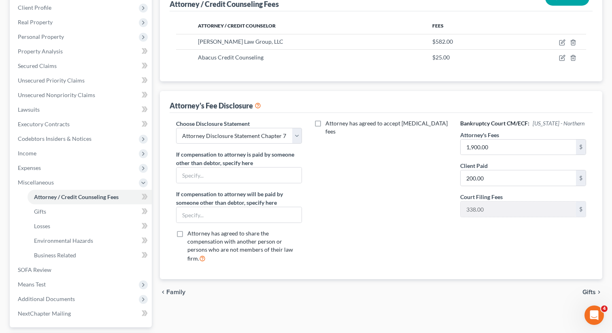
scroll to position [184, 0]
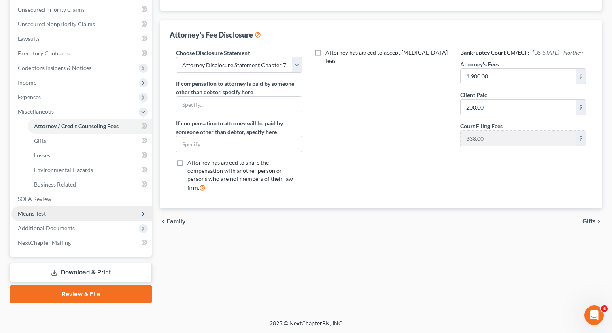
click at [57, 217] on span "Means Test" at bounding box center [81, 213] width 140 height 15
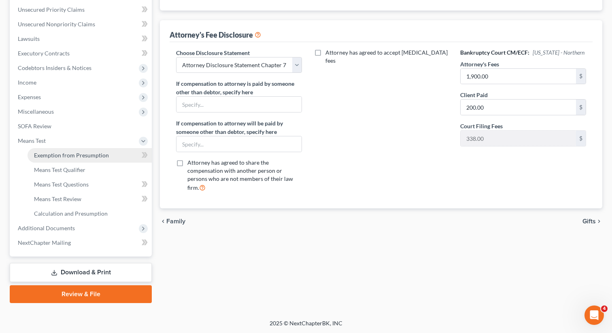
click at [83, 155] on span "Exemption from Presumption" at bounding box center [71, 155] width 75 height 7
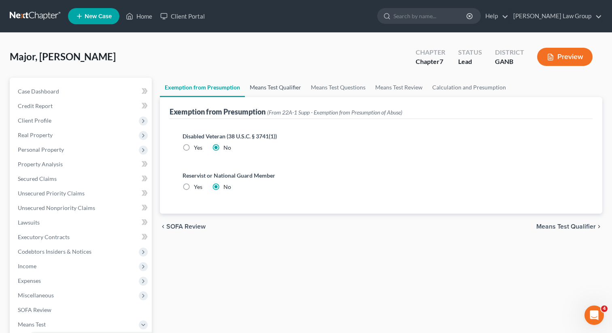
click at [275, 88] on link "Means Test Qualifier" at bounding box center [275, 87] width 61 height 19
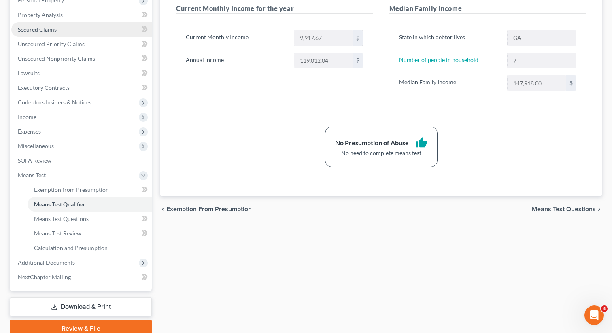
scroll to position [184, 0]
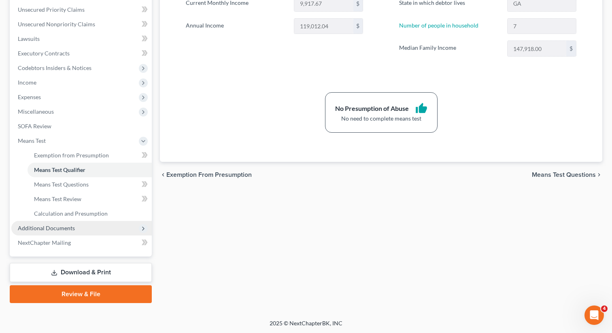
click at [85, 230] on span "Additional Documents" at bounding box center [81, 228] width 140 height 15
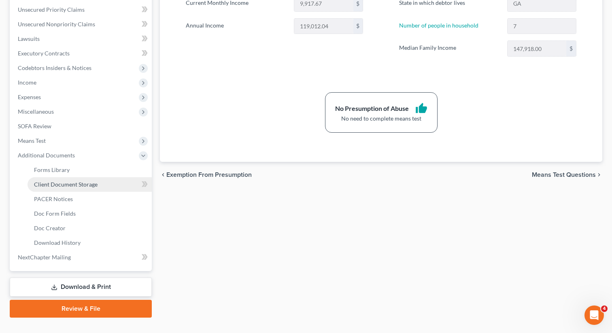
click at [85, 179] on link "Client Document Storage" at bounding box center [90, 184] width 124 height 15
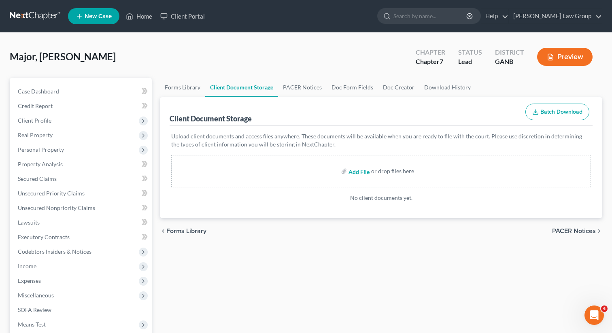
click at [357, 173] on input "file" at bounding box center [358, 171] width 19 height 15
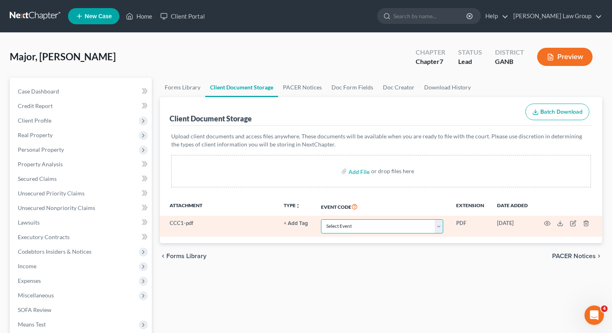
click at [351, 229] on select "Select Event 01 - Chapter 13 Plan - Initial Plan 02-Application to Pay Filing F…" at bounding box center [382, 226] width 122 height 14
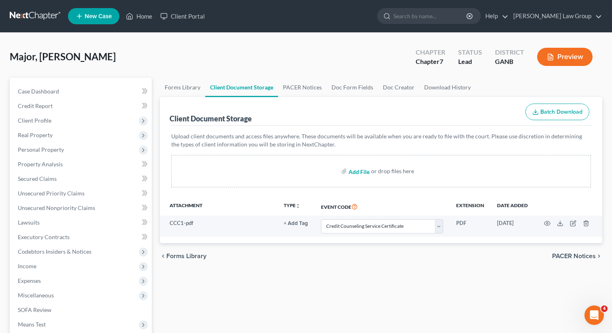
click at [357, 171] on input "file" at bounding box center [358, 171] width 19 height 15
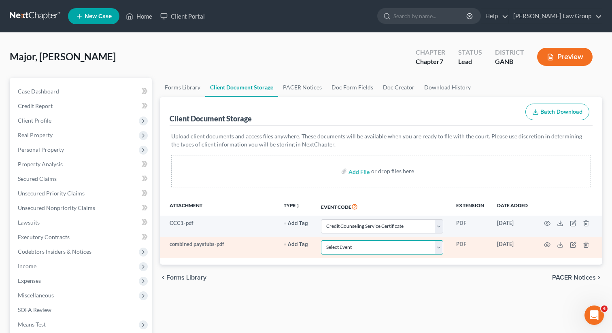
click at [357, 249] on select "Select Event 01 - Chapter 13 Plan - Initial Plan 02-Application to Pay Filing F…" at bounding box center [382, 247] width 122 height 14
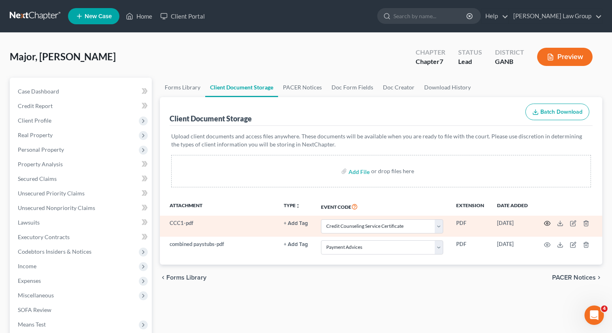
click at [547, 221] on icon "button" at bounding box center [547, 223] width 6 height 6
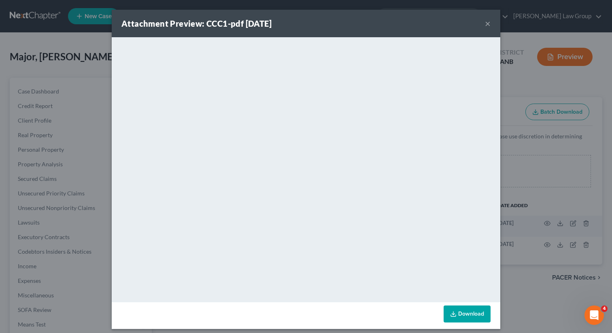
click at [469, 314] on link "Download" at bounding box center [467, 314] width 47 height 17
click at [488, 25] on button "×" at bounding box center [488, 24] width 6 height 10
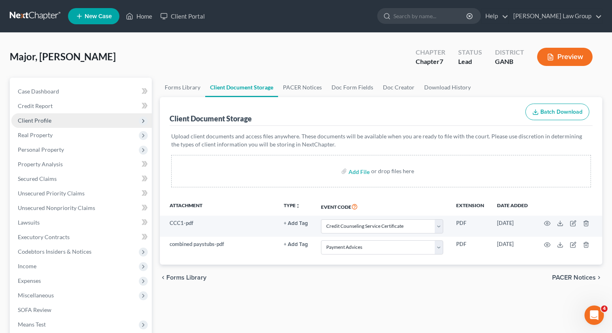
click at [58, 121] on span "Client Profile" at bounding box center [81, 120] width 140 height 15
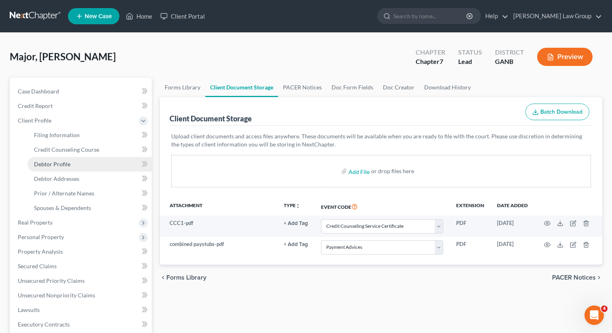
click at [54, 163] on span "Debtor Profile" at bounding box center [52, 164] width 36 height 7
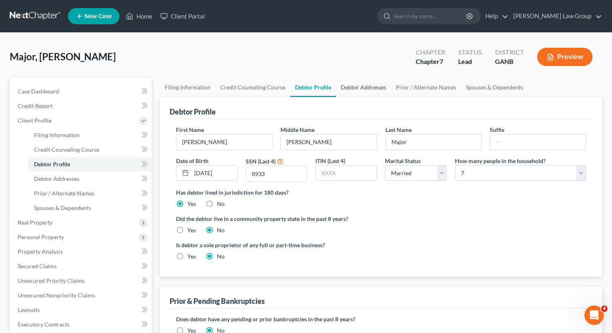
click at [362, 86] on link "Debtor Addresses" at bounding box center [363, 87] width 55 height 19
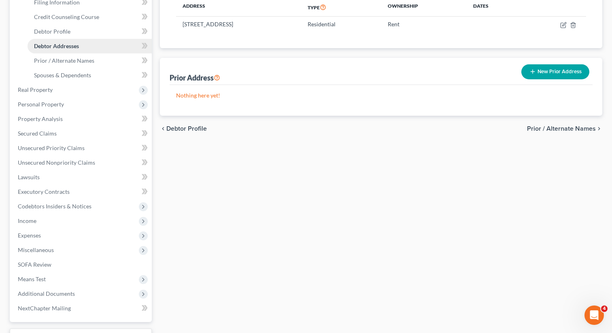
scroll to position [198, 0]
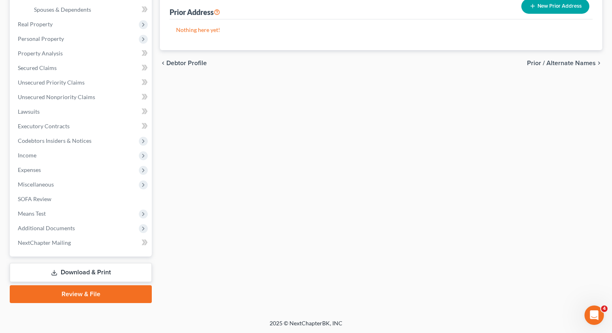
click at [68, 289] on link "Review & File" at bounding box center [81, 294] width 142 height 18
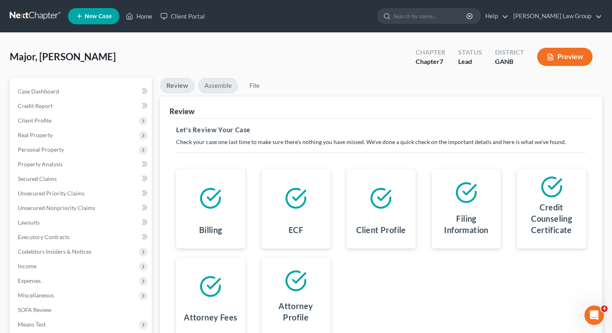
click at [216, 88] on link "Assemble" at bounding box center [218, 86] width 40 height 16
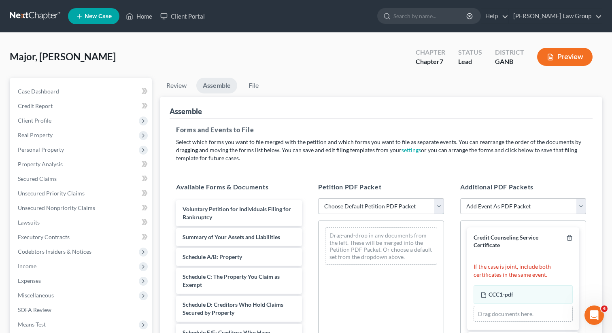
click at [371, 202] on select "Choose Default Petition PDF Packet Complete Bankruptcy Petition (all forms and …" at bounding box center [381, 206] width 126 height 16
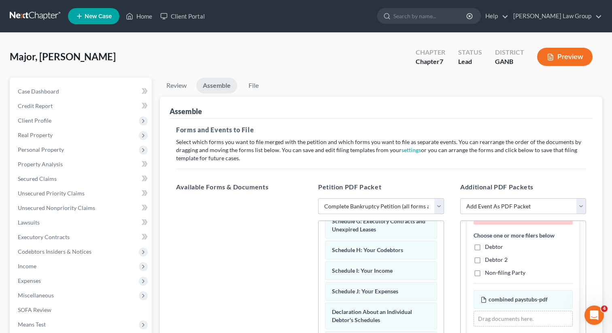
scroll to position [142, 0]
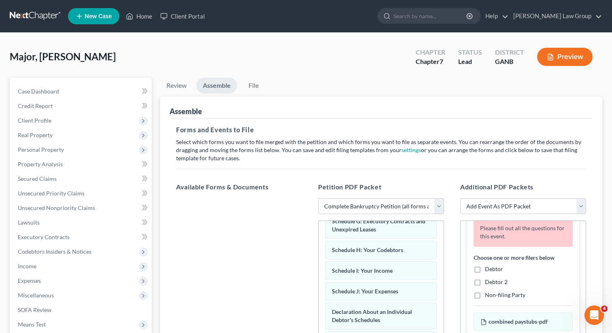
click at [485, 266] on label "Debtor" at bounding box center [494, 269] width 18 height 8
click at [488, 266] on input "Debtor" at bounding box center [490, 267] width 5 height 5
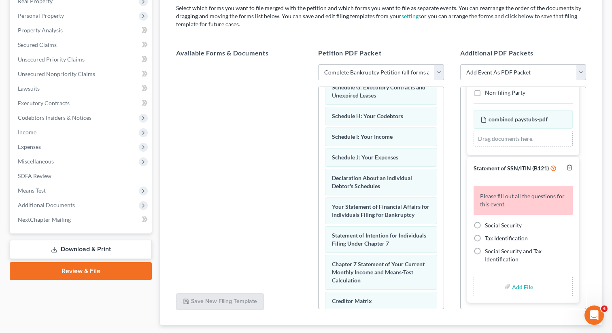
scroll to position [150, 0]
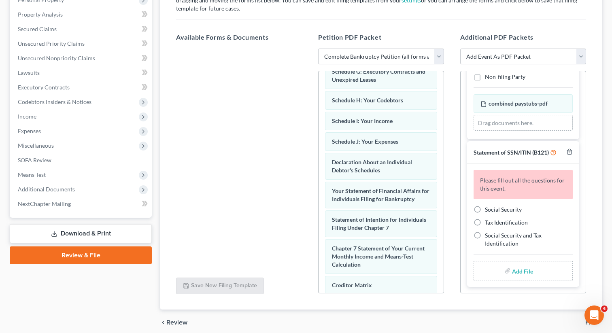
click at [485, 209] on label "Social Security" at bounding box center [503, 210] width 37 height 8
click at [488, 209] on input "Social Security" at bounding box center [490, 208] width 5 height 5
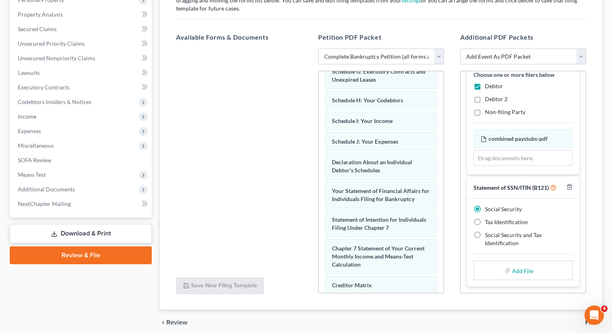
scroll to position [139, 0]
click at [517, 270] on input "file" at bounding box center [521, 271] width 19 height 15
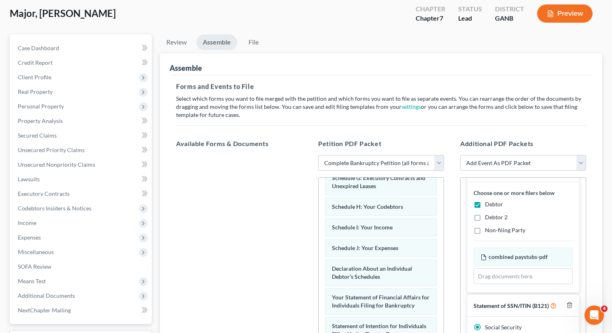
scroll to position [14, 0]
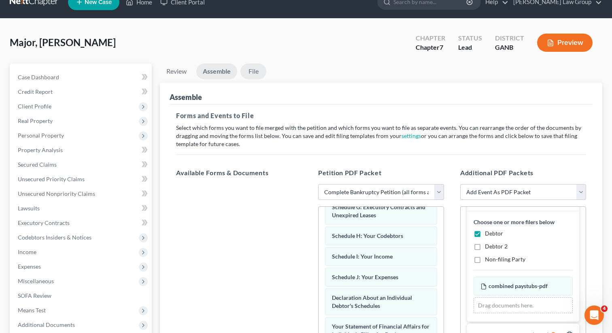
click at [250, 68] on link "File" at bounding box center [253, 72] width 26 height 16
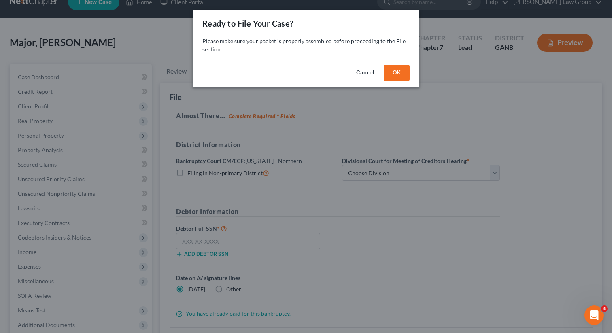
click at [387, 75] on button "OK" at bounding box center [397, 73] width 26 height 16
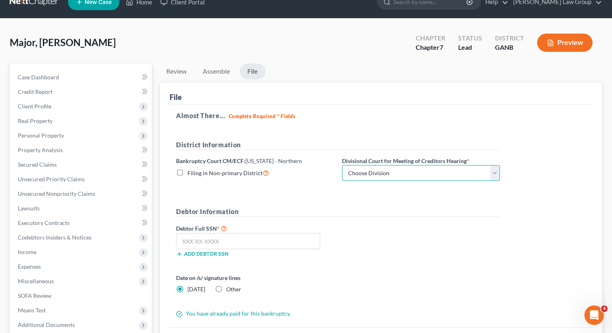
click at [348, 175] on select "Choose Division Atlanta Gainesville Newnan Rome" at bounding box center [421, 173] width 158 height 16
click at [226, 240] on input "text" at bounding box center [248, 241] width 144 height 16
paste input "504"
drag, startPoint x: 249, startPoint y: 241, endPoint x: 170, endPoint y: 241, distance: 78.9
click at [170, 241] on div "Almost There... Complete Required * Fields District Information Bankruptcy Cour…" at bounding box center [381, 215] width 423 height 223
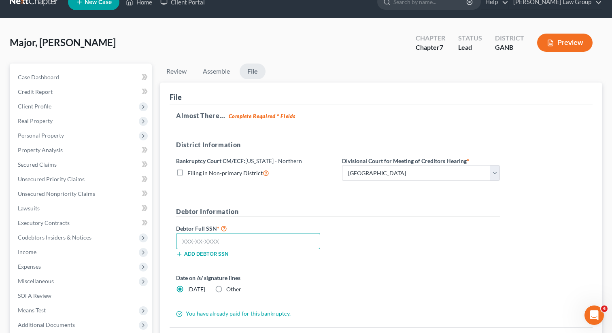
click at [244, 245] on input "text" at bounding box center [248, 241] width 144 height 16
paste input "424-29-8933"
drag, startPoint x: 228, startPoint y: 243, endPoint x: 171, endPoint y: 236, distance: 56.6
click at [171, 236] on div "Almost There... Complete Required * Fields District Information Bankruptcy Cour…" at bounding box center [381, 215] width 423 height 223
click at [390, 198] on form "District Information Bankruptcy Court CM/ECF: Georgia - Northern Filing in Non-…" at bounding box center [338, 229] width 324 height 178
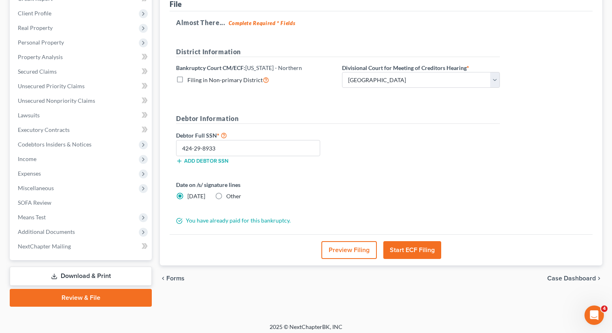
scroll to position [111, 0]
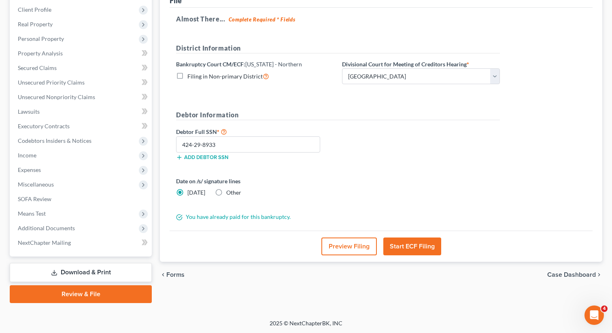
click at [410, 247] on button "Start ECF Filing" at bounding box center [412, 247] width 58 height 18
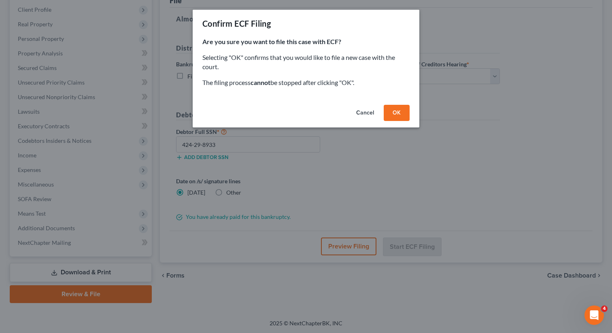
click at [396, 114] on button "OK" at bounding box center [397, 113] width 26 height 16
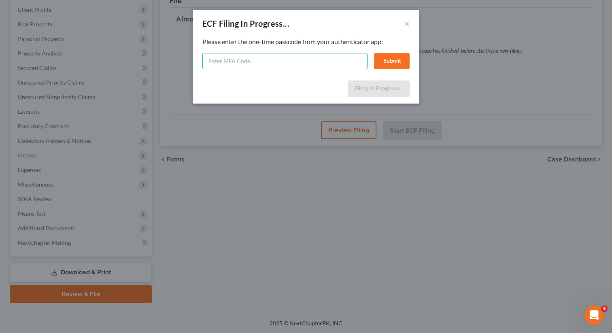
click at [234, 57] on input "text" at bounding box center [284, 61] width 165 height 16
click at [386, 63] on button "Submit" at bounding box center [392, 61] width 36 height 16
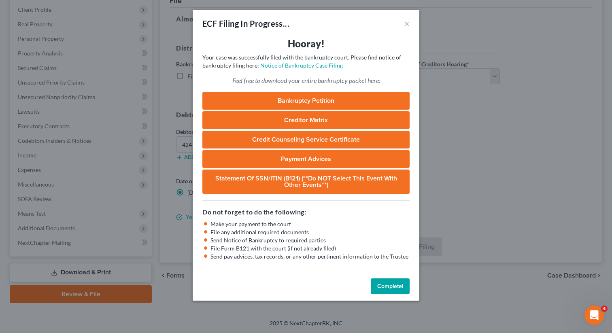
click at [379, 287] on button "Complete!" at bounding box center [390, 287] width 39 height 16
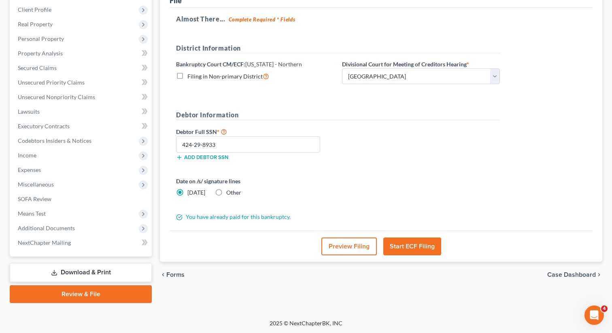
scroll to position [0, 0]
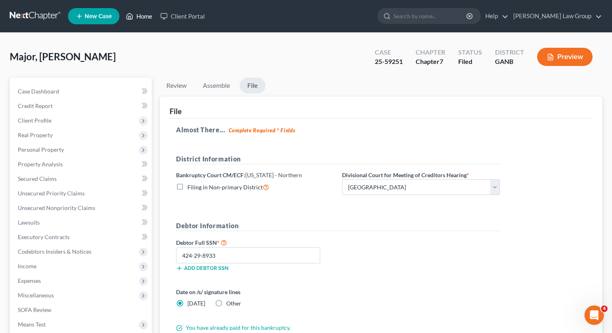
click at [139, 21] on link "Home" at bounding box center [139, 16] width 34 height 15
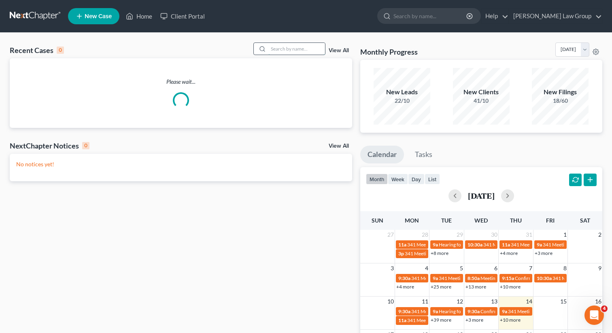
click at [291, 47] on input "search" at bounding box center [296, 49] width 57 height 12
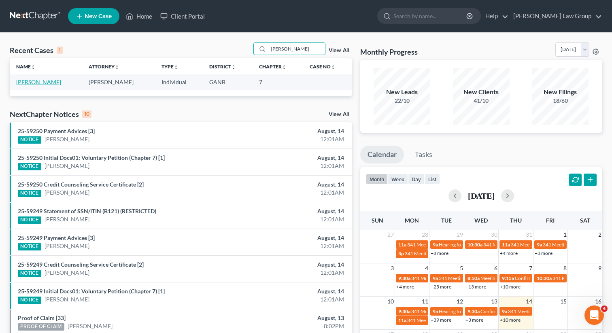
click at [40, 80] on link "Ferguson, Desmond" at bounding box center [38, 82] width 45 height 7
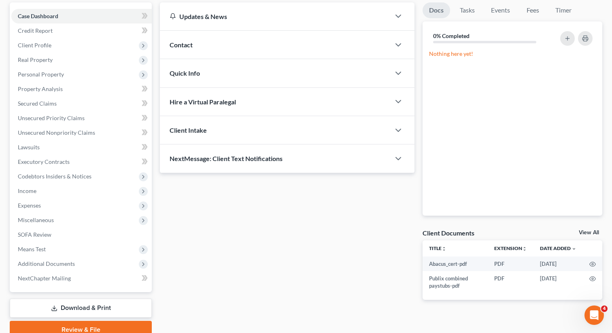
scroll to position [111, 0]
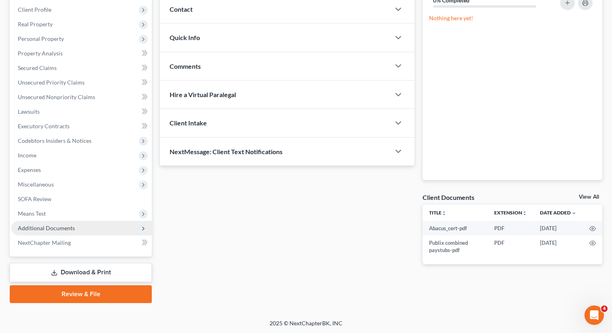
click at [44, 228] on span "Additional Documents" at bounding box center [46, 228] width 57 height 7
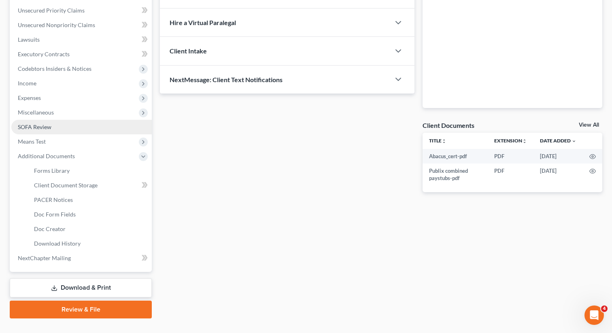
scroll to position [198, 0]
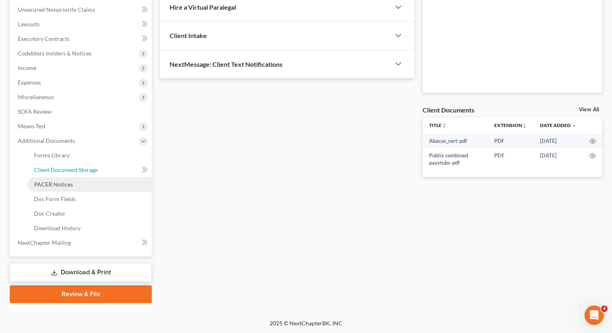
click at [69, 169] on span "Client Document Storage" at bounding box center [66, 169] width 64 height 7
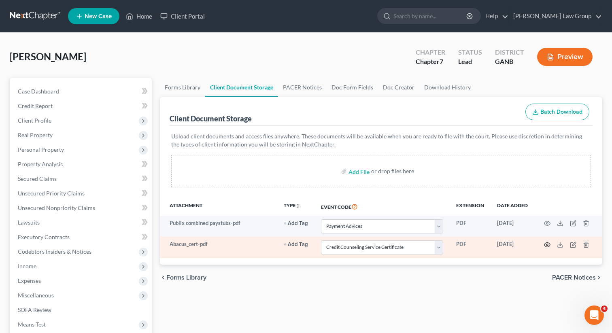
click at [547, 245] on icon "button" at bounding box center [547, 245] width 6 height 6
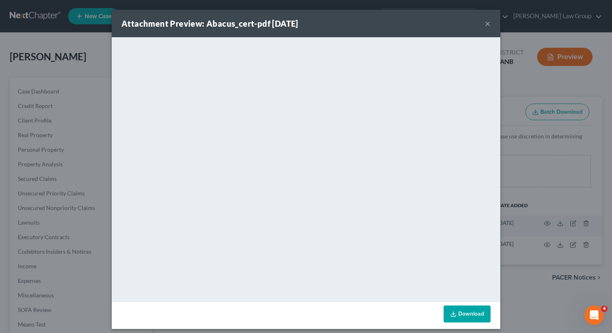
click at [488, 23] on button "×" at bounding box center [488, 24] width 6 height 10
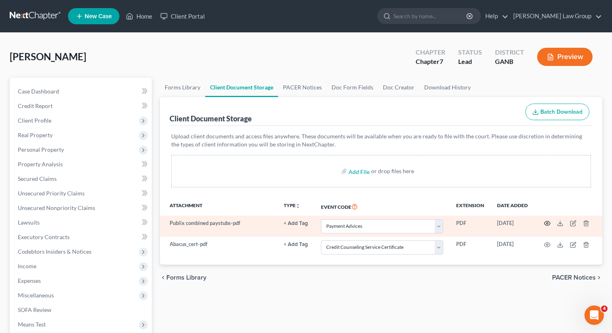
click at [547, 223] on icon "button" at bounding box center [547, 223] width 6 height 6
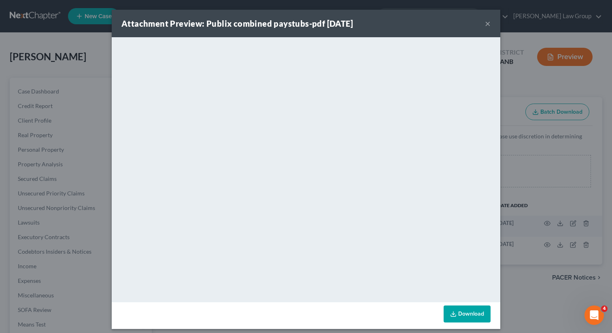
click at [487, 24] on button "×" at bounding box center [488, 24] width 6 height 10
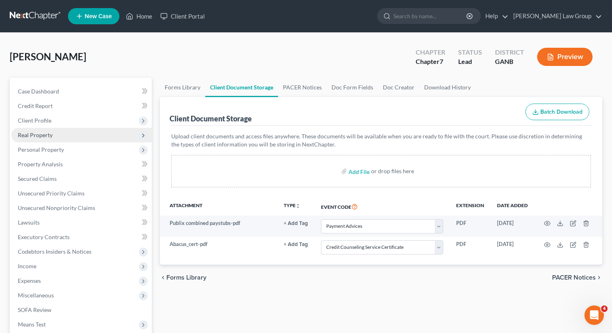
click at [54, 129] on span "Real Property" at bounding box center [81, 135] width 140 height 15
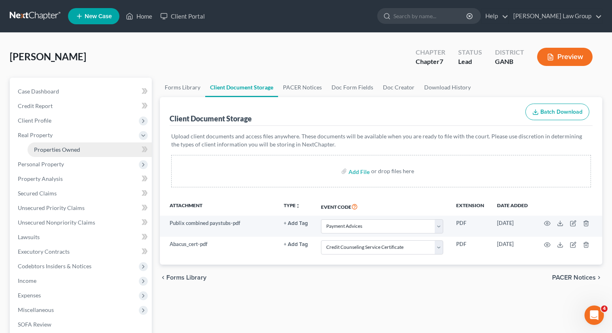
click at [53, 146] on span "Properties Owned" at bounding box center [57, 149] width 46 height 7
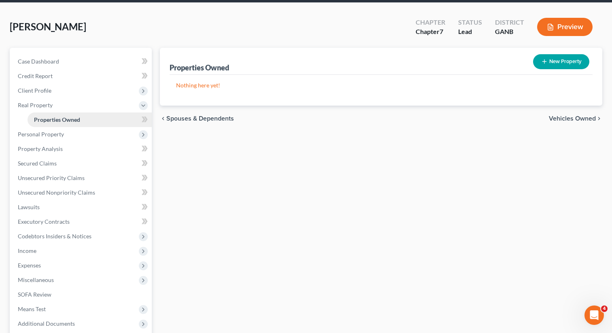
scroll to position [36, 0]
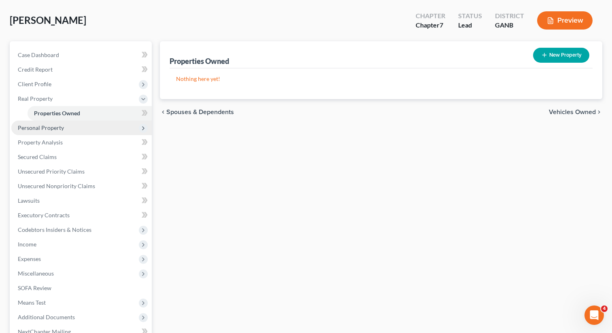
click at [48, 132] on span "Personal Property" at bounding box center [81, 128] width 140 height 15
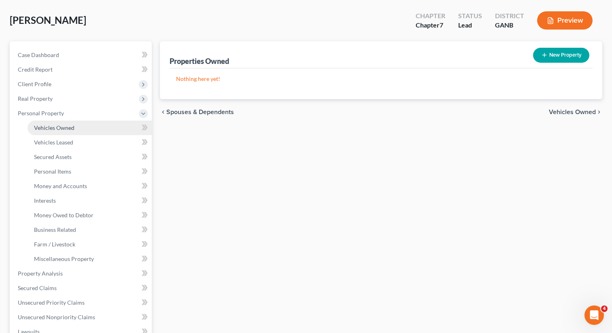
click at [46, 126] on span "Vehicles Owned" at bounding box center [54, 127] width 40 height 7
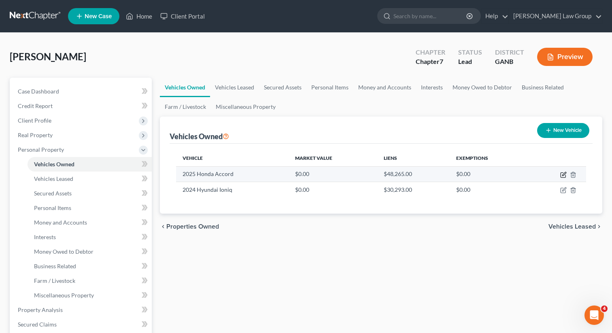
click at [562, 177] on icon "button" at bounding box center [563, 175] width 6 height 6
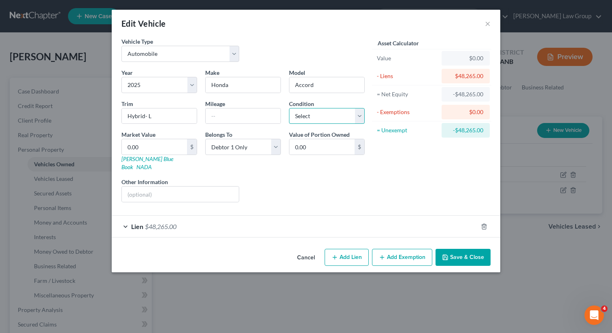
click at [306, 116] on select "Select Excellent Very Good Good Fair Poor" at bounding box center [327, 116] width 76 height 16
click at [145, 150] on input "0.00" at bounding box center [154, 146] width 65 height 15
click at [287, 178] on div "Liens Select" at bounding box center [306, 190] width 126 height 25
click at [215, 113] on input "text" at bounding box center [243, 116] width 75 height 15
click at [464, 249] on button "Save & Close" at bounding box center [463, 257] width 55 height 17
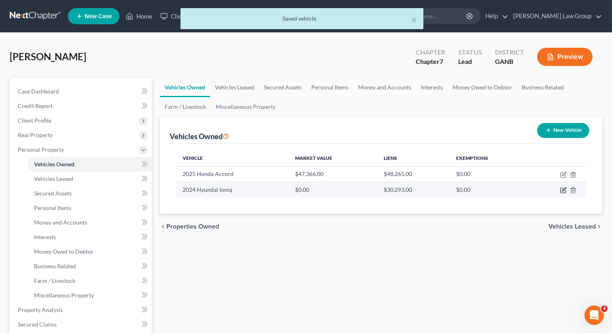
click at [563, 188] on icon "button" at bounding box center [563, 190] width 6 height 6
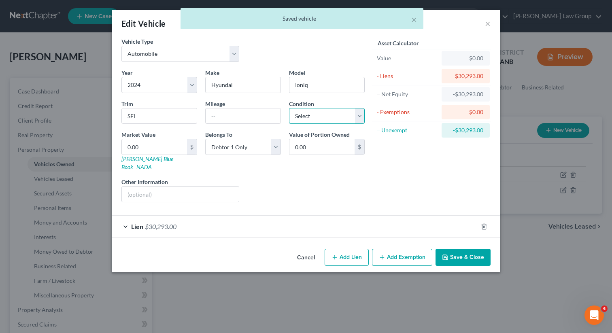
click at [328, 113] on select "Select Excellent Very Good Good Fair Poor" at bounding box center [327, 116] width 76 height 16
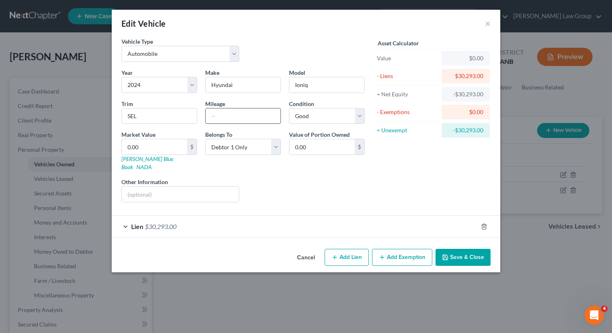
click at [219, 116] on input "text" at bounding box center [243, 116] width 75 height 15
click at [147, 143] on input "0.00" at bounding box center [154, 146] width 65 height 15
click at [460, 254] on button "Save & Close" at bounding box center [463, 257] width 55 height 17
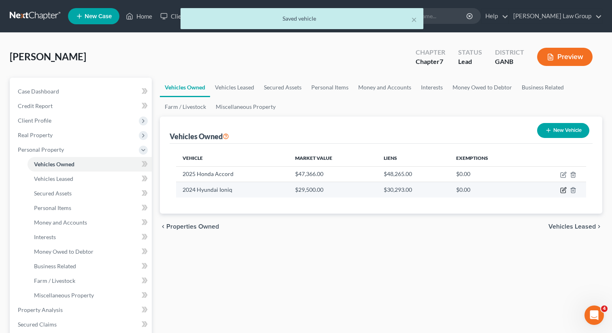
click at [562, 189] on icon "button" at bounding box center [563, 190] width 6 height 6
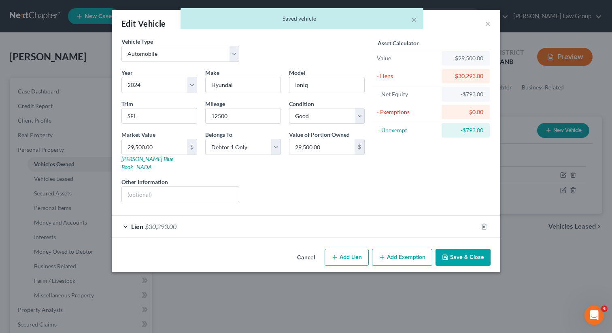
click at [454, 249] on button "Save & Close" at bounding box center [463, 257] width 55 height 17
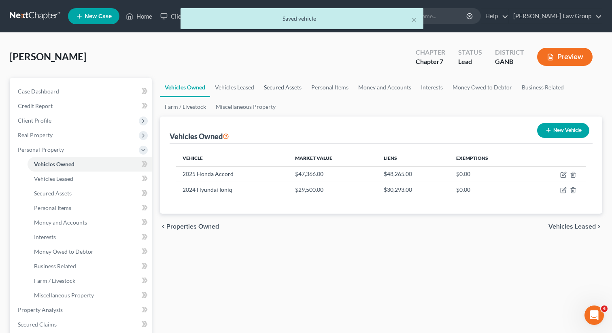
click at [272, 81] on link "Secured Assets" at bounding box center [282, 87] width 47 height 19
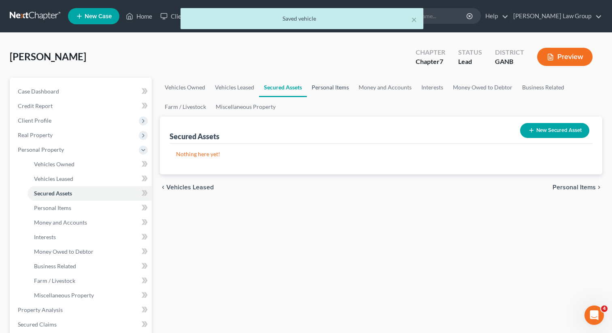
click at [334, 84] on link "Personal Items" at bounding box center [330, 87] width 47 height 19
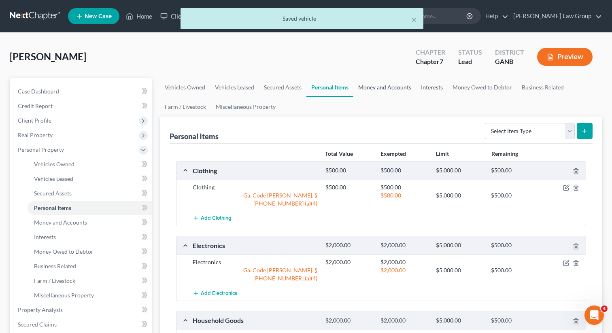
click at [379, 85] on link "Money and Accounts" at bounding box center [384, 87] width 63 height 19
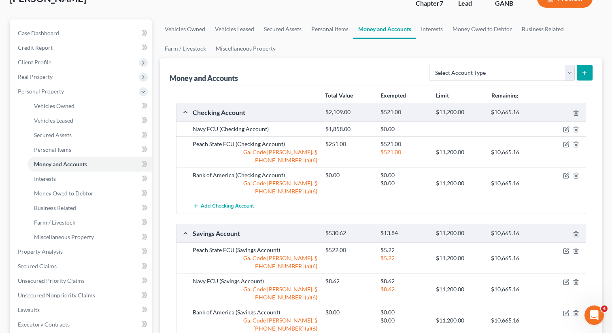
scroll to position [60, 0]
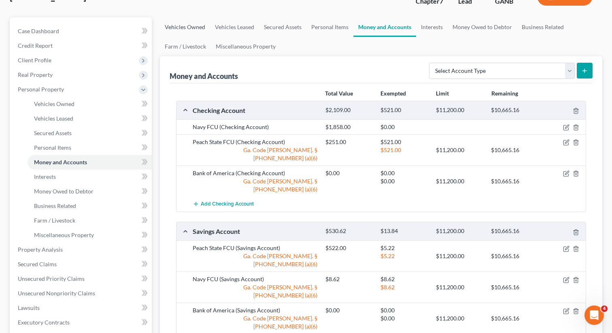
click at [180, 27] on link "Vehicles Owned" at bounding box center [185, 26] width 50 height 19
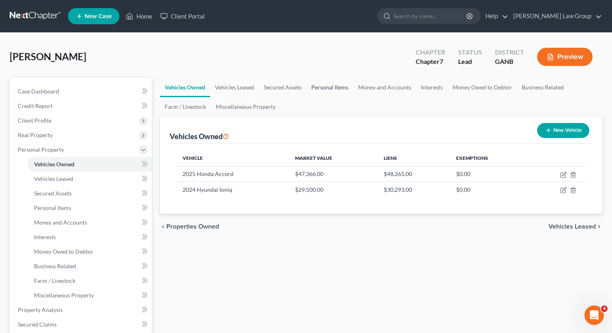
click at [333, 89] on link "Personal Items" at bounding box center [329, 87] width 47 height 19
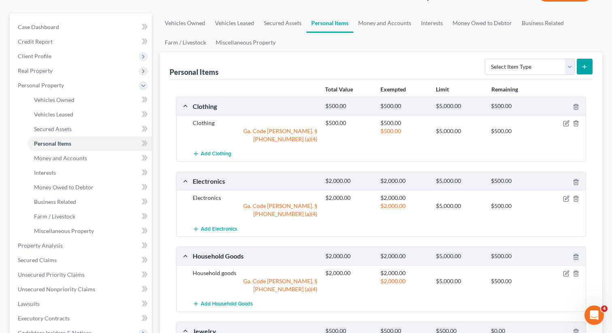
scroll to position [70, 0]
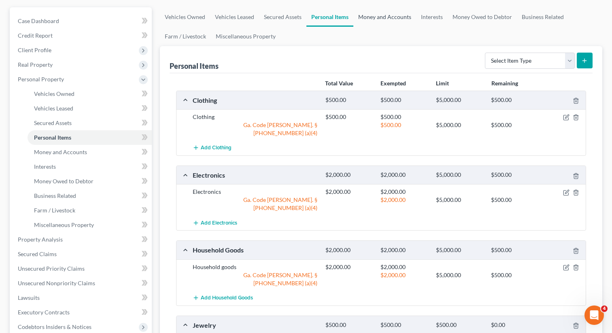
click at [379, 17] on link "Money and Accounts" at bounding box center [384, 16] width 63 height 19
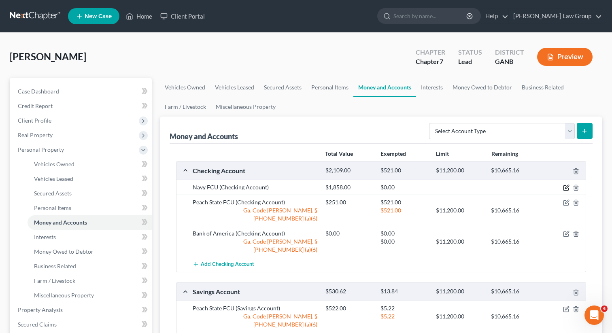
click at [567, 186] on icon "button" at bounding box center [566, 188] width 6 height 6
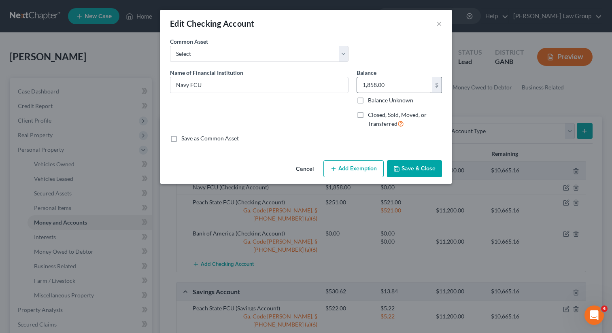
drag, startPoint x: 328, startPoint y: 172, endPoint x: 372, endPoint y: 80, distance: 101.8
click at [328, 116] on div "Edit Checking Account × An exemption set must first be selected from the Filing…" at bounding box center [305, 97] width 291 height 174
drag, startPoint x: 386, startPoint y: 84, endPoint x: 361, endPoint y: 81, distance: 24.9
click at [361, 81] on input "1,858.00" at bounding box center [394, 84] width 75 height 15
drag, startPoint x: 396, startPoint y: 84, endPoint x: 364, endPoint y: 82, distance: 31.2
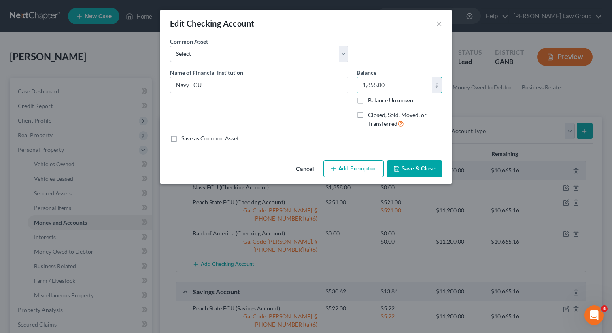
click at [355, 171] on button "Add Exemption" at bounding box center [353, 168] width 60 height 17
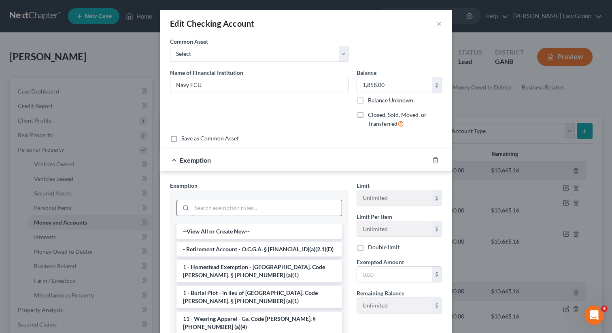
click at [200, 201] on input "search" at bounding box center [267, 207] width 150 height 15
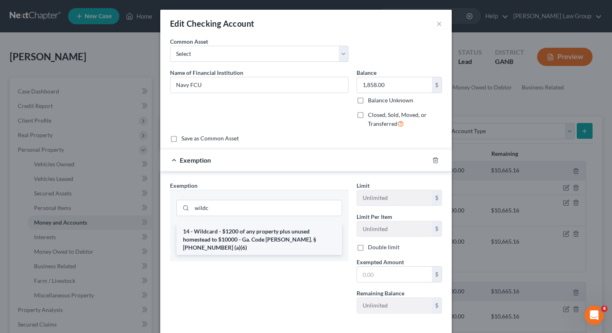
click at [219, 232] on li "14 - Wildcard - $1200 of any property plus unused homestead to $10000 - Ga. Cod…" at bounding box center [260, 239] width 166 height 31
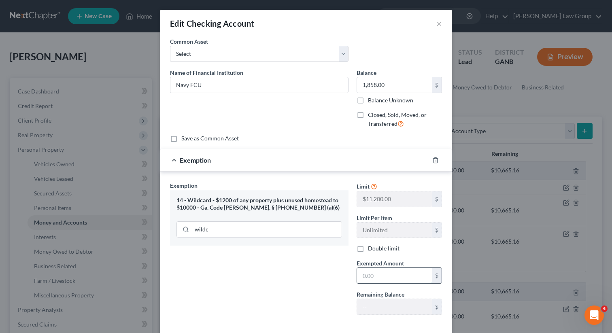
click at [383, 274] on input "text" at bounding box center [394, 275] width 75 height 15
paste input "1,858.00"
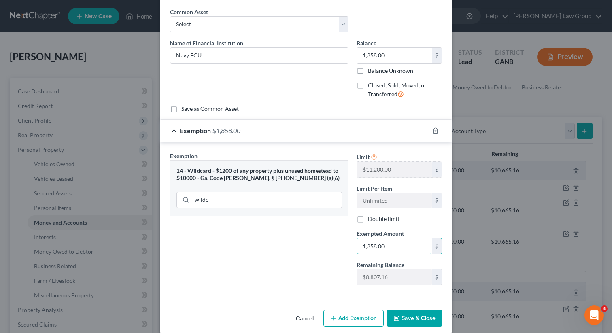
scroll to position [39, 0]
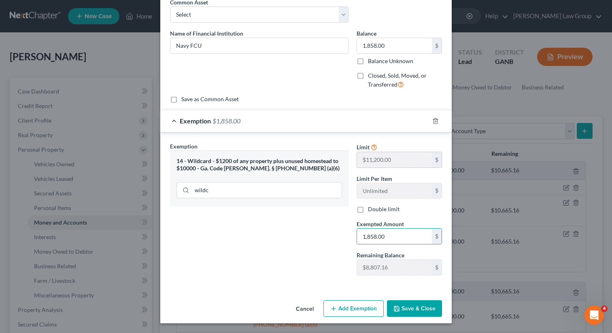
drag, startPoint x: 406, startPoint y: 304, endPoint x: 399, endPoint y: 151, distance: 153.2
click at [406, 304] on button "Save & Close" at bounding box center [414, 308] width 55 height 17
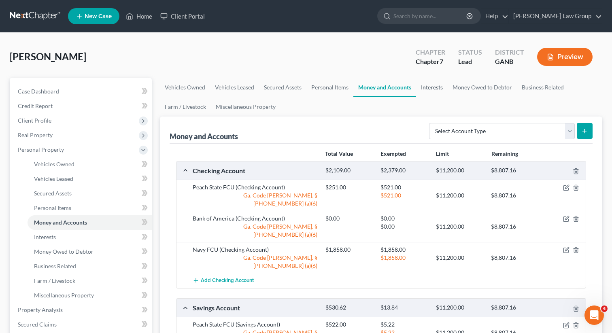
click at [432, 83] on link "Interests" at bounding box center [432, 87] width 32 height 19
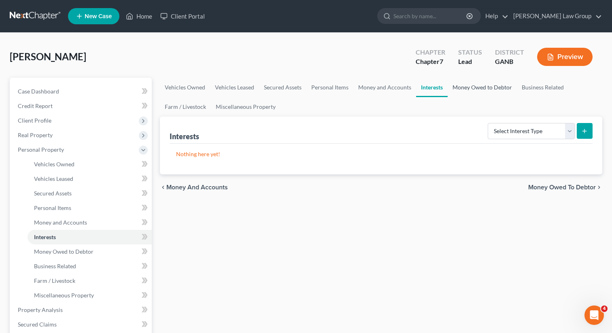
click at [468, 83] on link "Money Owed to Debtor" at bounding box center [482, 87] width 69 height 19
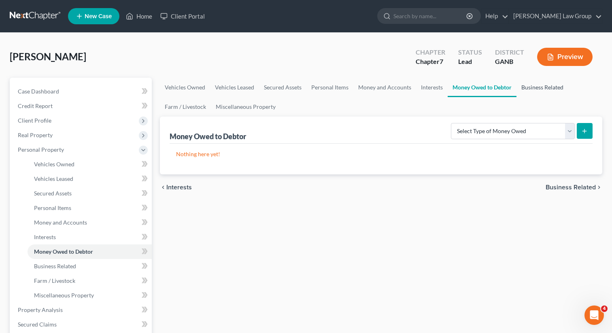
click at [538, 89] on link "Business Related" at bounding box center [543, 87] width 52 height 19
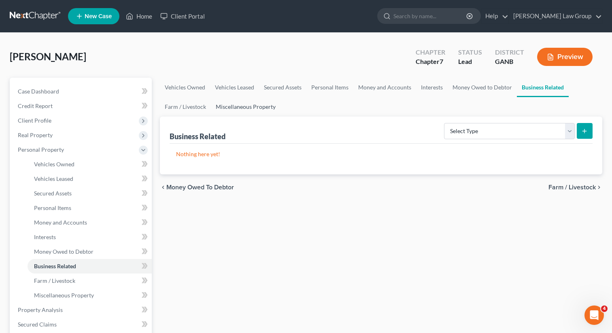
click at [234, 115] on link "Miscellaneous Property" at bounding box center [246, 106] width 70 height 19
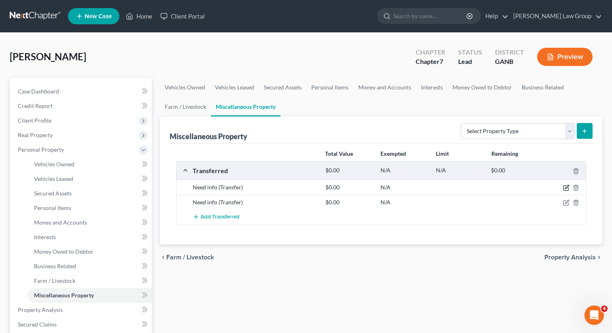
click at [564, 189] on icon "button" at bounding box center [566, 188] width 6 height 6
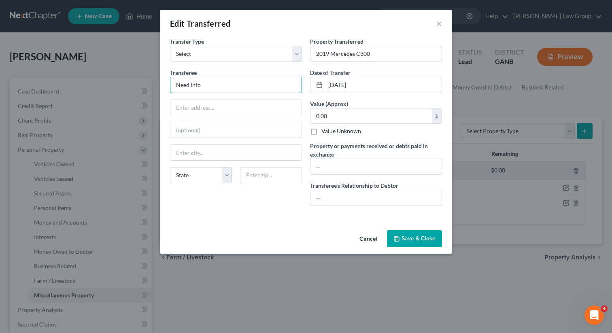
drag, startPoint x: 206, startPoint y: 84, endPoint x: 142, endPoint y: 81, distance: 64.8
click at [142, 81] on div "Edit Transferred × An exemption set must first be selected from the Filing Info…" at bounding box center [306, 166] width 612 height 333
click at [413, 239] on button "Save & Close" at bounding box center [414, 238] width 55 height 17
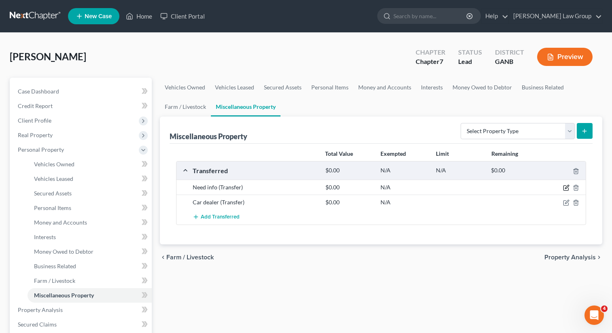
click at [568, 187] on icon "button" at bounding box center [567, 187] width 4 height 4
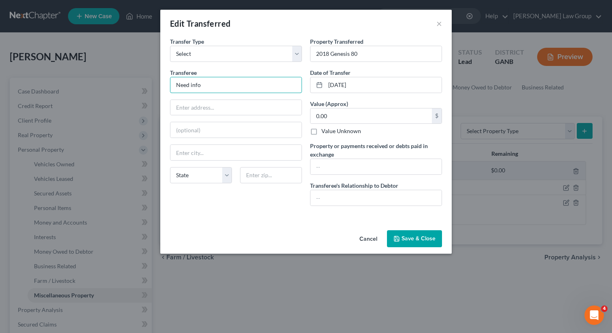
drag, startPoint x: 221, startPoint y: 86, endPoint x: 158, endPoint y: 84, distance: 62.8
click at [158, 84] on div "Edit Transferred × An exemption set must first be selected from the Filing Info…" at bounding box center [306, 166] width 612 height 333
click at [347, 196] on input "text" at bounding box center [376, 197] width 131 height 15
click at [420, 244] on button "Save & Close" at bounding box center [414, 238] width 55 height 17
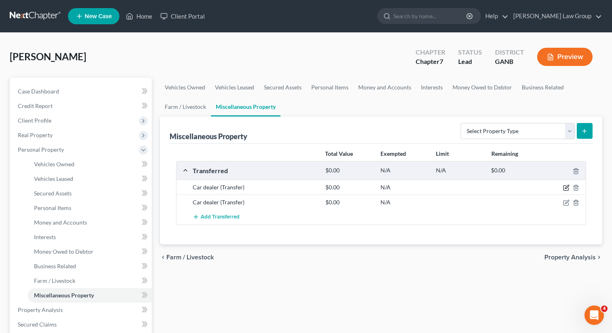
click at [569, 185] on icon "button" at bounding box center [566, 188] width 6 height 6
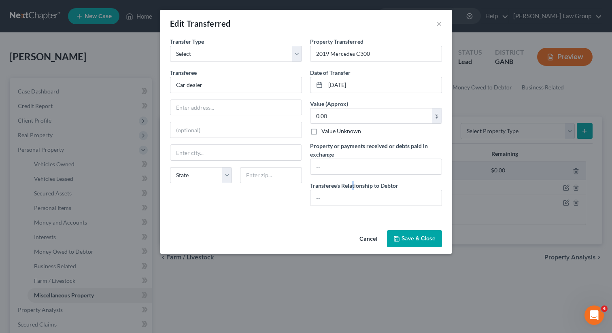
click at [353, 183] on label "Transferee's Relationship to Debtor" at bounding box center [354, 185] width 88 height 9
click at [328, 200] on input "text" at bounding box center [376, 197] width 131 height 15
click at [406, 236] on button "Save & Close" at bounding box center [414, 238] width 55 height 17
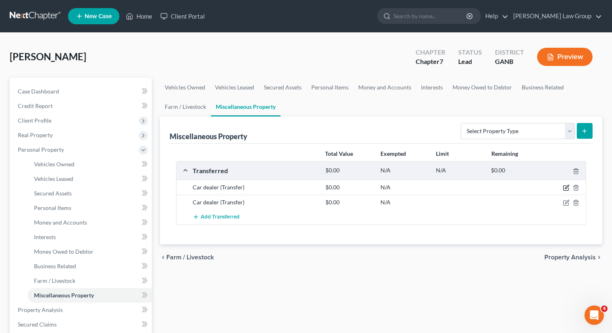
click at [567, 187] on icon "button" at bounding box center [566, 188] width 6 height 6
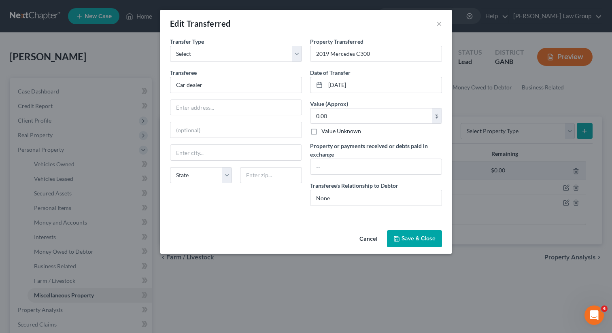
click at [321, 132] on label "Value Unknown" at bounding box center [341, 131] width 40 height 8
click at [325, 132] on input "Value Unknown" at bounding box center [327, 129] width 5 height 5
click at [321, 132] on label "Value Unknown" at bounding box center [341, 131] width 40 height 8
click at [325, 132] on input "Value Unknown" at bounding box center [327, 129] width 5 height 5
click at [408, 238] on button "Save & Close" at bounding box center [414, 238] width 55 height 17
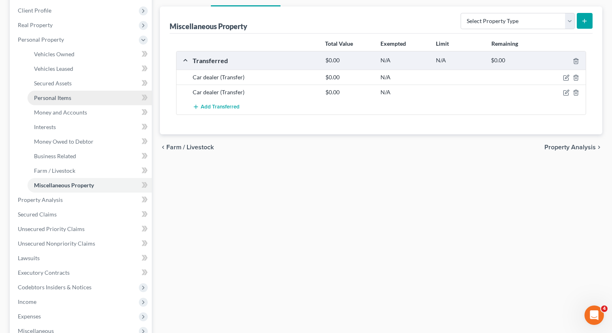
scroll to position [182, 0]
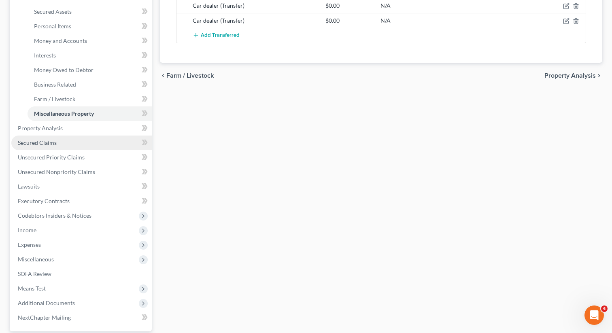
click at [52, 143] on span "Secured Claims" at bounding box center [37, 142] width 39 height 7
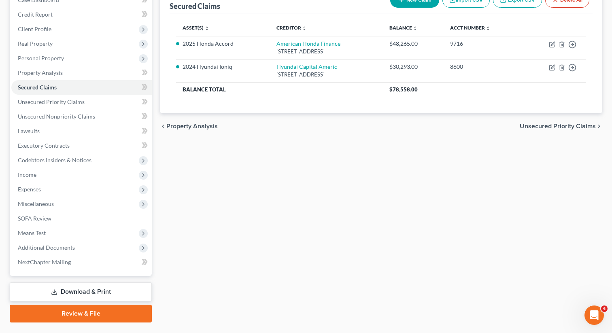
scroll to position [111, 0]
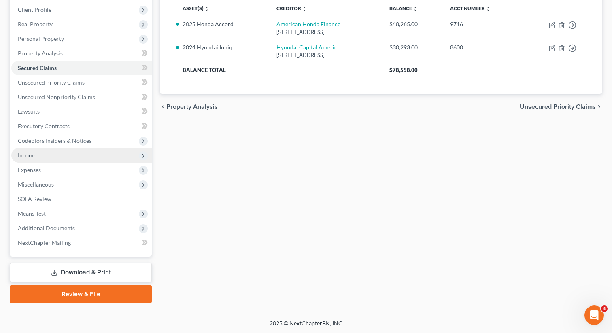
click at [47, 151] on span "Income" at bounding box center [81, 155] width 140 height 15
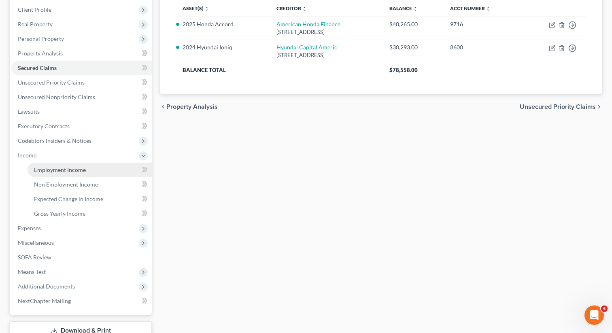
click at [40, 169] on span "Employment Income" at bounding box center [60, 169] width 52 height 7
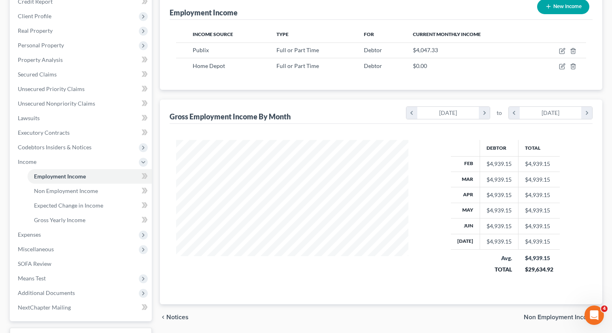
scroll to position [169, 0]
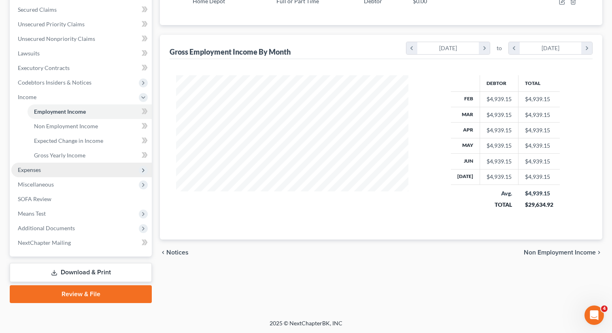
click at [54, 168] on span "Expenses" at bounding box center [81, 170] width 140 height 15
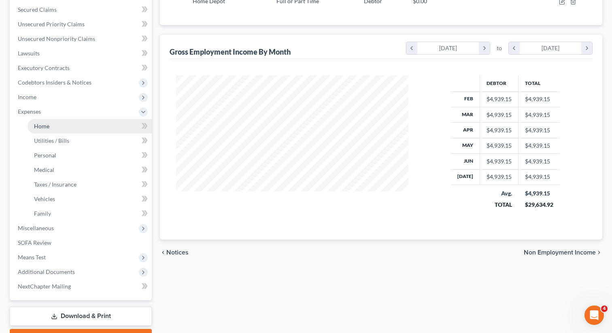
click at [51, 121] on link "Home" at bounding box center [90, 126] width 124 height 15
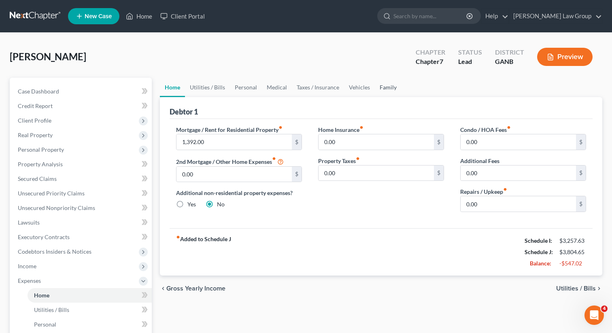
click at [385, 89] on link "Family" at bounding box center [388, 87] width 27 height 19
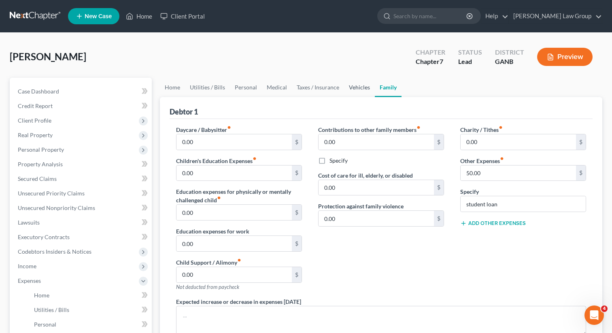
click at [352, 88] on link "Vehicles" at bounding box center [359, 87] width 31 height 19
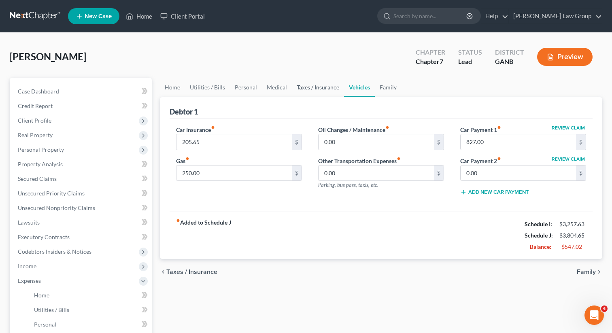
click at [319, 87] on link "Taxes / Insurance" at bounding box center [318, 87] width 52 height 19
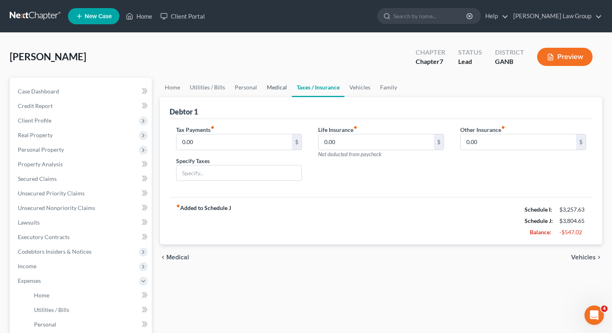
click at [274, 87] on link "Medical" at bounding box center [277, 87] width 30 height 19
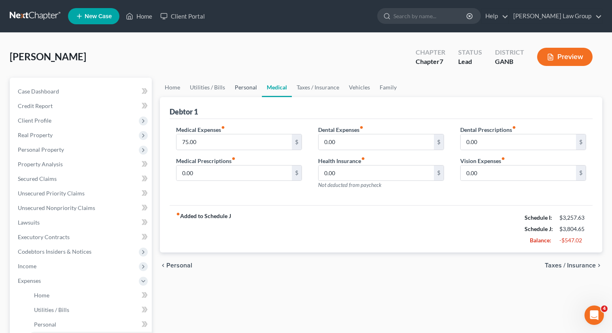
click at [245, 86] on link "Personal" at bounding box center [246, 87] width 32 height 19
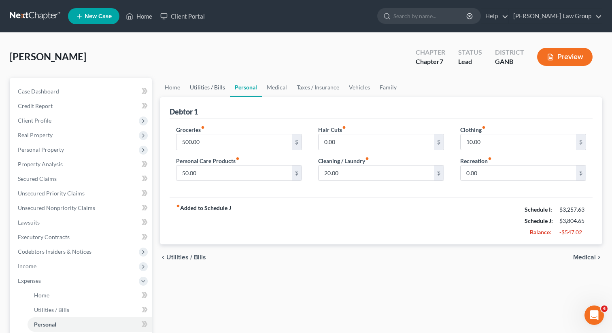
click at [214, 87] on link "Utilities / Bills" at bounding box center [207, 87] width 45 height 19
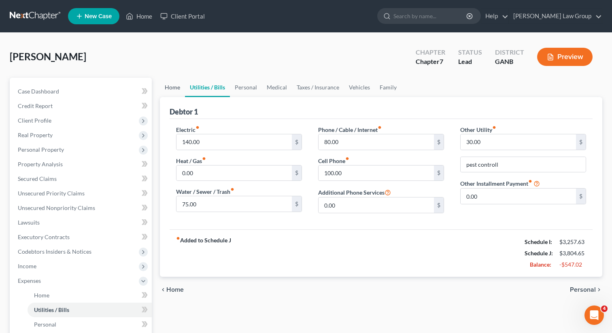
click at [168, 86] on link "Home" at bounding box center [172, 87] width 25 height 19
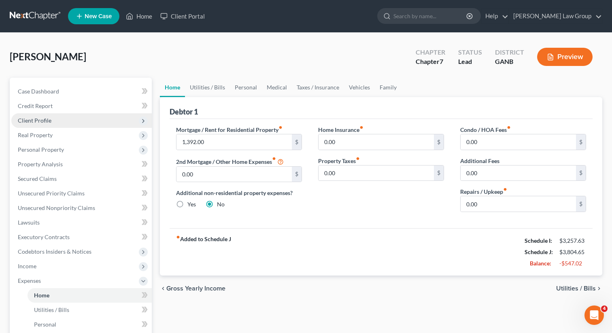
click at [57, 120] on span "Client Profile" at bounding box center [81, 120] width 140 height 15
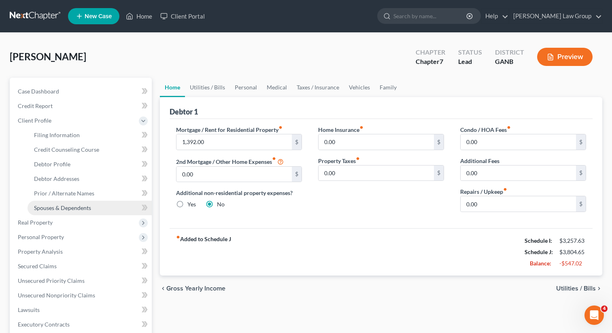
click at [70, 201] on link "Spouses & Dependents" at bounding box center [90, 208] width 124 height 15
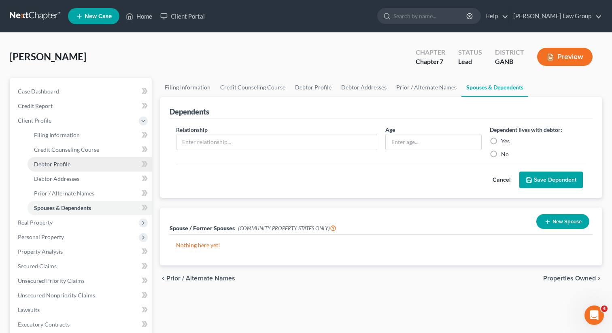
click at [66, 162] on span "Debtor Profile" at bounding box center [52, 164] width 36 height 7
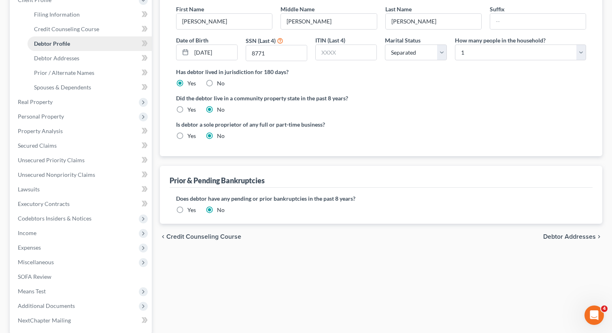
scroll to position [123, 0]
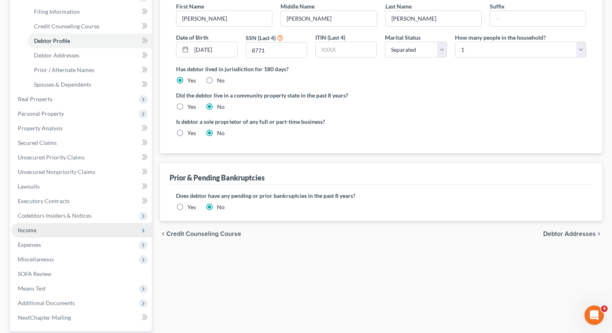
click at [63, 230] on span "Income" at bounding box center [81, 230] width 140 height 15
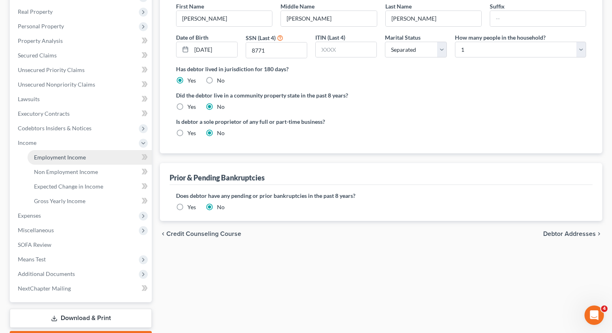
click at [69, 157] on span "Employment Income" at bounding box center [60, 157] width 52 height 7
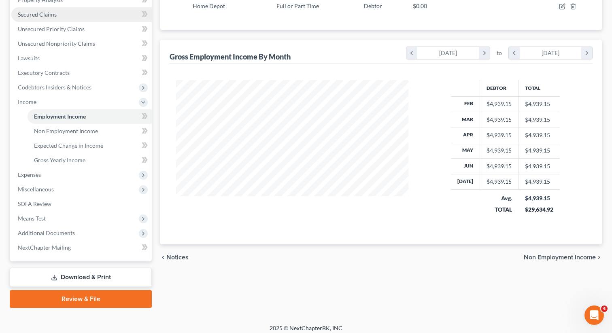
scroll to position [169, 0]
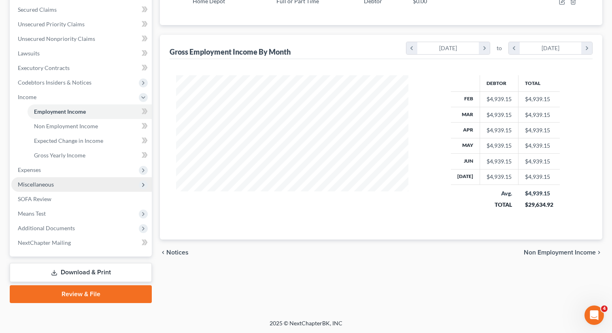
click at [55, 185] on span "Miscellaneous" at bounding box center [81, 184] width 140 height 15
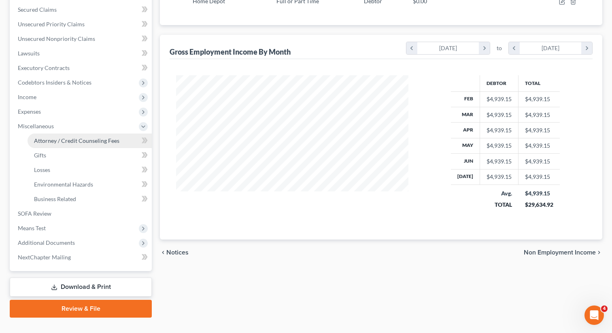
click at [62, 145] on link "Attorney / Credit Counseling Fees" at bounding box center [90, 141] width 124 height 15
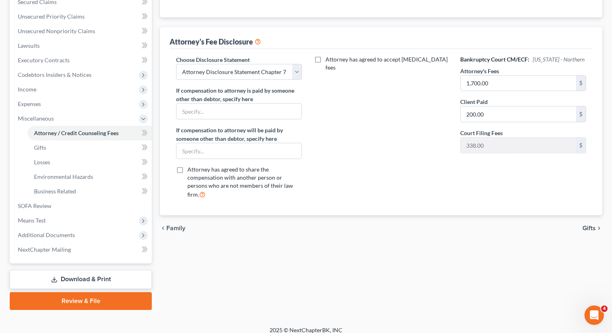
scroll to position [184, 0]
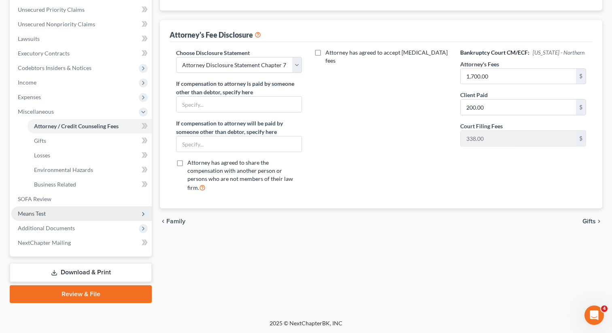
click at [85, 216] on span "Means Test" at bounding box center [81, 213] width 140 height 15
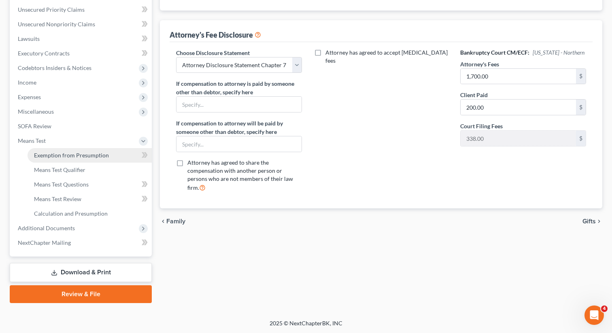
click at [72, 152] on span "Exemption from Presumption" at bounding box center [71, 155] width 75 height 7
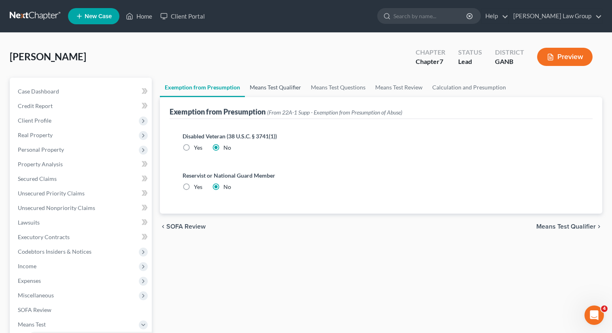
click at [282, 85] on link "Means Test Qualifier" at bounding box center [275, 87] width 61 height 19
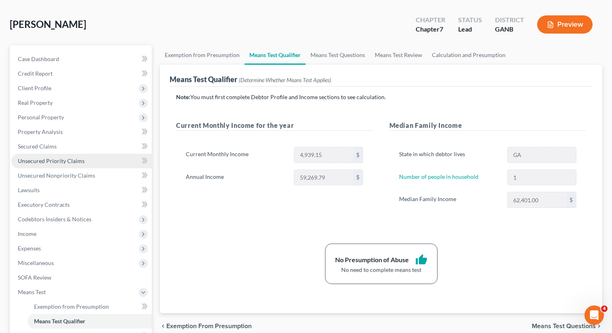
scroll to position [184, 0]
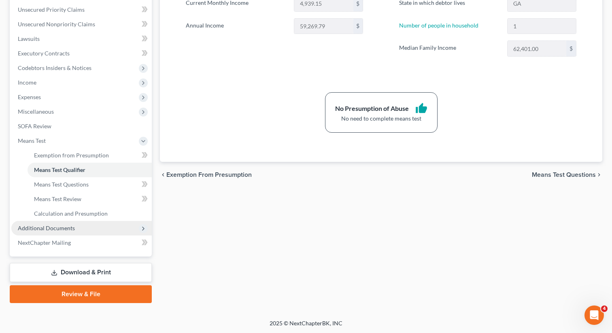
click at [71, 226] on span "Additional Documents" at bounding box center [46, 228] width 57 height 7
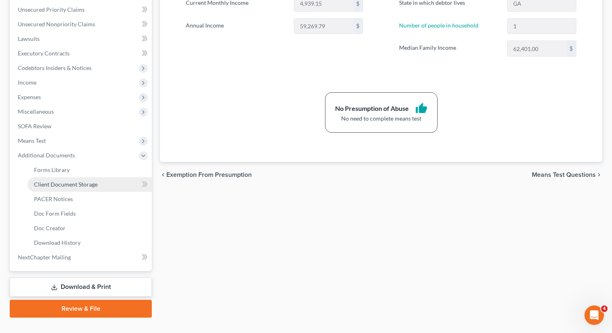
click at [64, 184] on span "Client Document Storage" at bounding box center [66, 184] width 64 height 7
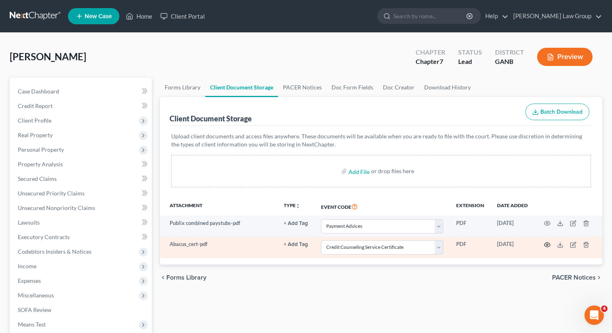
click at [546, 243] on icon "button" at bounding box center [547, 245] width 6 height 6
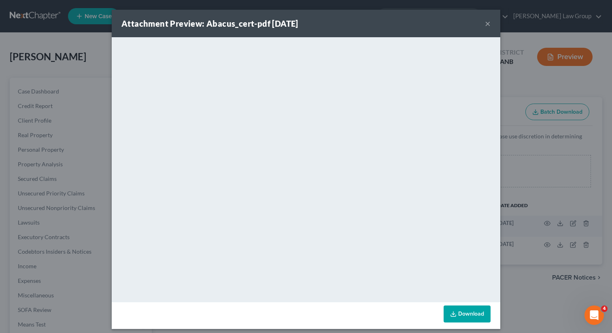
click at [485, 23] on button "×" at bounding box center [488, 24] width 6 height 10
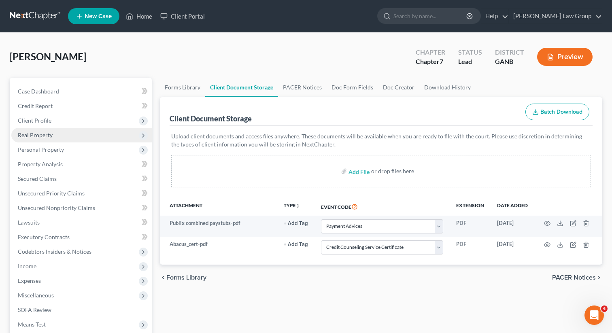
click at [34, 119] on span "Client Profile" at bounding box center [35, 120] width 34 height 7
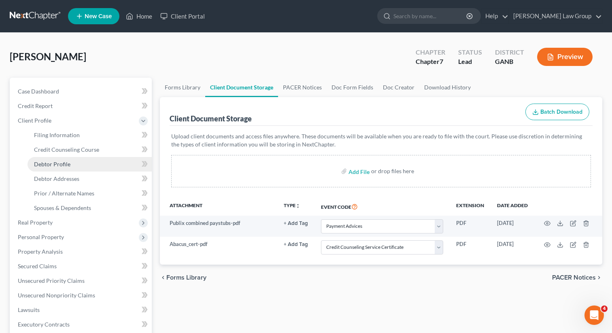
click at [60, 168] on link "Debtor Profile" at bounding box center [90, 164] width 124 height 15
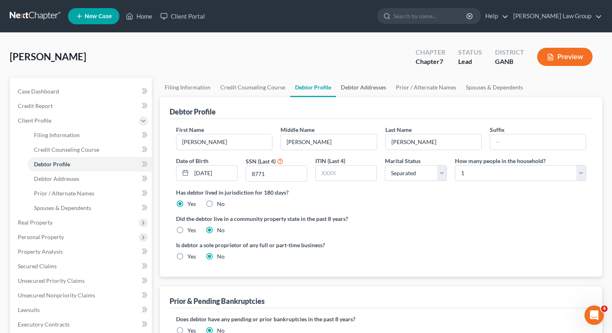
click at [365, 88] on link "Debtor Addresses" at bounding box center [363, 87] width 55 height 19
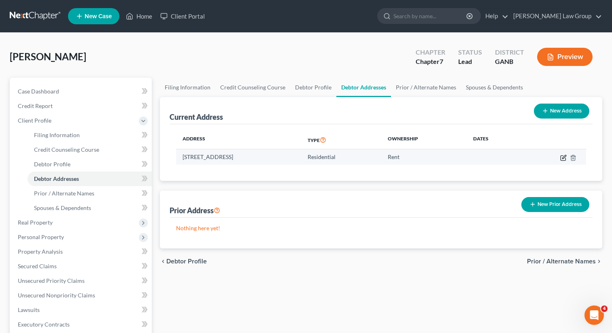
click at [566, 156] on icon "button" at bounding box center [564, 157] width 4 height 4
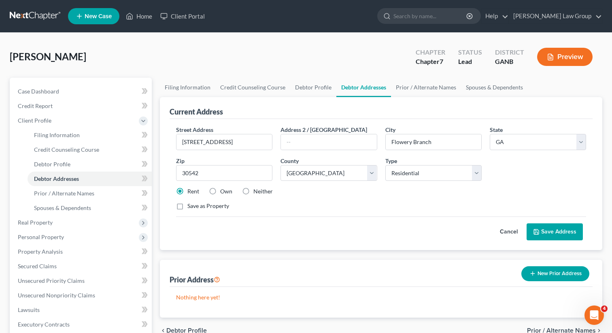
click at [551, 237] on button "Save Address" at bounding box center [555, 231] width 56 height 17
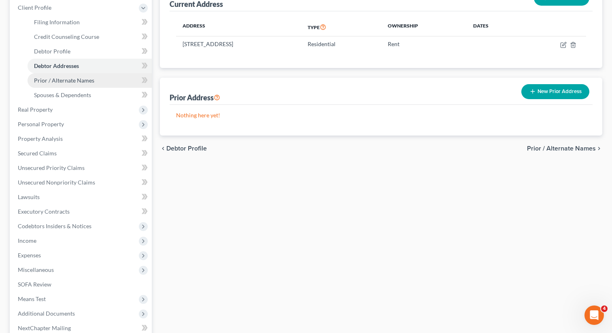
scroll to position [198, 0]
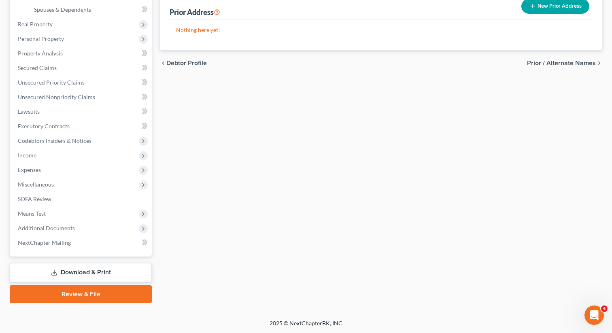
click at [69, 294] on link "Review & File" at bounding box center [81, 294] width 142 height 18
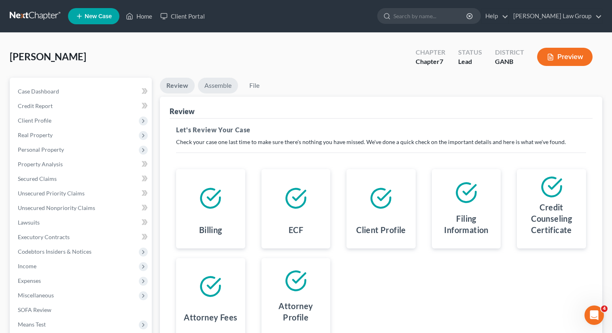
click at [215, 81] on link "Assemble" at bounding box center [218, 86] width 40 height 16
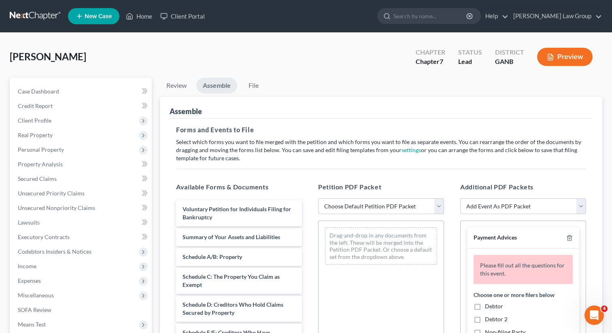
click at [347, 204] on select "Choose Default Petition PDF Packet Complete Bankruptcy Petition (all forms and …" at bounding box center [381, 206] width 126 height 16
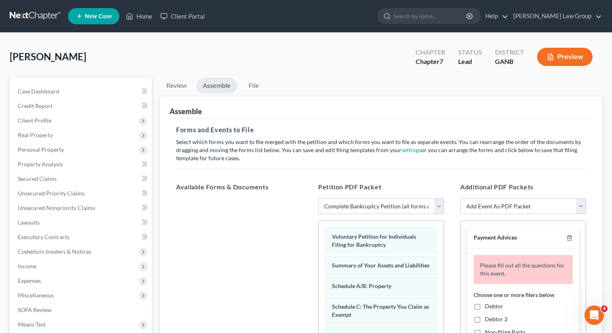
click at [485, 304] on label "Debtor" at bounding box center [494, 306] width 18 height 8
click at [488, 304] on input "Debtor" at bounding box center [490, 304] width 5 height 5
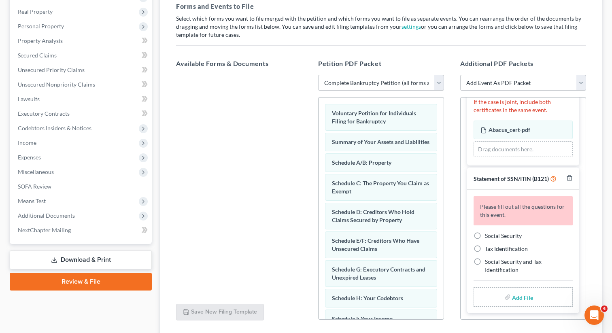
scroll to position [132, 0]
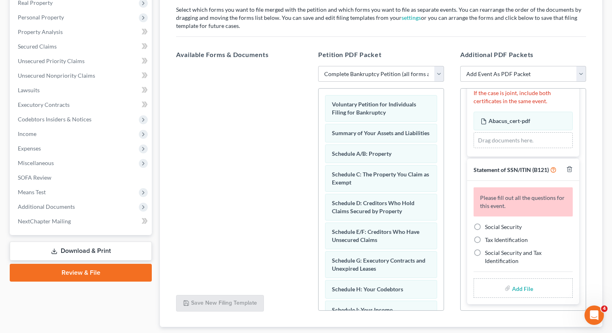
click at [485, 225] on label "Social Security" at bounding box center [503, 227] width 37 height 8
click at [488, 225] on input "Social Security" at bounding box center [490, 225] width 5 height 5
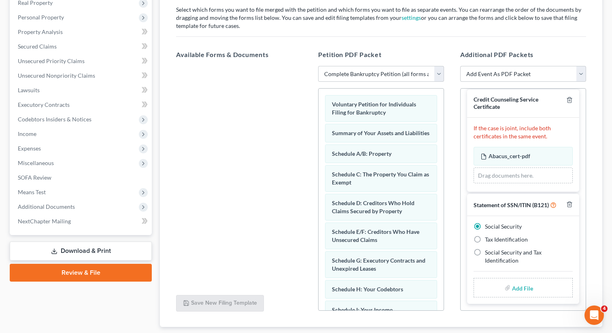
scroll to position [139, 0]
click at [517, 288] on input "file" at bounding box center [521, 288] width 19 height 15
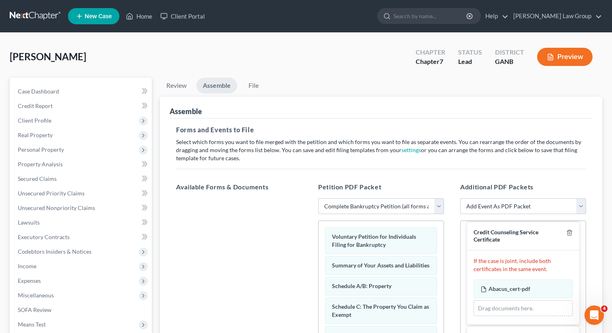
scroll to position [128, 0]
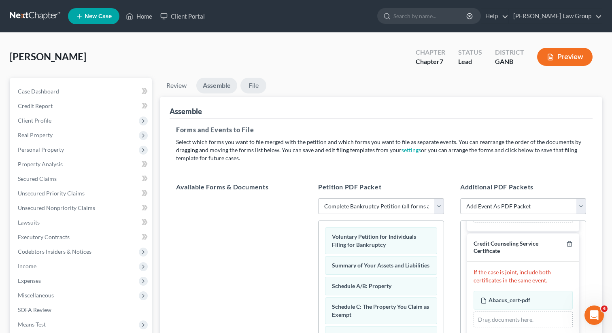
click at [255, 85] on link "File" at bounding box center [253, 86] width 26 height 16
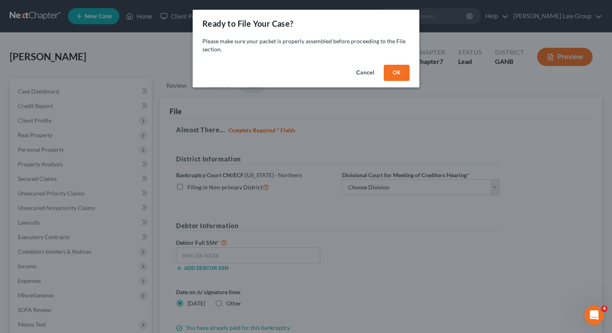
click at [398, 74] on button "OK" at bounding box center [397, 73] width 26 height 16
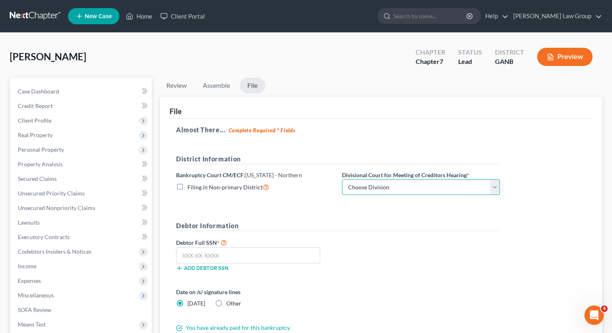
click at [389, 185] on select "Choose Division Atlanta Gainesville Newnan Rome" at bounding box center [421, 187] width 158 height 16
click at [229, 253] on input "text" at bounding box center [248, 255] width 144 height 16
paste input "675-03-8771"
drag, startPoint x: 233, startPoint y: 258, endPoint x: 171, endPoint y: 255, distance: 62.4
click at [171, 255] on div "Almost There... Complete Required * Fields District Information Bankruptcy Cour…" at bounding box center [381, 230] width 423 height 223
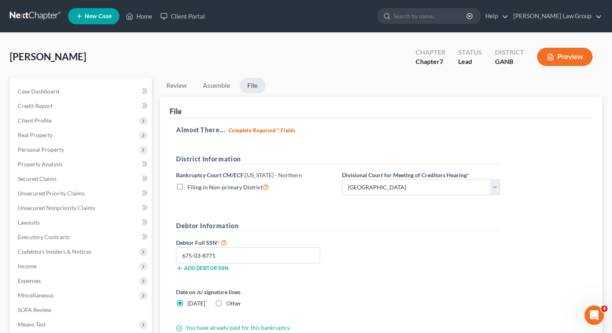
click at [389, 255] on div "Debtor Full SSN * 675-03-8771 Add debtor SSN" at bounding box center [338, 258] width 332 height 40
click at [385, 247] on div "Debtor Full SSN * 675-03-8771 Add debtor SSN" at bounding box center [338, 258] width 332 height 40
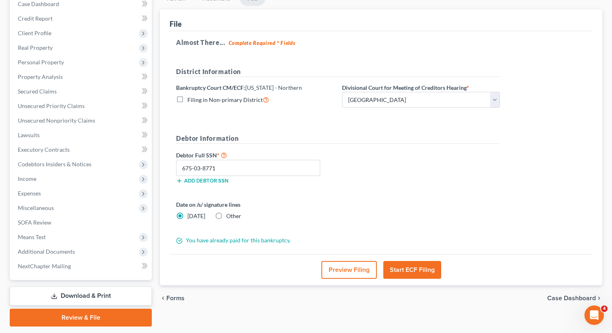
scroll to position [111, 0]
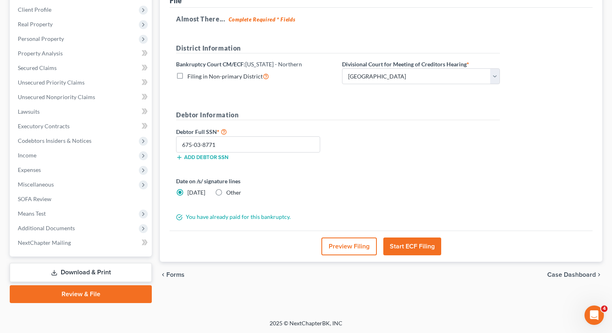
click at [408, 243] on button "Start ECF Filing" at bounding box center [412, 247] width 58 height 18
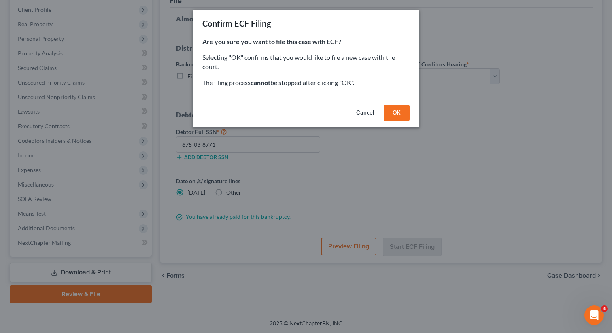
click at [398, 112] on button "OK" at bounding box center [397, 113] width 26 height 16
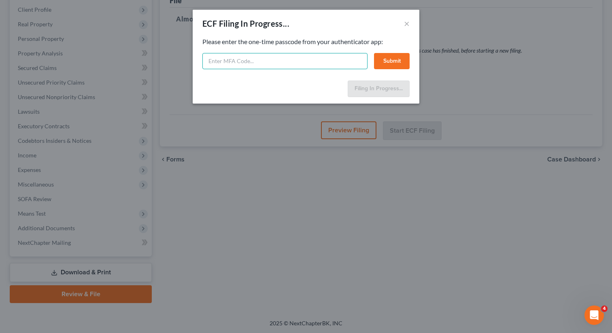
click at [223, 61] on input "text" at bounding box center [284, 61] width 165 height 16
click at [402, 60] on button "Submit" at bounding box center [392, 61] width 36 height 16
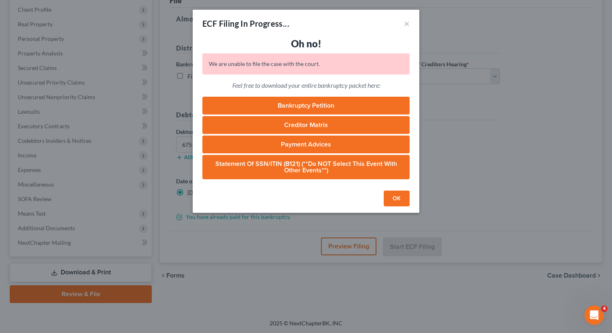
click at [393, 198] on button "OK" at bounding box center [397, 199] width 26 height 16
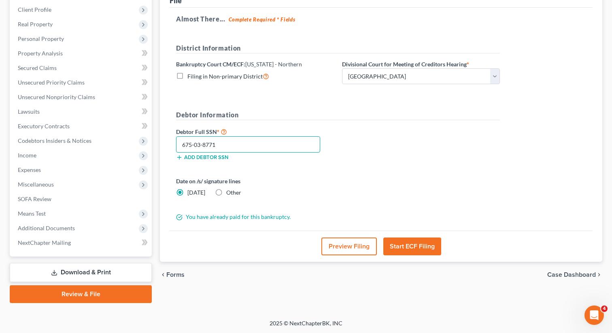
drag, startPoint x: 242, startPoint y: 147, endPoint x: 177, endPoint y: 138, distance: 65.4
click at [177, 138] on input "675-03-8771" at bounding box center [248, 144] width 144 height 16
click at [401, 245] on button "Start ECF Filing" at bounding box center [412, 247] width 58 height 18
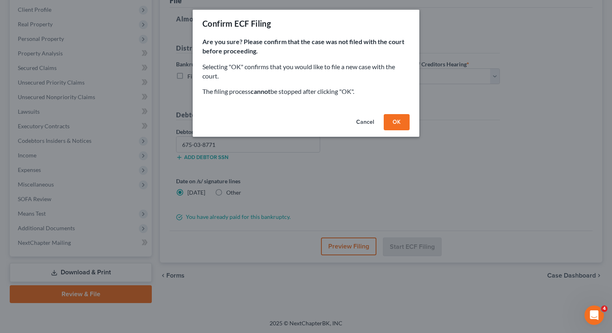
click at [397, 124] on button "OK" at bounding box center [397, 122] width 26 height 16
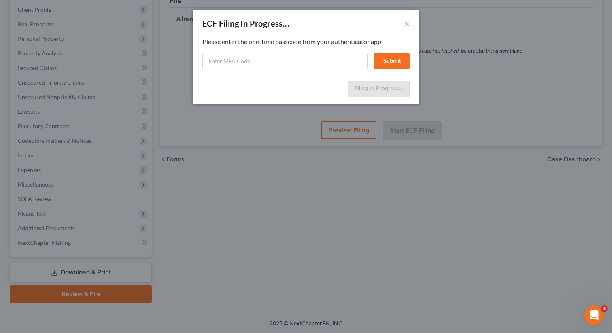
click at [278, 123] on div "ECF Filing In Progress... × Feel free to download your entire bankruptcy packet…" at bounding box center [306, 166] width 612 height 333
click at [276, 121] on div "ECF Filing In Progress... × Feel free to download your entire bankruptcy packet…" at bounding box center [306, 166] width 612 height 333
click at [280, 117] on div "ECF Filing In Progress... × Feel free to download your entire bankruptcy packet…" at bounding box center [306, 166] width 612 height 333
click at [243, 66] on input "text" at bounding box center [284, 61] width 165 height 16
click at [389, 57] on button "Submit" at bounding box center [392, 61] width 36 height 16
